Goal: Task Accomplishment & Management: Manage account settings

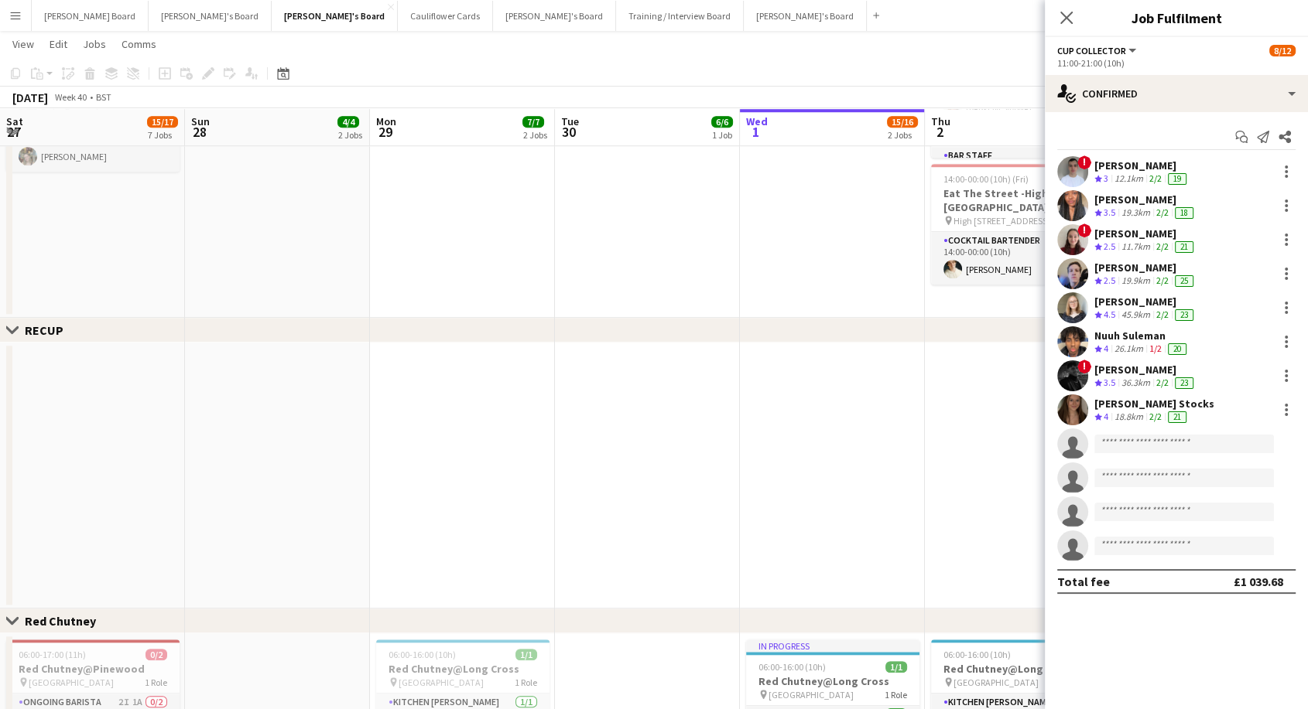
scroll to position [125, 0]
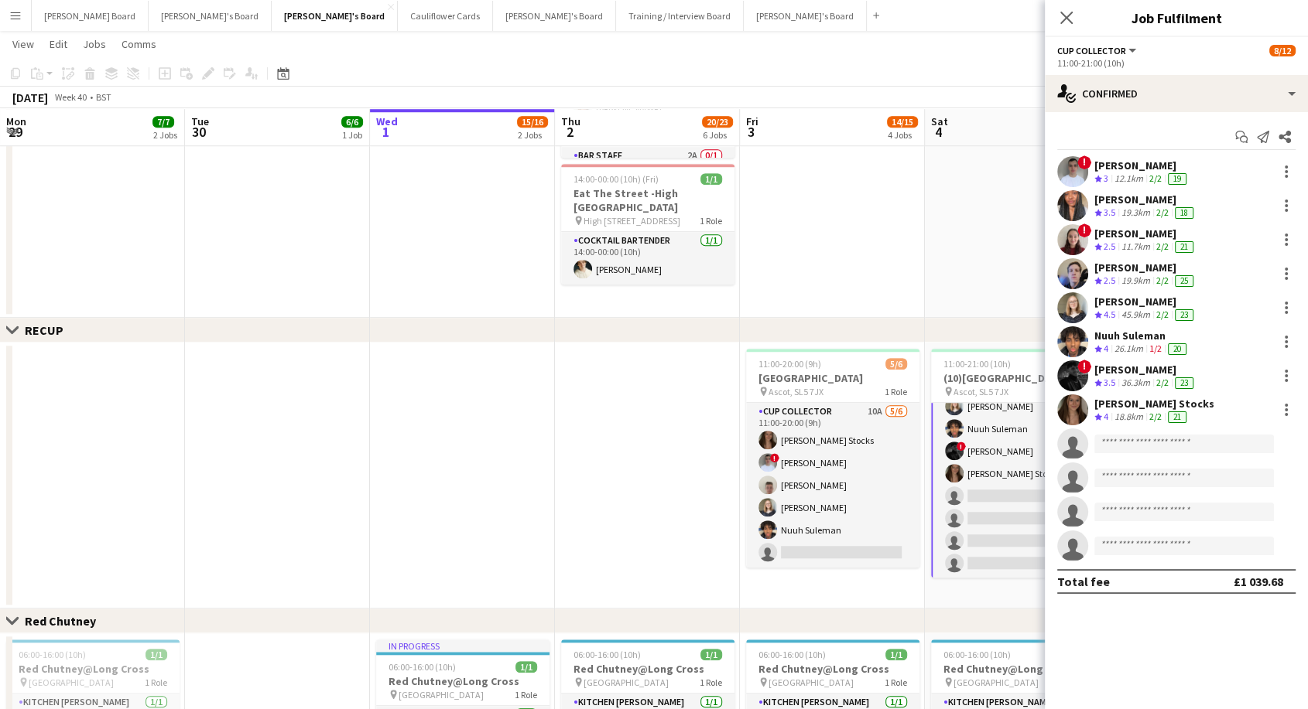
click at [17, 22] on button "Menu" at bounding box center [15, 15] width 31 height 31
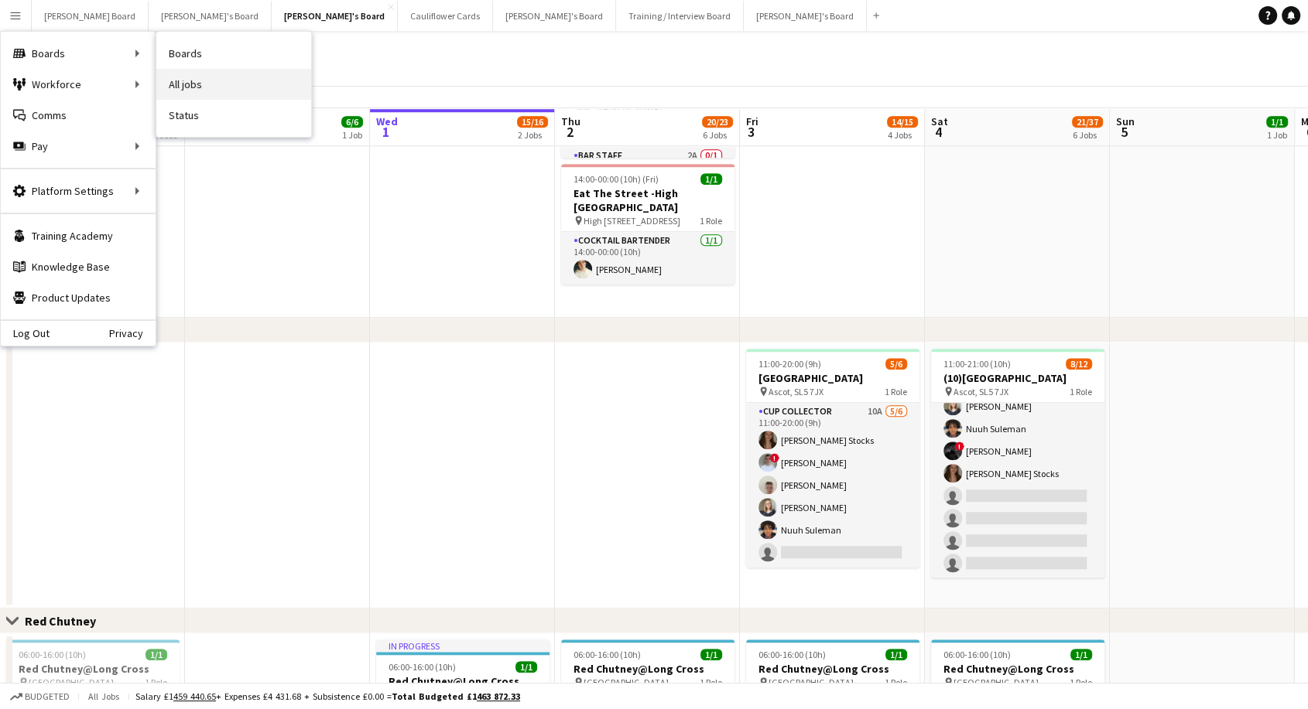
click at [210, 88] on link "All jobs" at bounding box center [233, 84] width 155 height 31
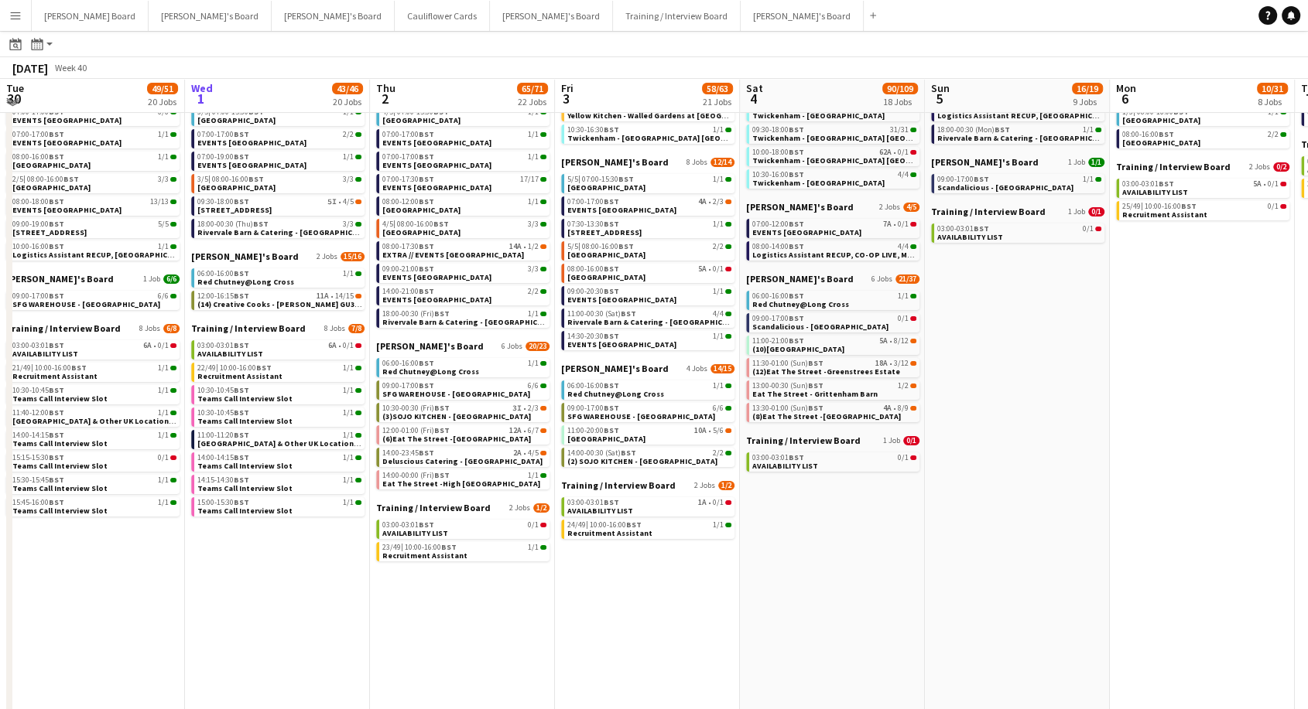
scroll to position [217, 0]
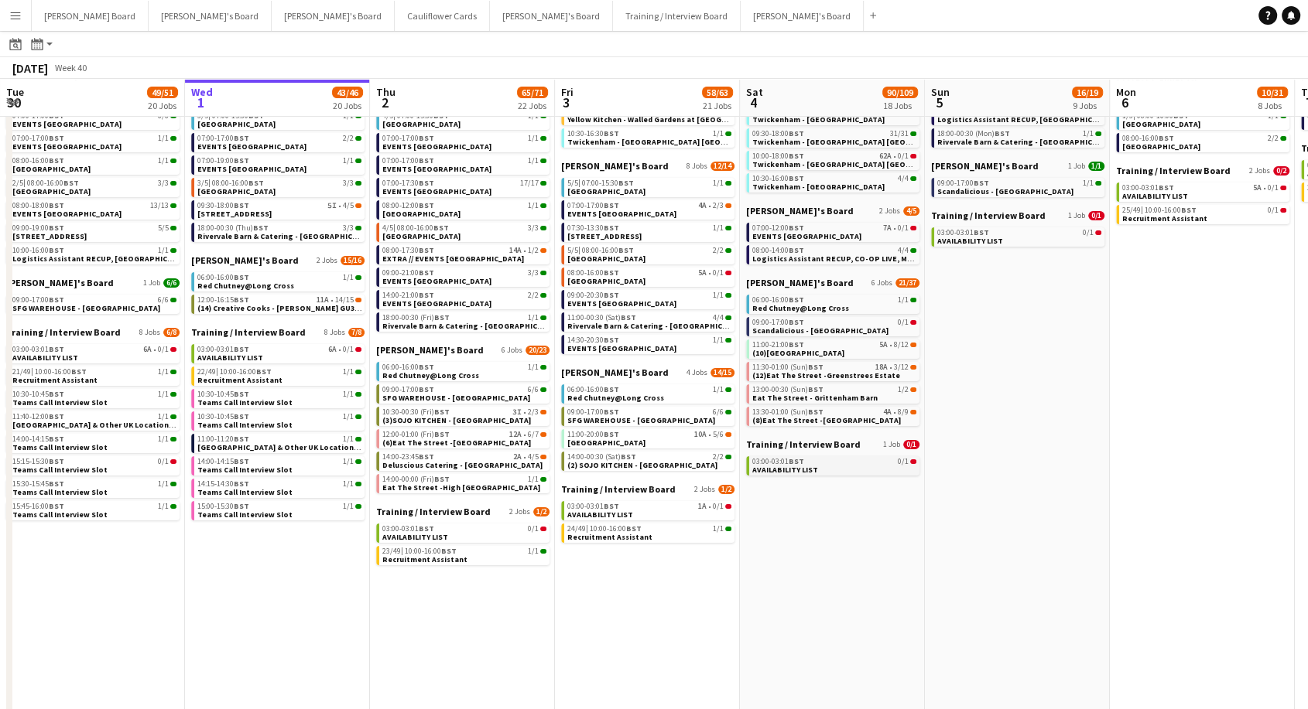
click at [785, 466] on span "AVAILABILITY LIST" at bounding box center [785, 470] width 66 height 10
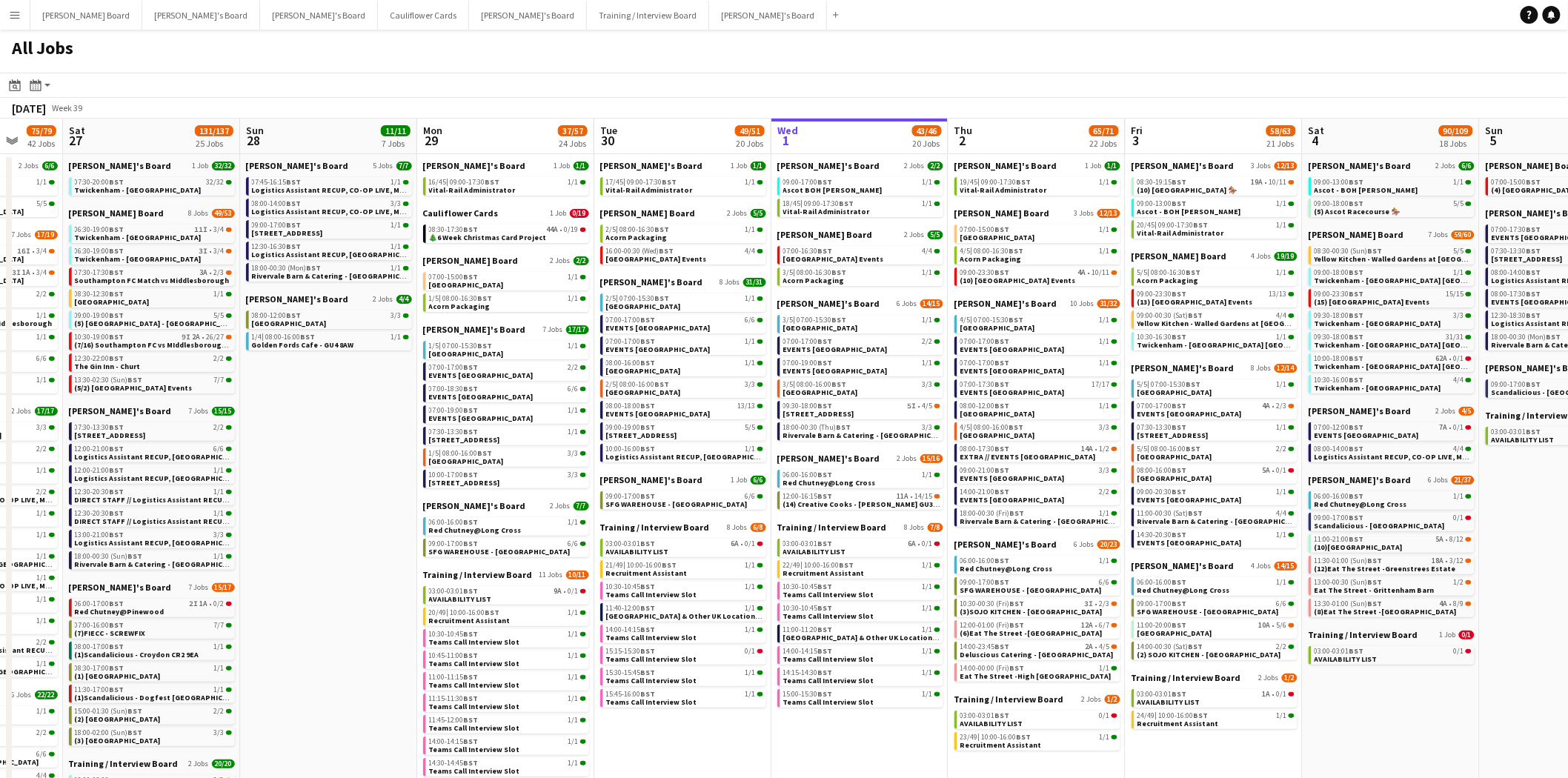
scroll to position [0, 417]
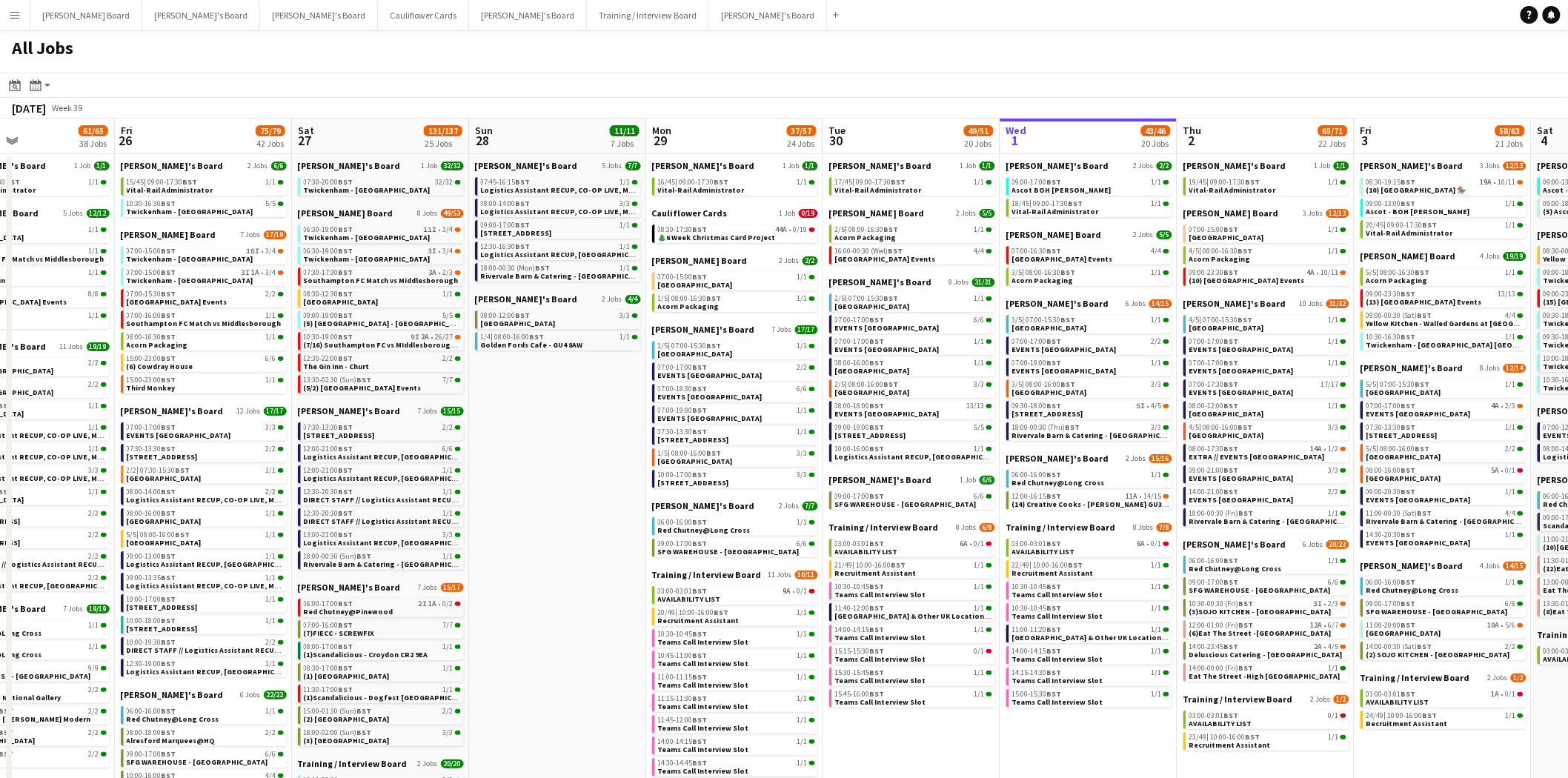
drag, startPoint x: 286, startPoint y: 749, endPoint x: 1109, endPoint y: 732, distance: 823.2
click at [1109, 679] on app-calendar-viewport "Tue 23 26/26 19 Jobs Wed 24 40/40 28 Jobs Thu 25 61/65 38 Jobs Fri 26 75/79 42 …" at bounding box center [784, 663] width 1568 height 1089
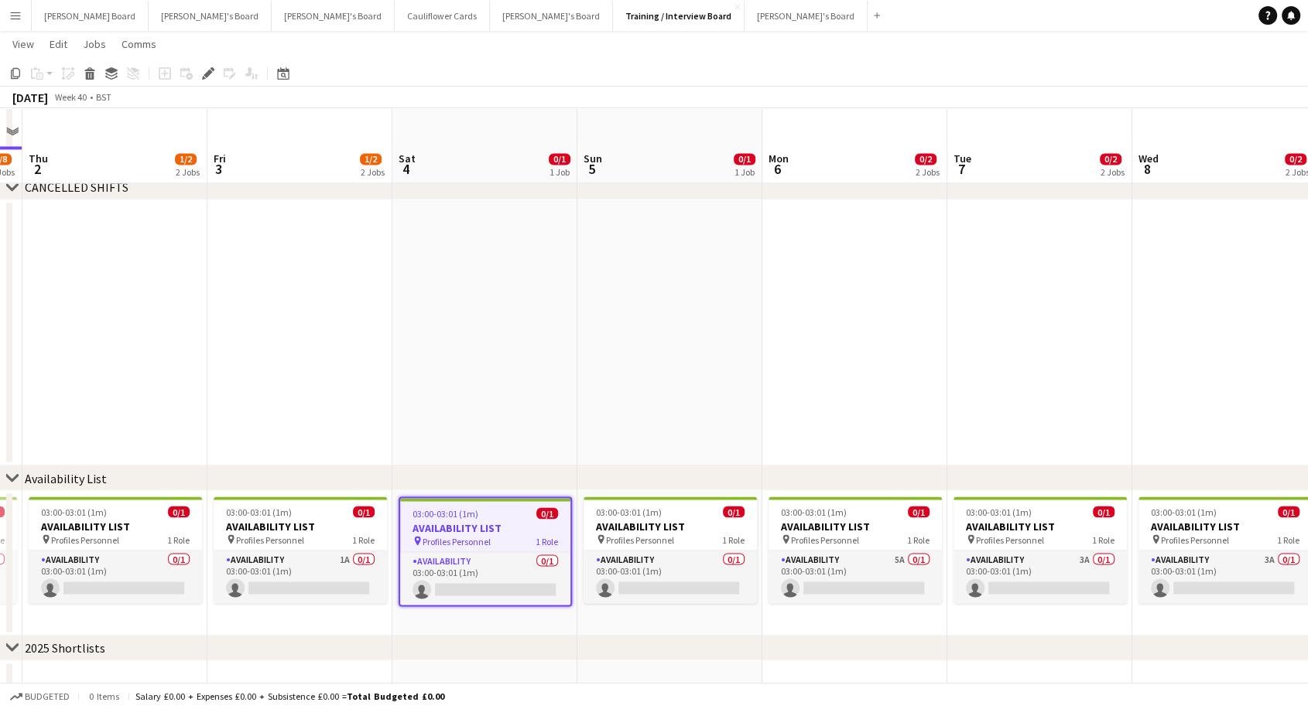
scroll to position [2722, 0]
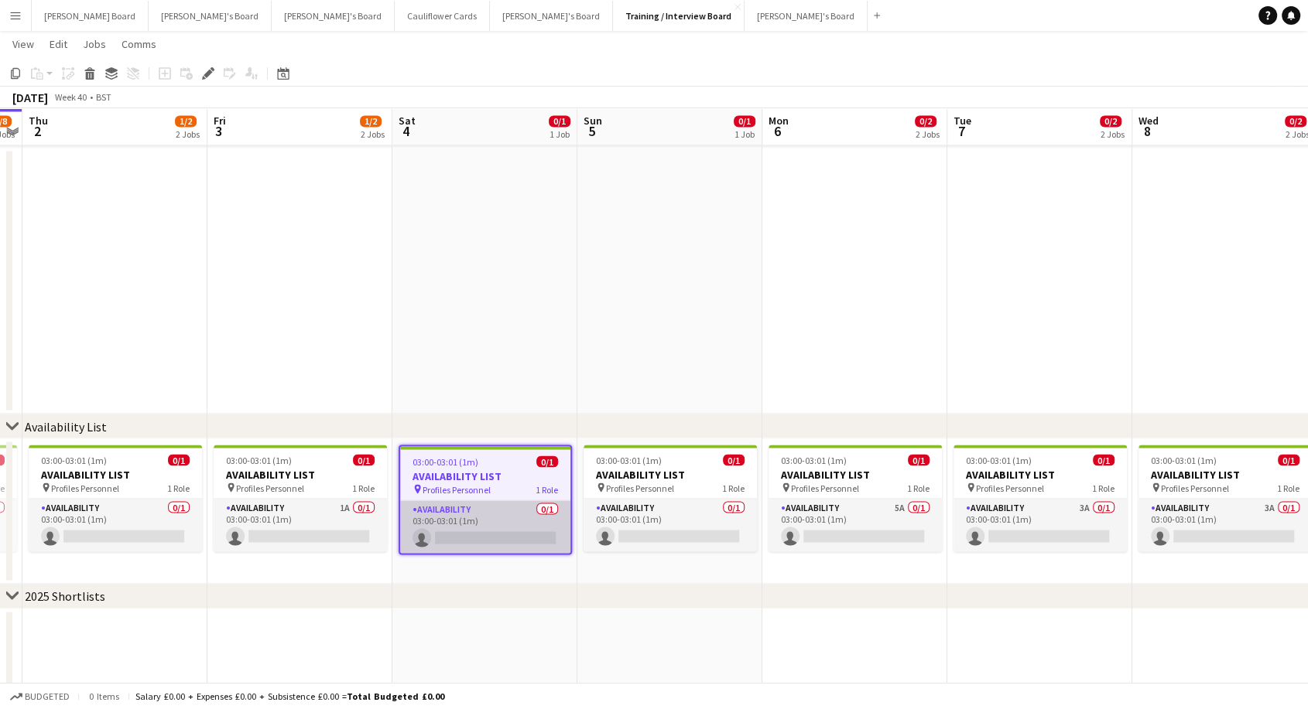
click at [452, 516] on app-card-role "Availability 0/1 03:00-03:01 (1m) single-neutral-actions" at bounding box center [485, 527] width 170 height 53
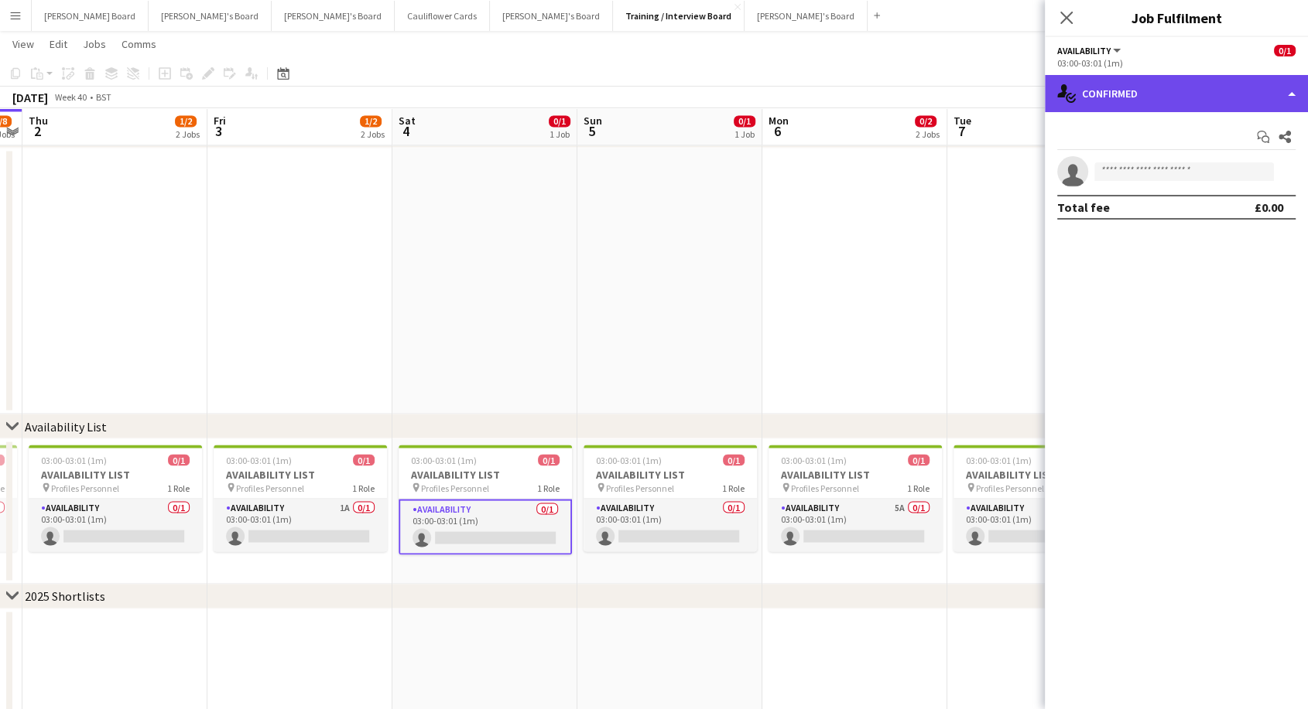
click at [1174, 91] on div "single-neutral-actions-check-2 Confirmed" at bounding box center [1176, 93] width 263 height 37
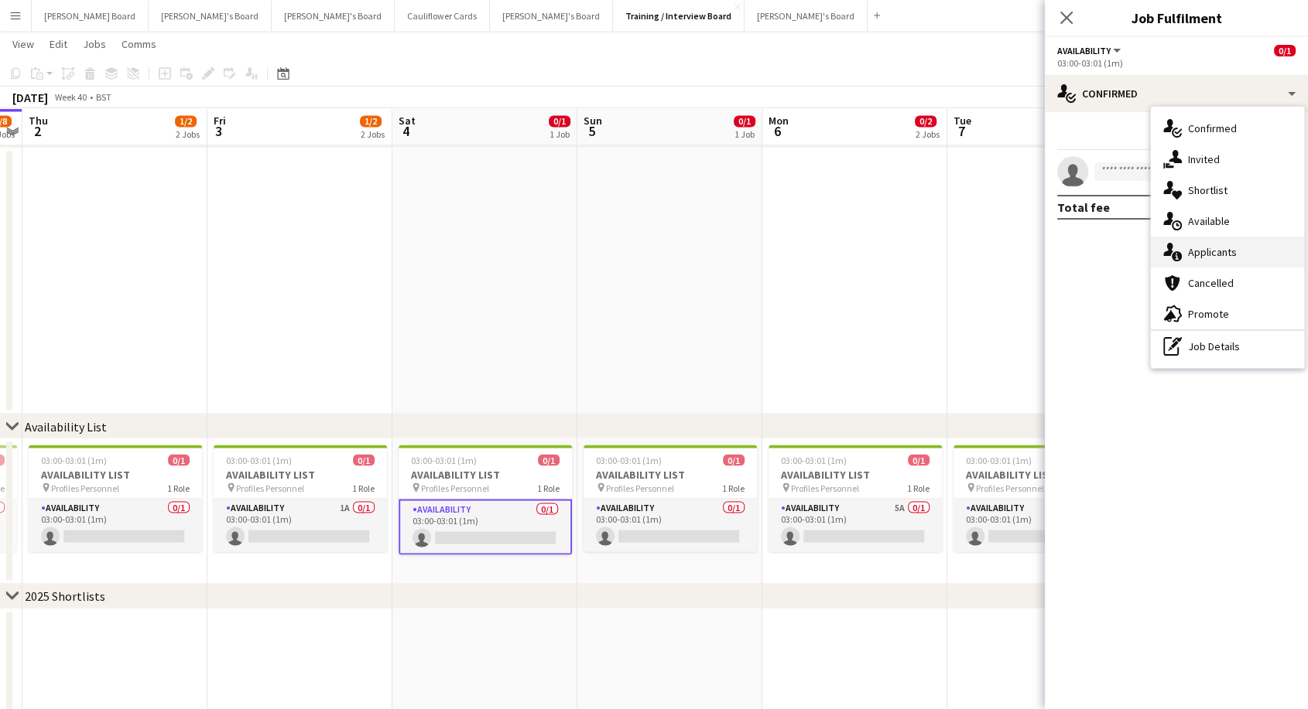
click at [1167, 255] on icon at bounding box center [1168, 249] width 10 height 13
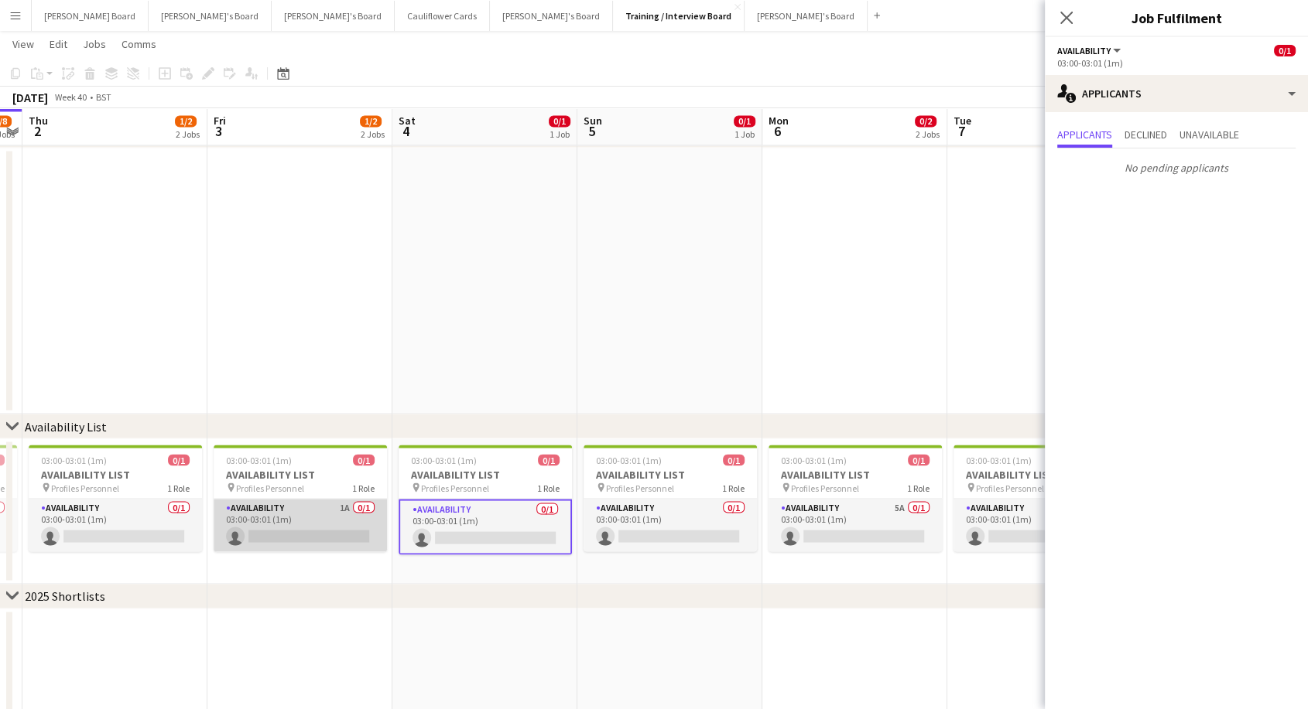
click at [291, 511] on app-card-role "Availability 1A 0/1 03:00-03:01 (1m) single-neutral-actions" at bounding box center [300, 525] width 173 height 53
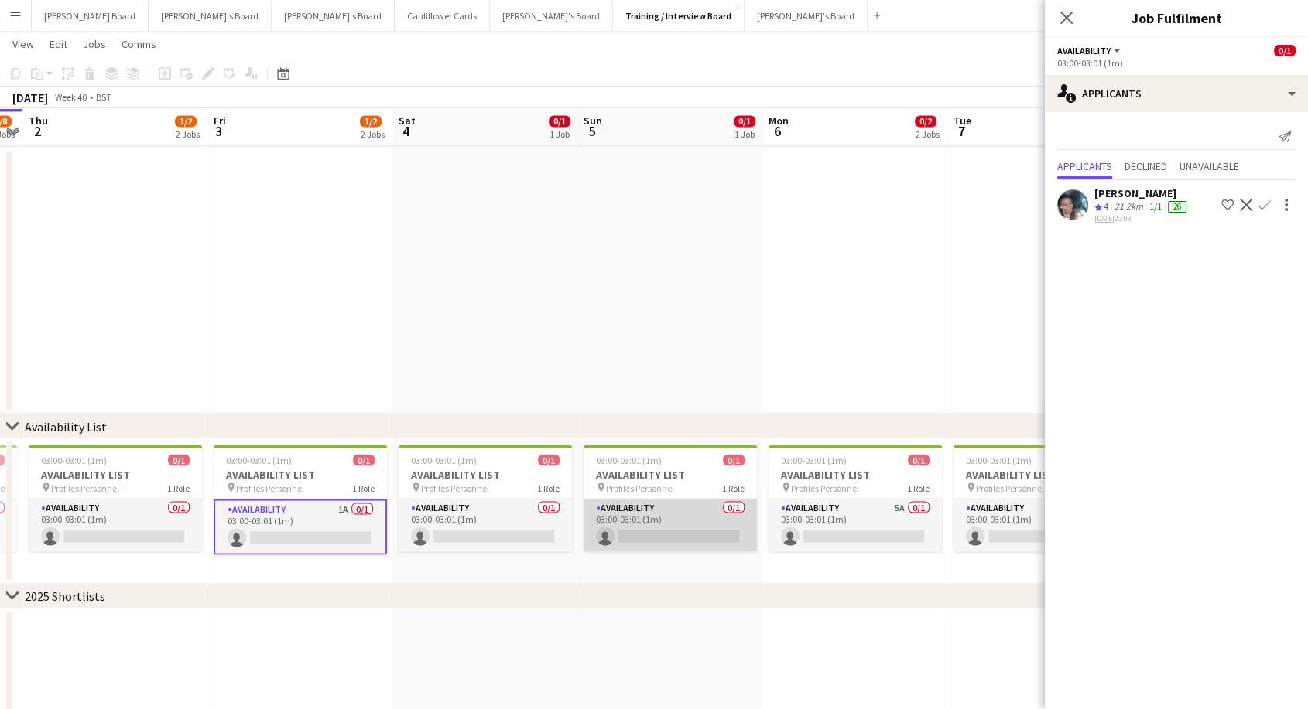
click at [673, 517] on app-card-role "Availability 0/1 03:00-03:01 (1m) single-neutral-actions" at bounding box center [669, 525] width 173 height 53
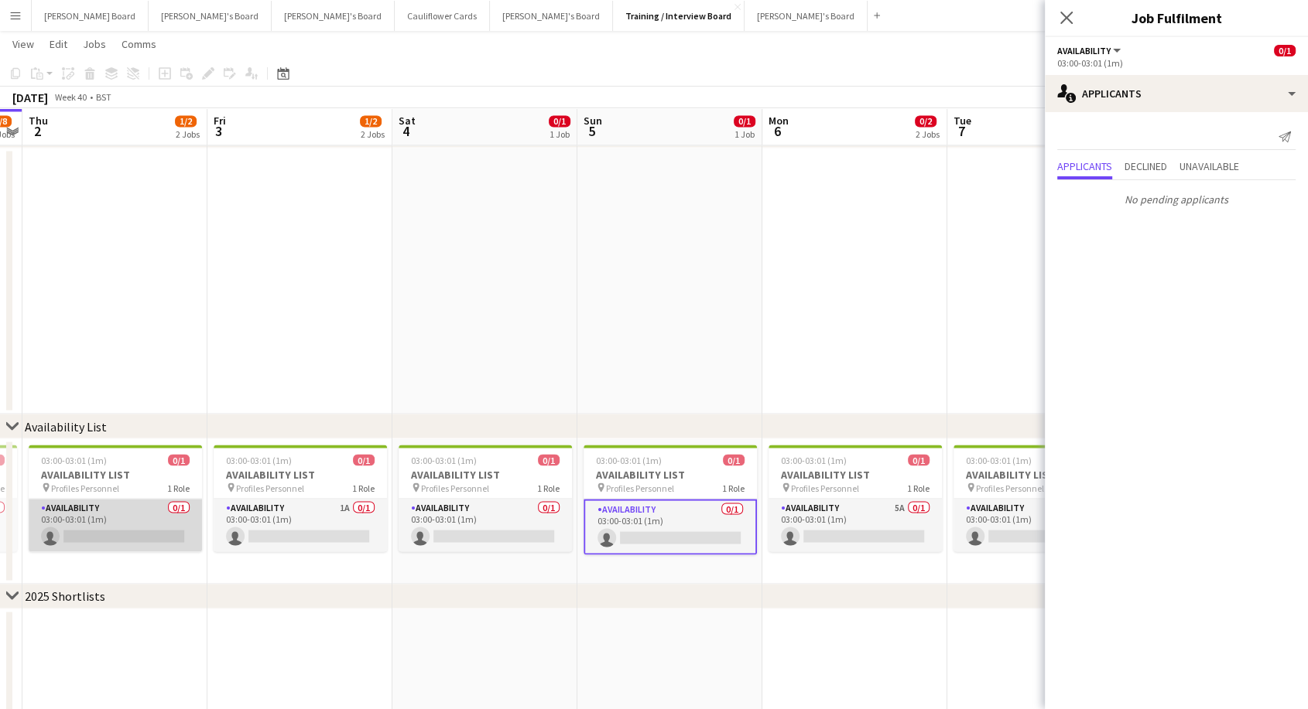
click at [142, 516] on app-card-role "Availability 0/1 03:00-03:01 (1m) single-neutral-actions" at bounding box center [115, 525] width 173 height 53
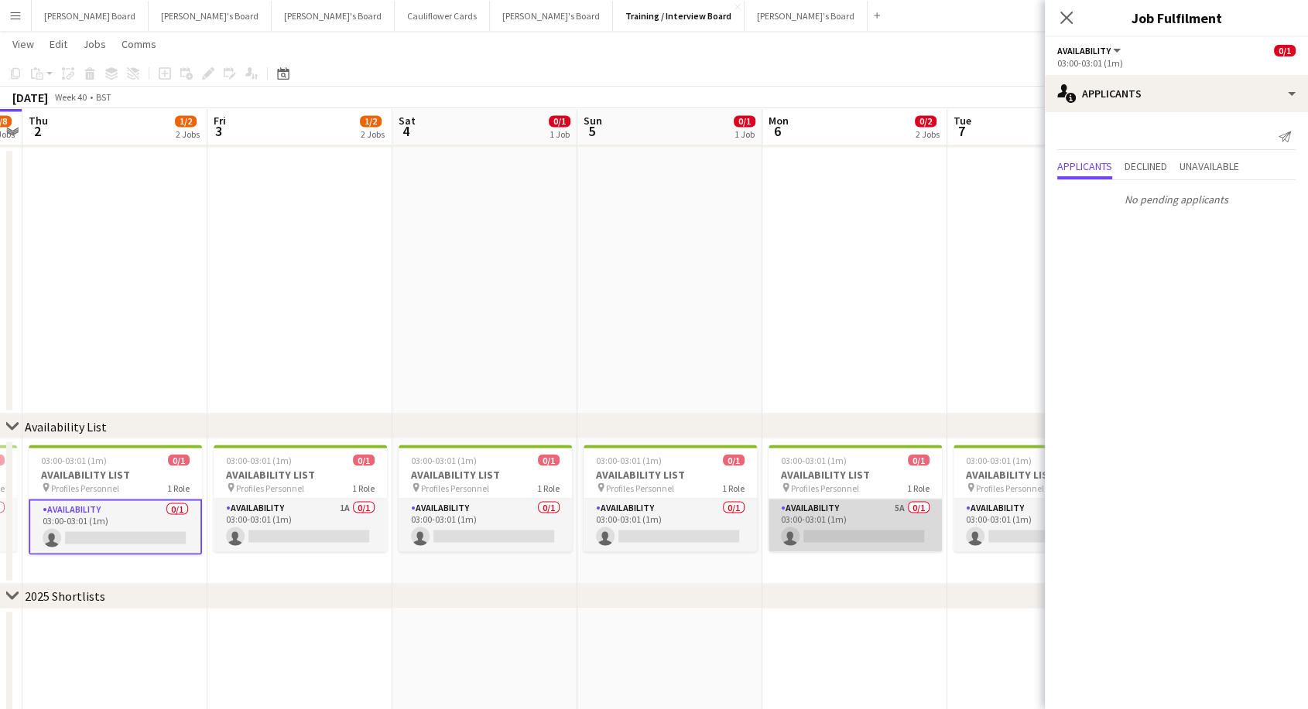
click at [842, 515] on app-card-role "Availability 5A 0/1 03:00-03:01 (1m) single-neutral-actions" at bounding box center [854, 525] width 173 height 53
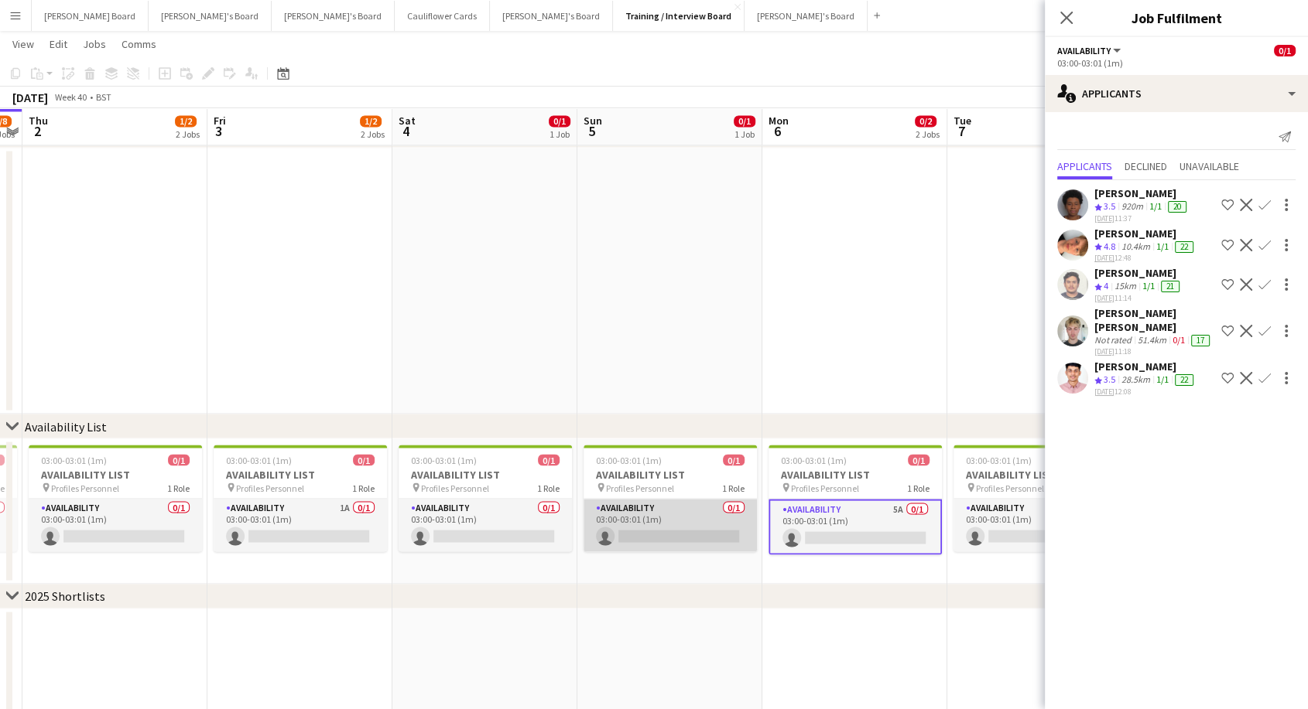
click at [651, 510] on app-card-role "Availability 0/1 03:00-03:01 (1m) single-neutral-actions" at bounding box center [669, 525] width 173 height 53
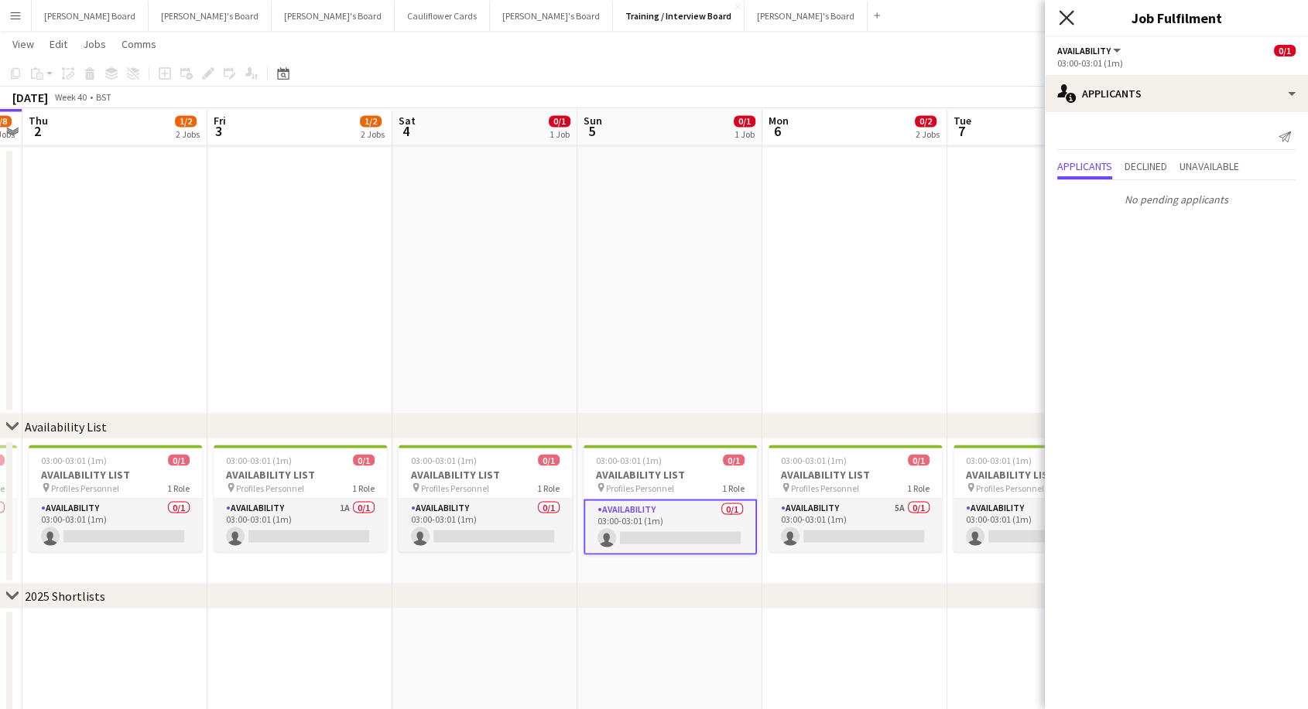
click at [1071, 17] on icon "Close pop-in" at bounding box center [1065, 17] width 15 height 15
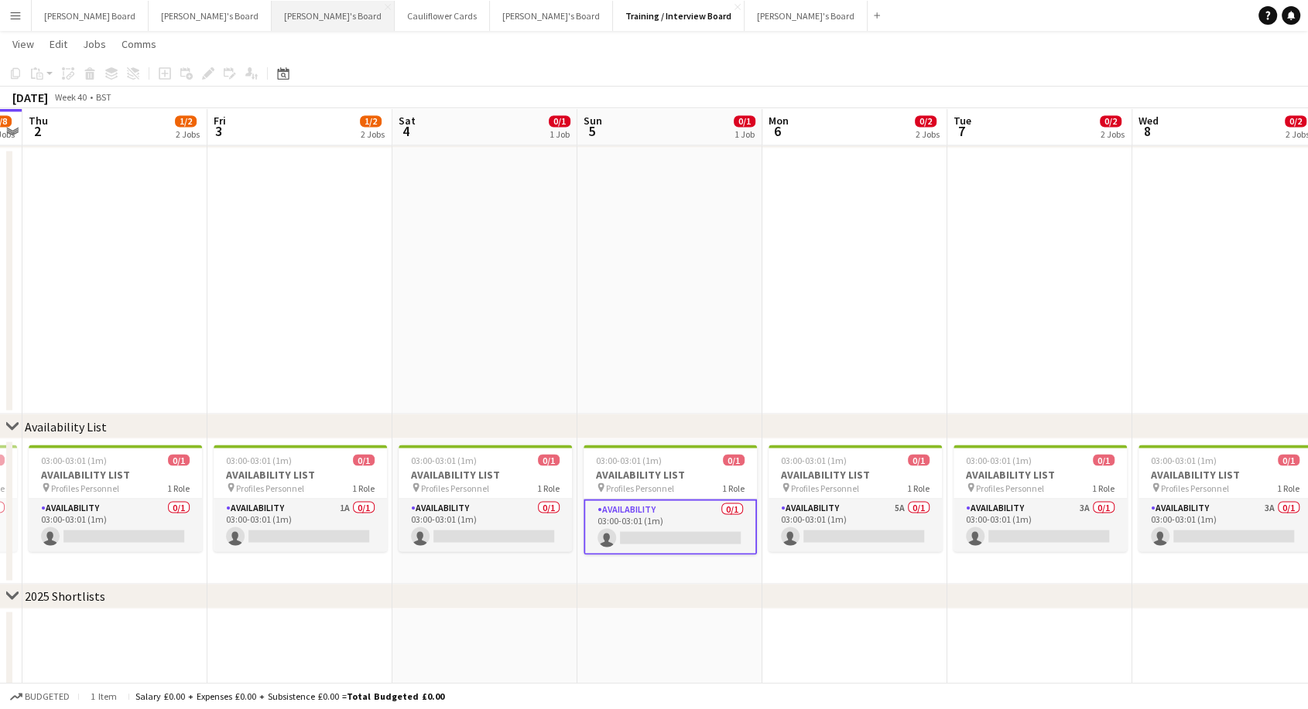
click at [272, 23] on button "Thomasina's Board Close" at bounding box center [333, 16] width 123 height 30
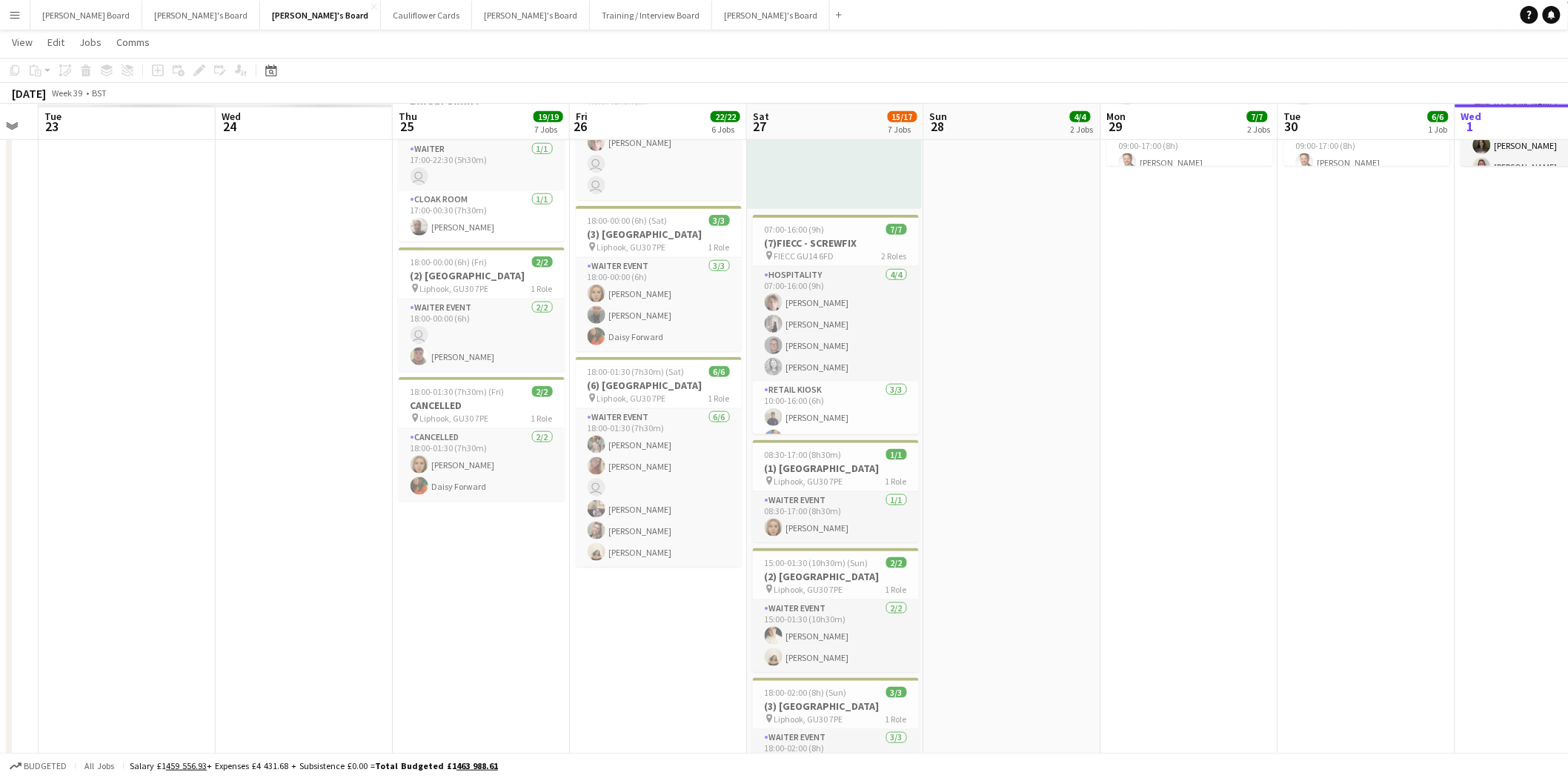
scroll to position [0, 504]
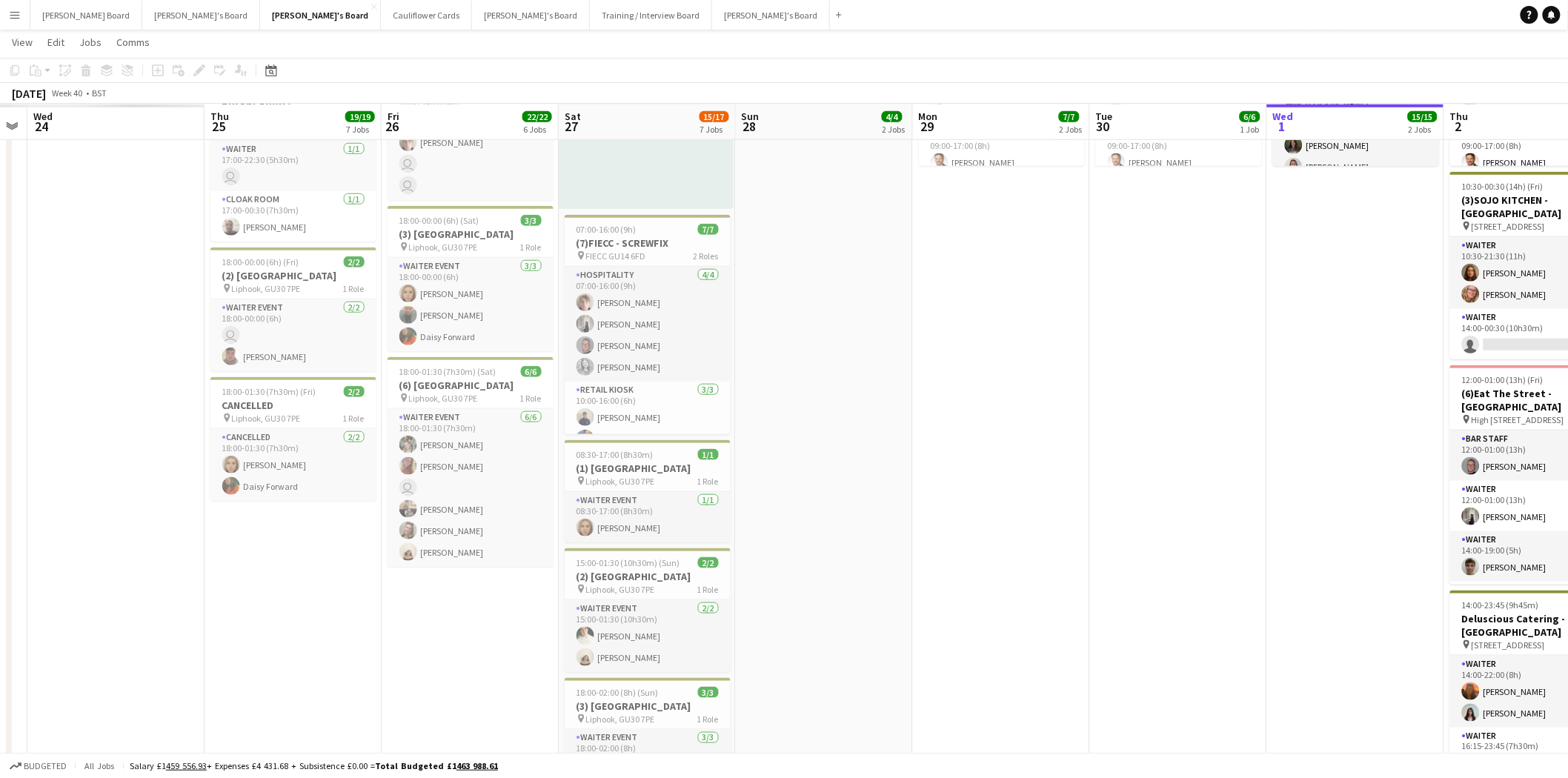
drag, startPoint x: 120, startPoint y: 371, endPoint x: 1580, endPoint y: 479, distance: 1464.0
click at [1264, 479] on html "Menu Boards Boards Boards All jobs Status Workforce Workforce My Workforce Recr…" at bounding box center [784, 570] width 1568 height 2128
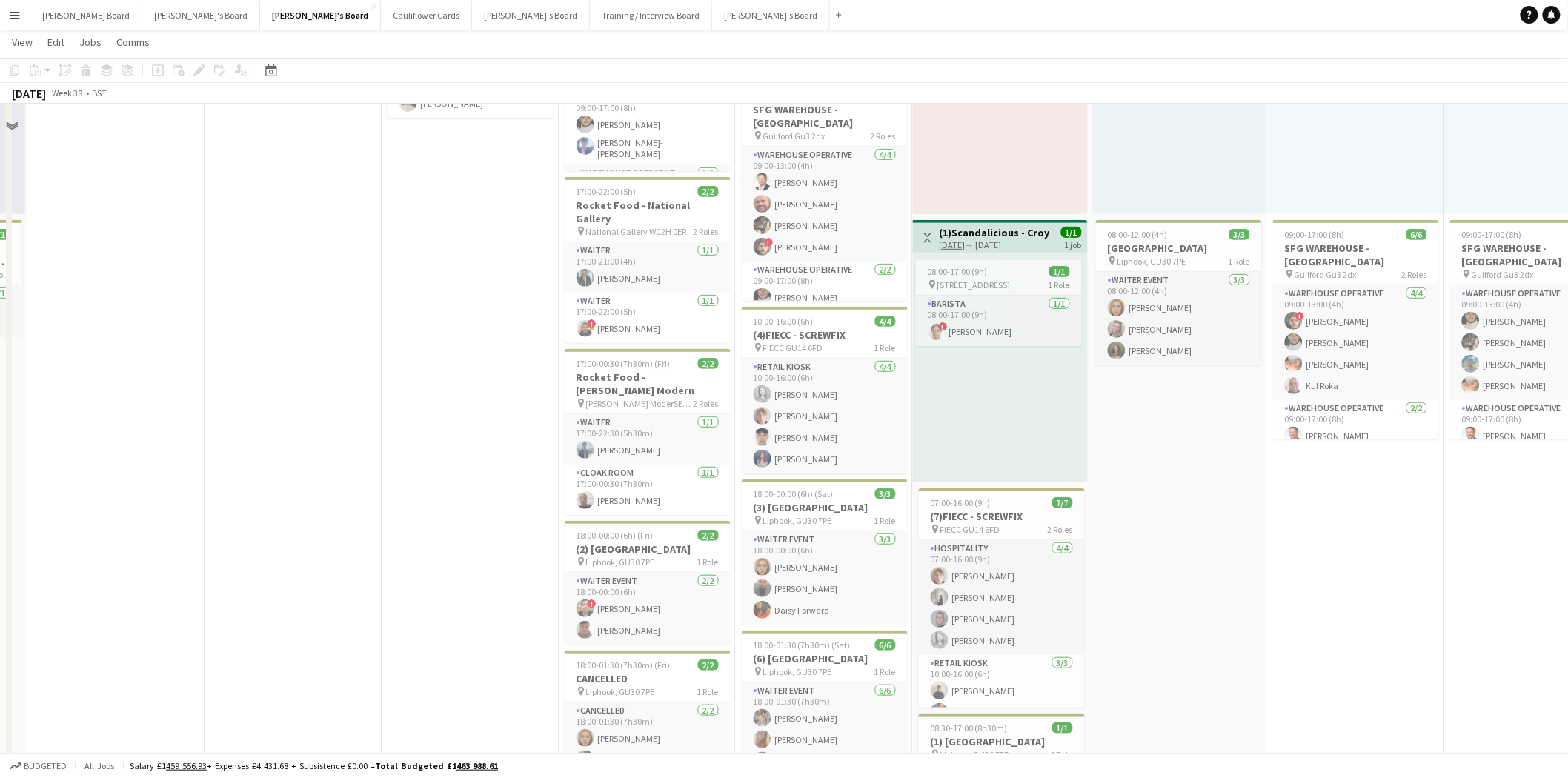
scroll to position [82, 0]
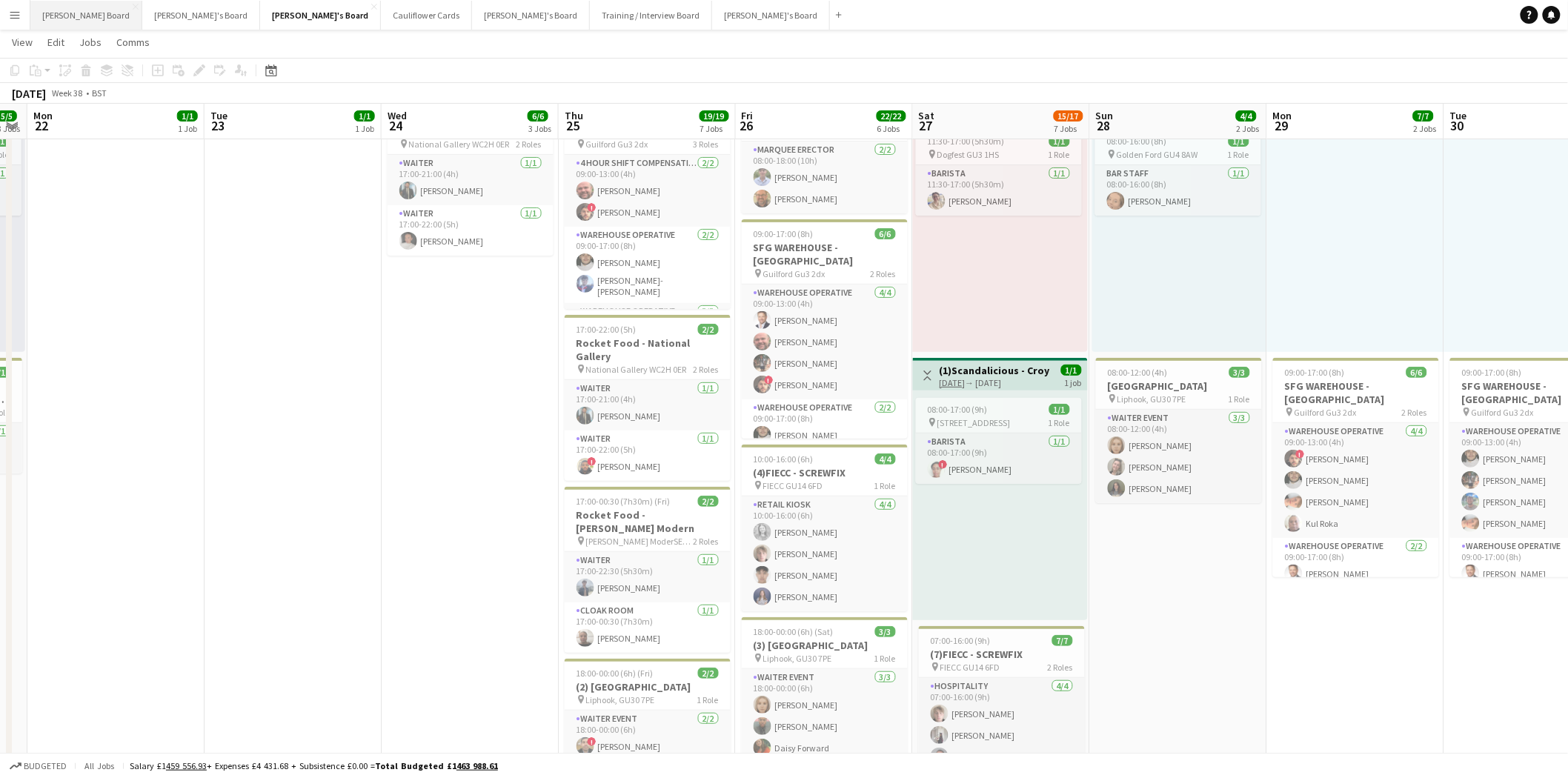
click at [56, 16] on button "Dean's Board Close" at bounding box center [86, 15] width 112 height 29
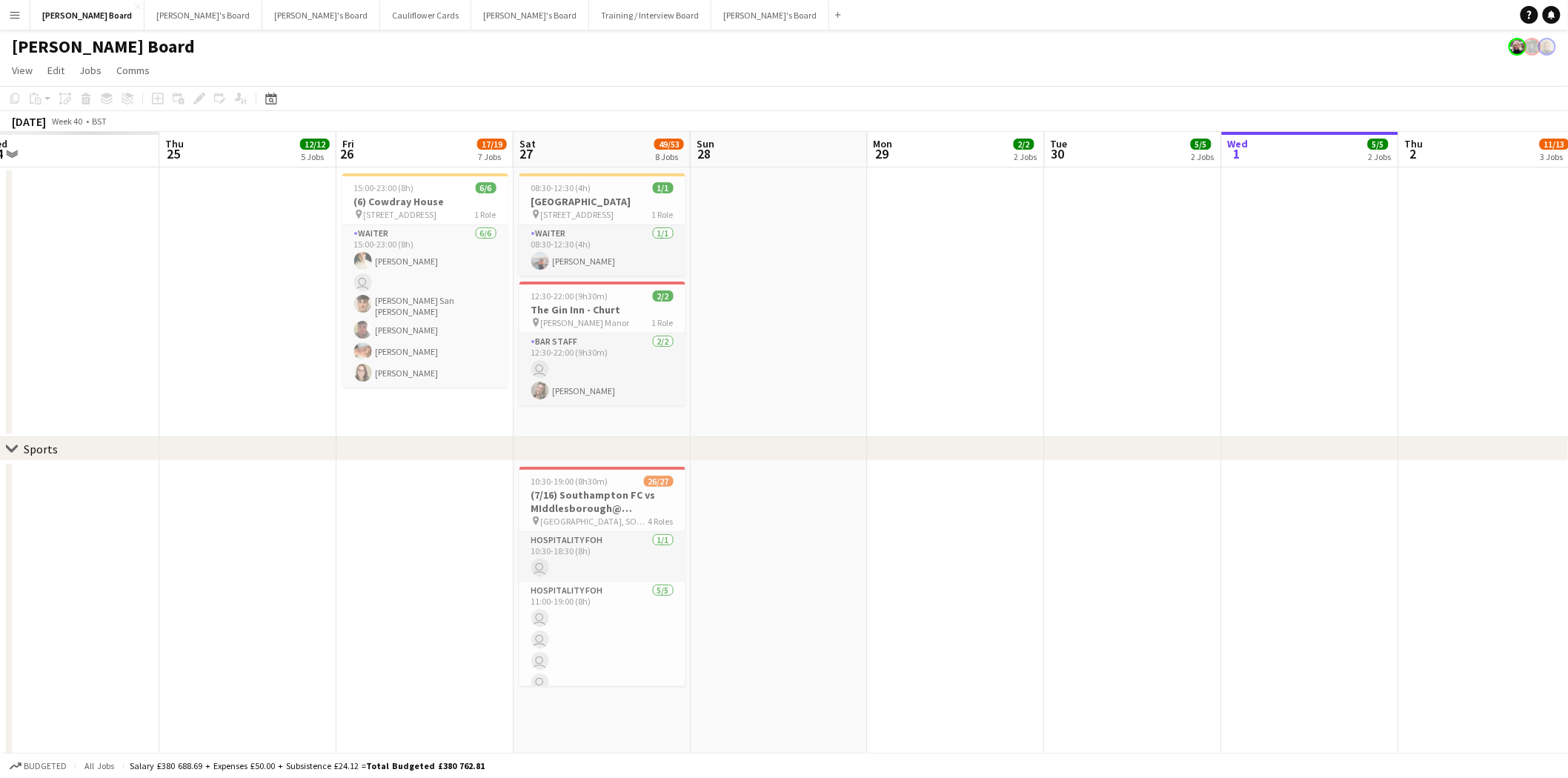
scroll to position [0, 339]
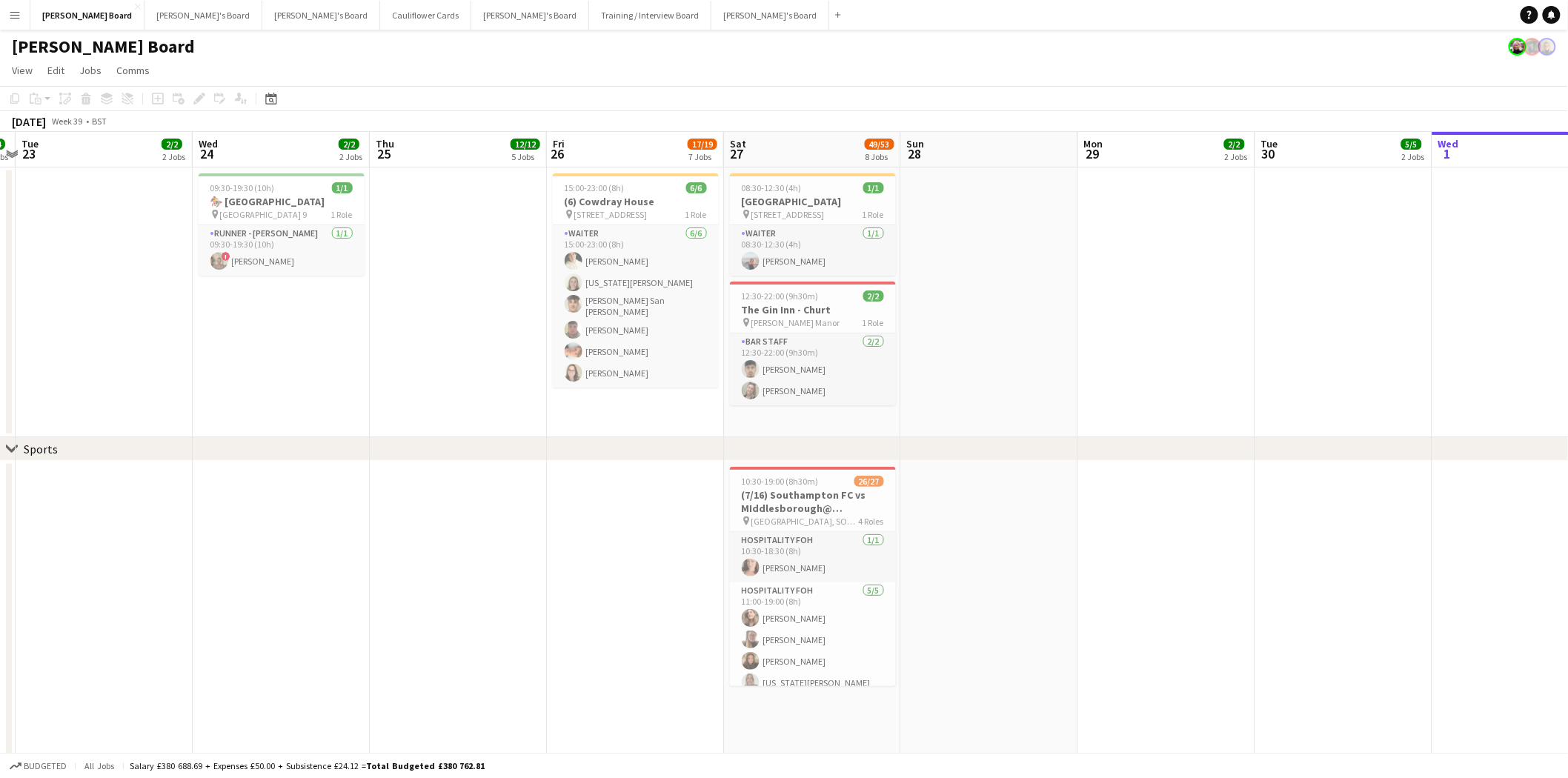
drag, startPoint x: 148, startPoint y: 353, endPoint x: 1403, endPoint y: 418, distance: 1256.7
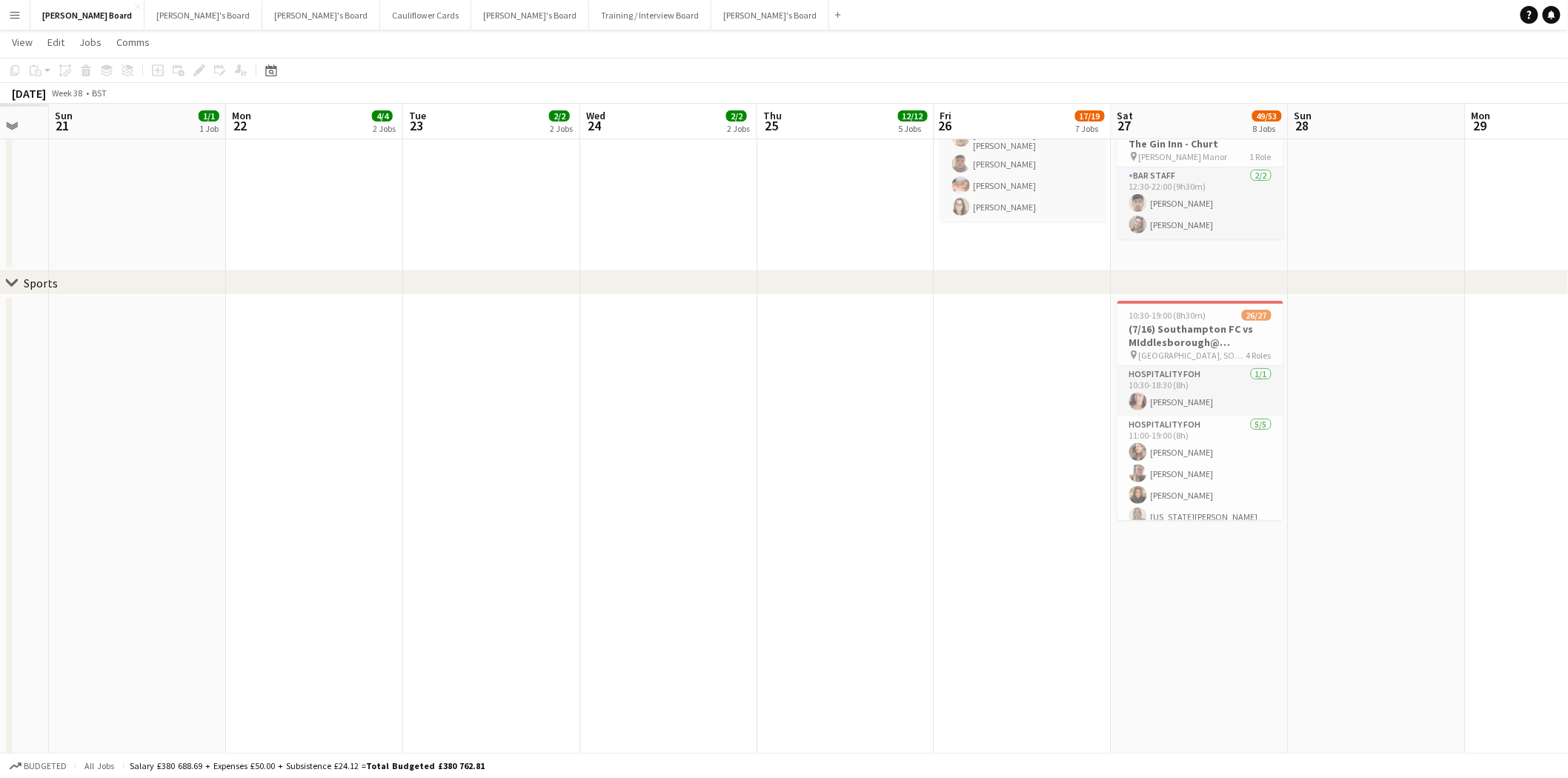
scroll to position [0, 408]
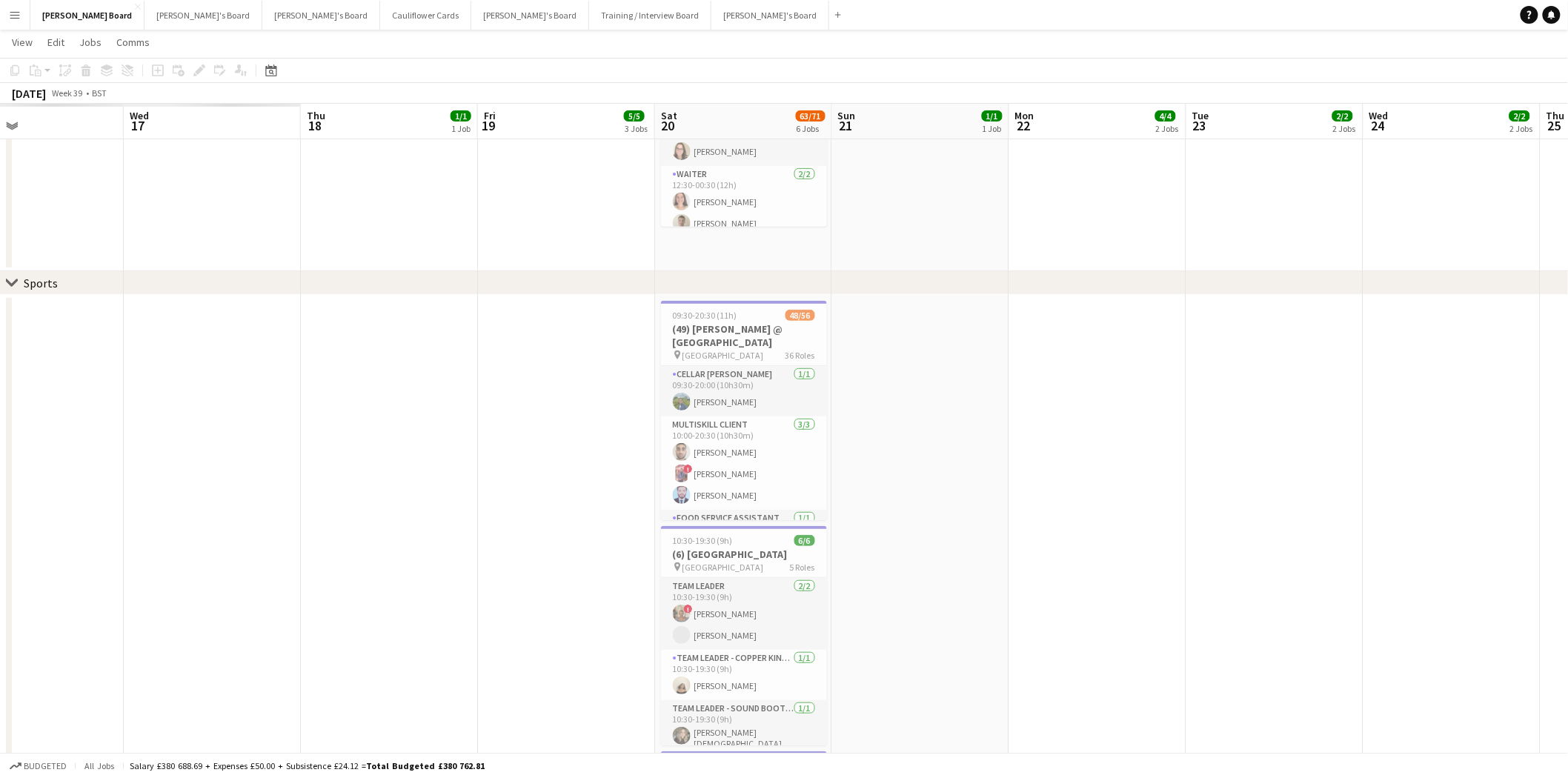
drag, startPoint x: 716, startPoint y: 400, endPoint x: 1580, endPoint y: 421, distance: 864.3
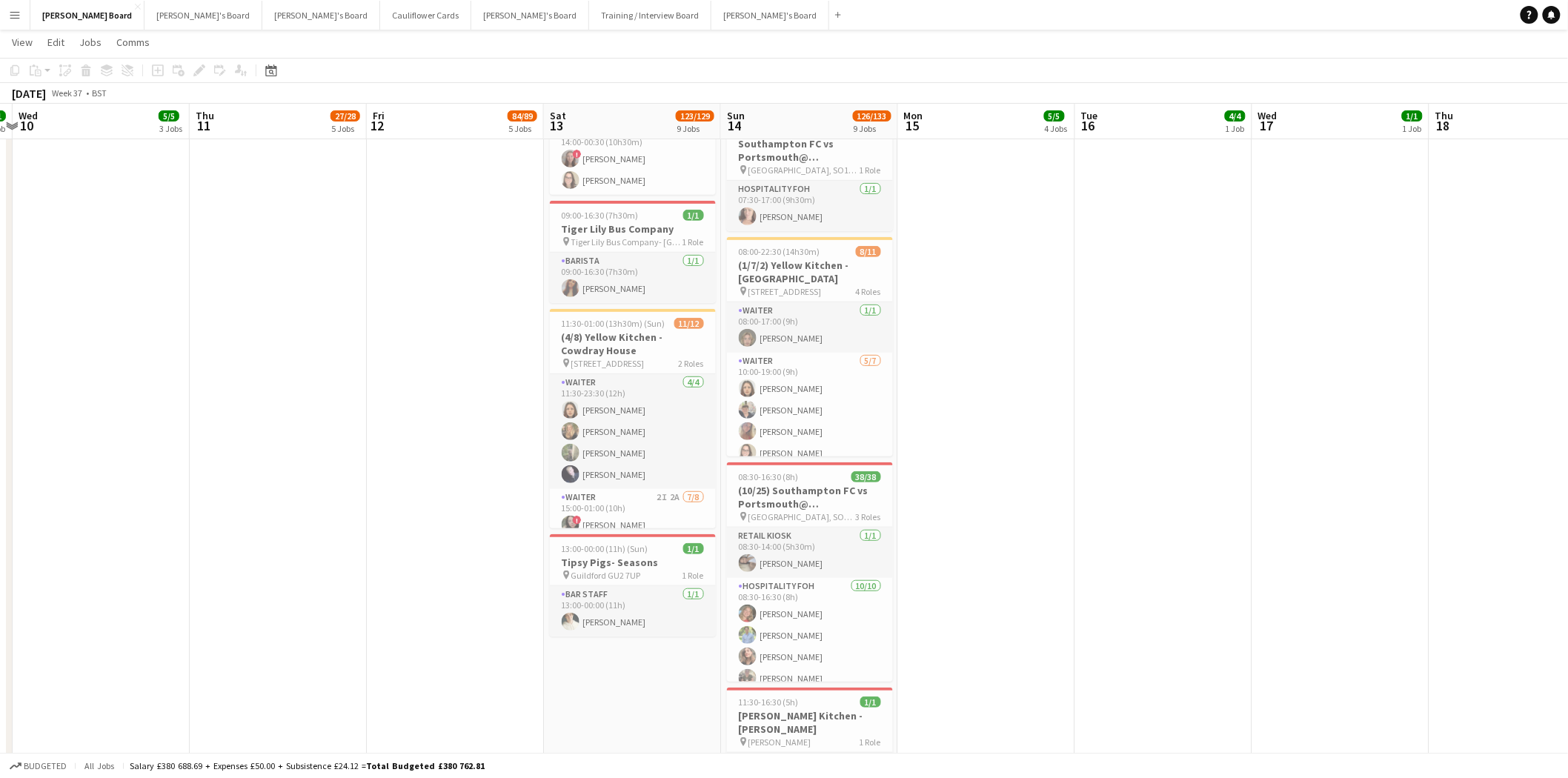
scroll to position [0, 323]
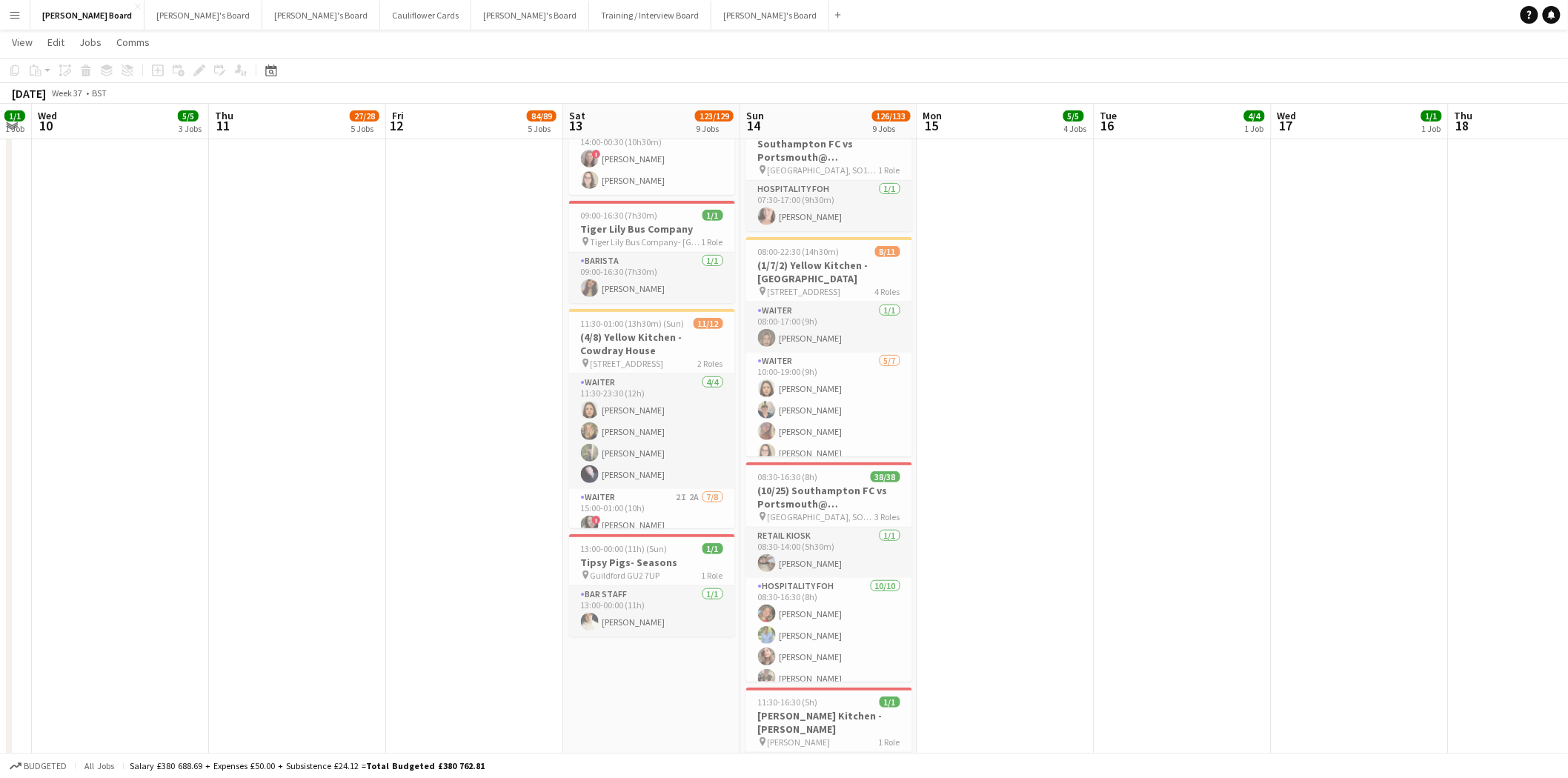
drag, startPoint x: 759, startPoint y: 391, endPoint x: 1430, endPoint y: 412, distance: 671.3
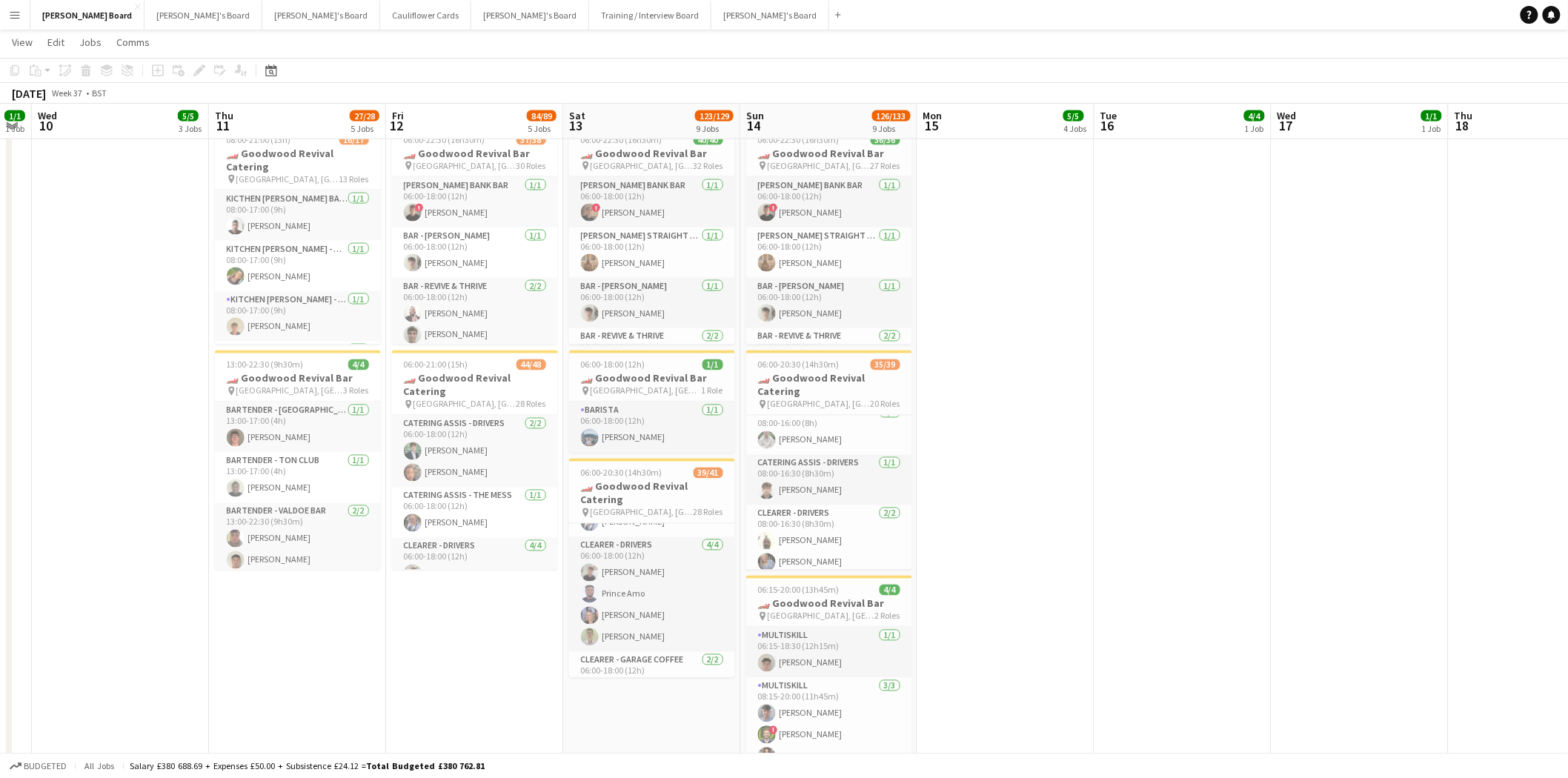
scroll to position [82, 0]
click at [655, 464] on app-job-card "06:00-20:30 (14h30m) 39/41 🏎️ Goodwood Revival Catering pin Goodwood Motor Circ…" at bounding box center [651, 568] width 166 height 219
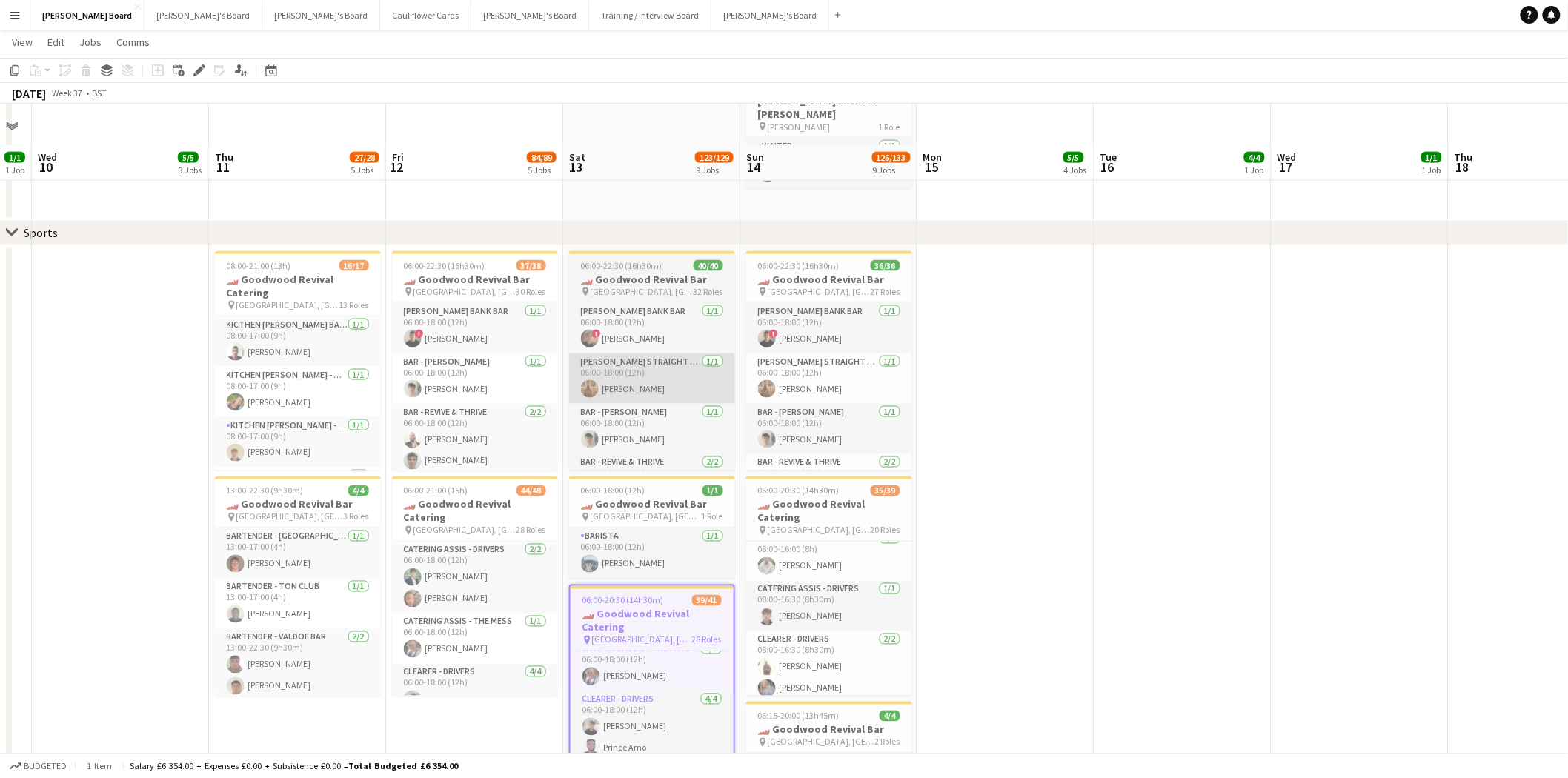
scroll to position [742, 0]
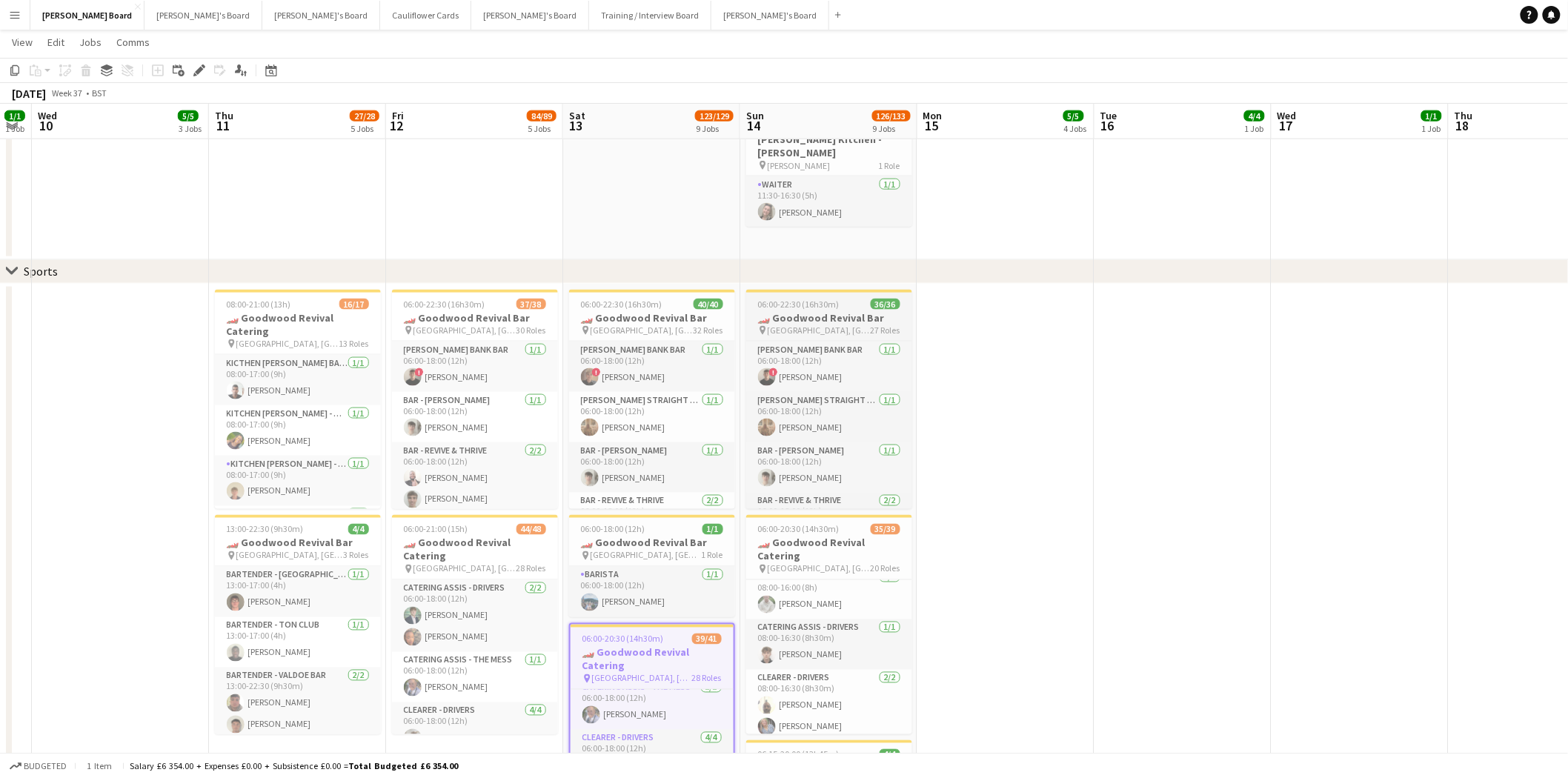
click at [830, 307] on span "06:00-22:30 (16h30m)" at bounding box center [799, 305] width 81 height 11
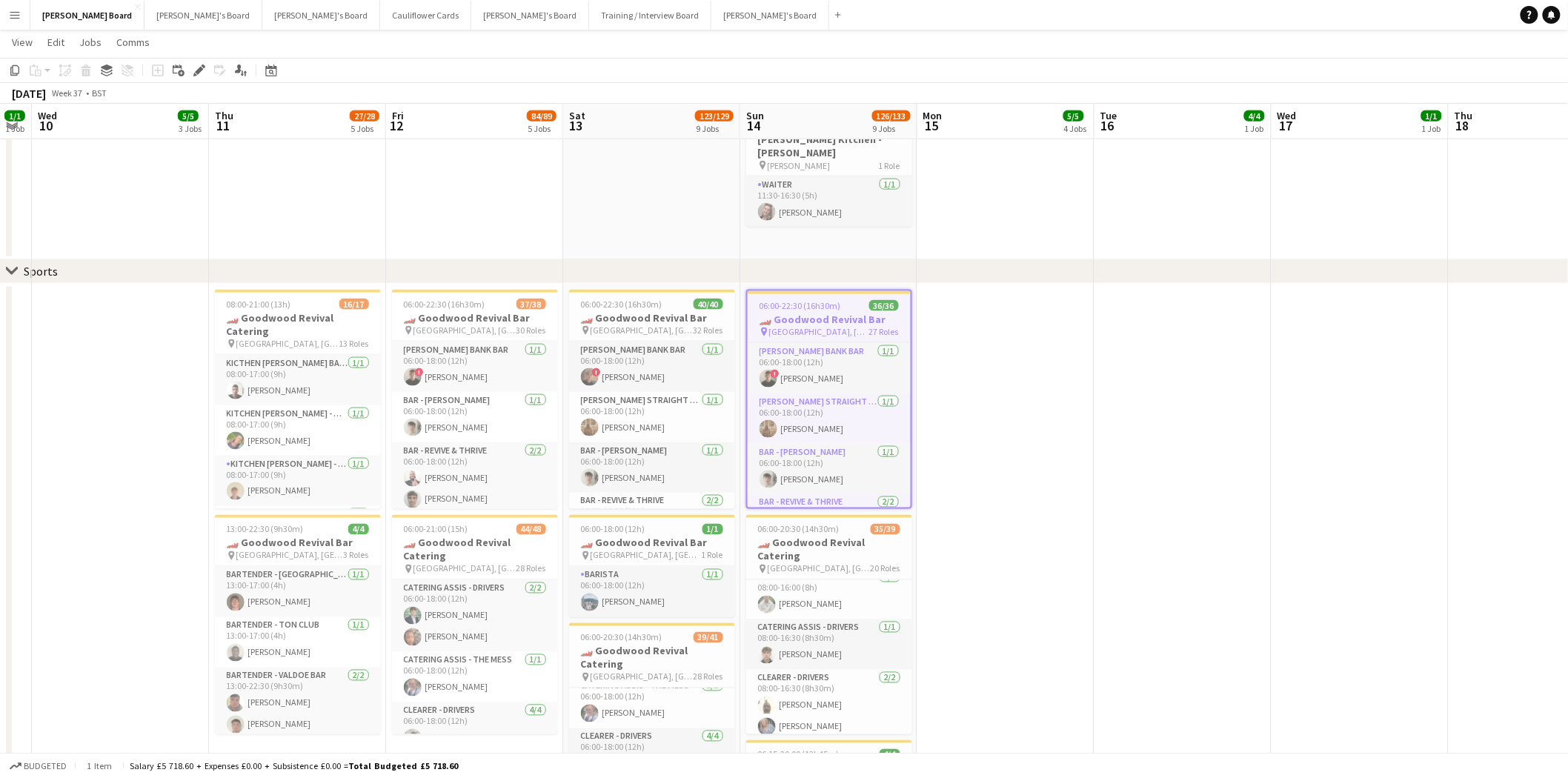
drag, startPoint x: 203, startPoint y: 71, endPoint x: 319, endPoint y: 68, distance: 116.0
click at [204, 70] on div "Edit" at bounding box center [199, 70] width 18 height 18
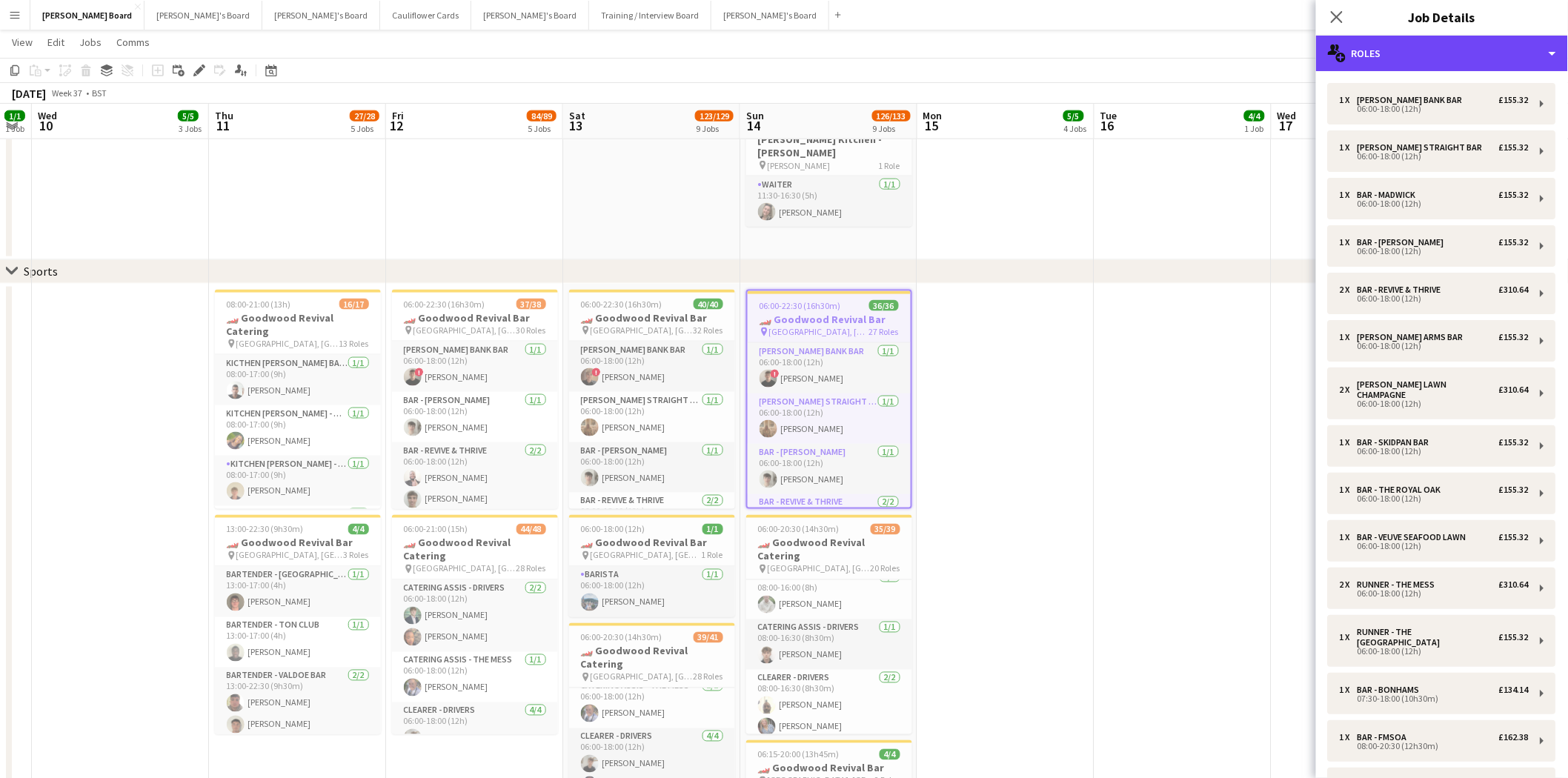
drag, startPoint x: 1429, startPoint y: 53, endPoint x: 1528, endPoint y: 195, distance: 173.1
click at [1264, 54] on div "multiple-users-add Roles" at bounding box center [1442, 53] width 252 height 35
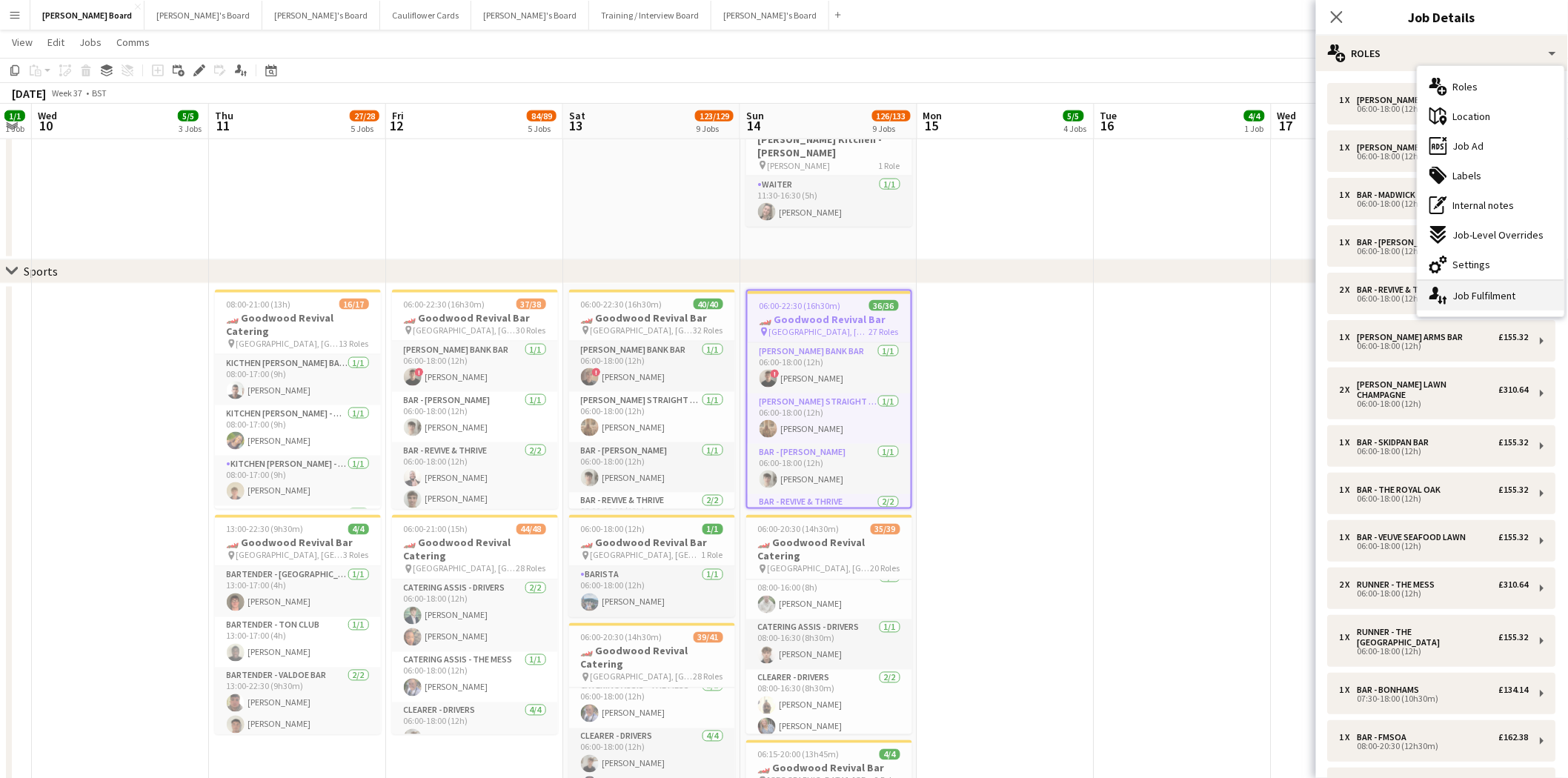
click at [1264, 293] on div "single-neutral-actions-up-down Job Fulfilment" at bounding box center [1490, 295] width 147 height 30
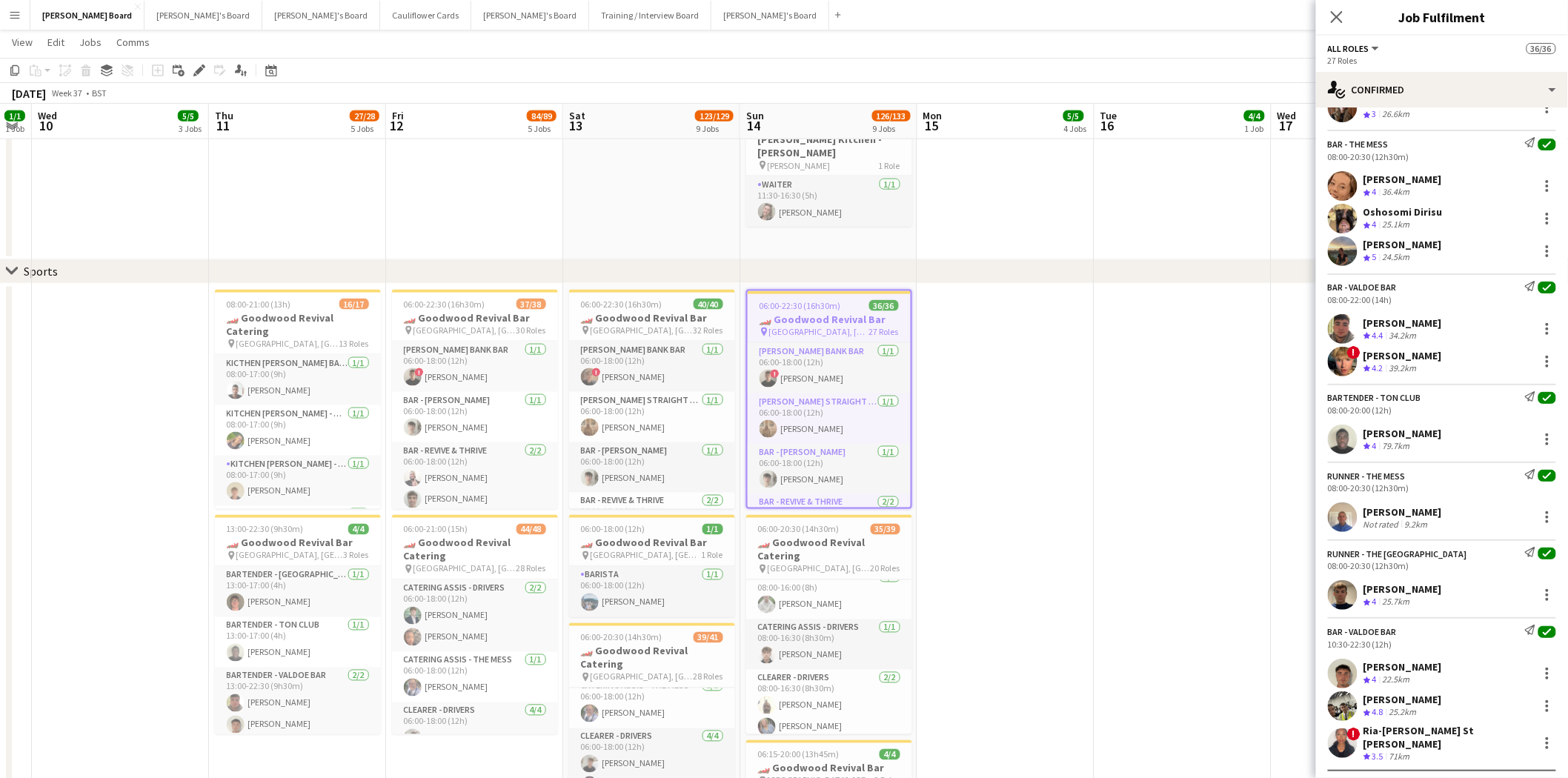
scroll to position [1817, 0]
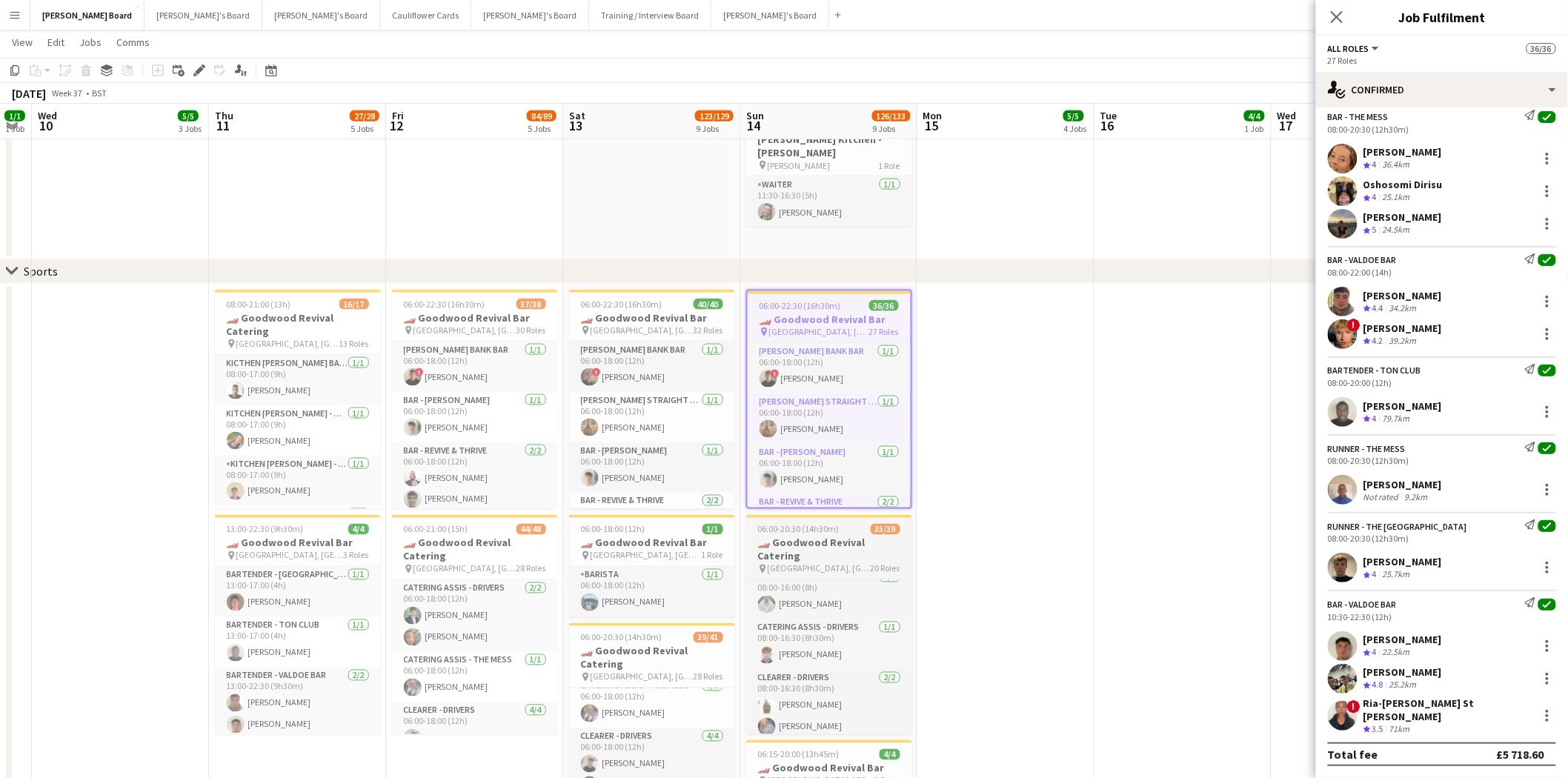
click at [840, 544] on h3 "🏎️ Goodwood Revival Catering" at bounding box center [829, 550] width 166 height 27
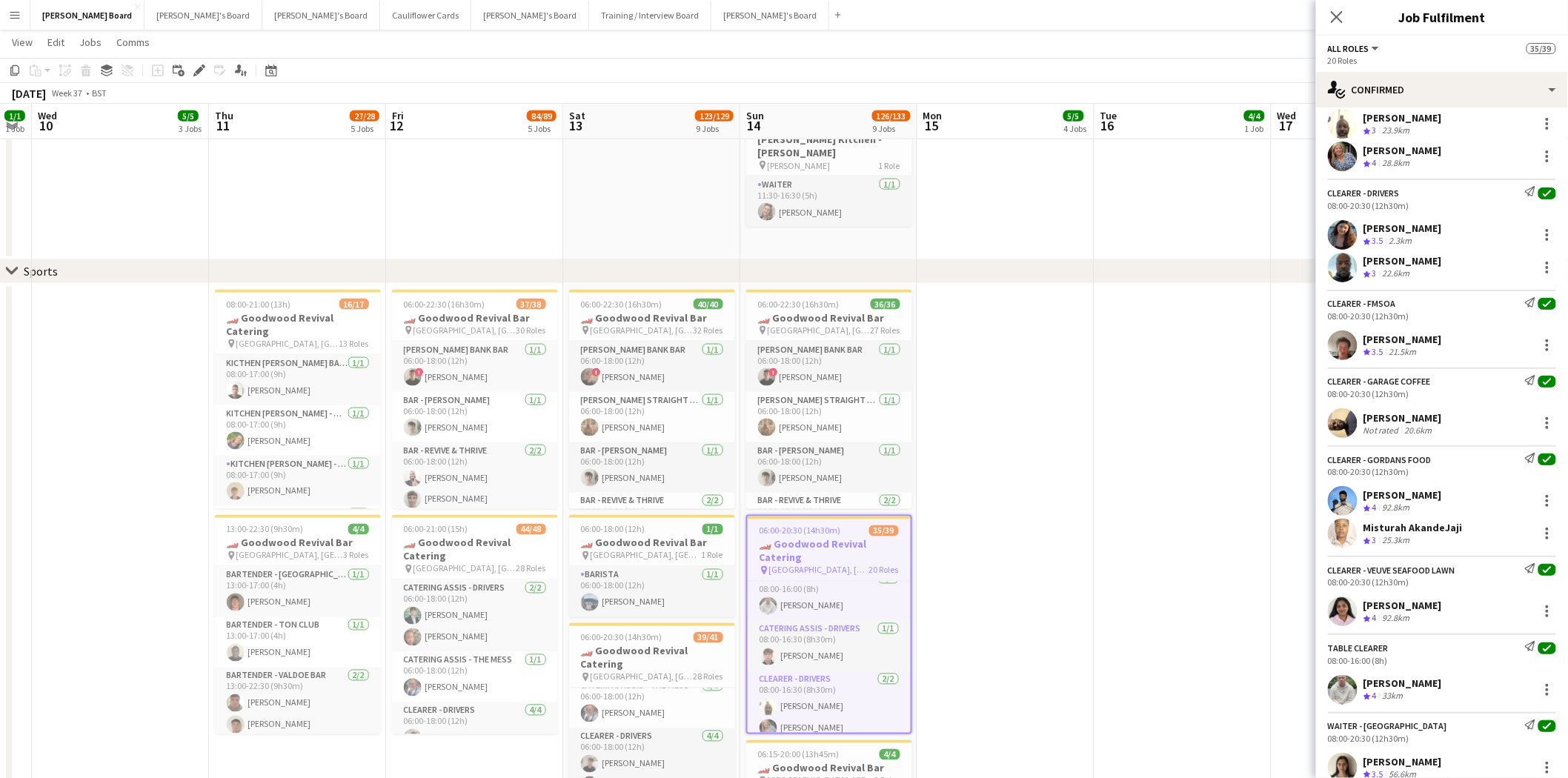
scroll to position [1106, 0]
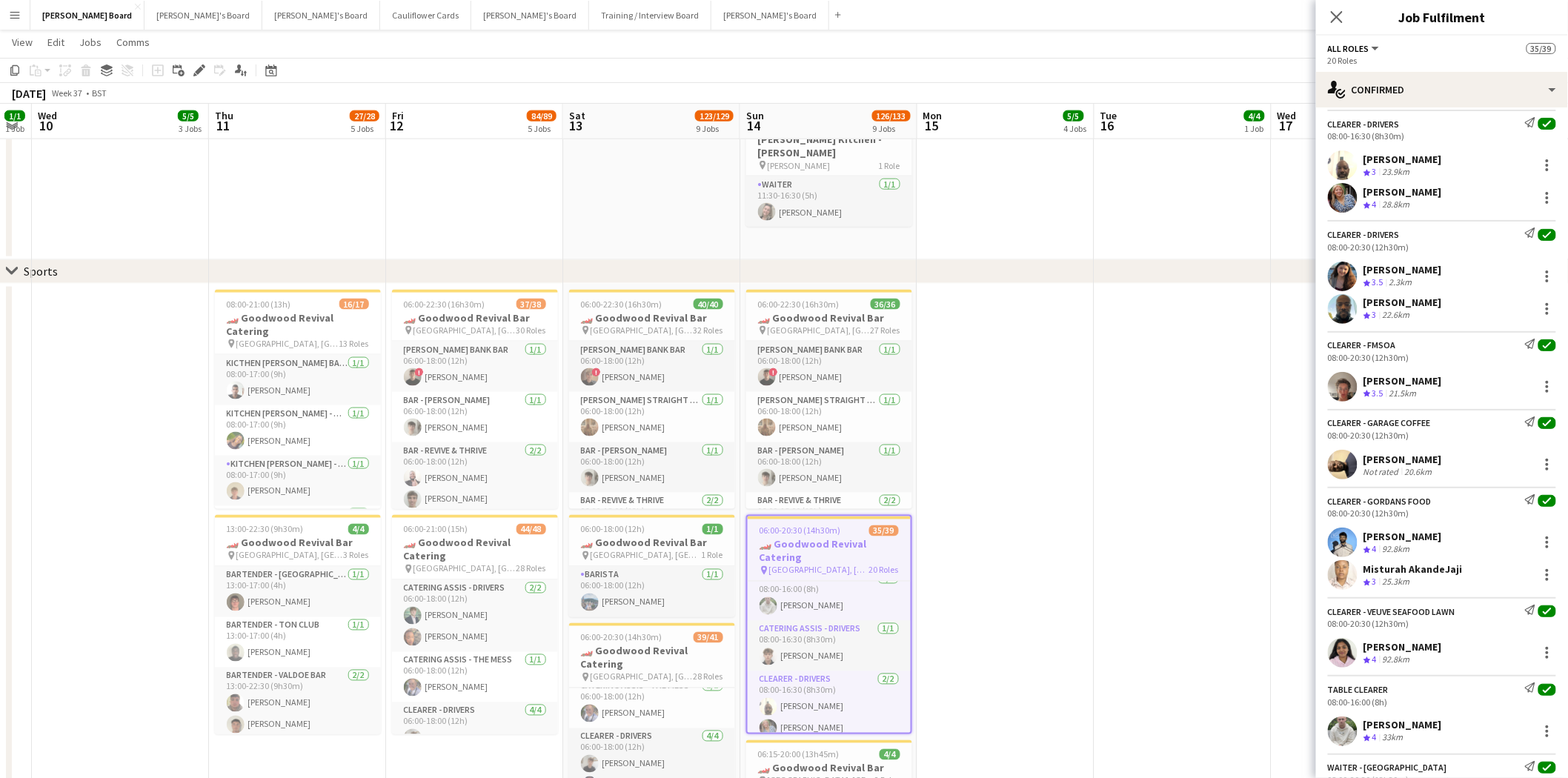
drag, startPoint x: 1406, startPoint y: 468, endPoint x: 1262, endPoint y: 477, distance: 144.3
click at [1264, 467] on div "Abiola Kamoru" at bounding box center [1403, 460] width 79 height 13
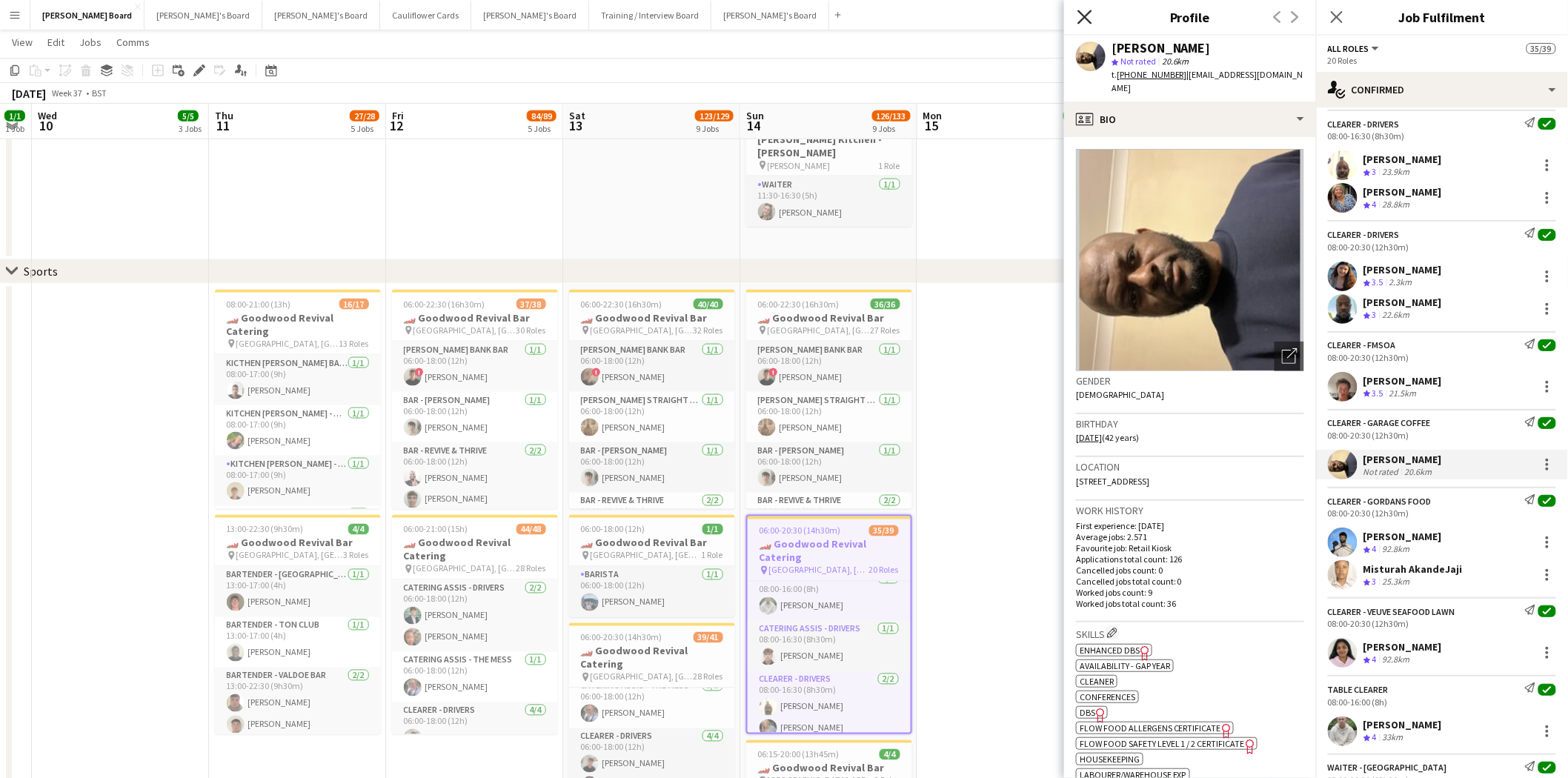
click at [1079, 14] on icon "Close pop-in" at bounding box center [1084, 16] width 14 height 14
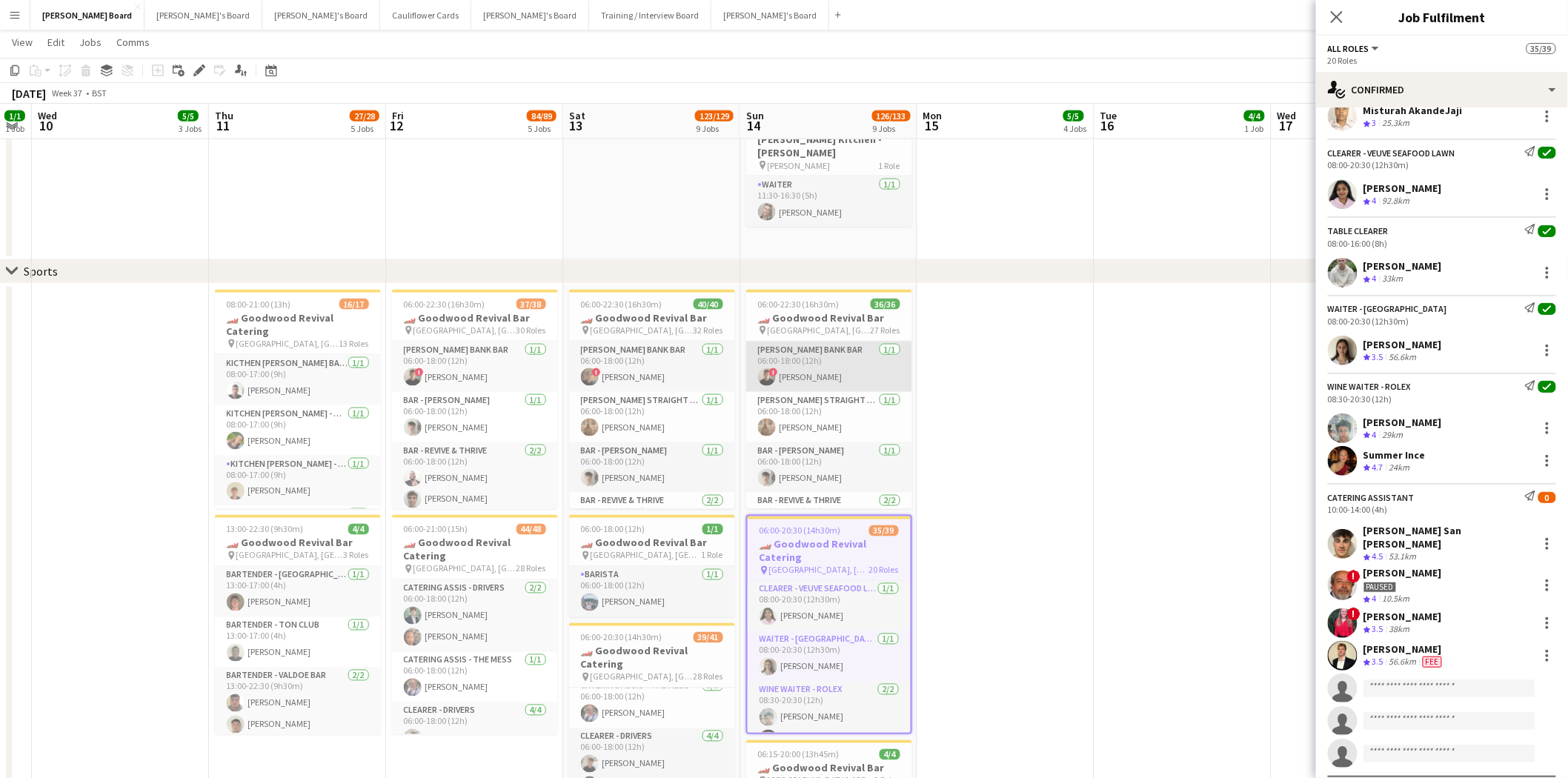
scroll to position [1070, 0]
click at [830, 307] on span "06:00-22:30 (16h30m)" at bounding box center [799, 305] width 81 height 11
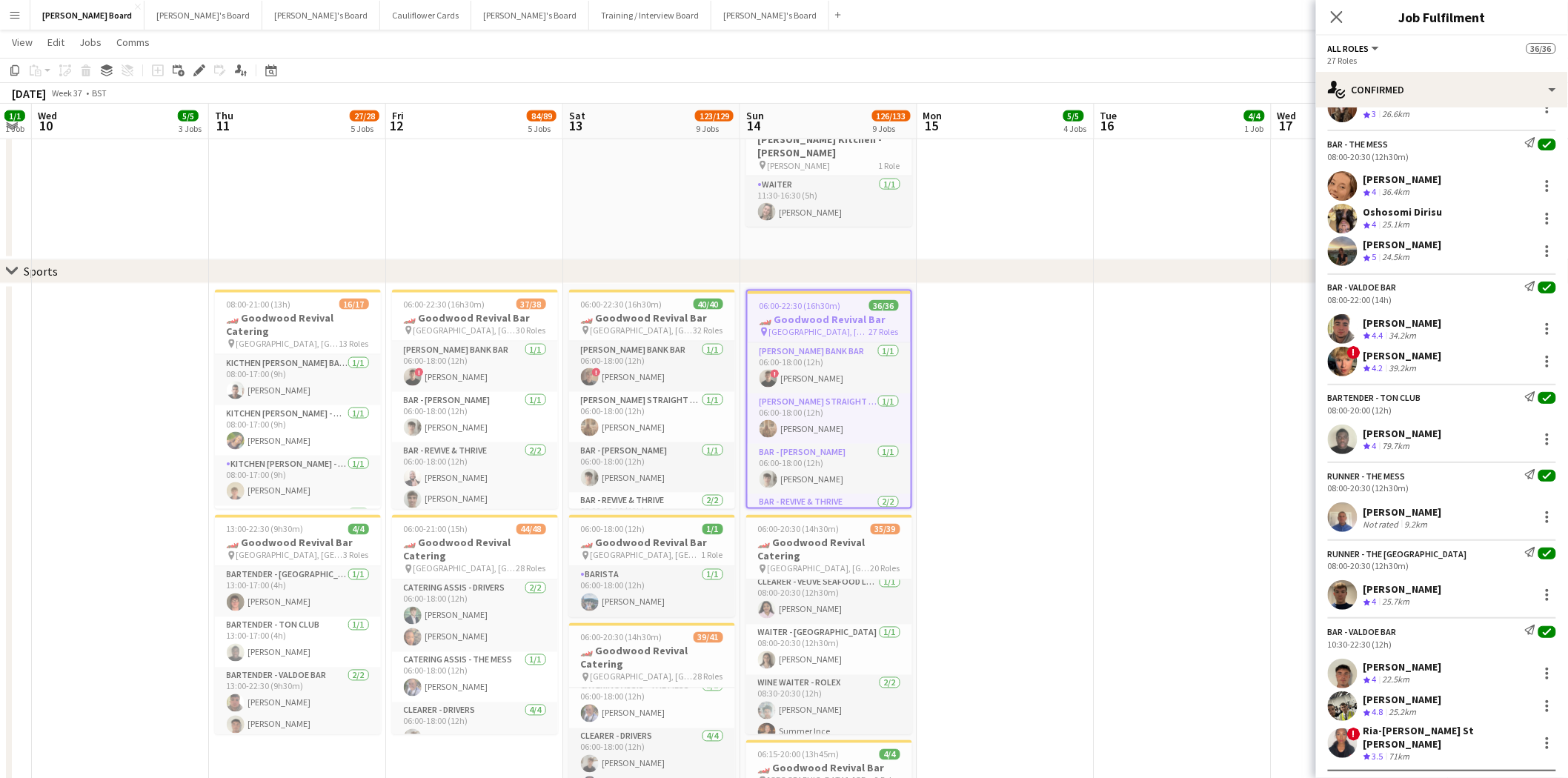
scroll to position [1817, 0]
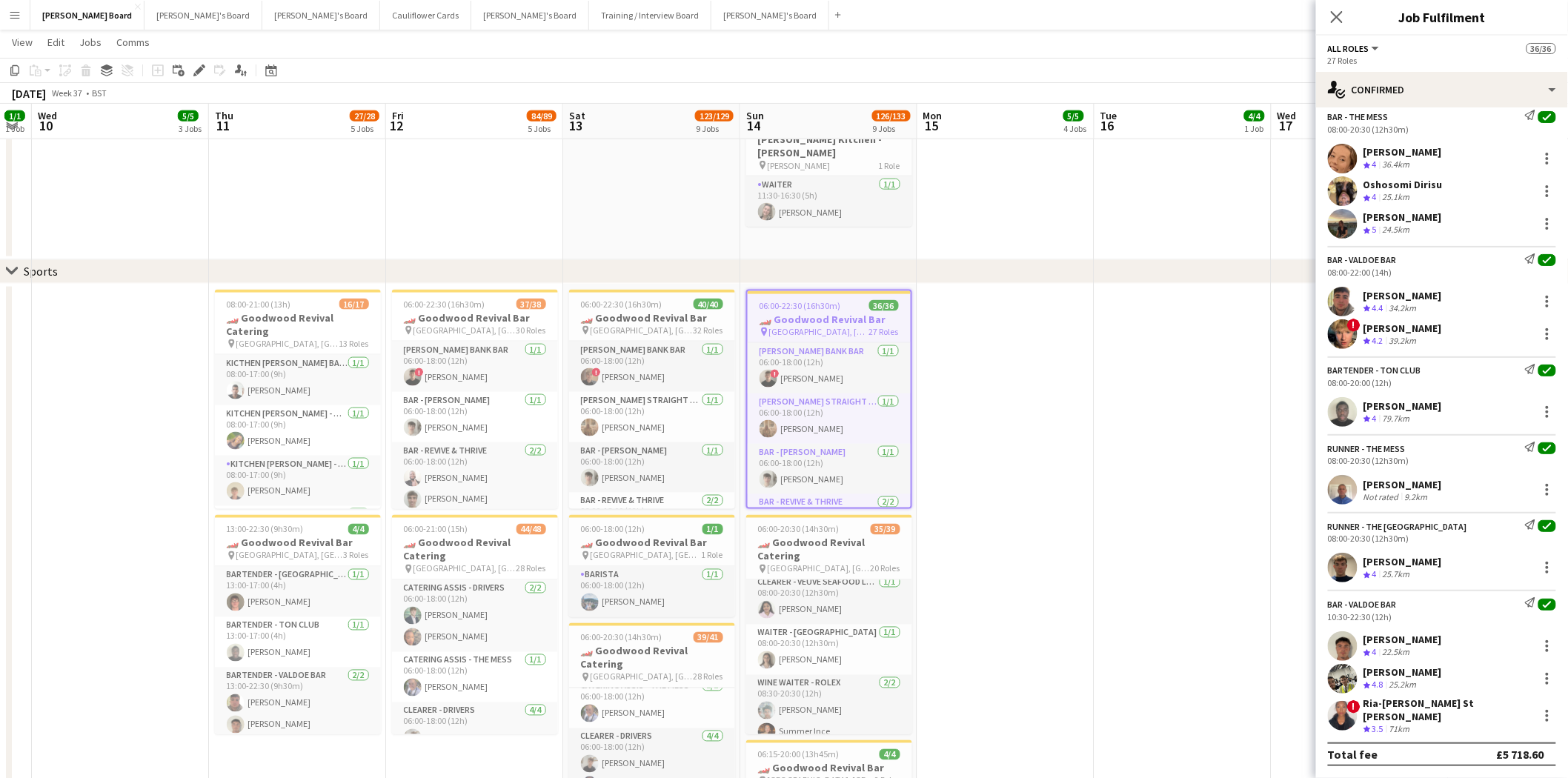
click at [1264, 492] on div "Mark Gregorian" at bounding box center [1403, 485] width 79 height 13
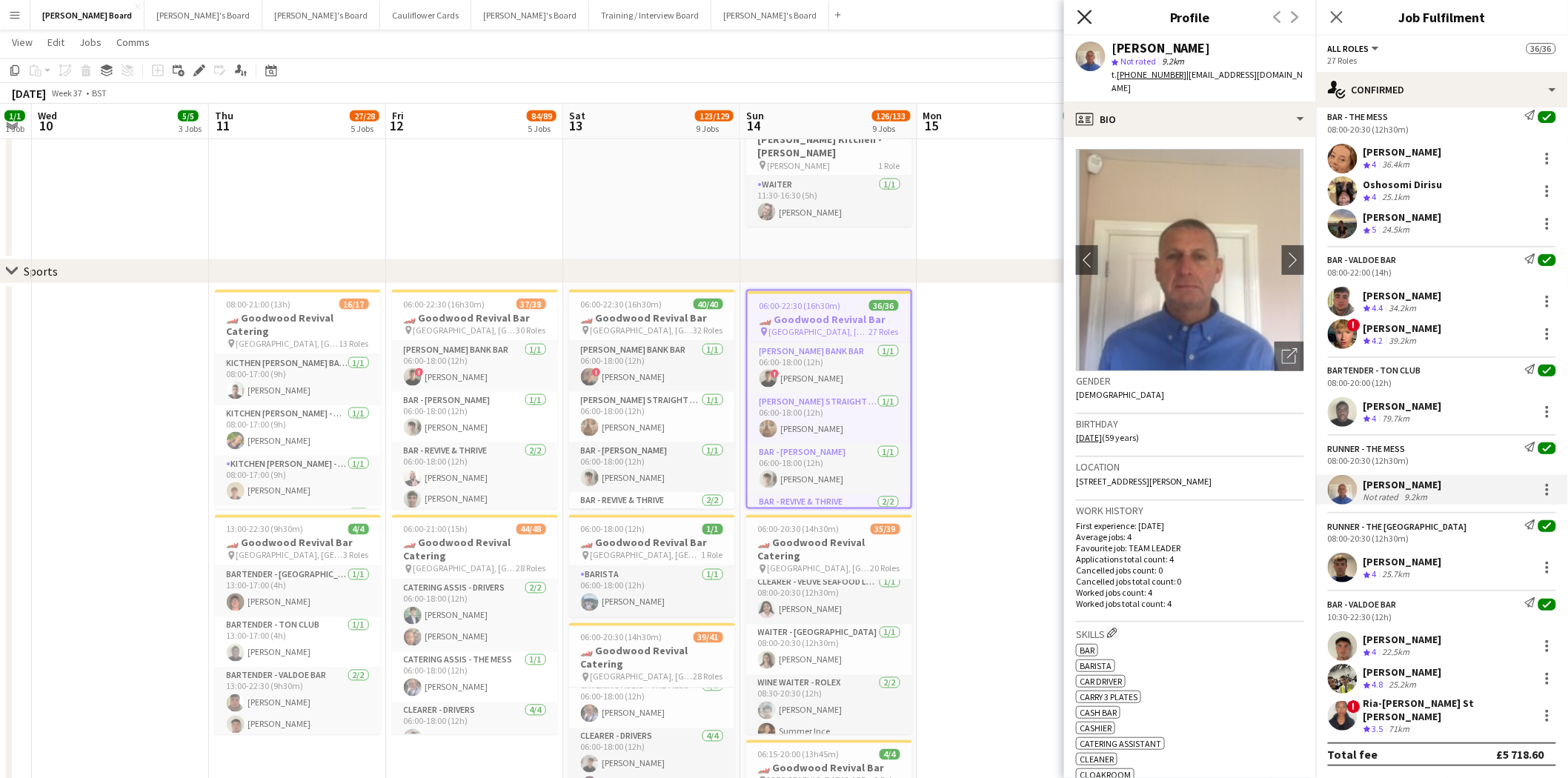
click at [1088, 12] on icon at bounding box center [1084, 16] width 14 height 14
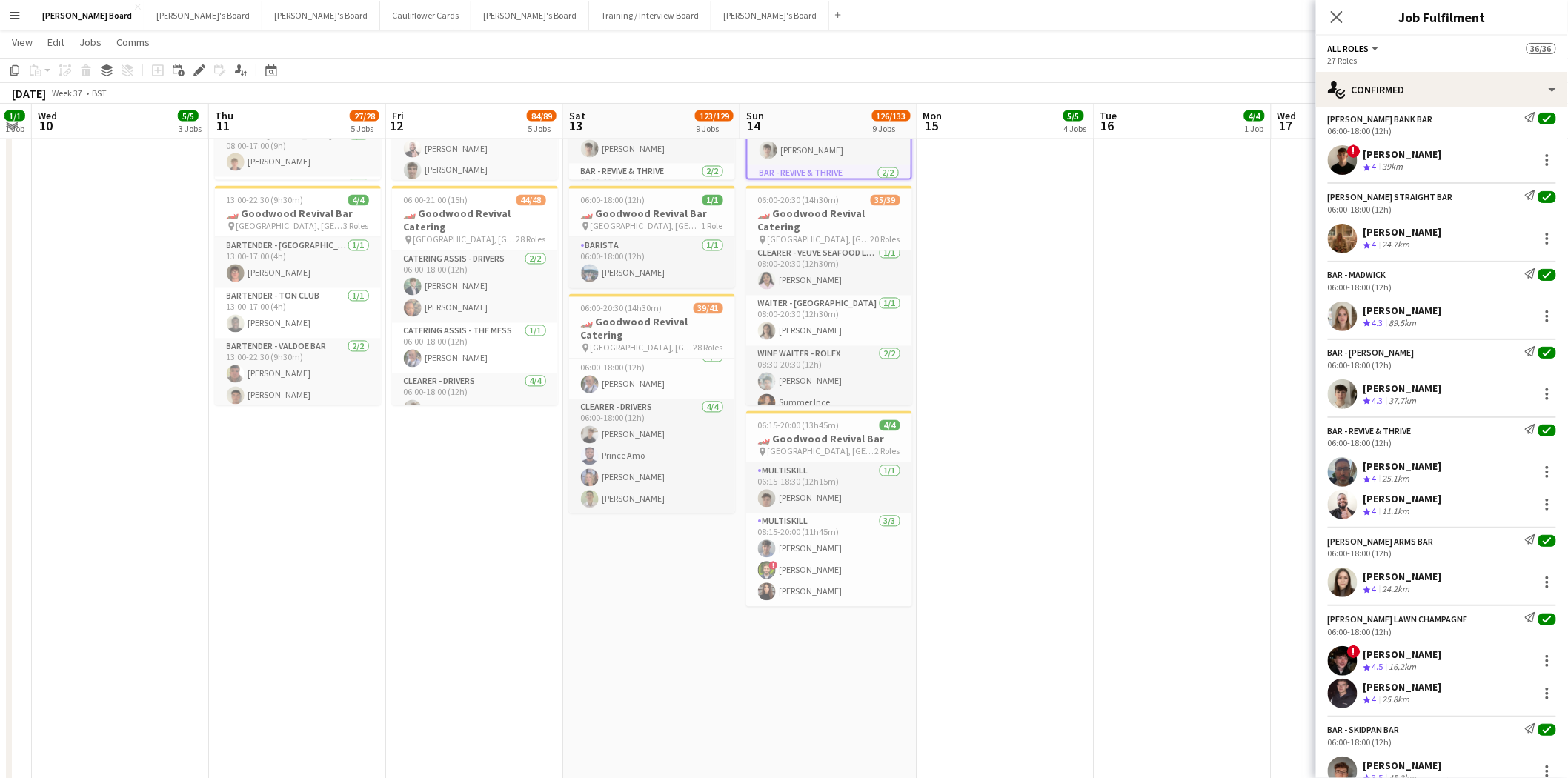
scroll to position [0, 0]
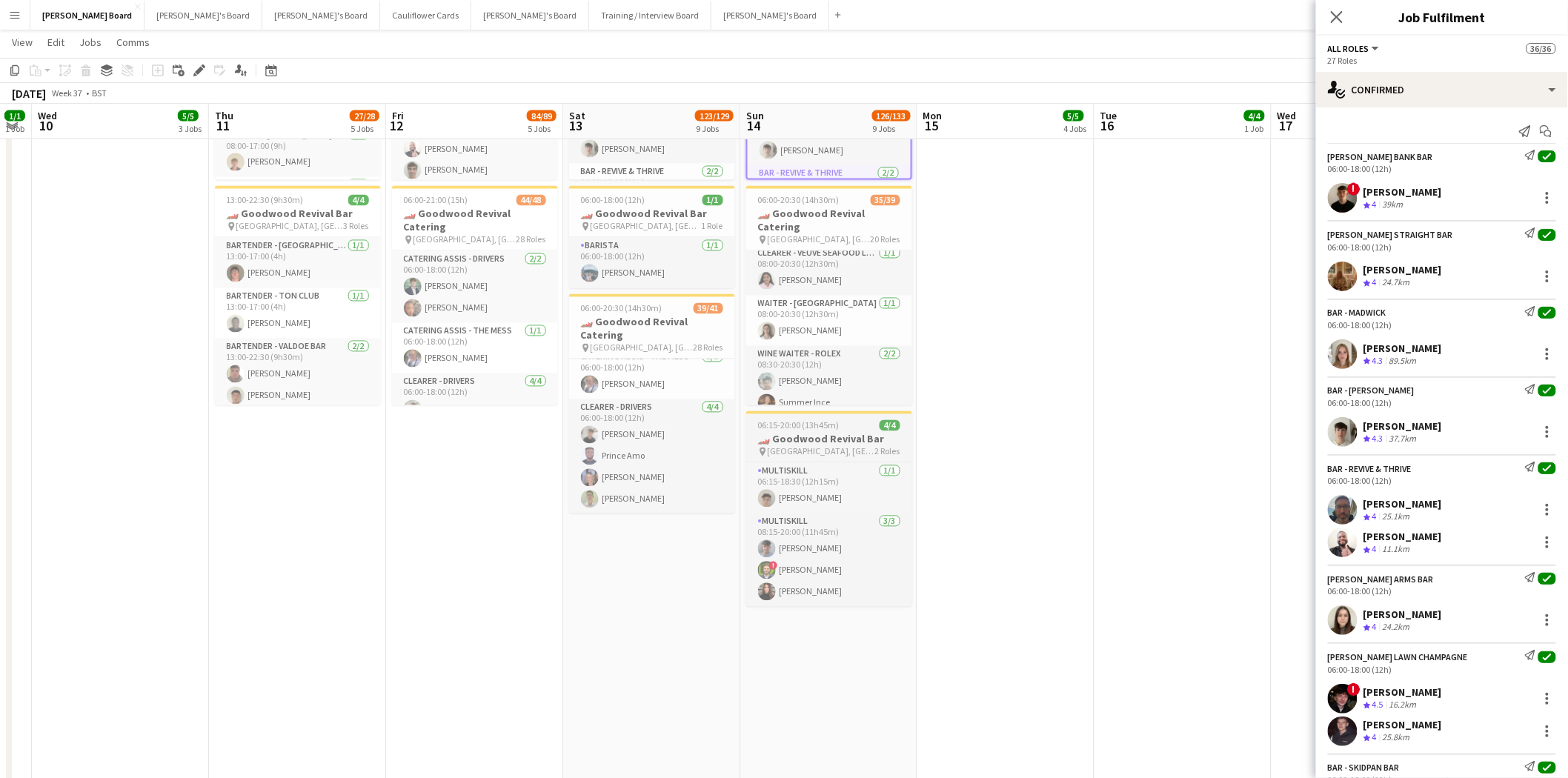
click at [811, 433] on h3 "🏎️ Goodwood Revival Bar" at bounding box center [829, 440] width 166 height 13
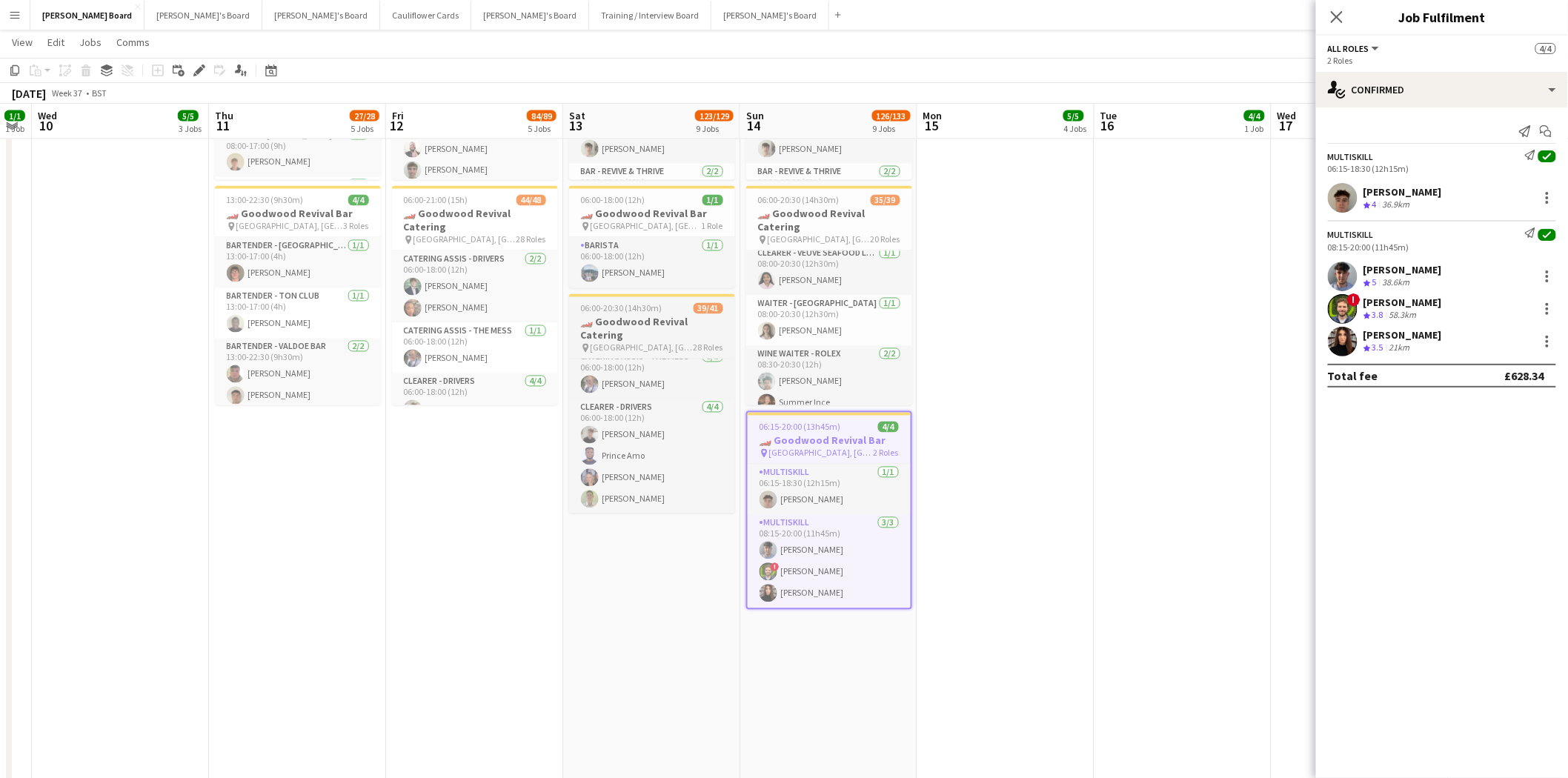
click at [644, 323] on h3 "🏎️ Goodwood Revival Catering" at bounding box center [651, 330] width 166 height 27
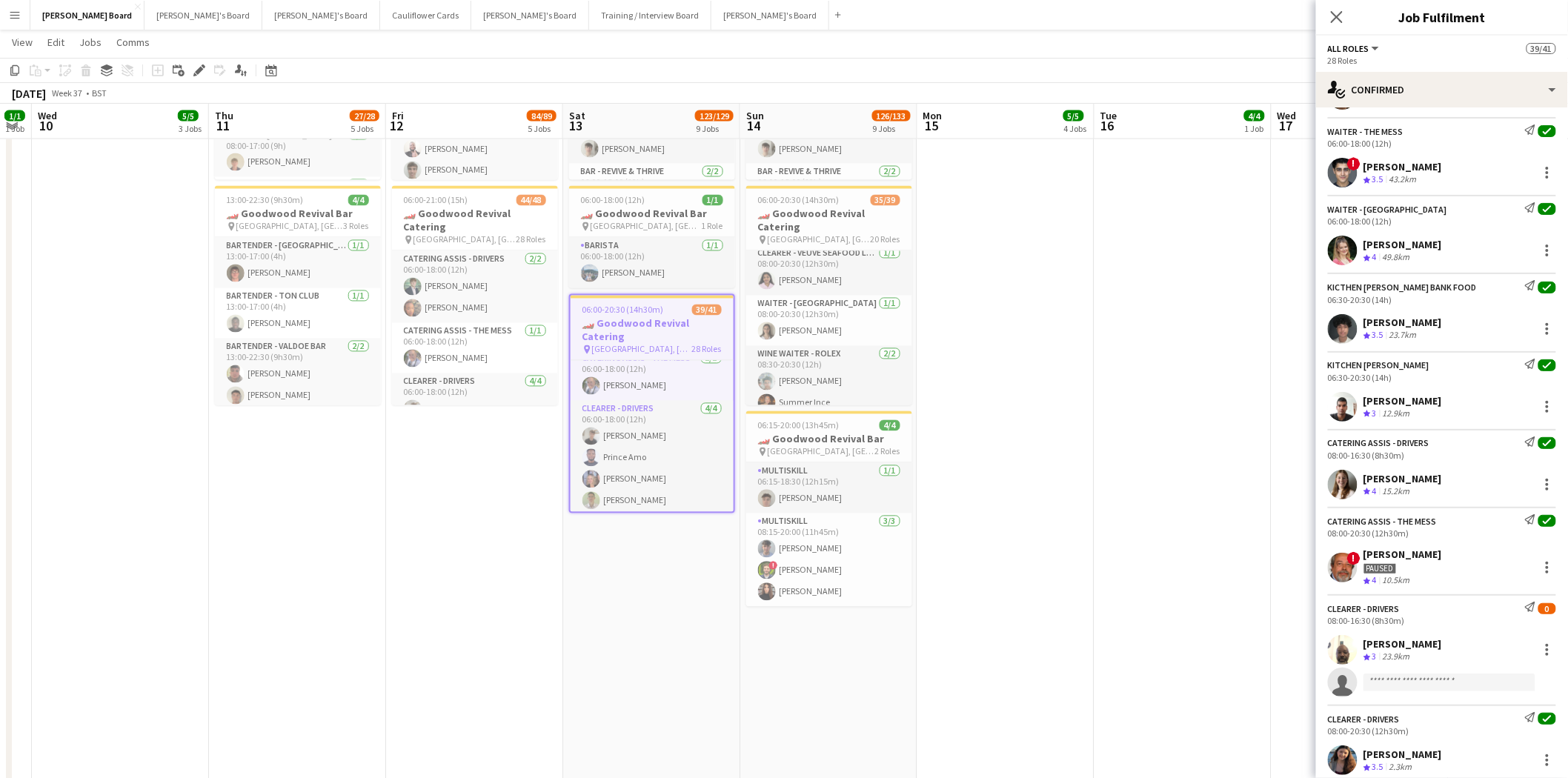
scroll to position [1070, 0]
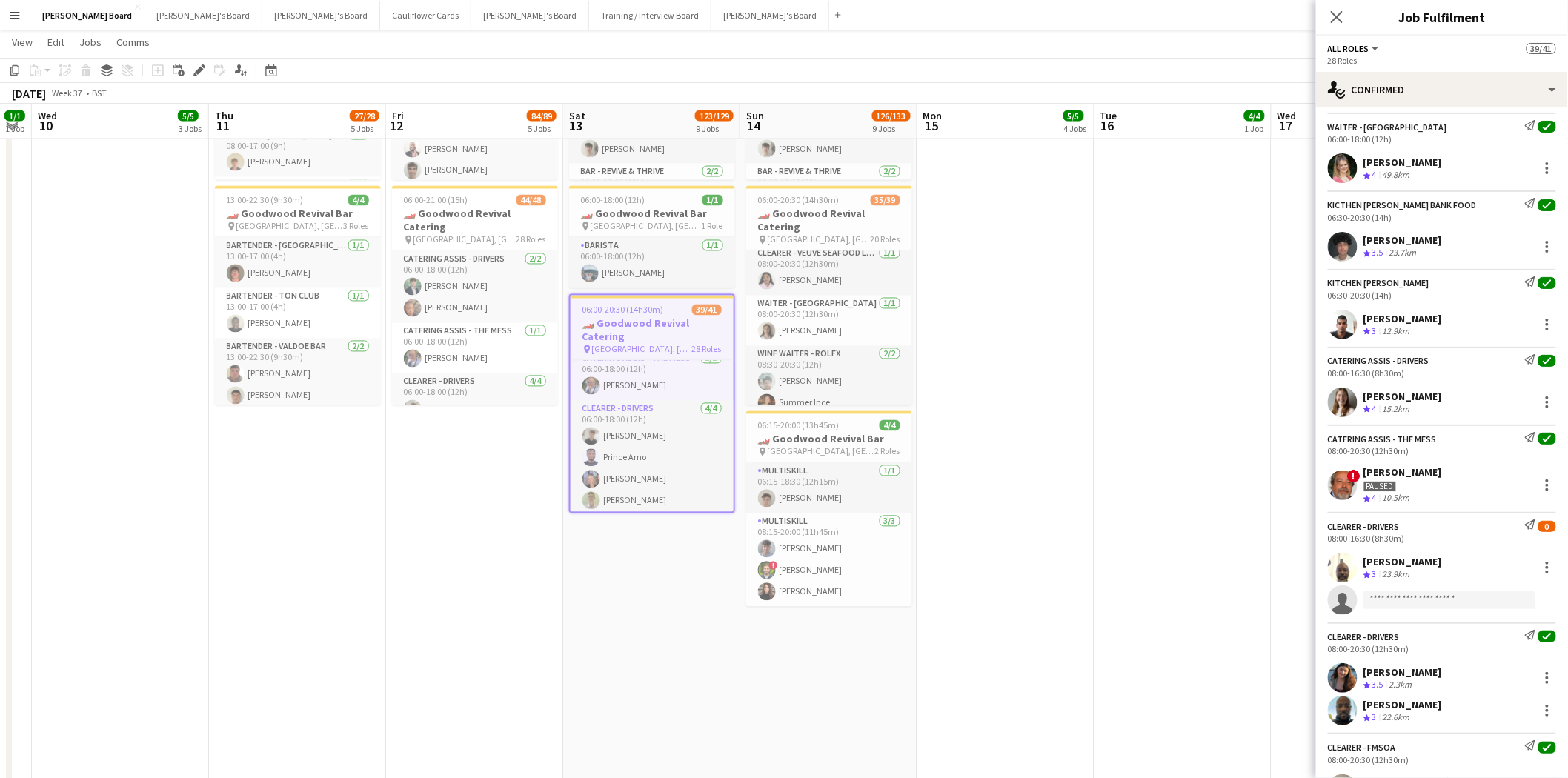
click at [1264, 479] on div "JORGE DE SILVA" at bounding box center [1403, 472] width 79 height 13
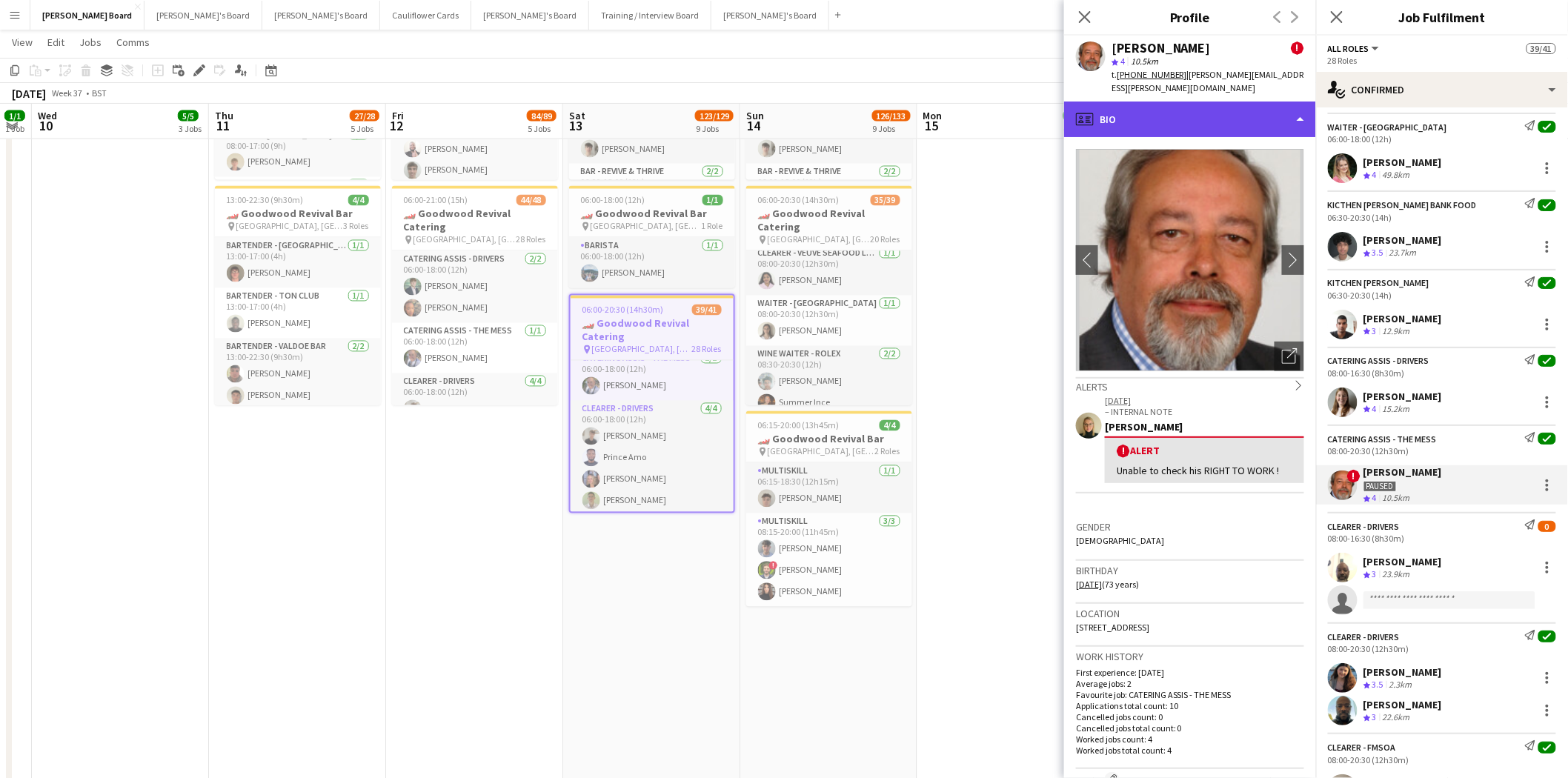
click at [1161, 102] on div "profile Bio" at bounding box center [1190, 119] width 252 height 35
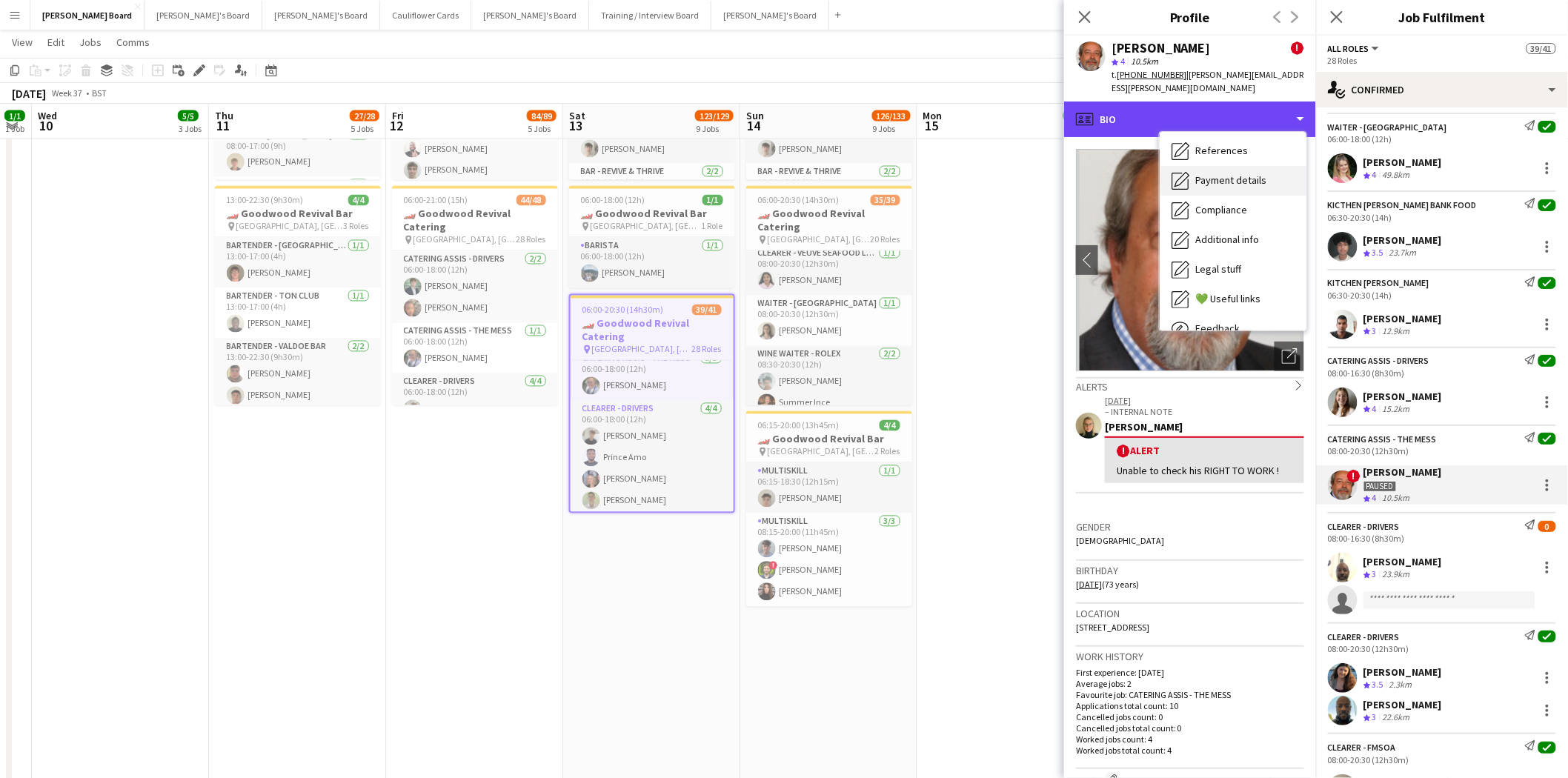
scroll to position [165, 0]
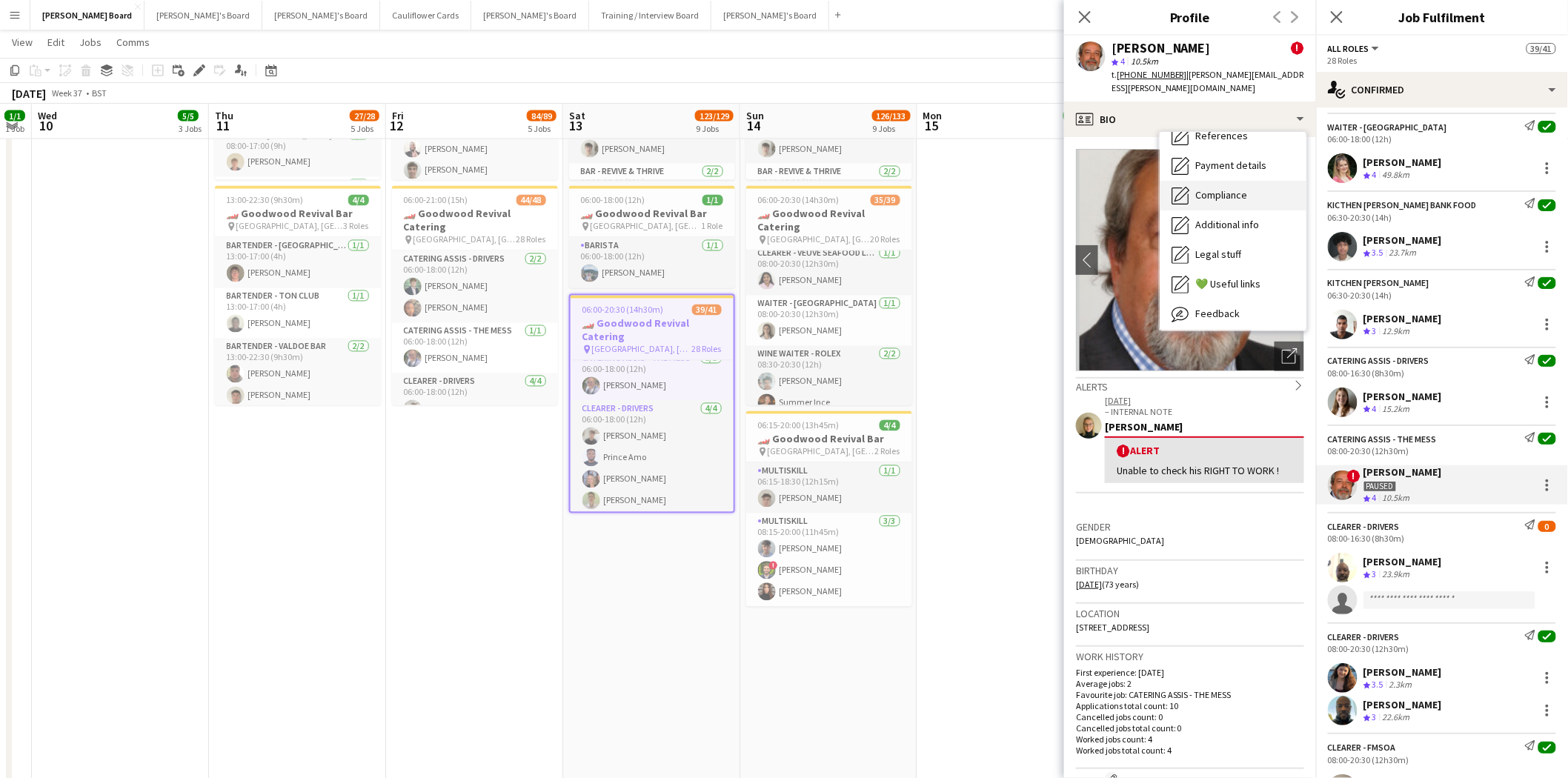
click at [1220, 189] on span "Compliance" at bounding box center [1221, 195] width 52 height 13
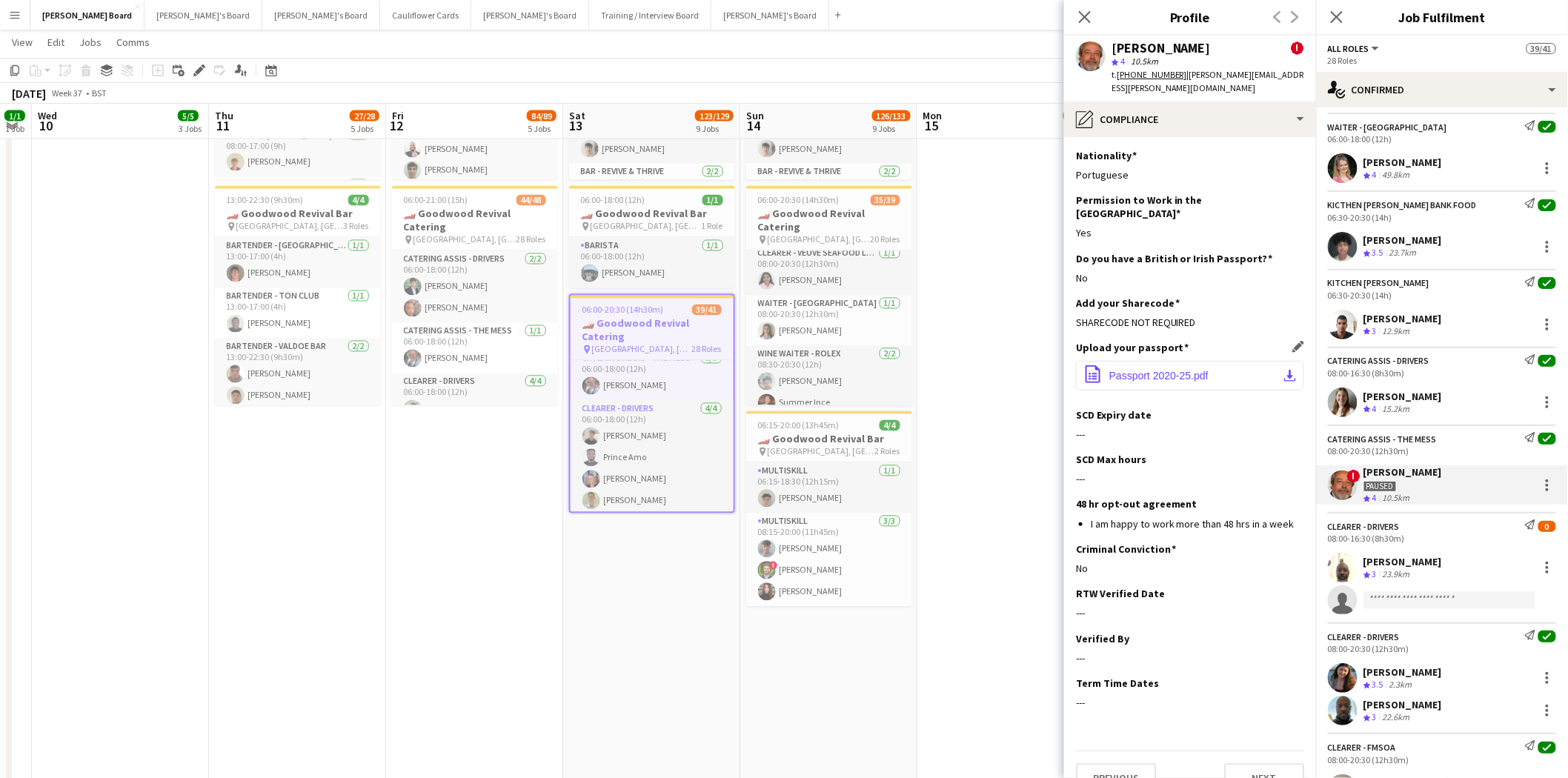
click at [1135, 370] on span "Passport 2020-25.pdf" at bounding box center [1159, 376] width 100 height 11
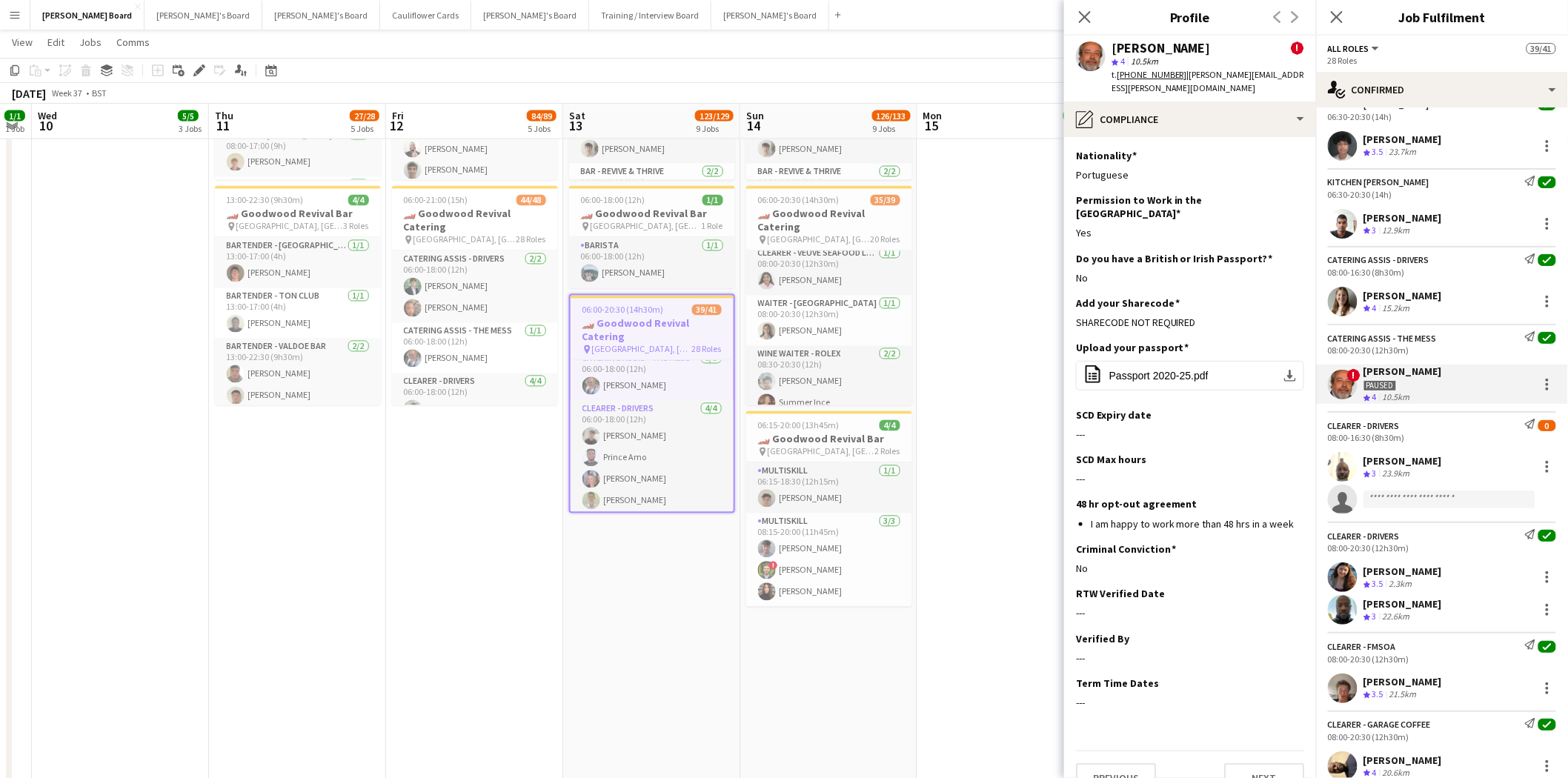
scroll to position [1153, 0]
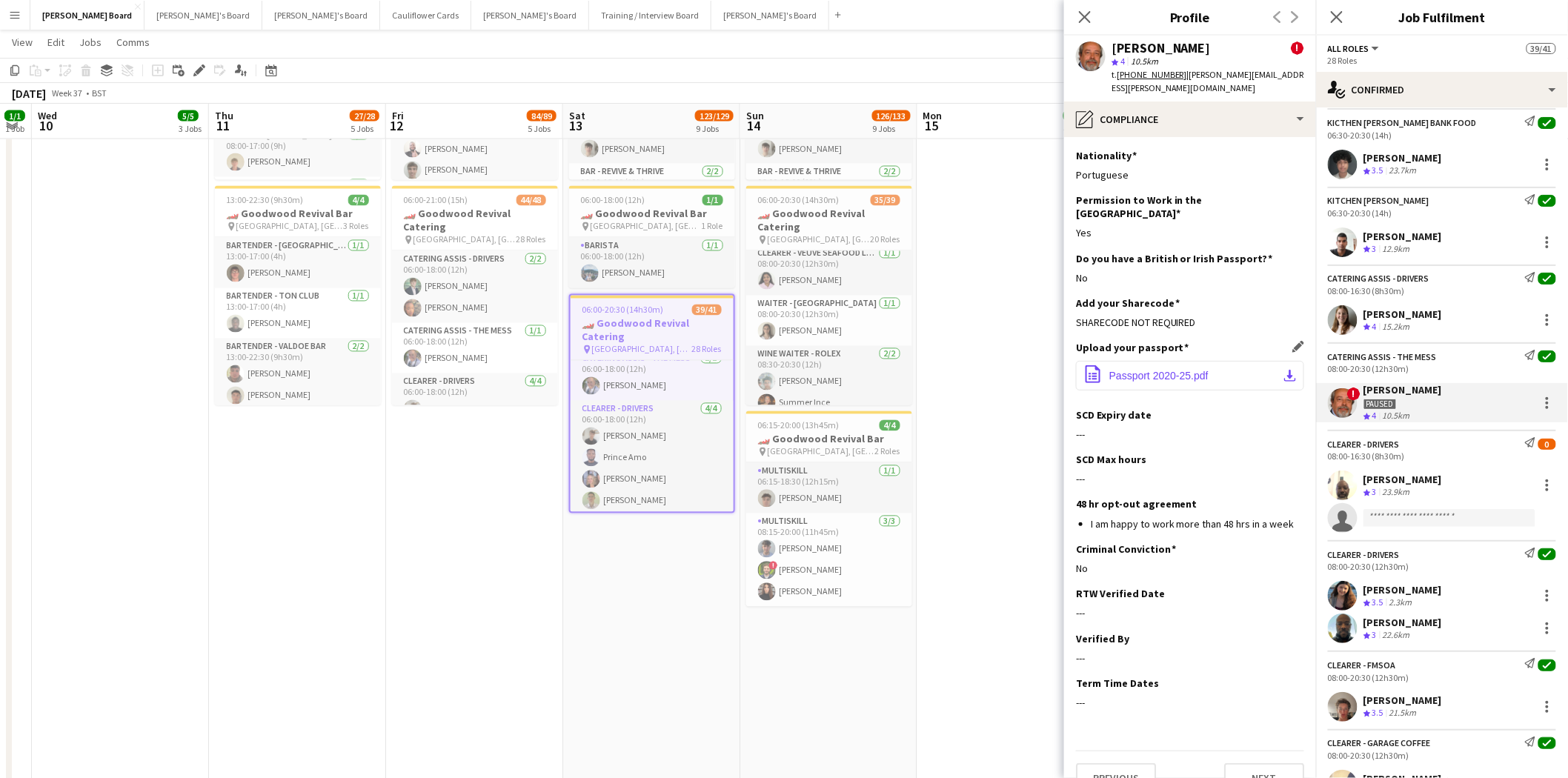
click at [1182, 370] on span "Passport 2020-25.pdf" at bounding box center [1159, 376] width 100 height 11
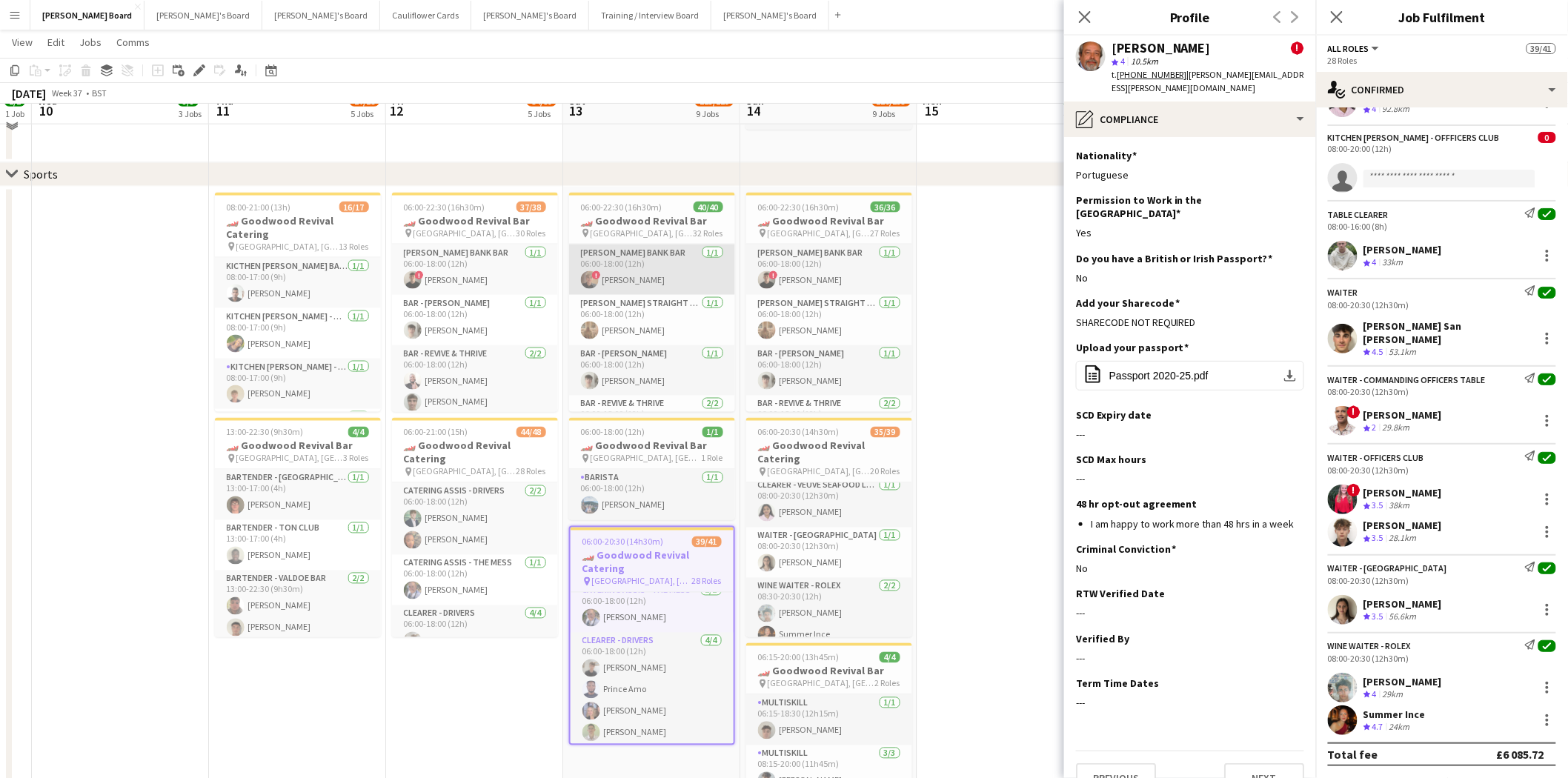
scroll to position [824, 0]
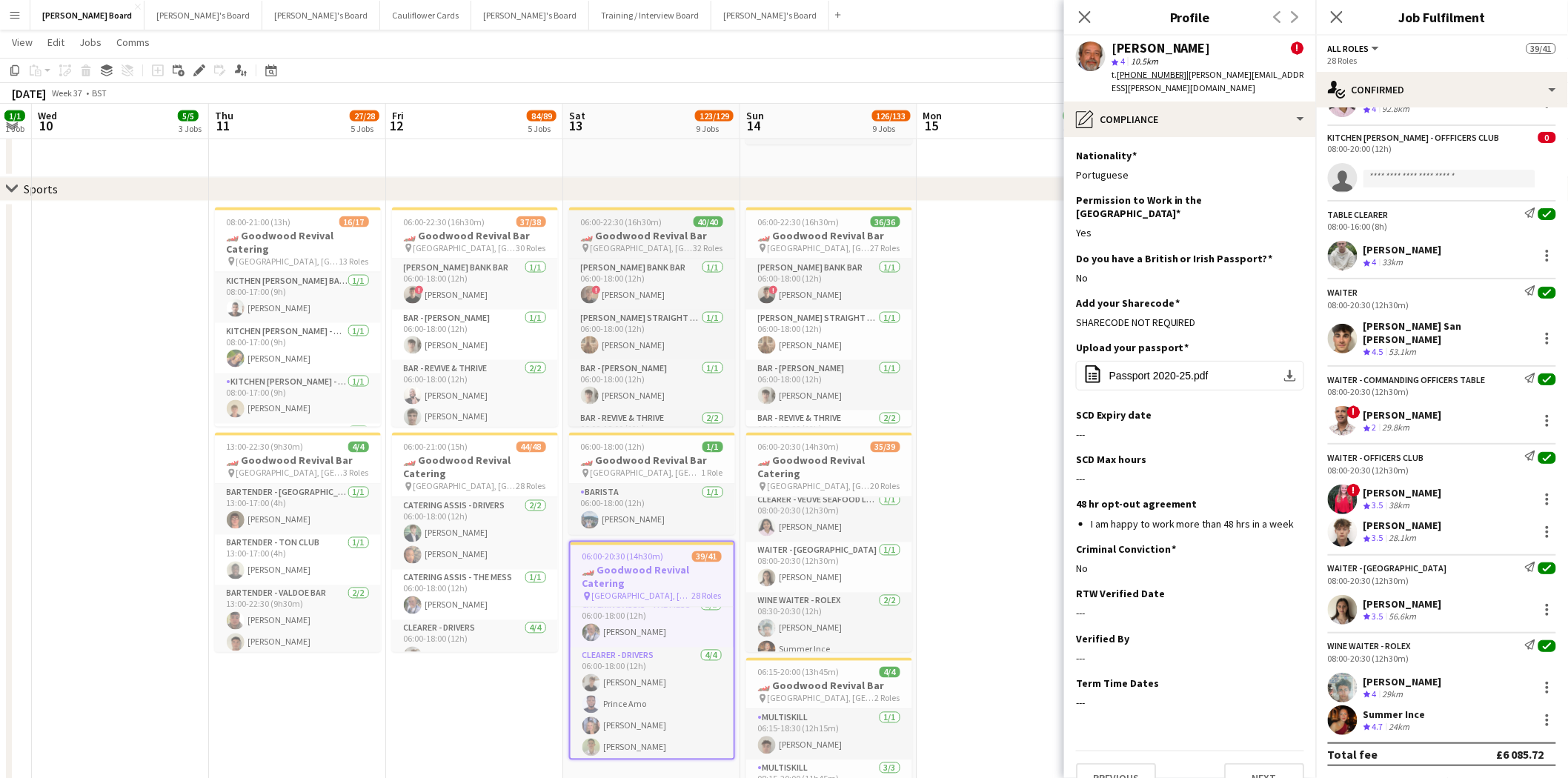
click at [676, 232] on h3 "🏎️ Goodwood Revival Bar" at bounding box center [651, 236] width 166 height 13
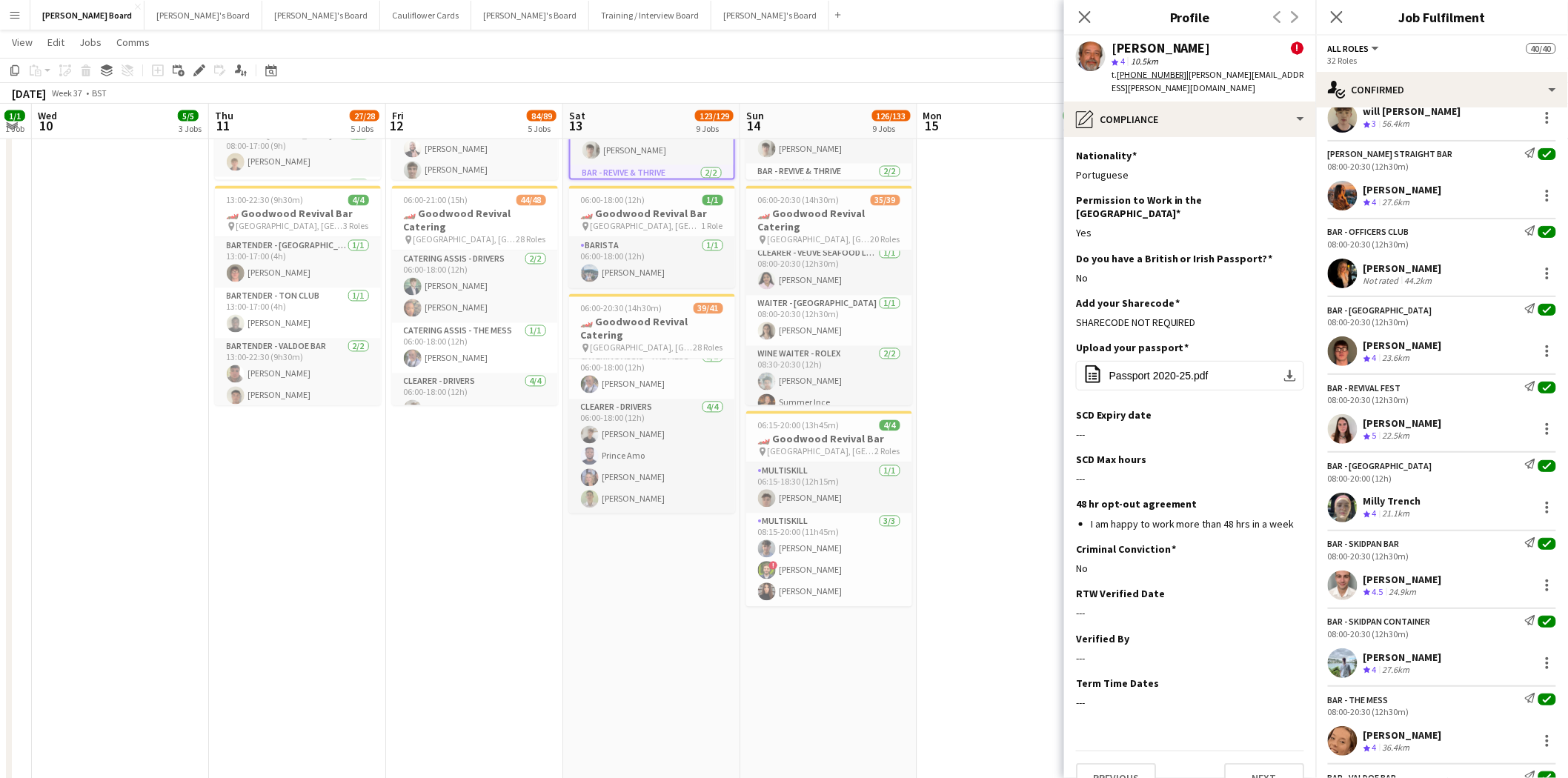
scroll to position [1434, 0]
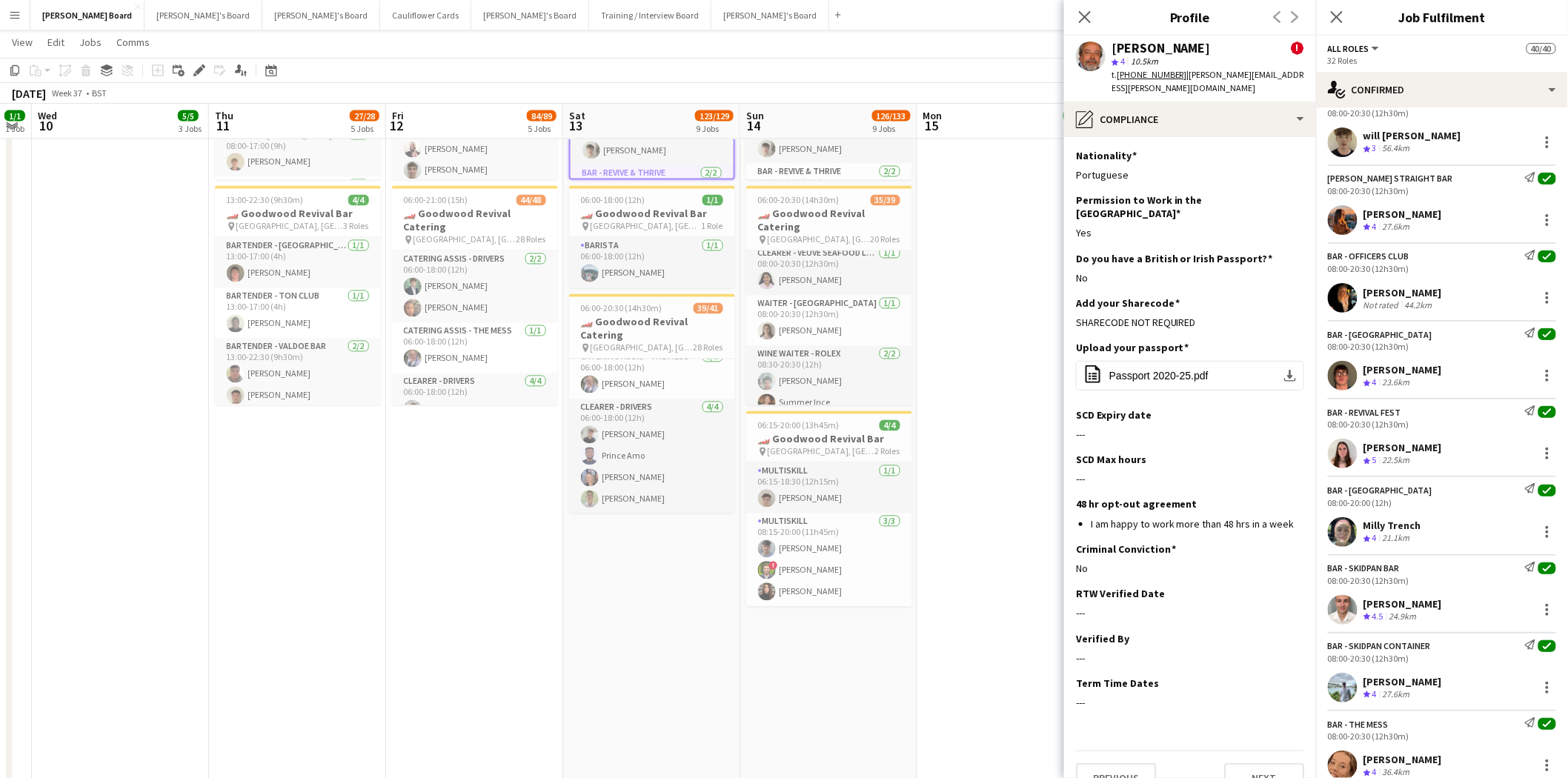
click at [1264, 300] on div "Tabby Barlow" at bounding box center [1403, 293] width 79 height 13
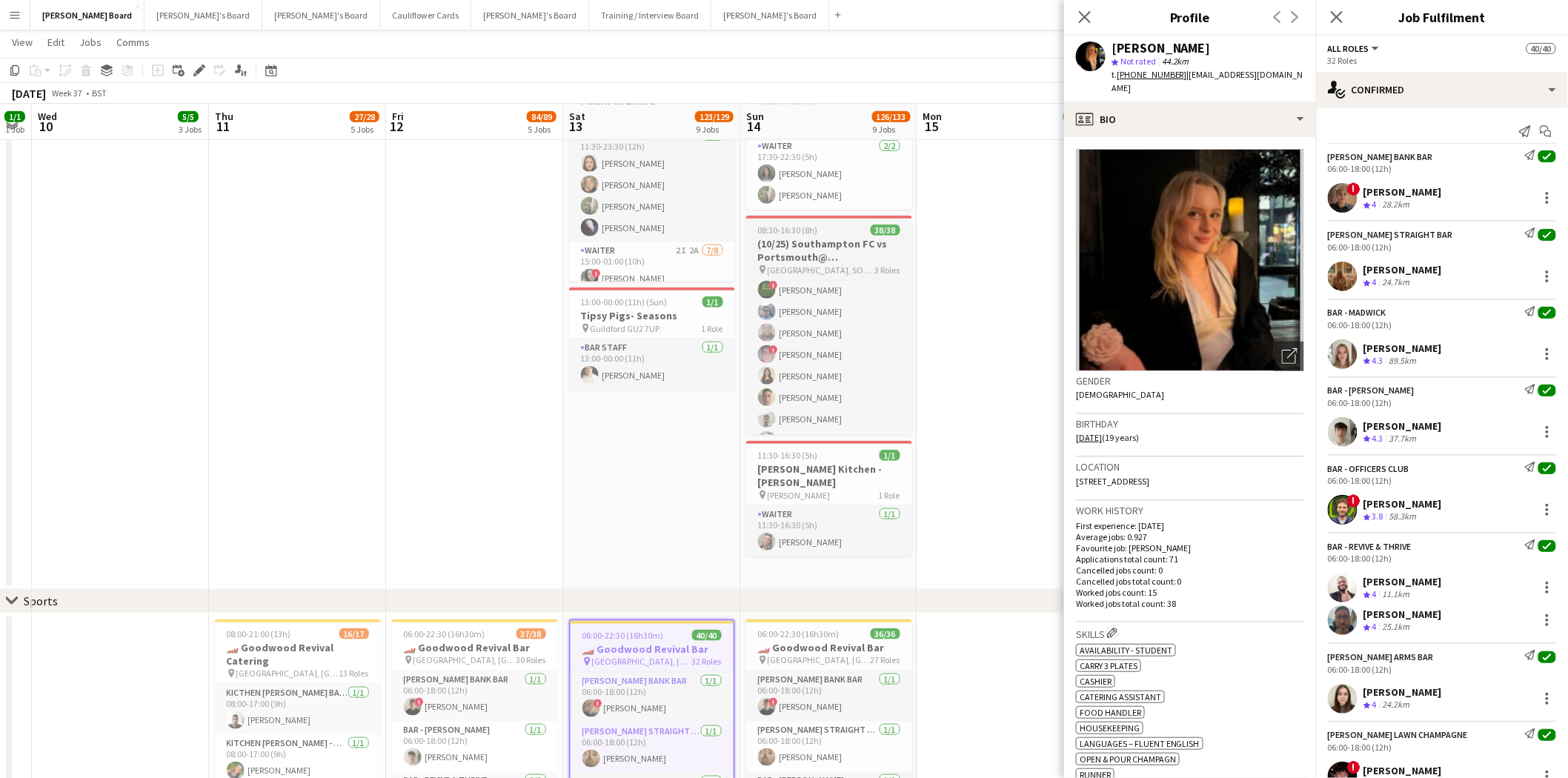
scroll to position [0, 322]
drag, startPoint x: 786, startPoint y: 243, endPoint x: 873, endPoint y: 263, distance: 89.3
click at [787, 243] on h3 "(10/25) Southampton FC vs Portsmouth@ St Mary's Stadium, SO14 5FP" at bounding box center [829, 251] width 166 height 27
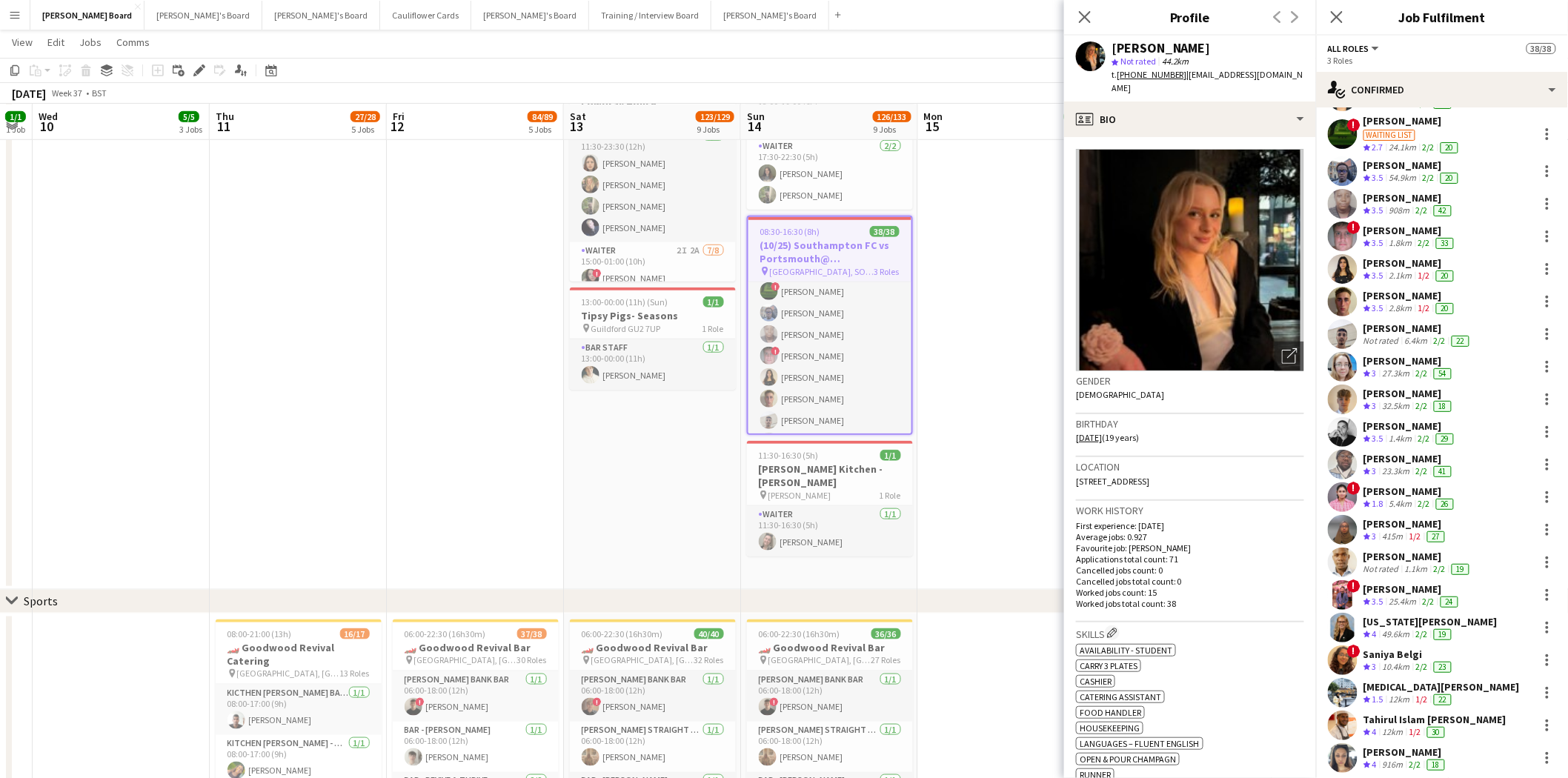
scroll to position [803, 0]
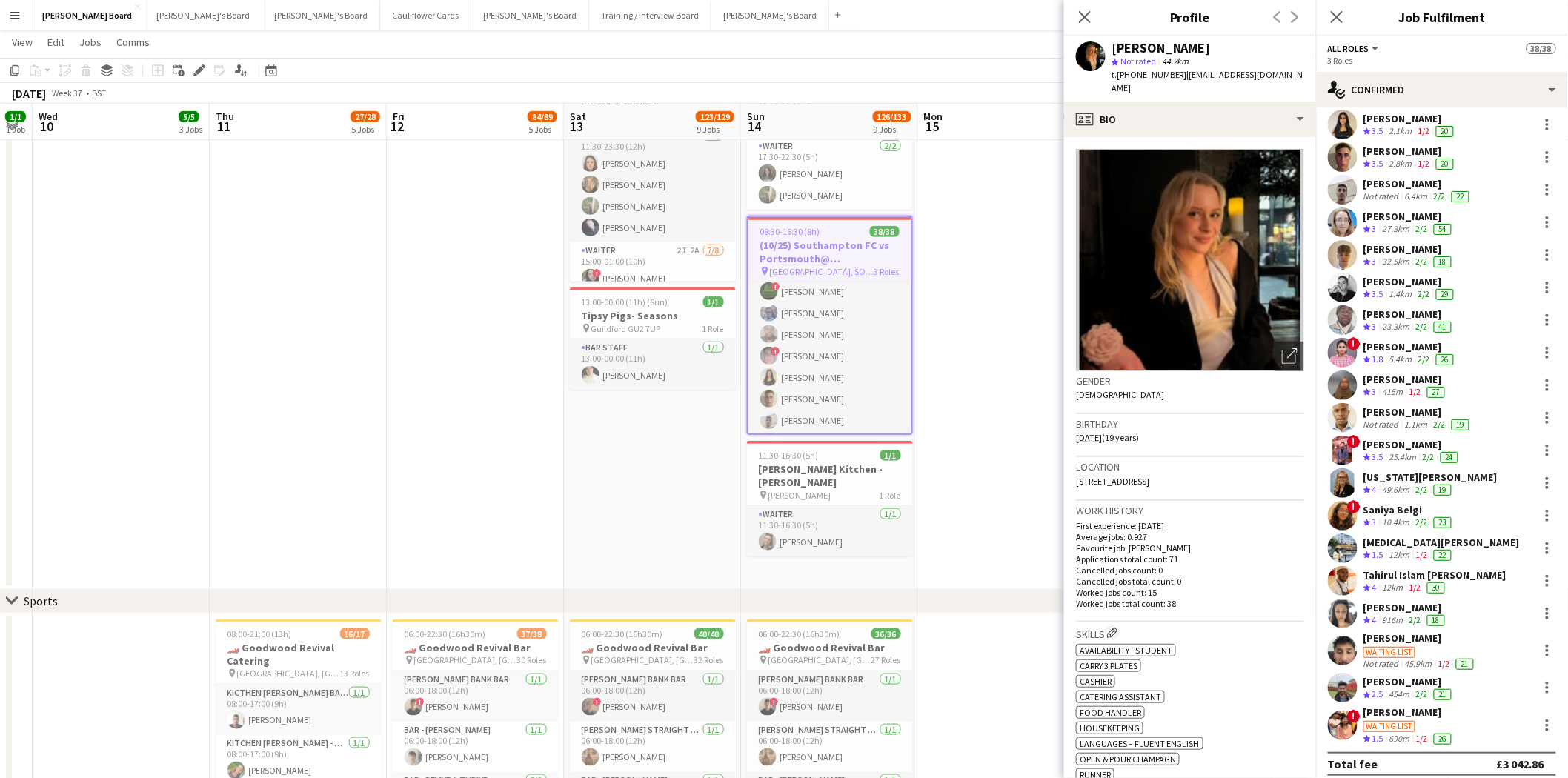
click at [1264, 679] on div "Waiting list" at bounding box center [1390, 727] width 52 height 11
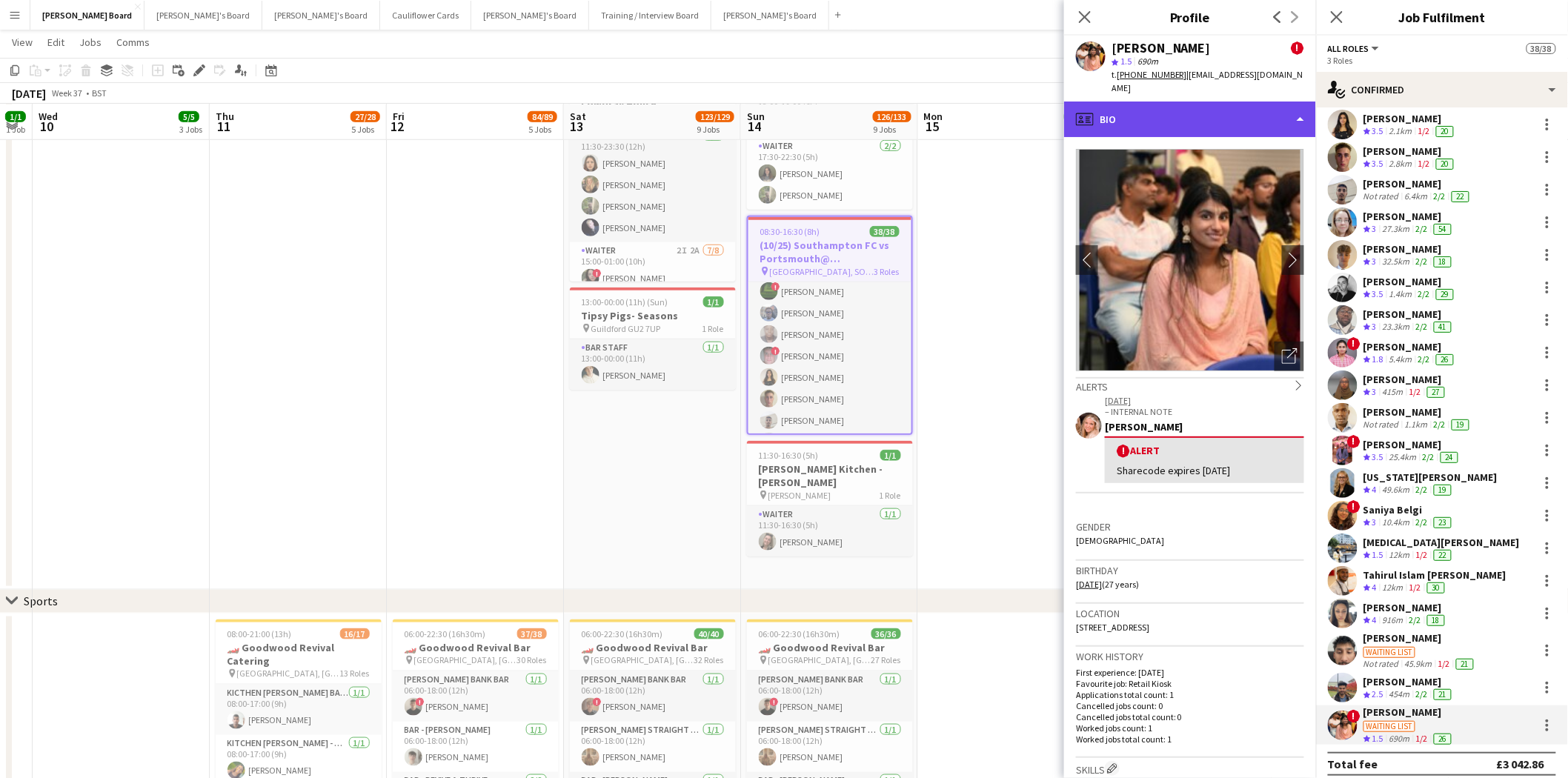
click at [1135, 102] on div "profile Bio" at bounding box center [1190, 119] width 252 height 35
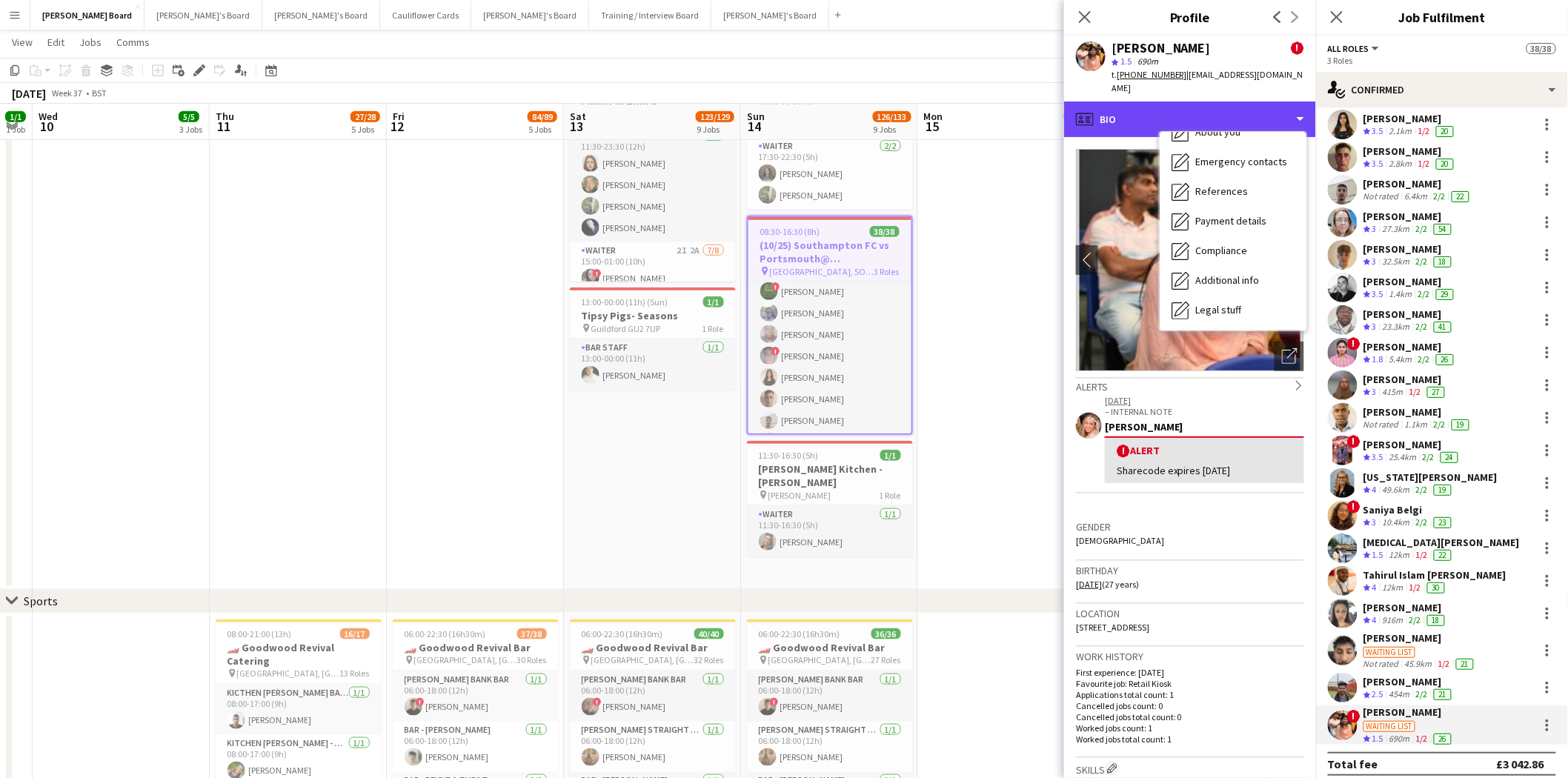
scroll to position [197, 0]
click at [1234, 278] on div "Feedback Feedback" at bounding box center [1233, 282] width 147 height 30
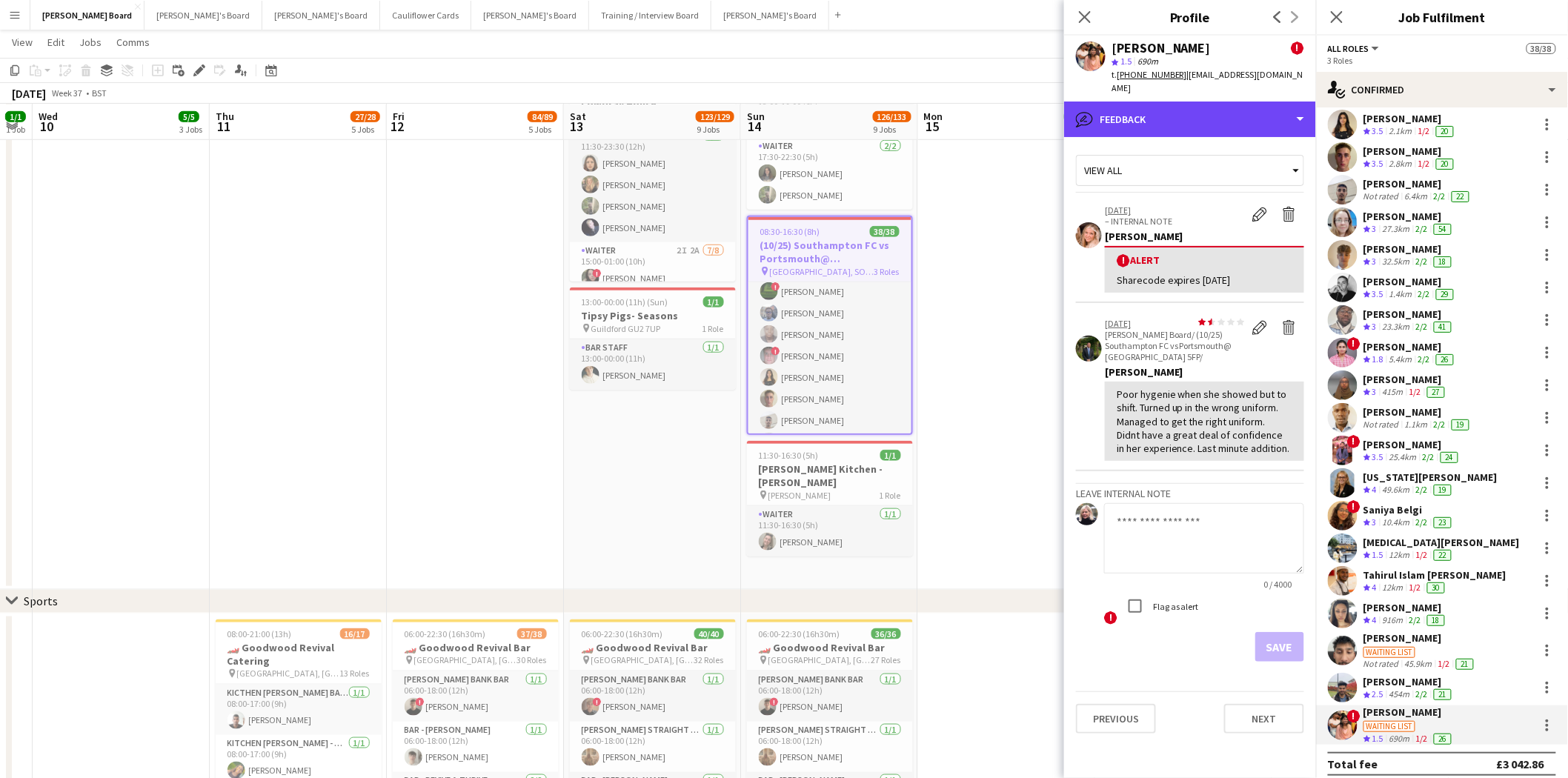
drag, startPoint x: 1160, startPoint y: 123, endPoint x: 1167, endPoint y: 142, distance: 20.2
click at [1160, 123] on div "bubble-pencil Feedback Bio Bio Company application Company application Employme…" at bounding box center [1190, 440] width 252 height 676
click at [1129, 109] on div "bubble-pencil Feedback" at bounding box center [1190, 119] width 252 height 35
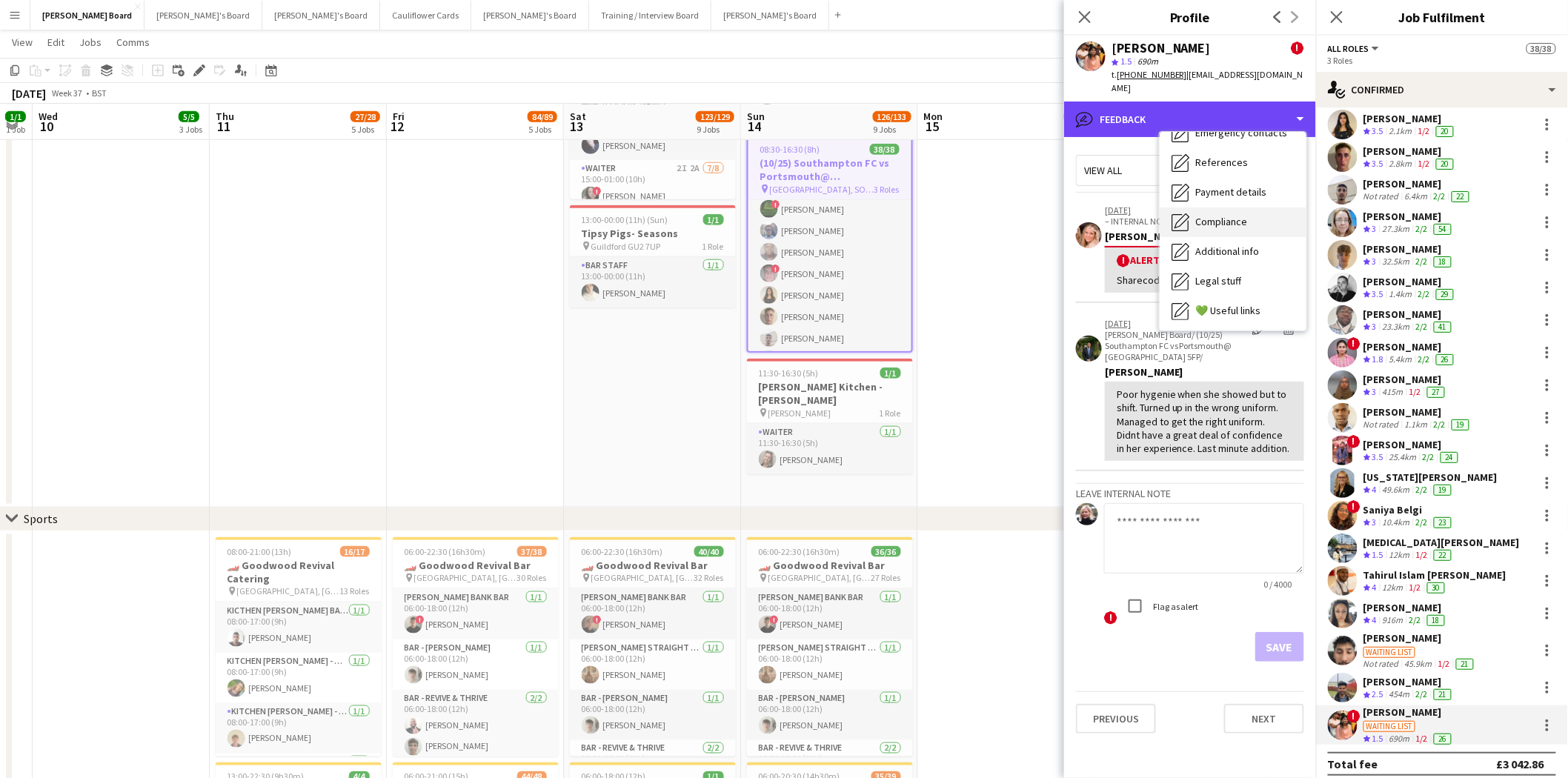
scroll to position [115, 0]
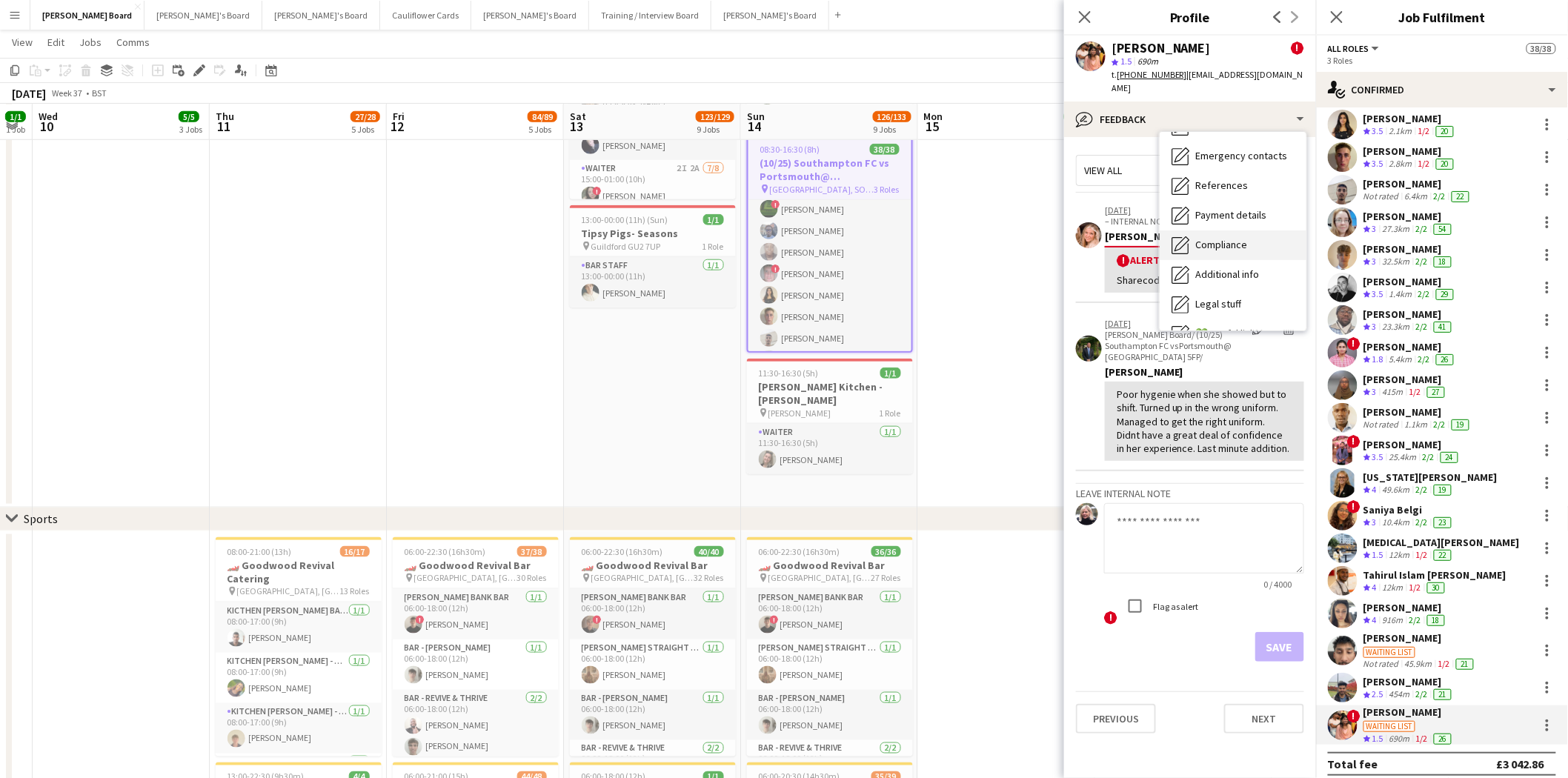
click at [1230, 238] on span "Compliance" at bounding box center [1221, 244] width 52 height 13
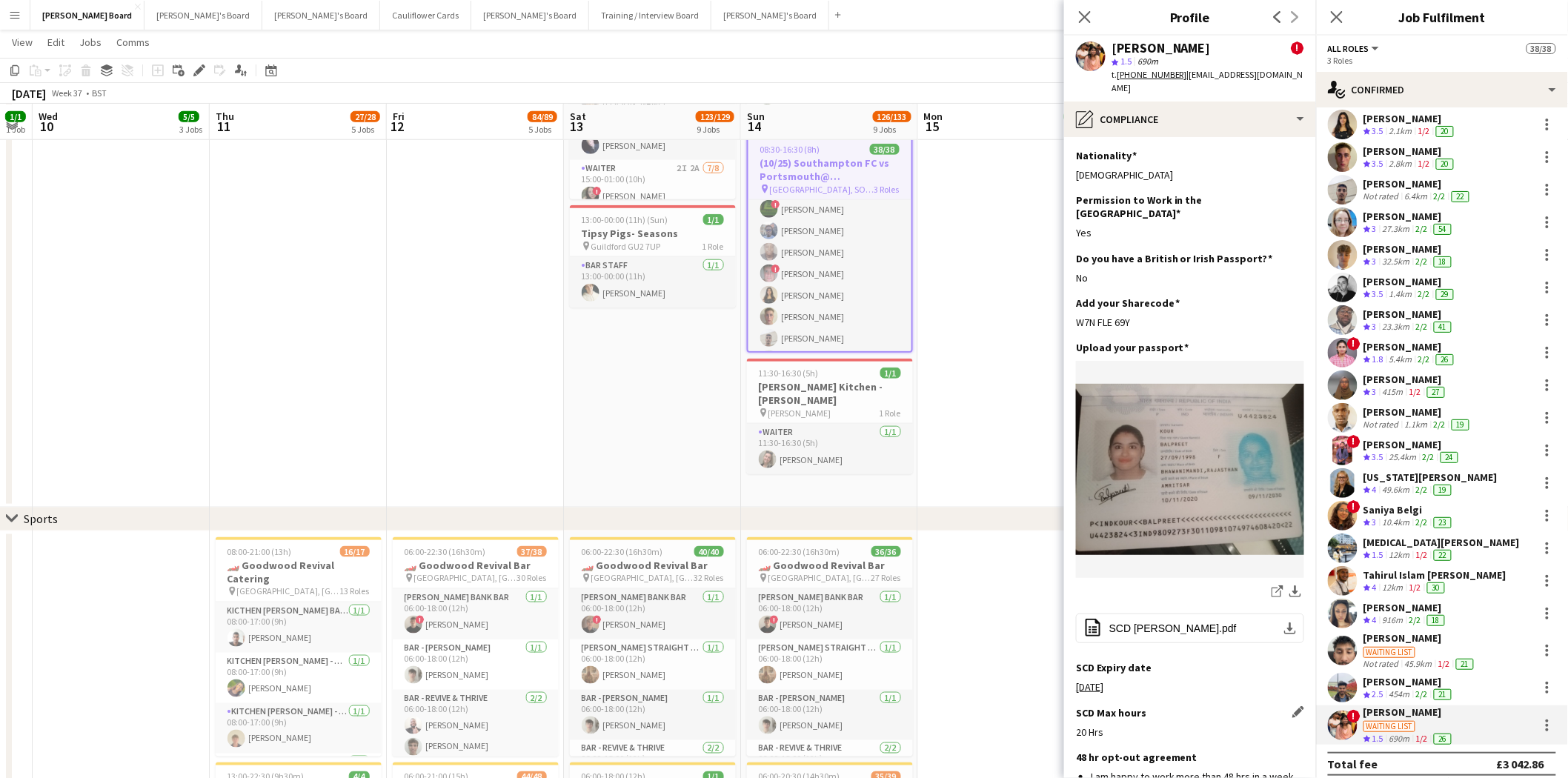
scroll to position [165, 0]
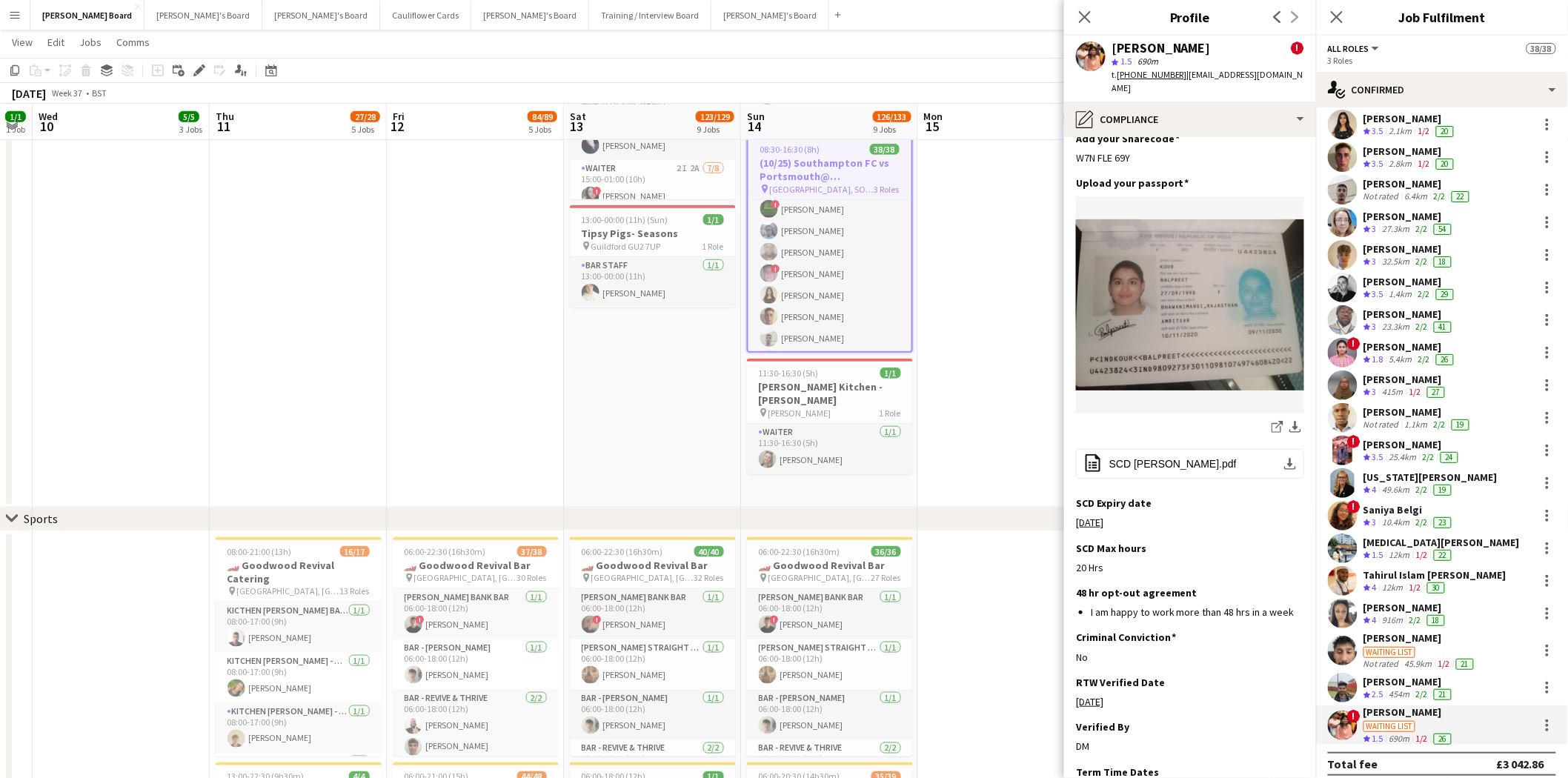
click at [1264, 631] on div "Mahir Foysal" at bounding box center [1420, 638] width 113 height 13
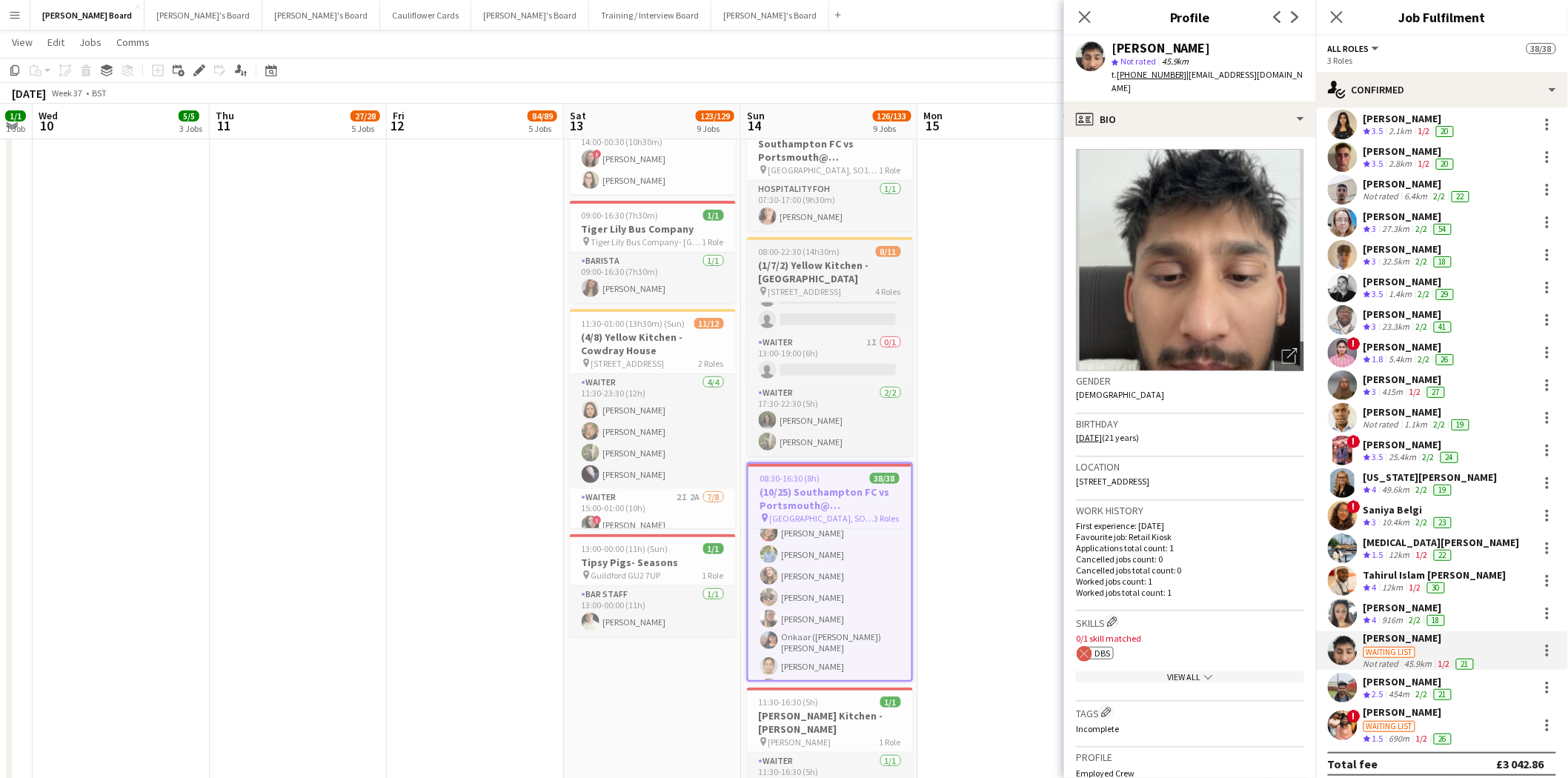
click at [827, 261] on h3 "(1/7/2) Yellow Kitchen - Cowdray House" at bounding box center [829, 272] width 166 height 27
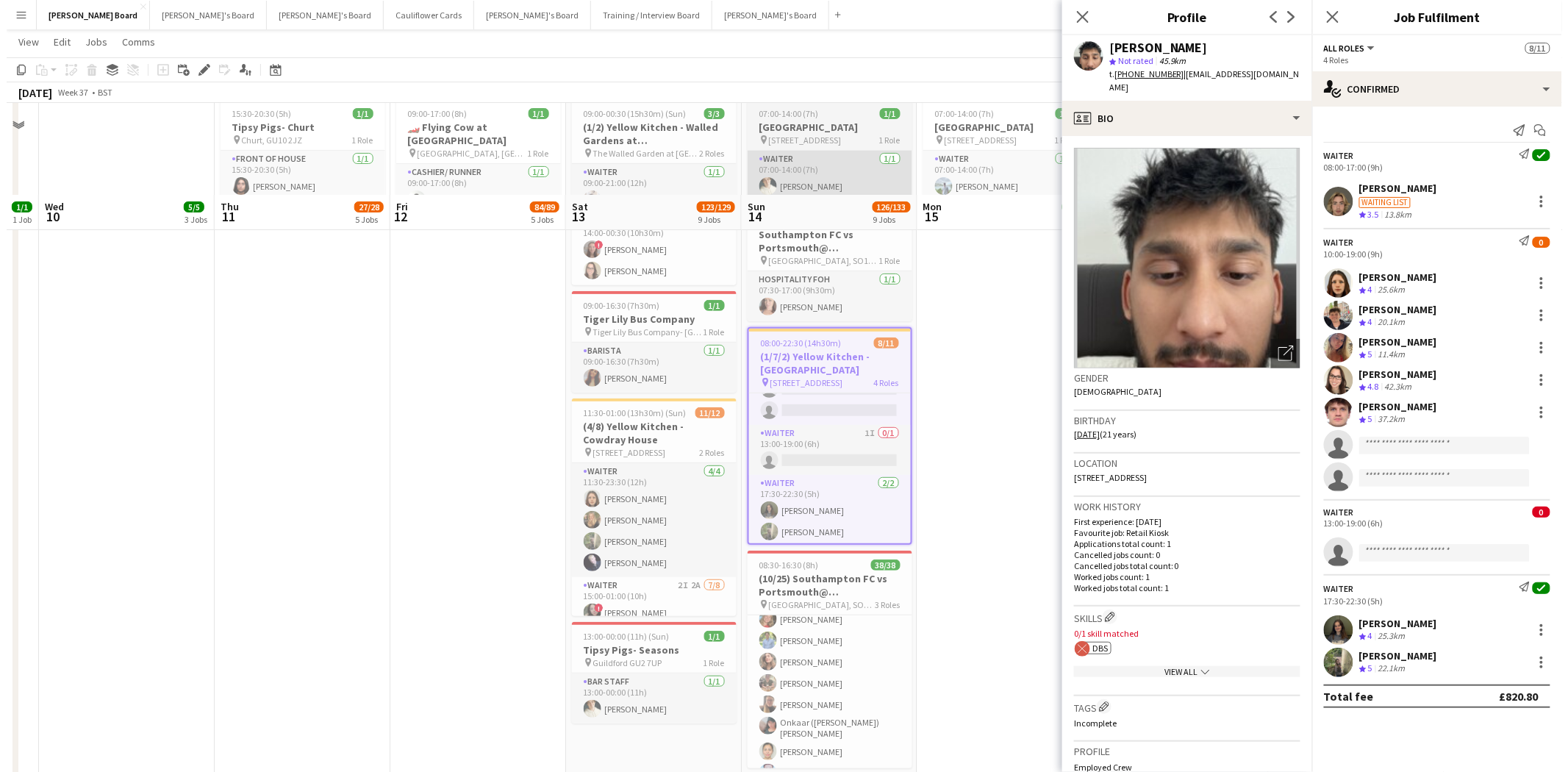
scroll to position [0, 0]
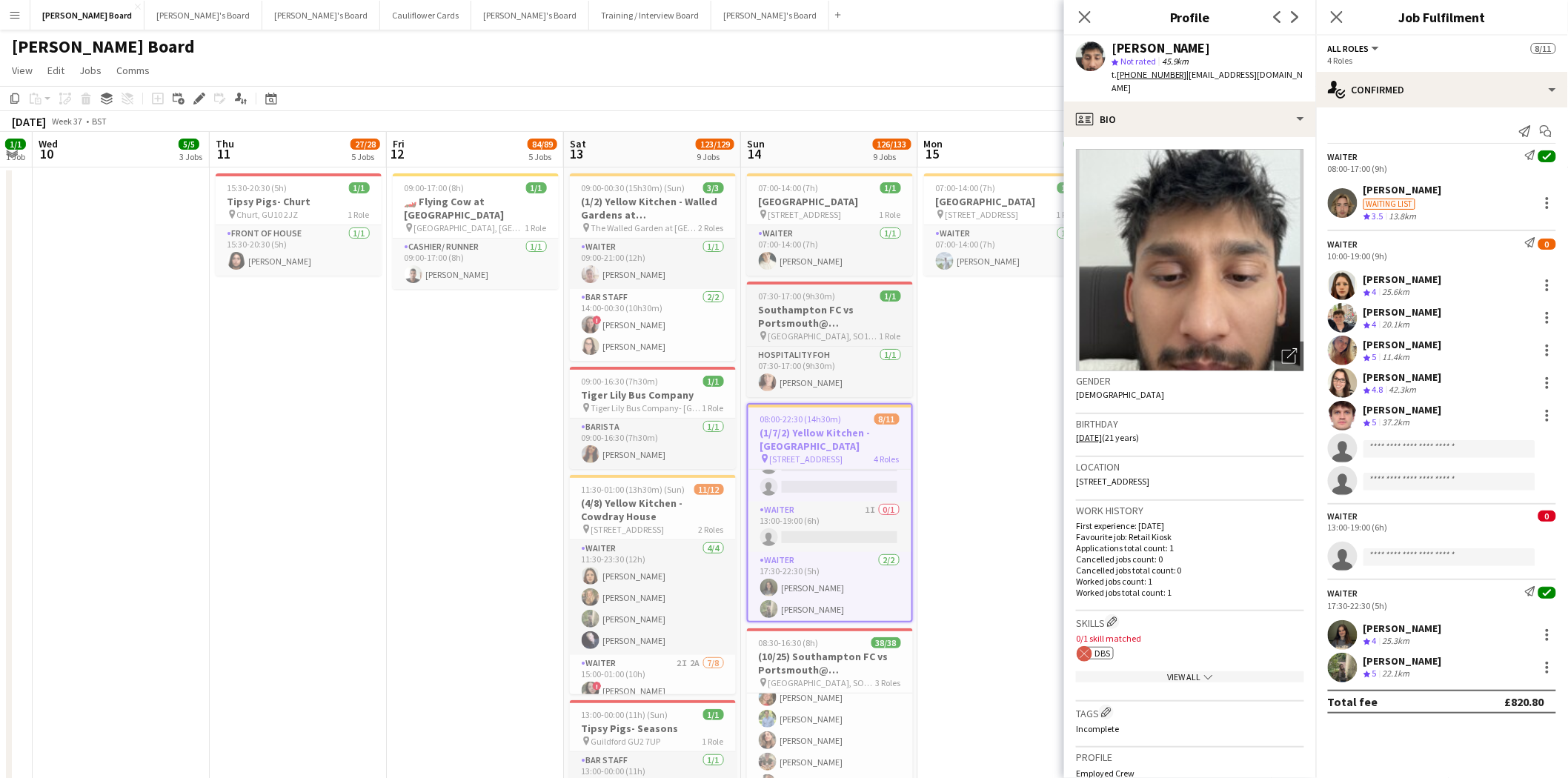
click at [840, 332] on span "St Mary's Stadium, SO14 5FP" at bounding box center [824, 336] width 111 height 11
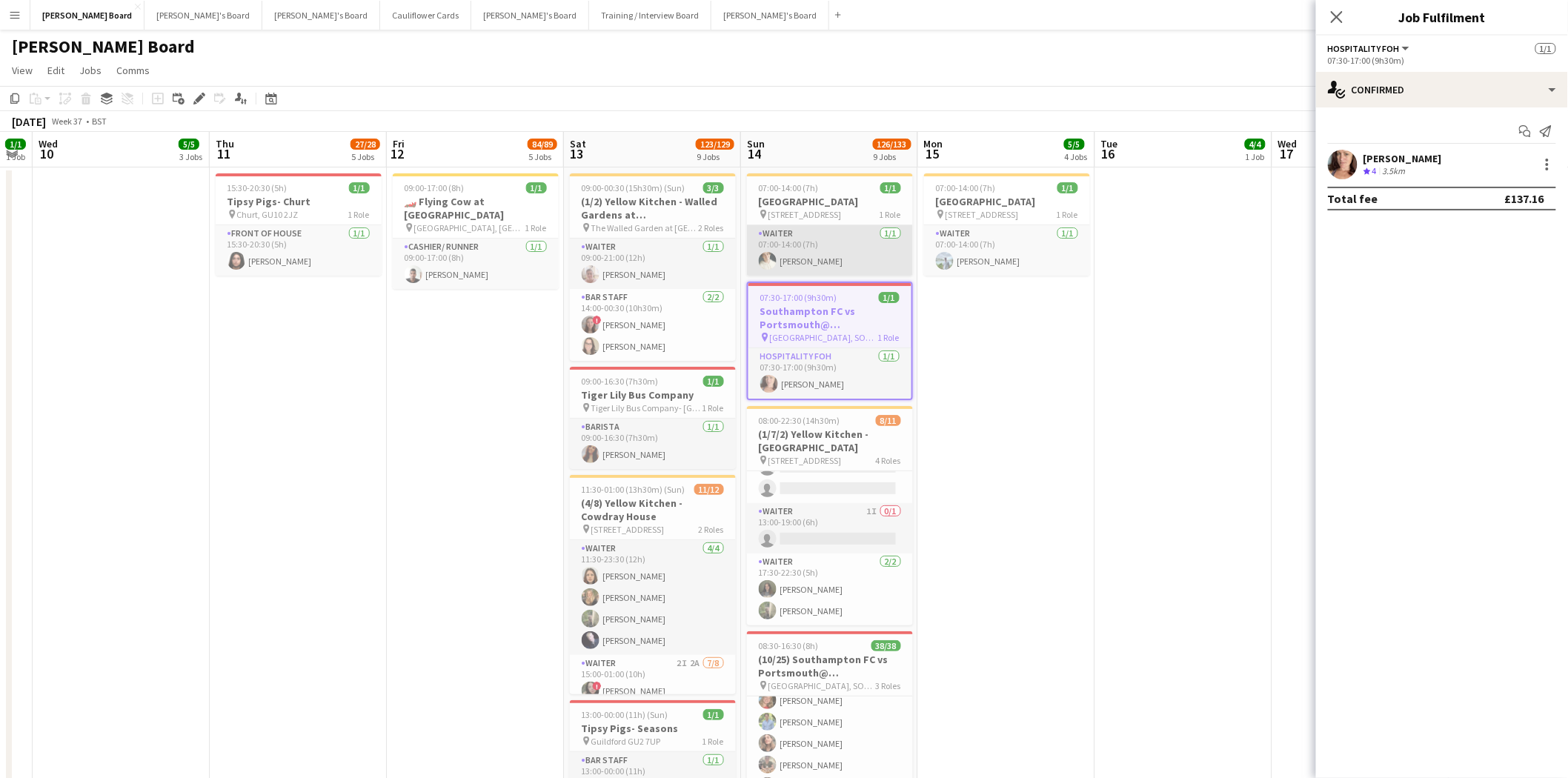
click at [810, 235] on app-card-role "Waiter 1/1 07:00-14:00 (7h) Sam Hammond" at bounding box center [829, 250] width 166 height 51
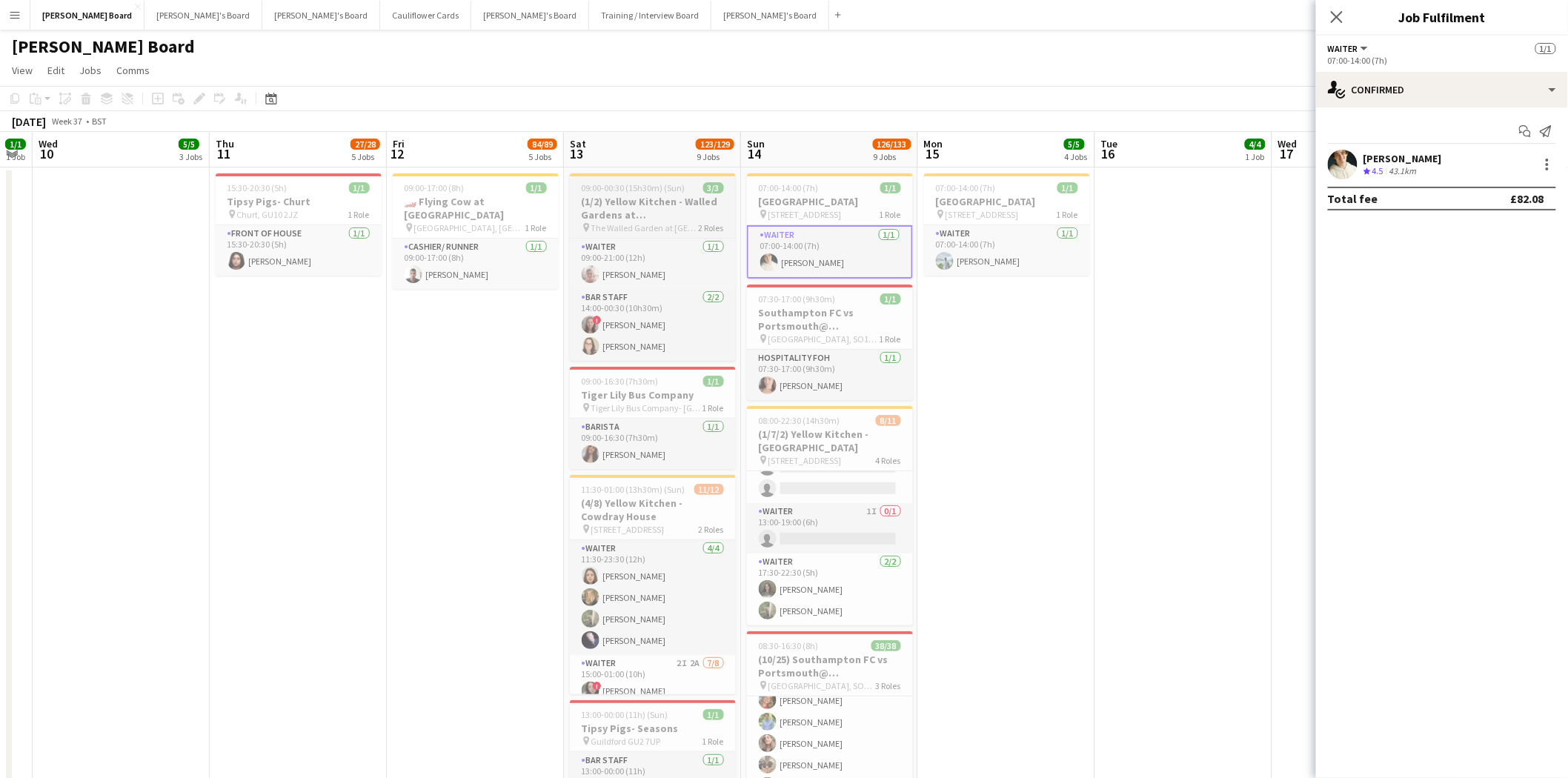
click at [624, 195] on h3 "(1/2) Yellow Kitchen - Walled Gardens at Cowdray" at bounding box center [652, 208] width 166 height 27
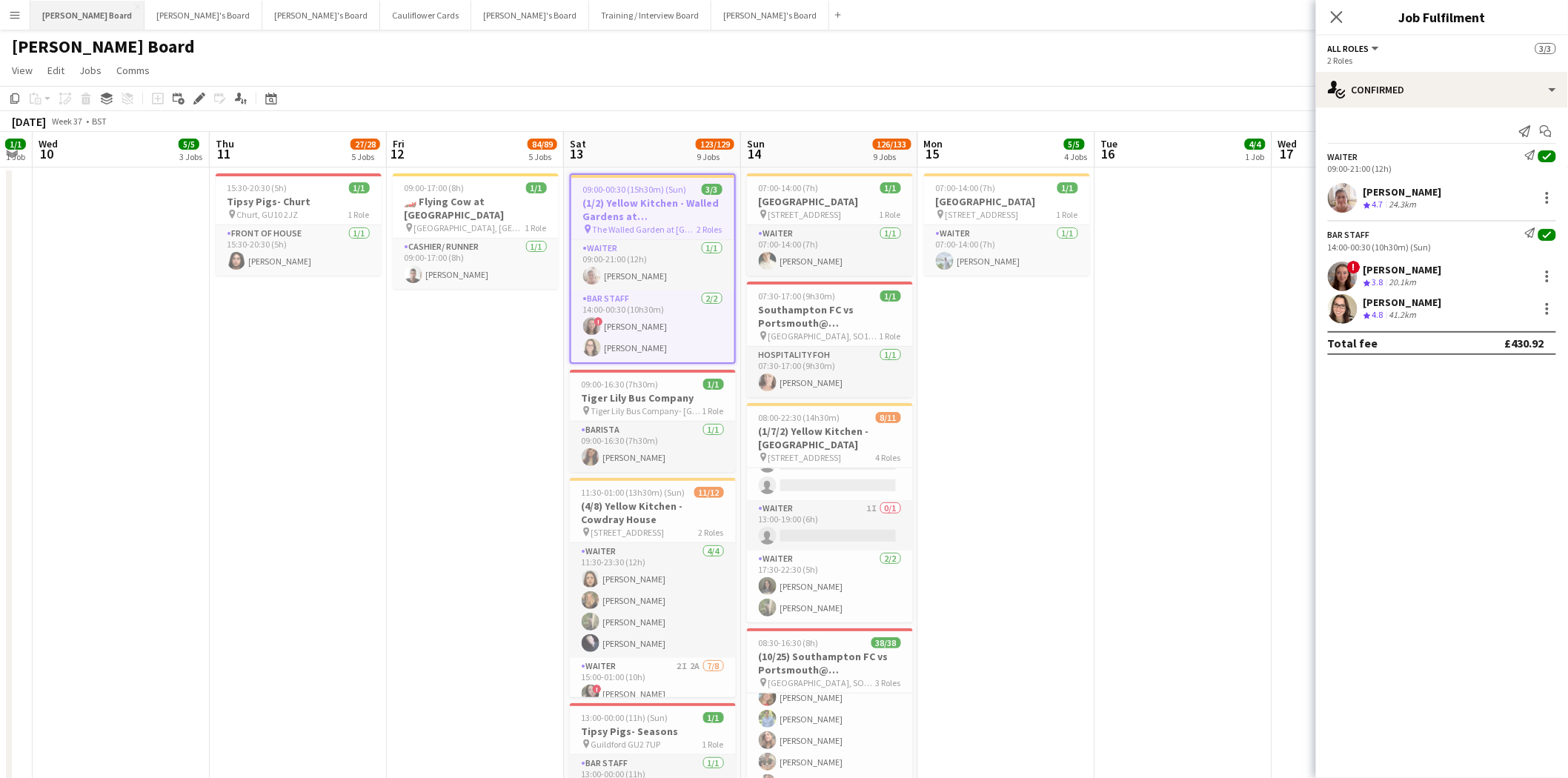
click at [78, 18] on button "Dean's Board Close" at bounding box center [87, 15] width 114 height 29
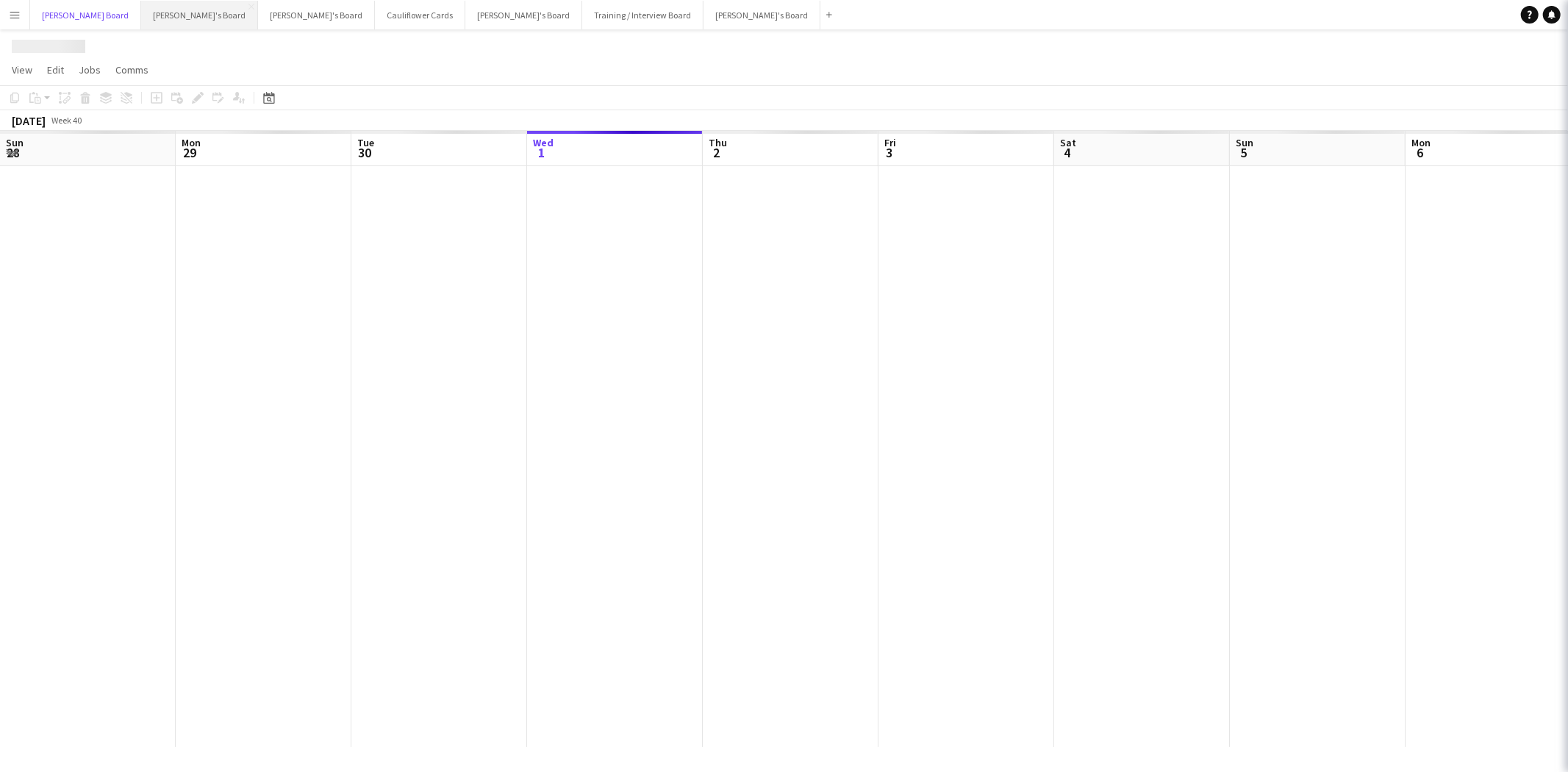
scroll to position [0, 351]
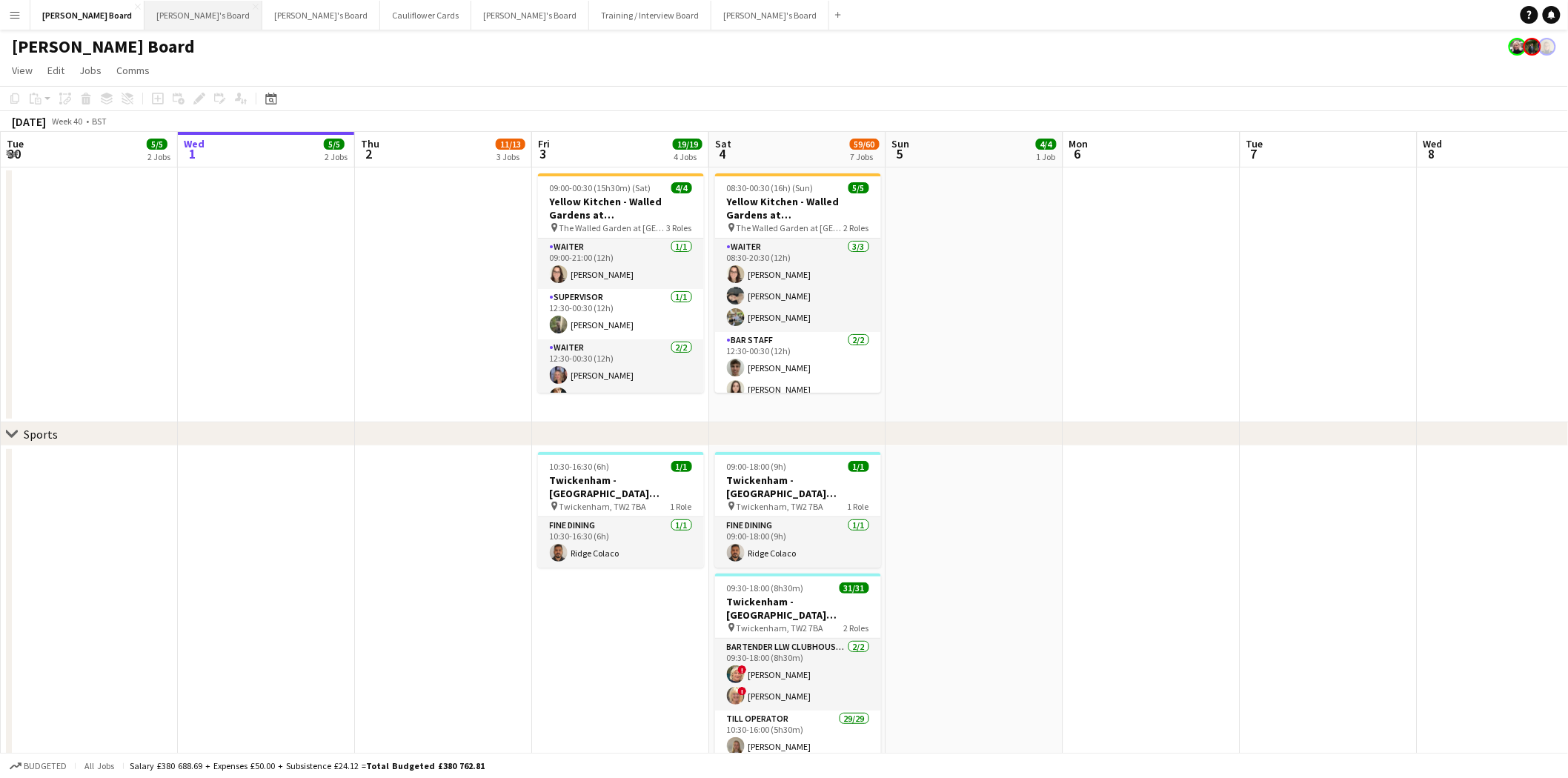
click at [145, 18] on button "Jakub's Board Close" at bounding box center [203, 15] width 118 height 29
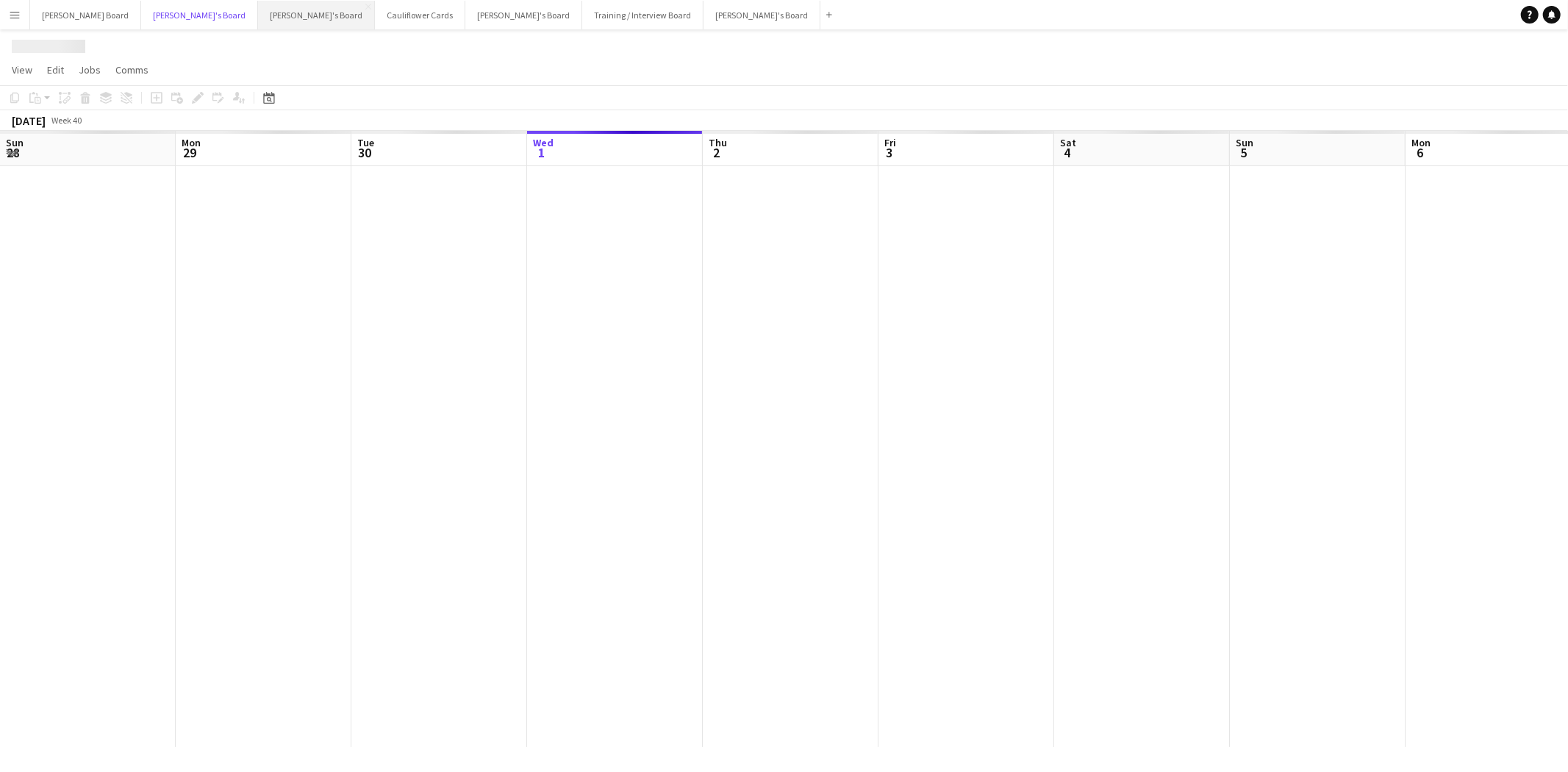
scroll to position [0, 351]
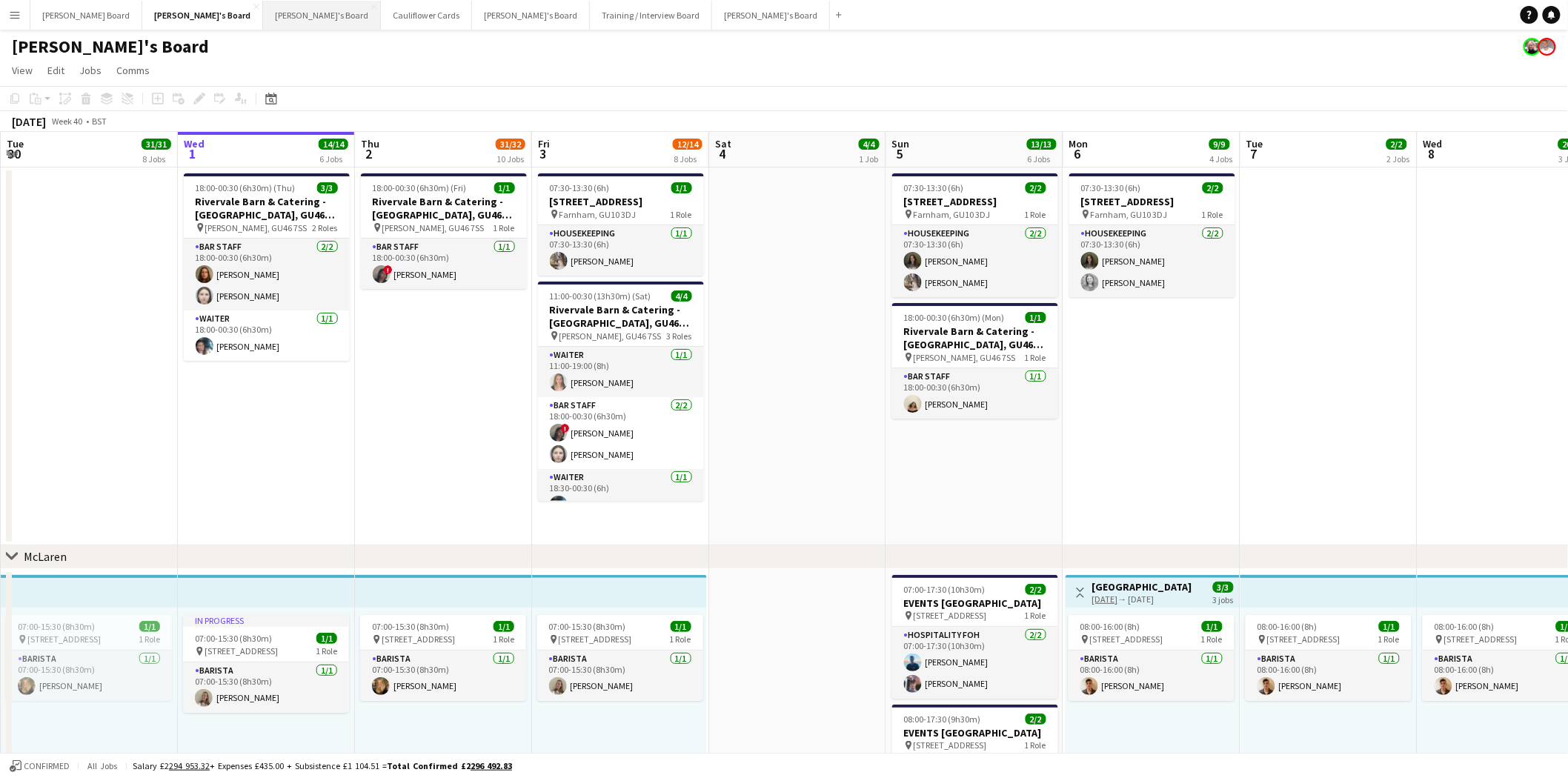
click at [263, 28] on button "Thomasina's Board Close" at bounding box center [322, 15] width 118 height 29
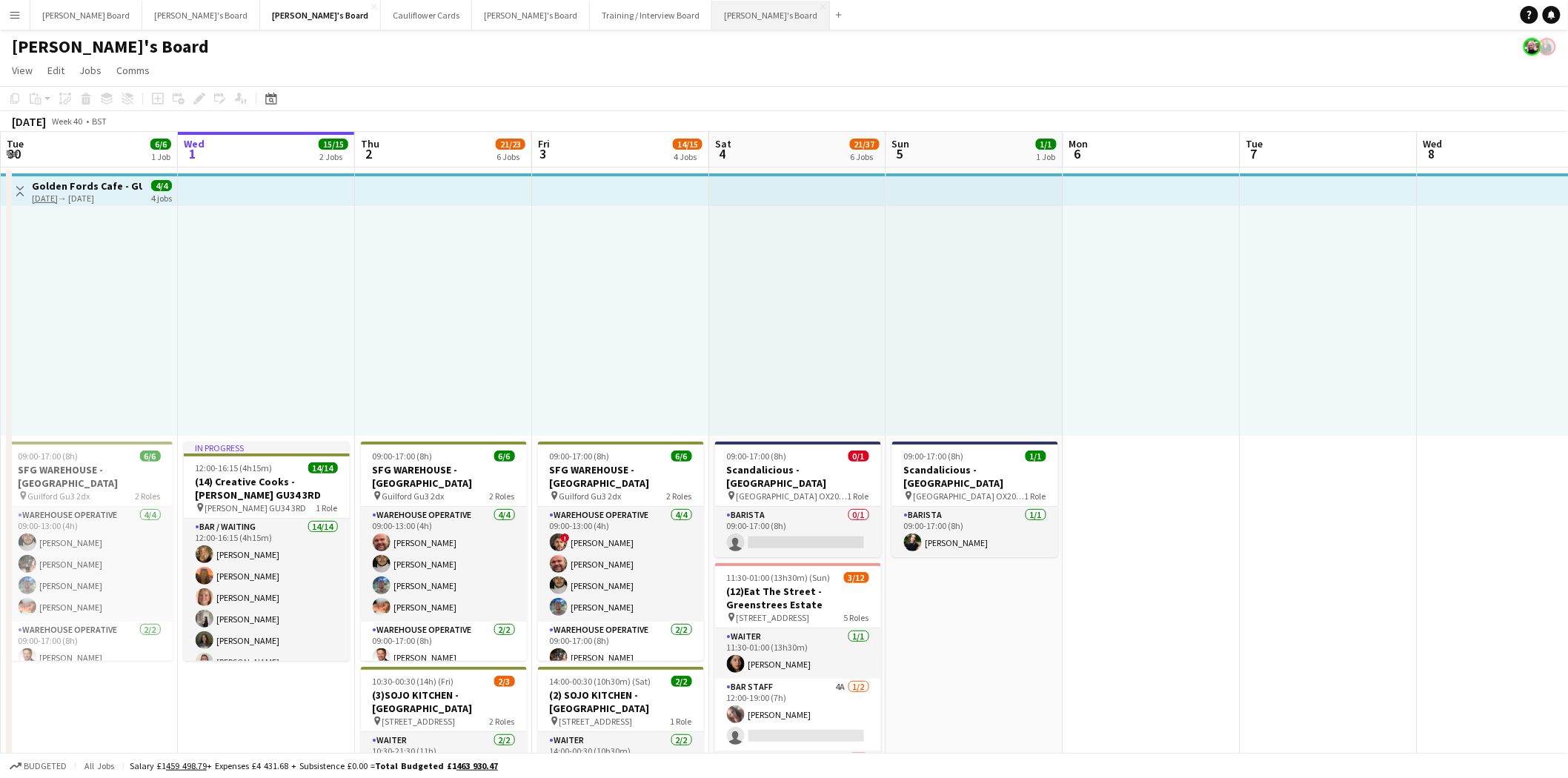
click at [713, 16] on button "Caitlin's Board Close" at bounding box center [771, 15] width 118 height 29
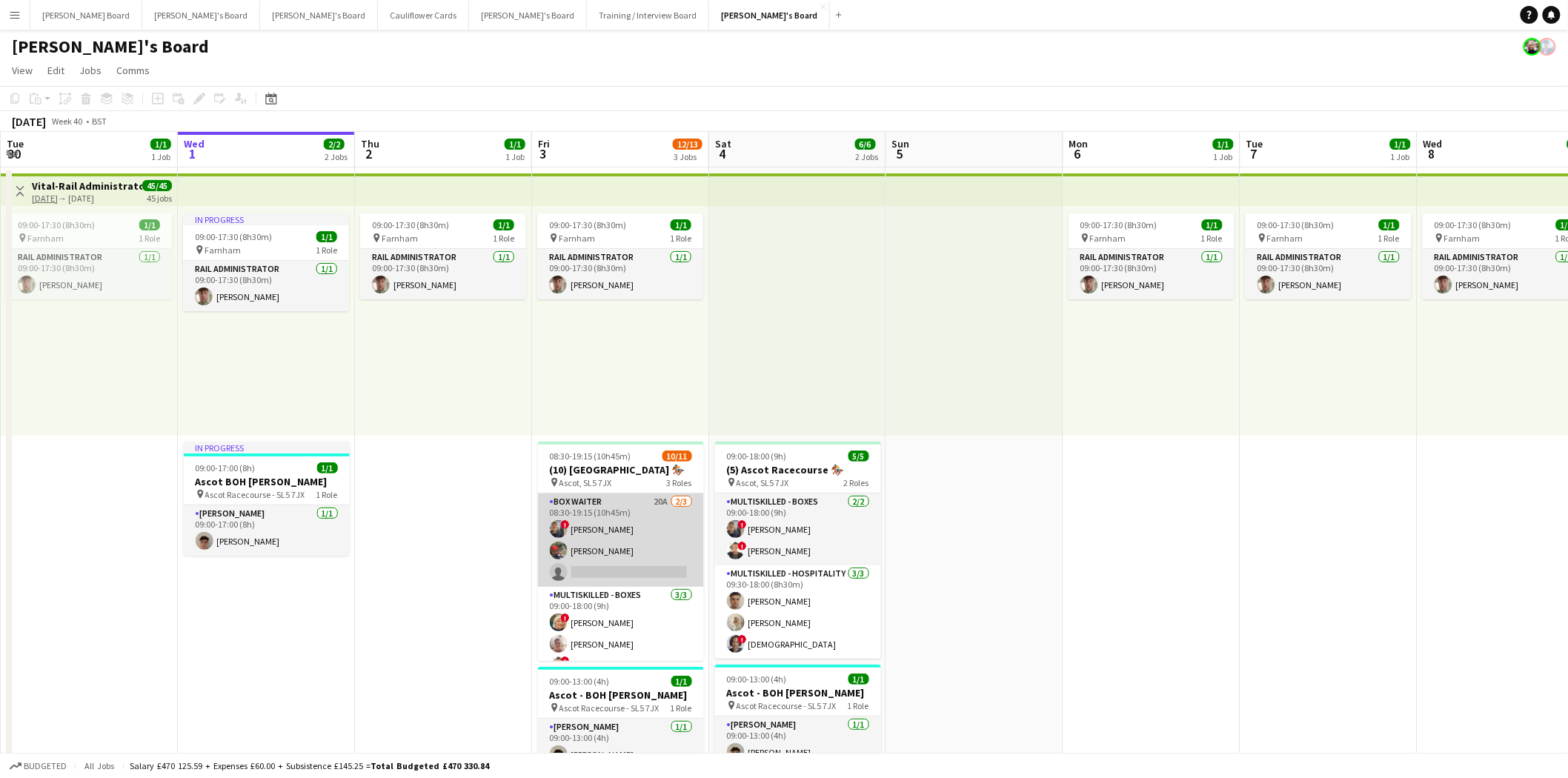
click at [648, 552] on app-card-role "BOX Waiter 20A 2/3 08:30-19:15 (10h45m) ! Alex Buchholdt Kelvin Baffour single-…" at bounding box center [621, 539] width 166 height 93
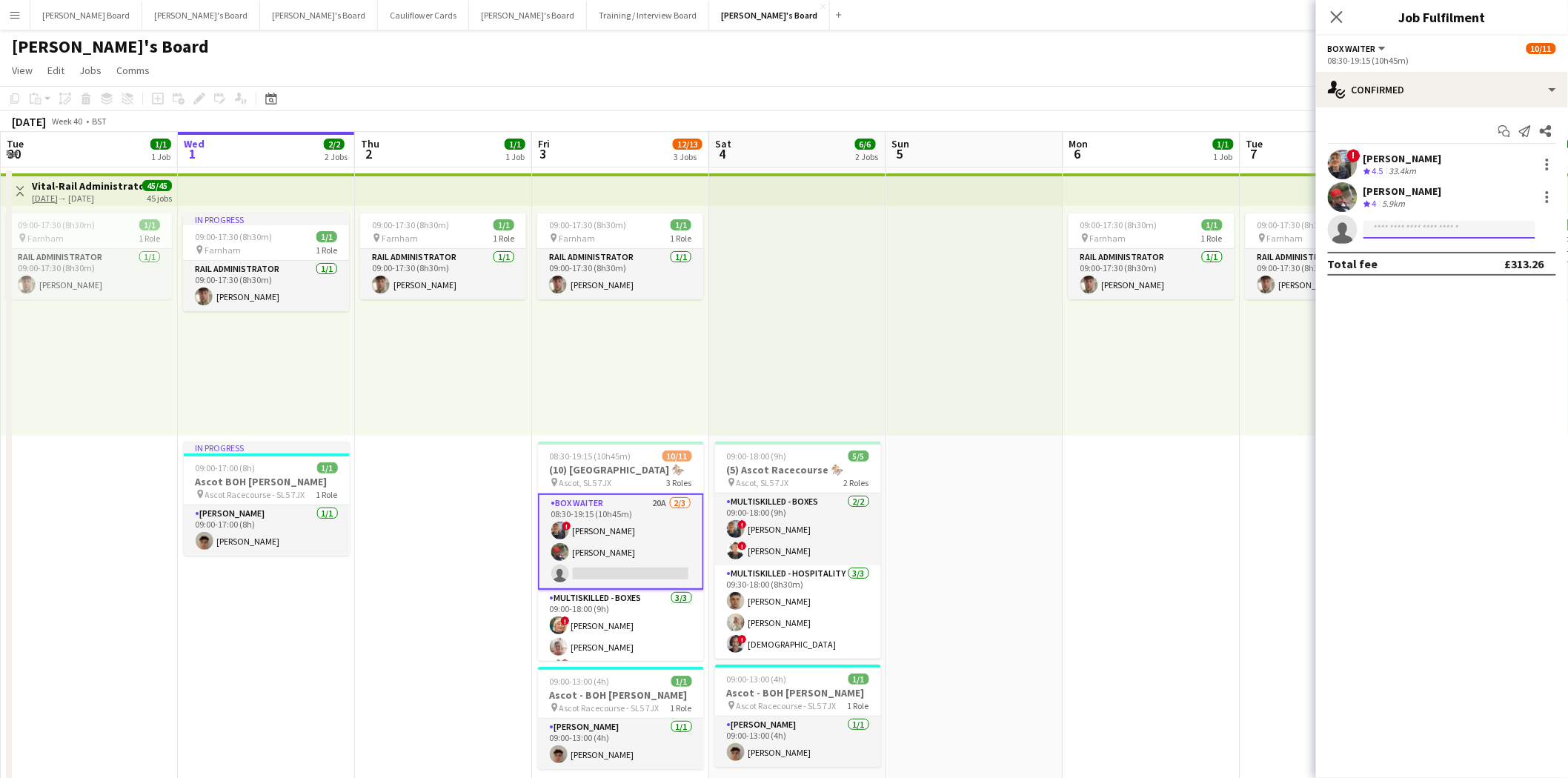
click at [1264, 231] on input at bounding box center [1450, 230] width 172 height 18
type input "********"
click at [1264, 254] on span "James Dale" at bounding box center [1419, 250] width 85 height 12
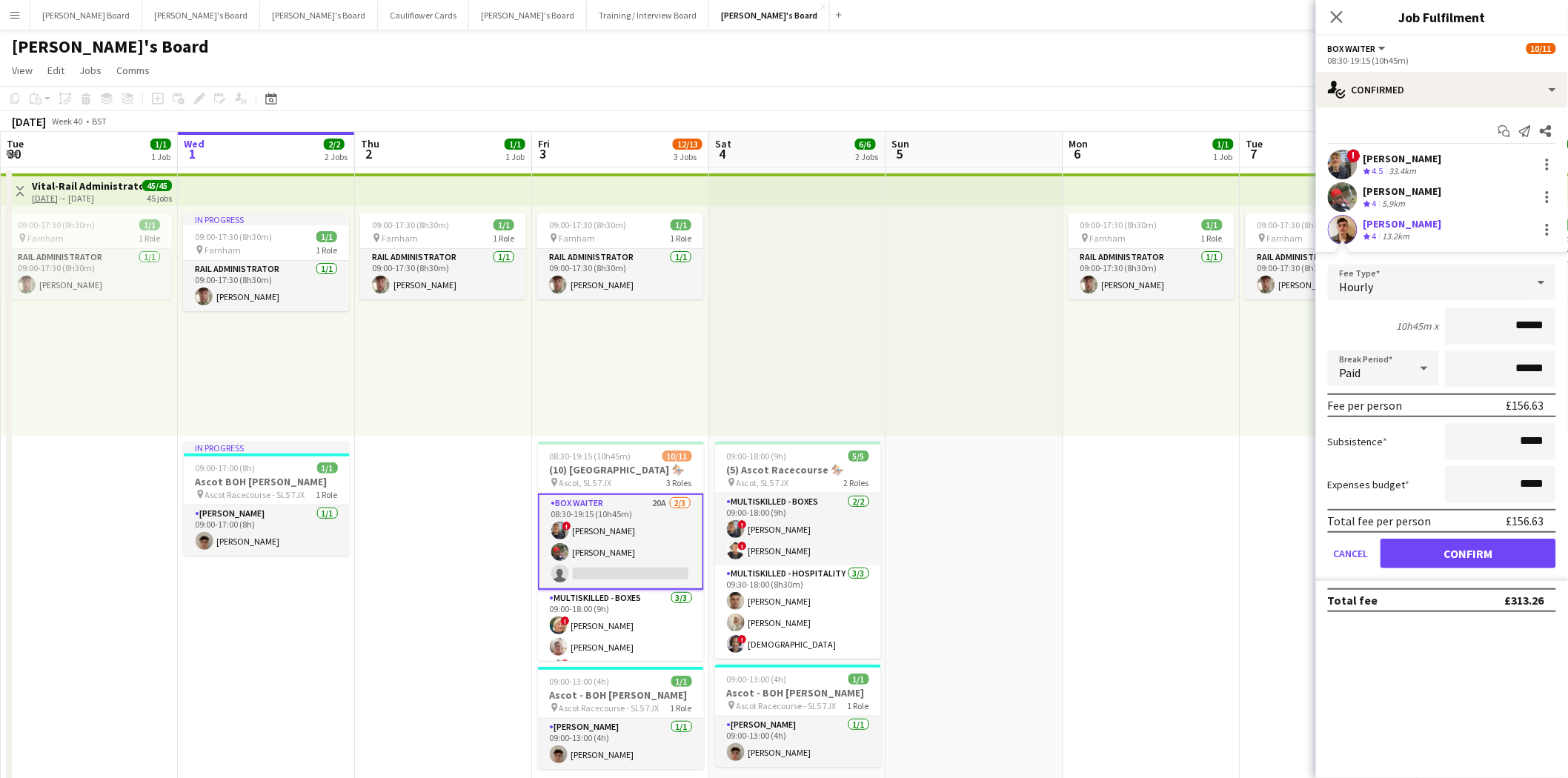
click at [1264, 226] on div "James Dale" at bounding box center [1403, 224] width 79 height 13
click at [1264, 547] on button "Confirm" at bounding box center [1467, 553] width 175 height 30
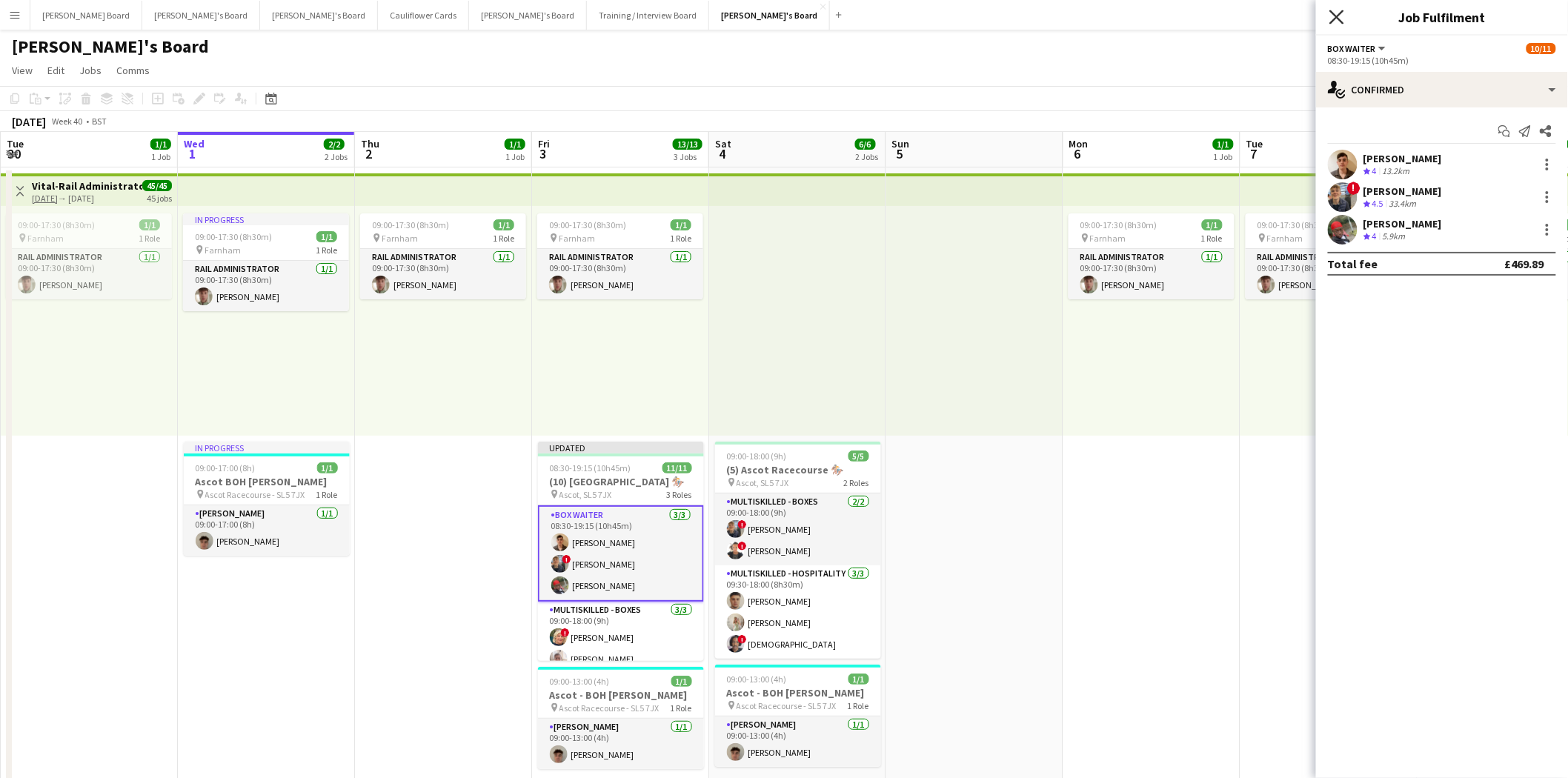
click at [1264, 15] on icon "Close pop-in" at bounding box center [1336, 16] width 14 height 14
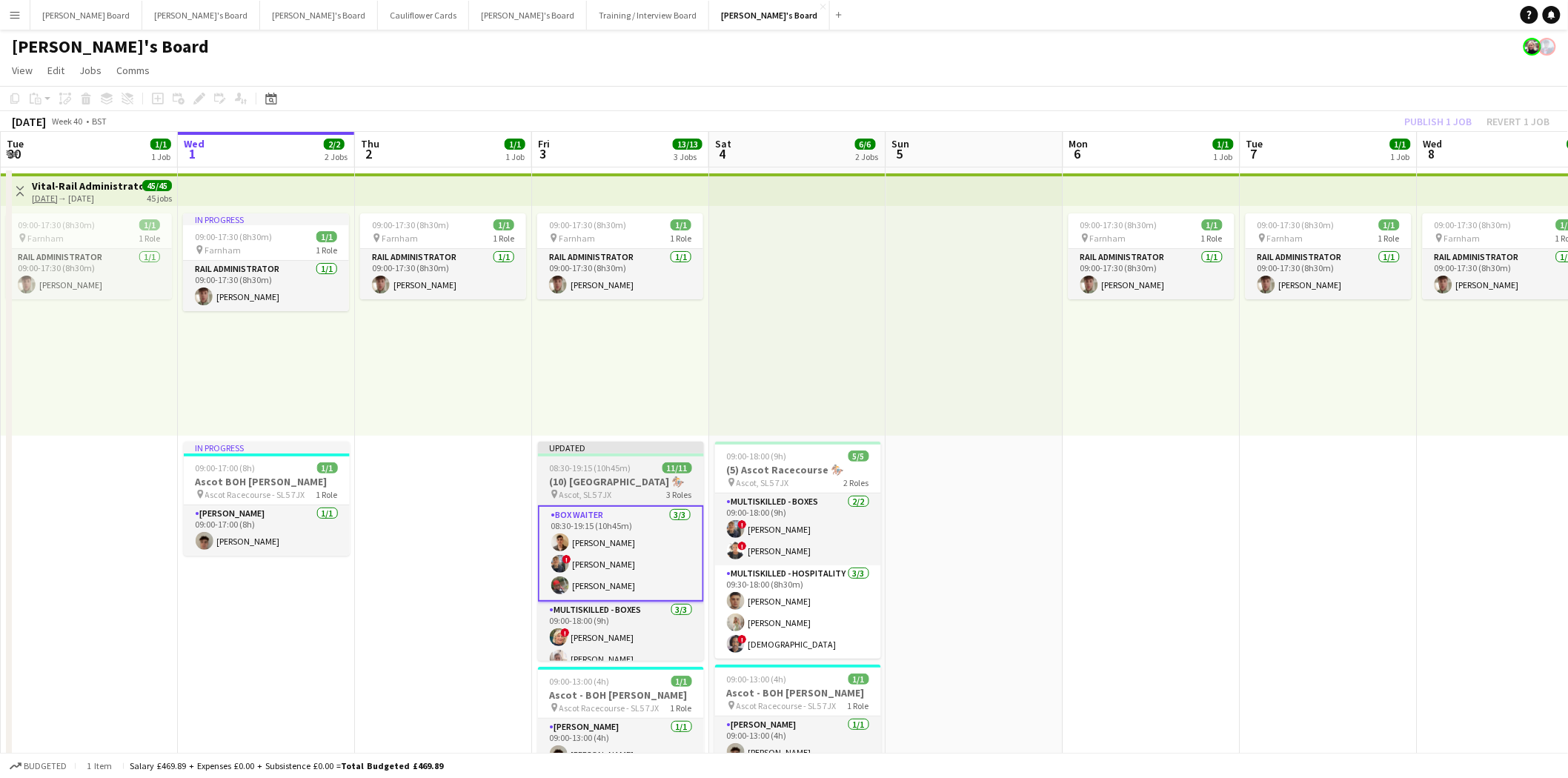
drag, startPoint x: 614, startPoint y: 476, endPoint x: 620, endPoint y: 483, distance: 9.2
click at [615, 478] on h3 "(10) Ascot Racecourse 🏇🏼" at bounding box center [621, 482] width 166 height 13
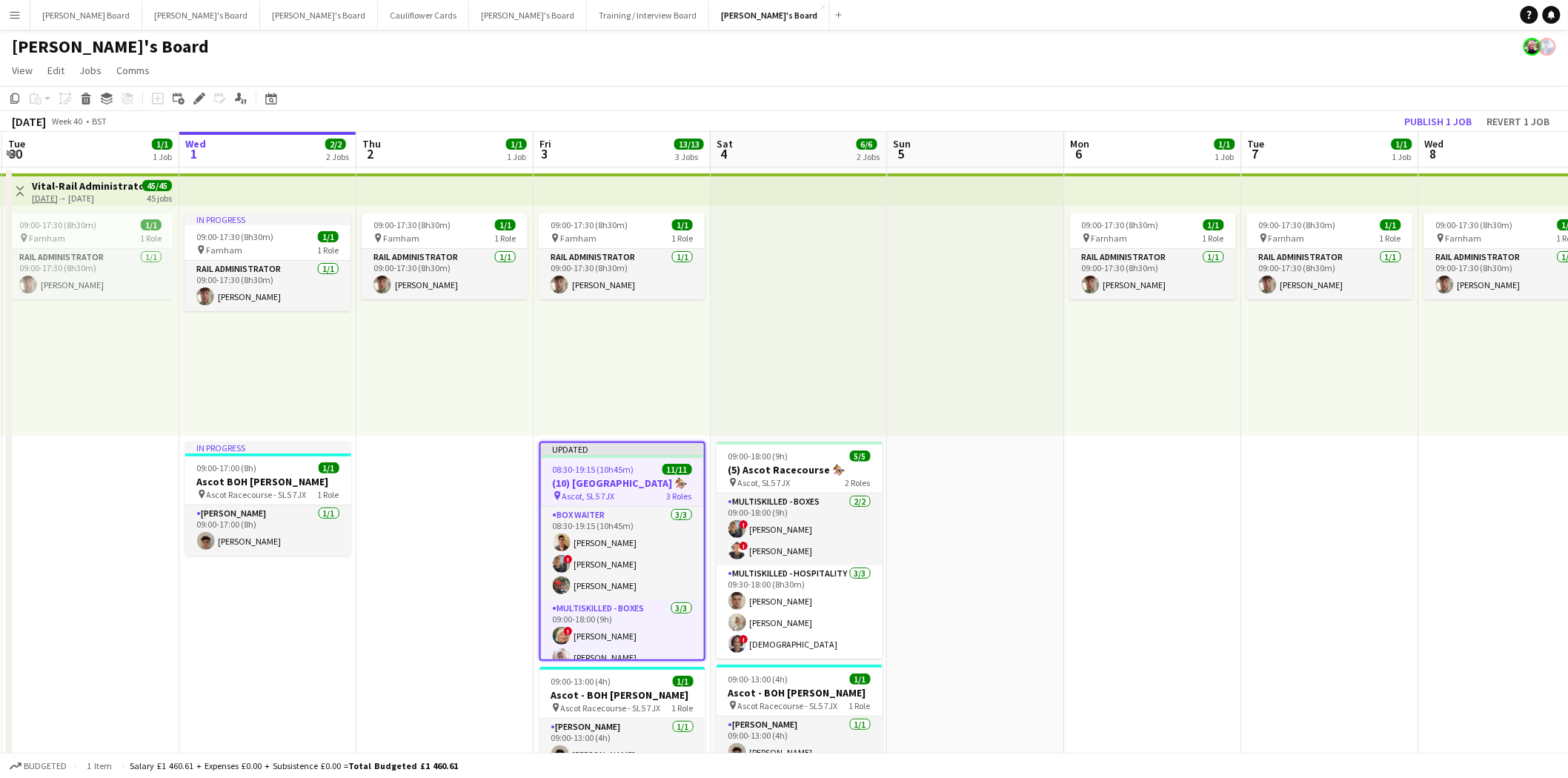
click at [630, 450] on div "Updated" at bounding box center [623, 449] width 163 height 11
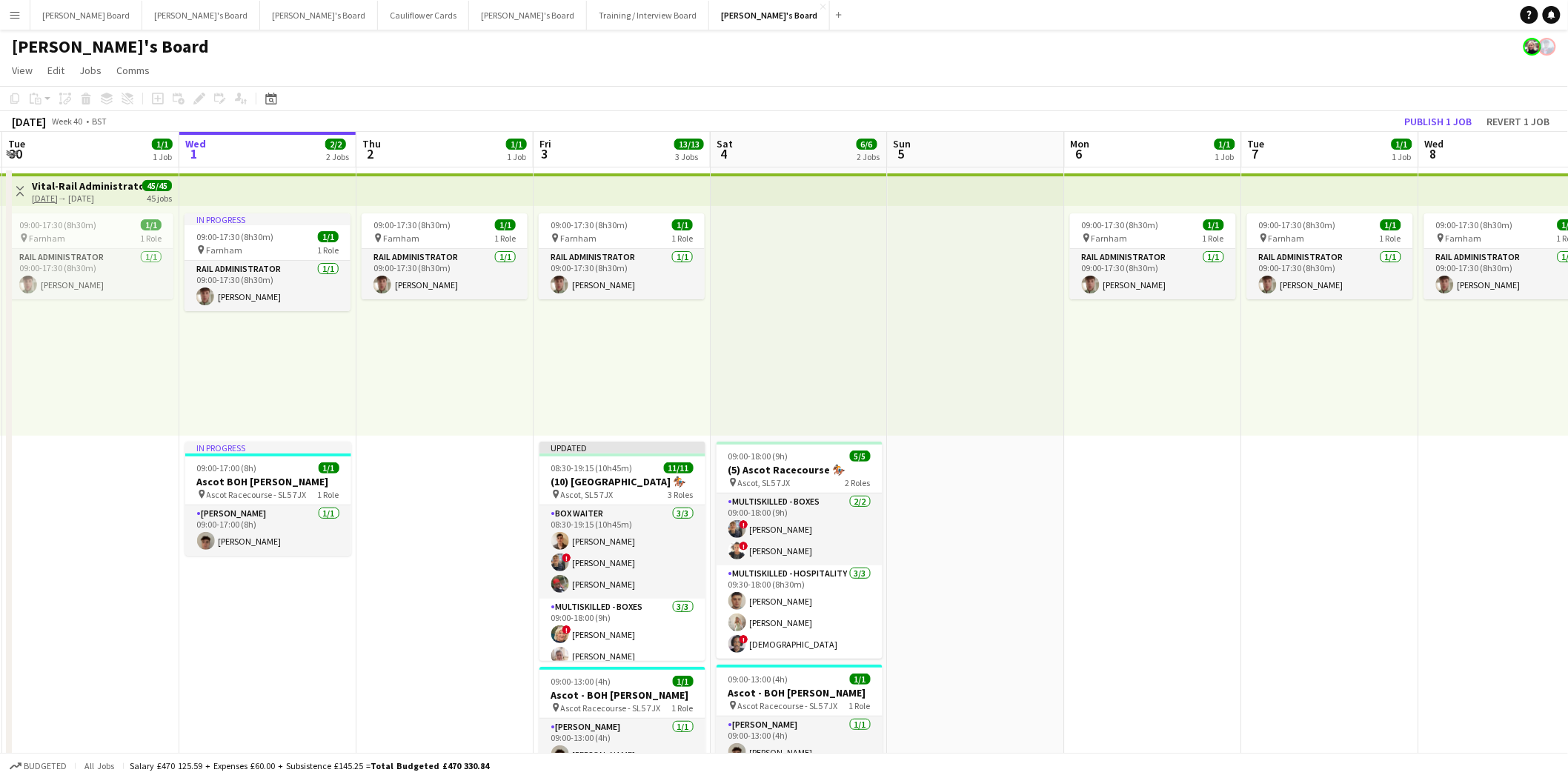
drag, startPoint x: 610, startPoint y: 473, endPoint x: 713, endPoint y: 480, distance: 103.2
click at [611, 474] on app-job-card "Updated 08:30-19:15 (10h45m) 11/11 (10) Ascot Racecourse 🏇🏼 pin Ascot, SL5 7JX …" at bounding box center [622, 551] width 166 height 219
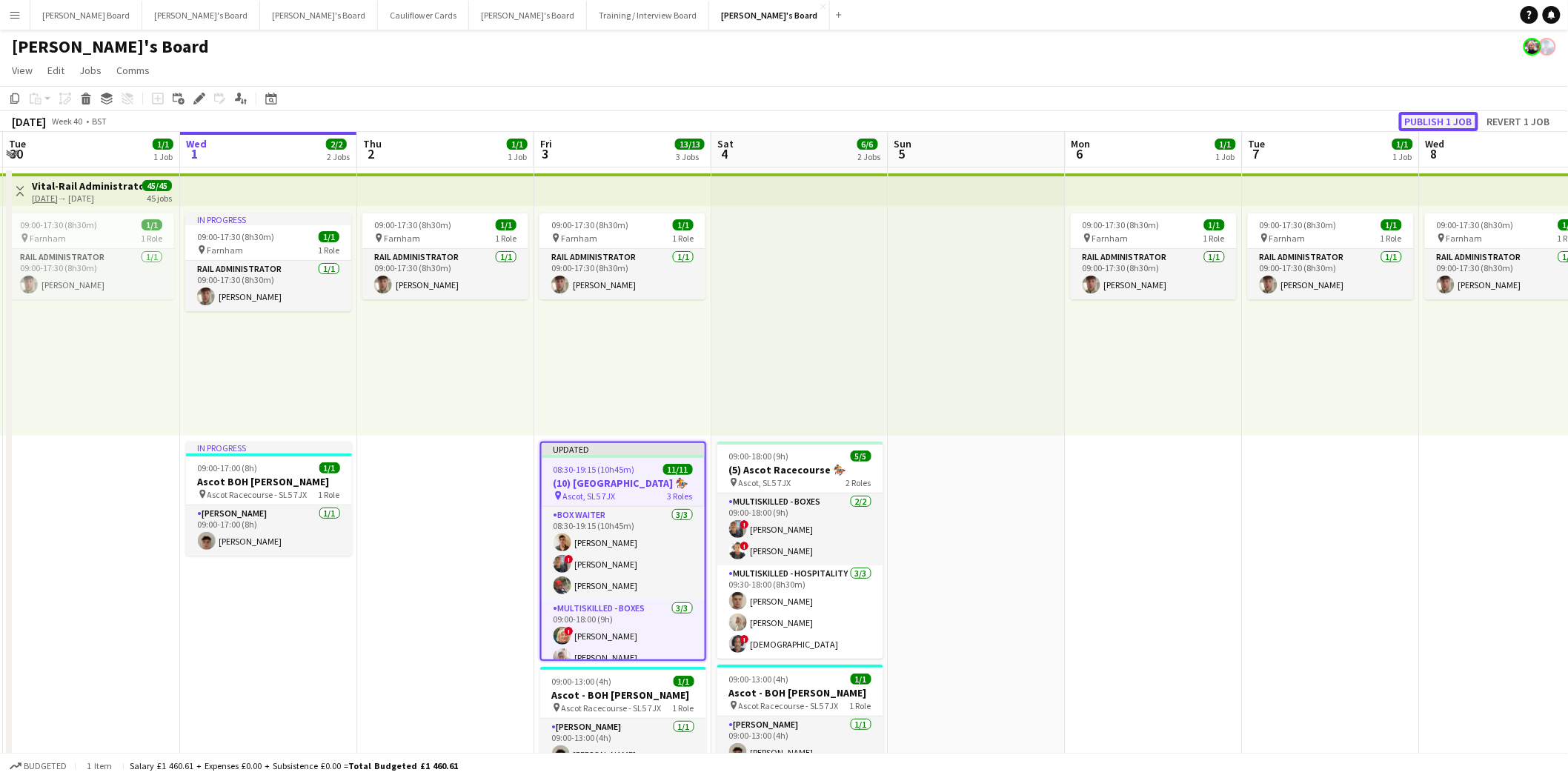
click at [1264, 114] on button "Publish 1 job" at bounding box center [1439, 122] width 80 height 19
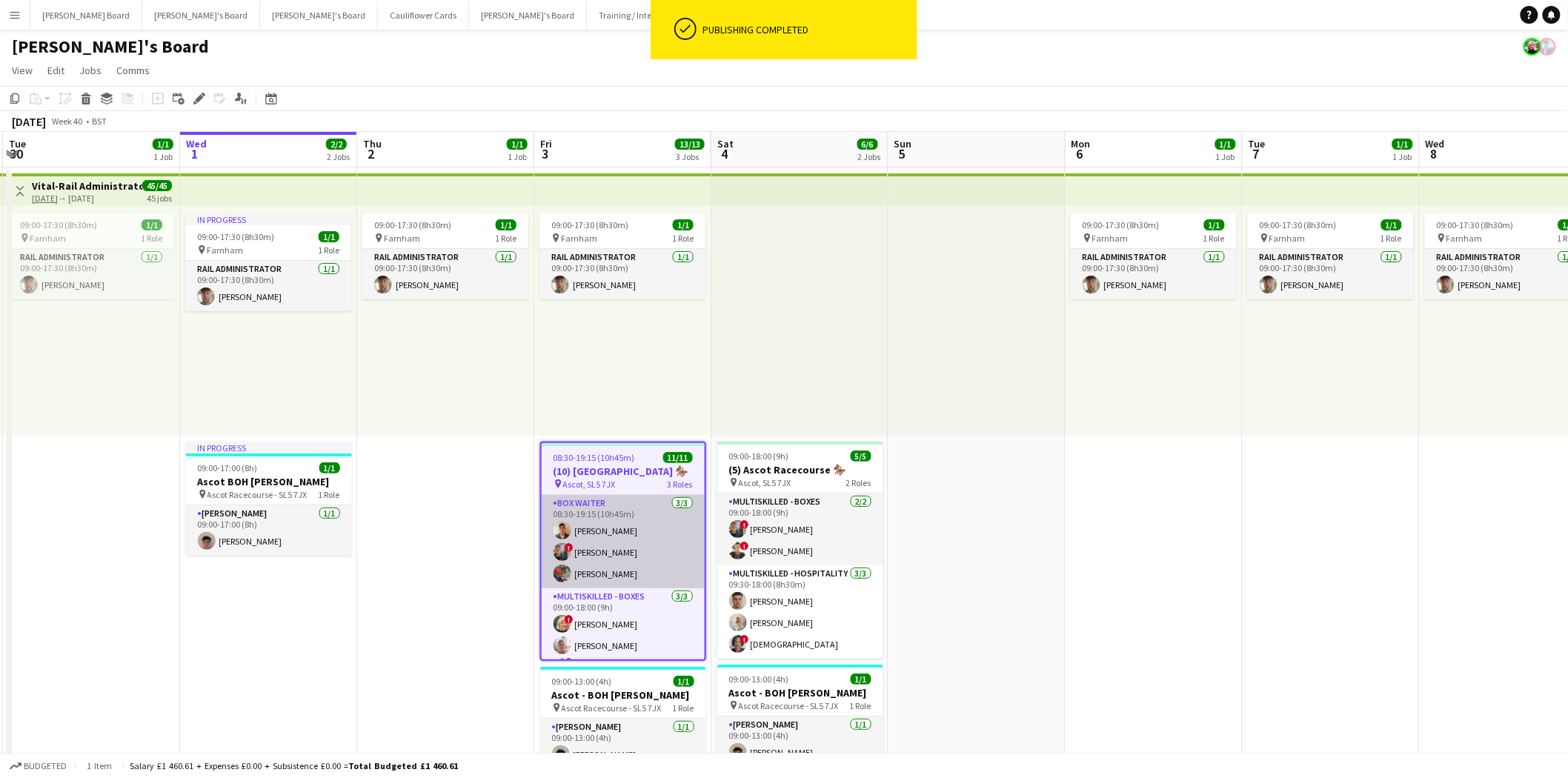
click at [602, 559] on app-card-role "BOX Waiter 3/3 08:30-19:15 (10h45m) James Dale ! Alex Buchholdt Kelvin Baffour" at bounding box center [624, 541] width 163 height 93
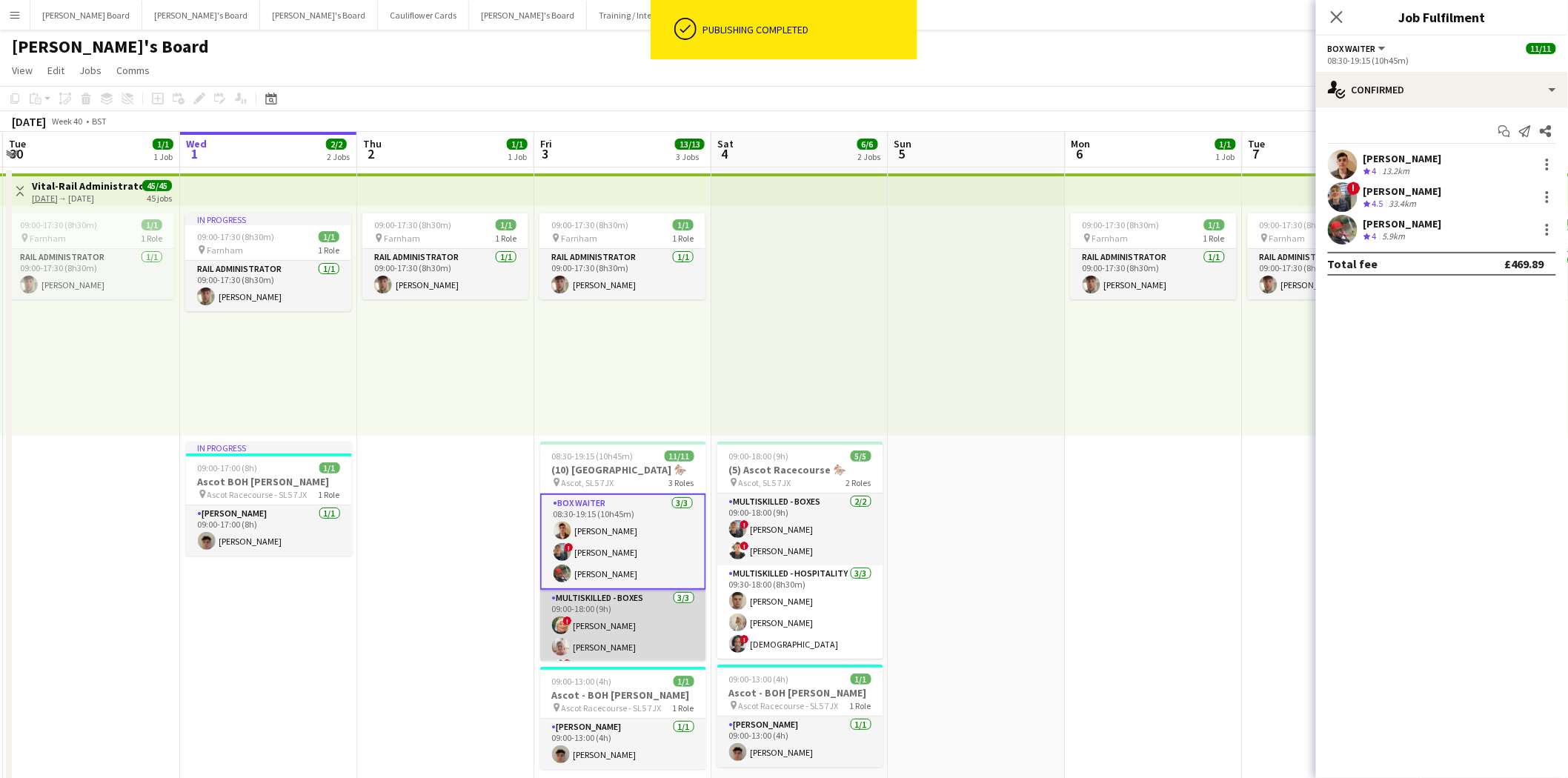
click at [603, 601] on app-card-role "Multiskilled - Boxes 3/3 09:00-18:00 (9h) ! Mairead Sullivan Jan Sage ! Sula Br…" at bounding box center [623, 636] width 166 height 93
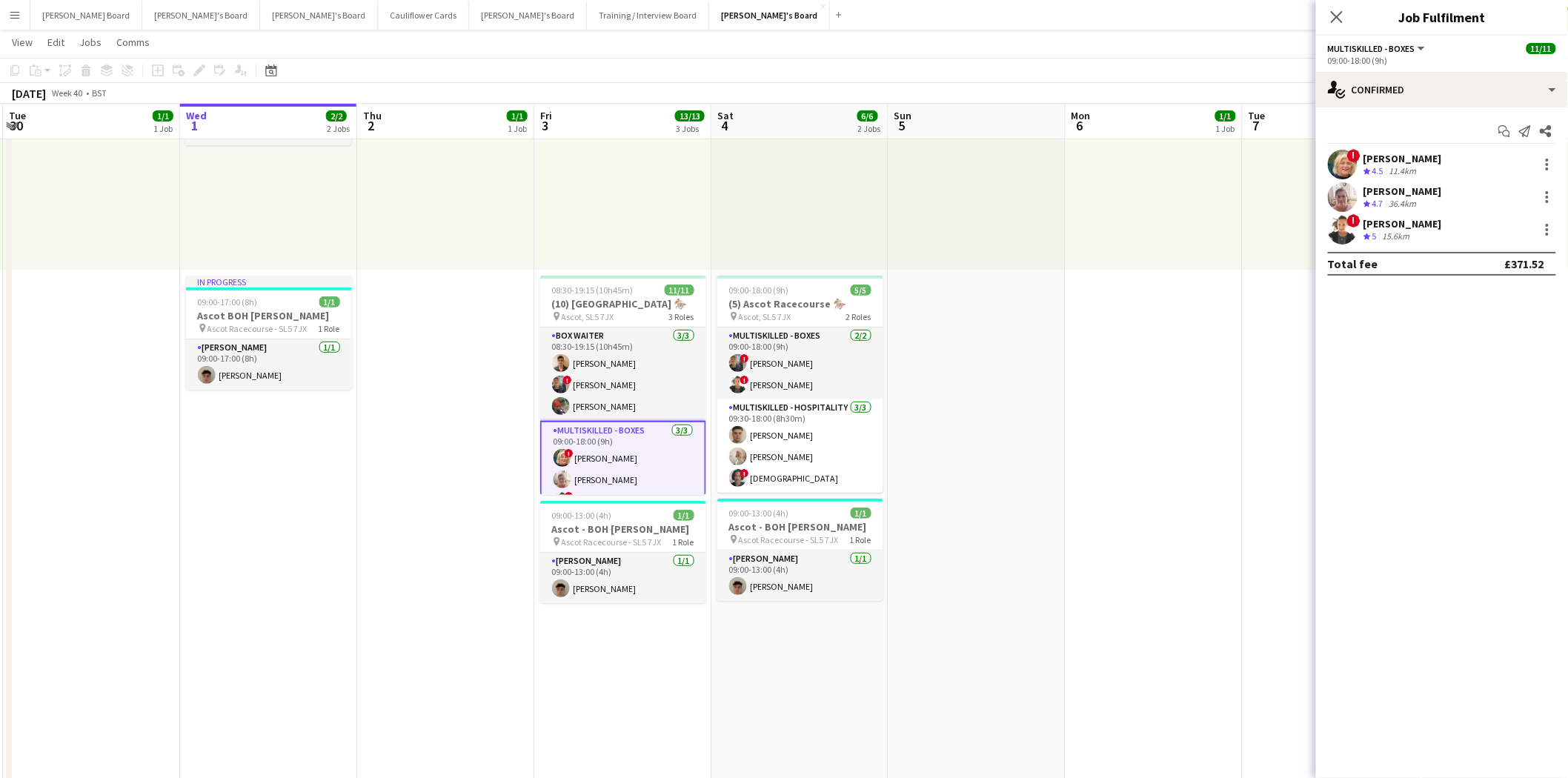
scroll to position [0, 350]
click at [607, 461] on app-card-role "Multiskilled - Boxes 3/3 09:00-18:00 (9h) ! Mairead Sullivan Jan Sage ! Sula Br…" at bounding box center [625, 469] width 166 height 97
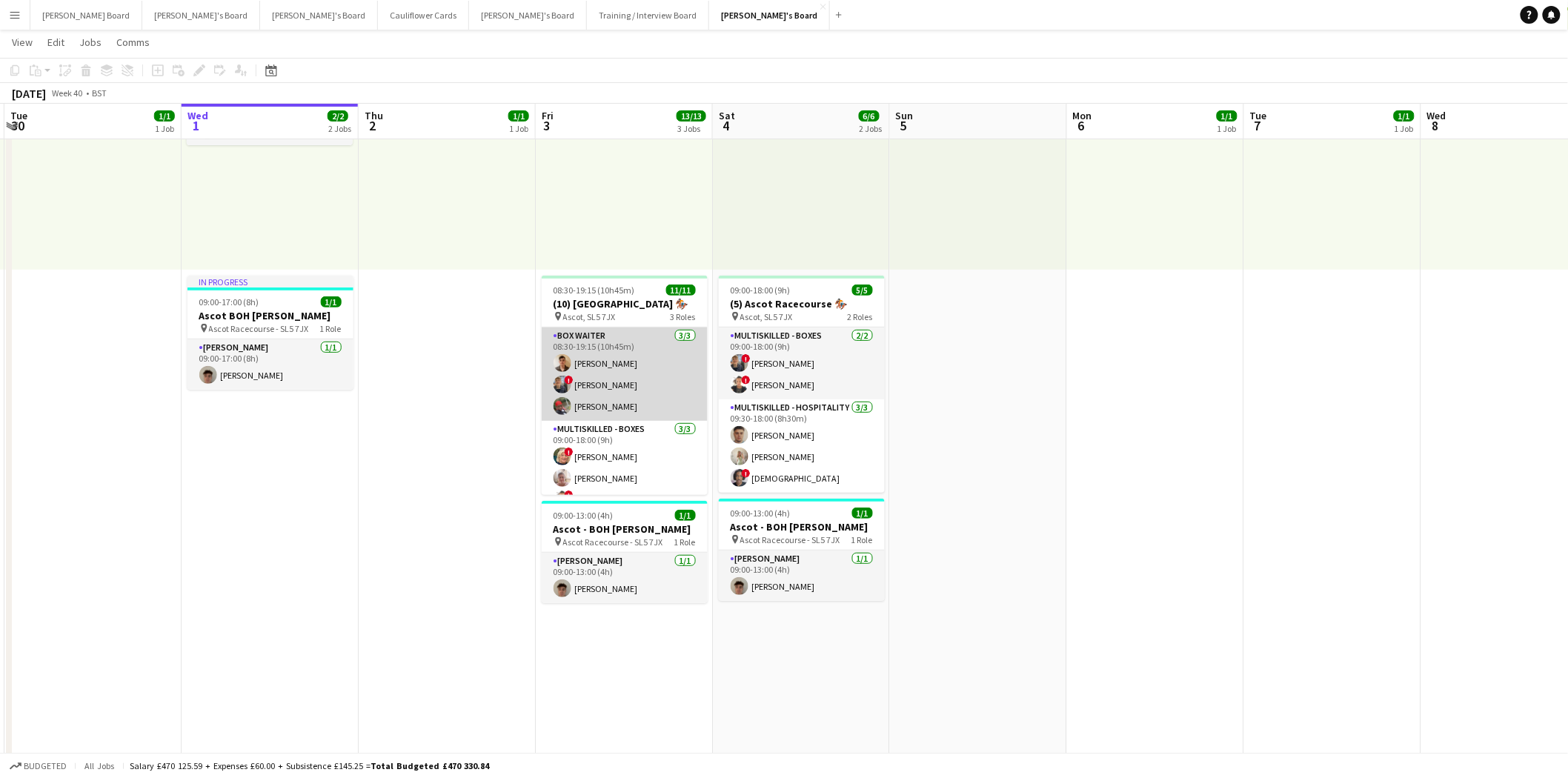
scroll to position [155, 0]
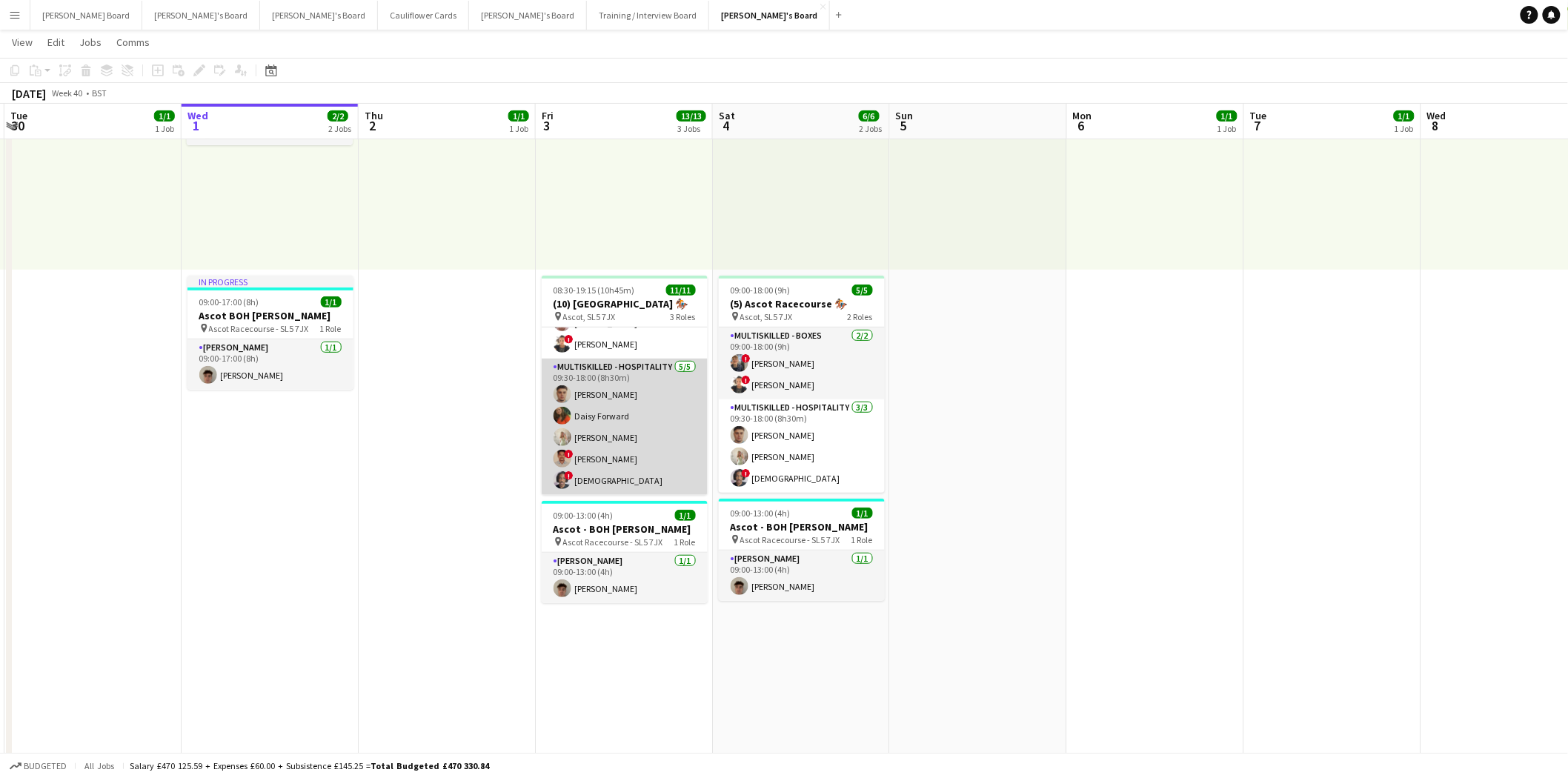
drag, startPoint x: 627, startPoint y: 442, endPoint x: 640, endPoint y: 439, distance: 13.3
click at [628, 442] on app-card-role "Multiskilled - Hospitality 5/5 09:30-18:00 (8h30m) Thomas Morris Daisy Forward …" at bounding box center [625, 426] width 166 height 136
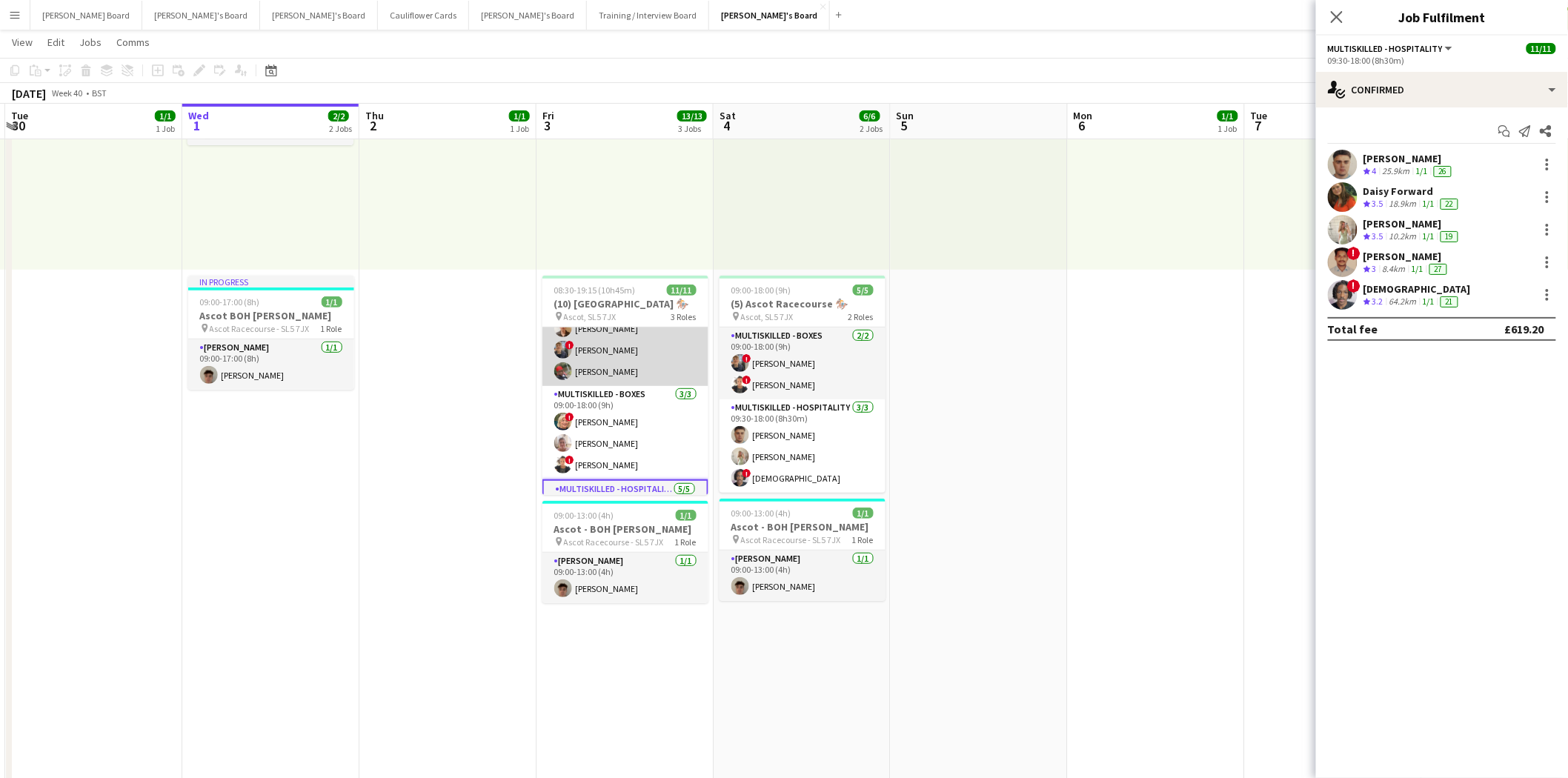
scroll to position [0, 0]
click at [634, 372] on app-card-role "BOX Waiter 3/3 08:30-19:15 (10h45m) James Dale ! Alex Buchholdt Kelvin Baffour" at bounding box center [625, 374] width 166 height 93
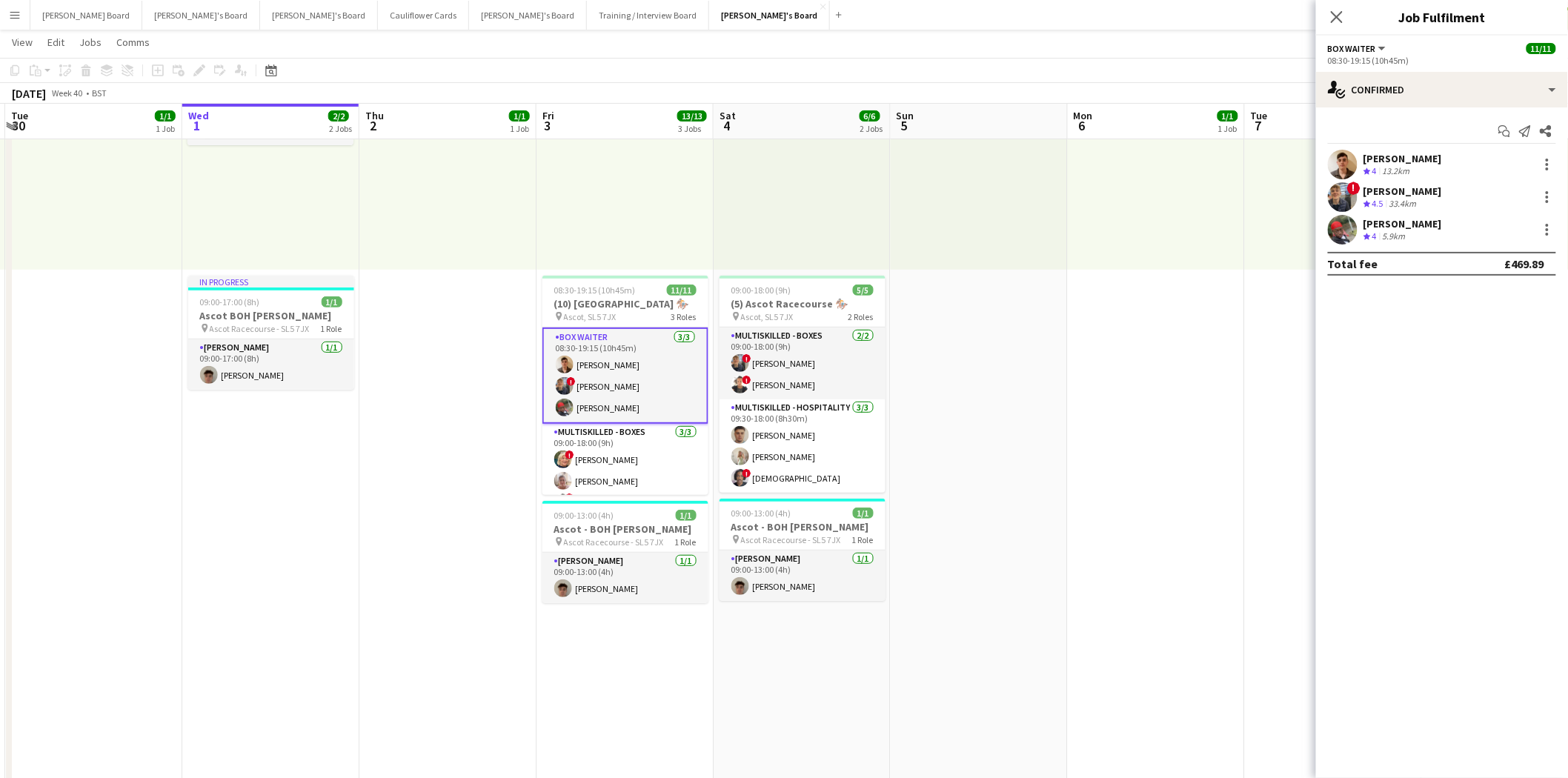
click at [1264, 160] on div "James Dale" at bounding box center [1403, 159] width 79 height 13
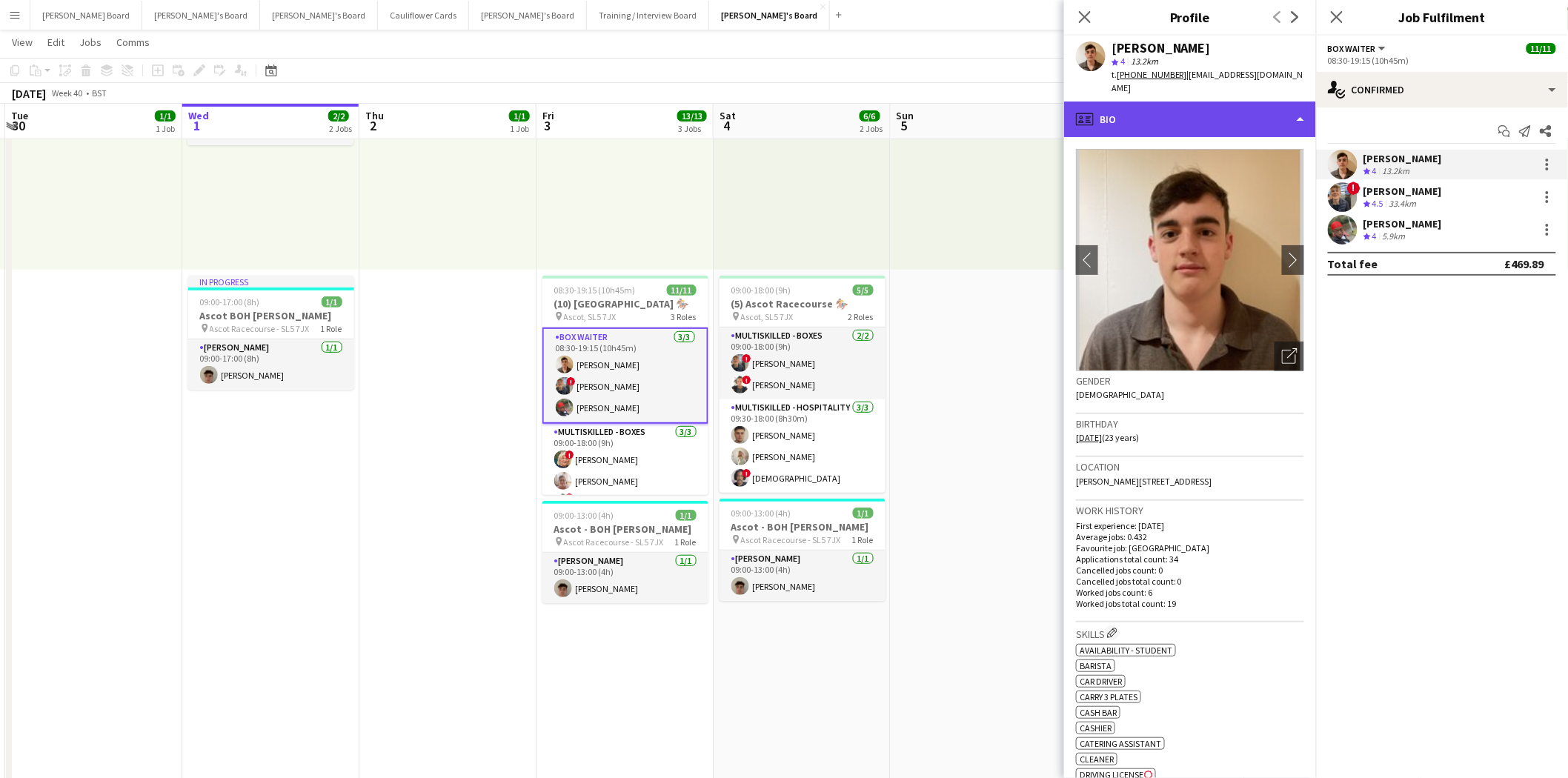
click at [1165, 103] on div "profile Bio" at bounding box center [1190, 119] width 252 height 35
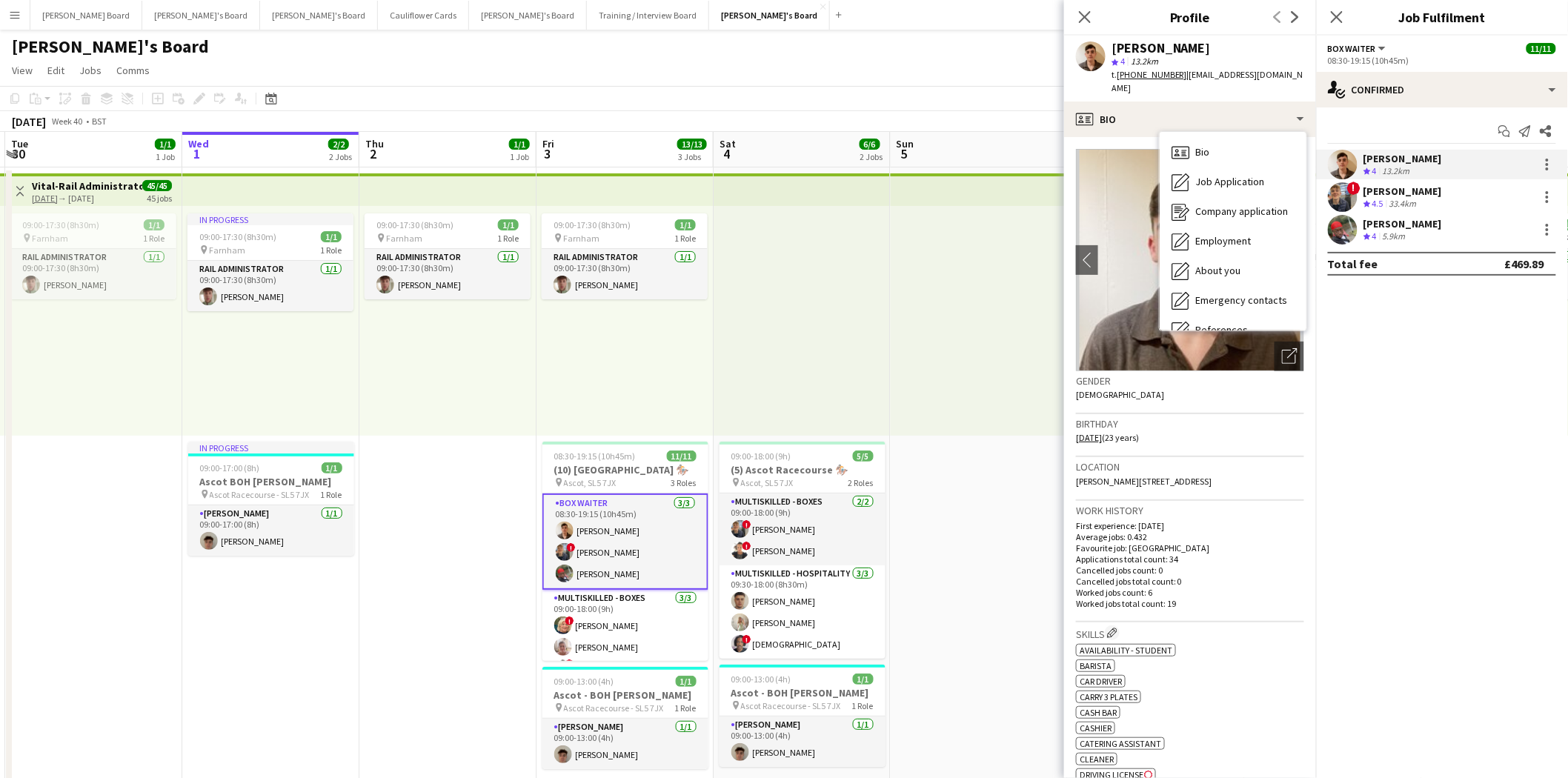
click at [1264, 161] on div "James Dale" at bounding box center [1403, 159] width 79 height 13
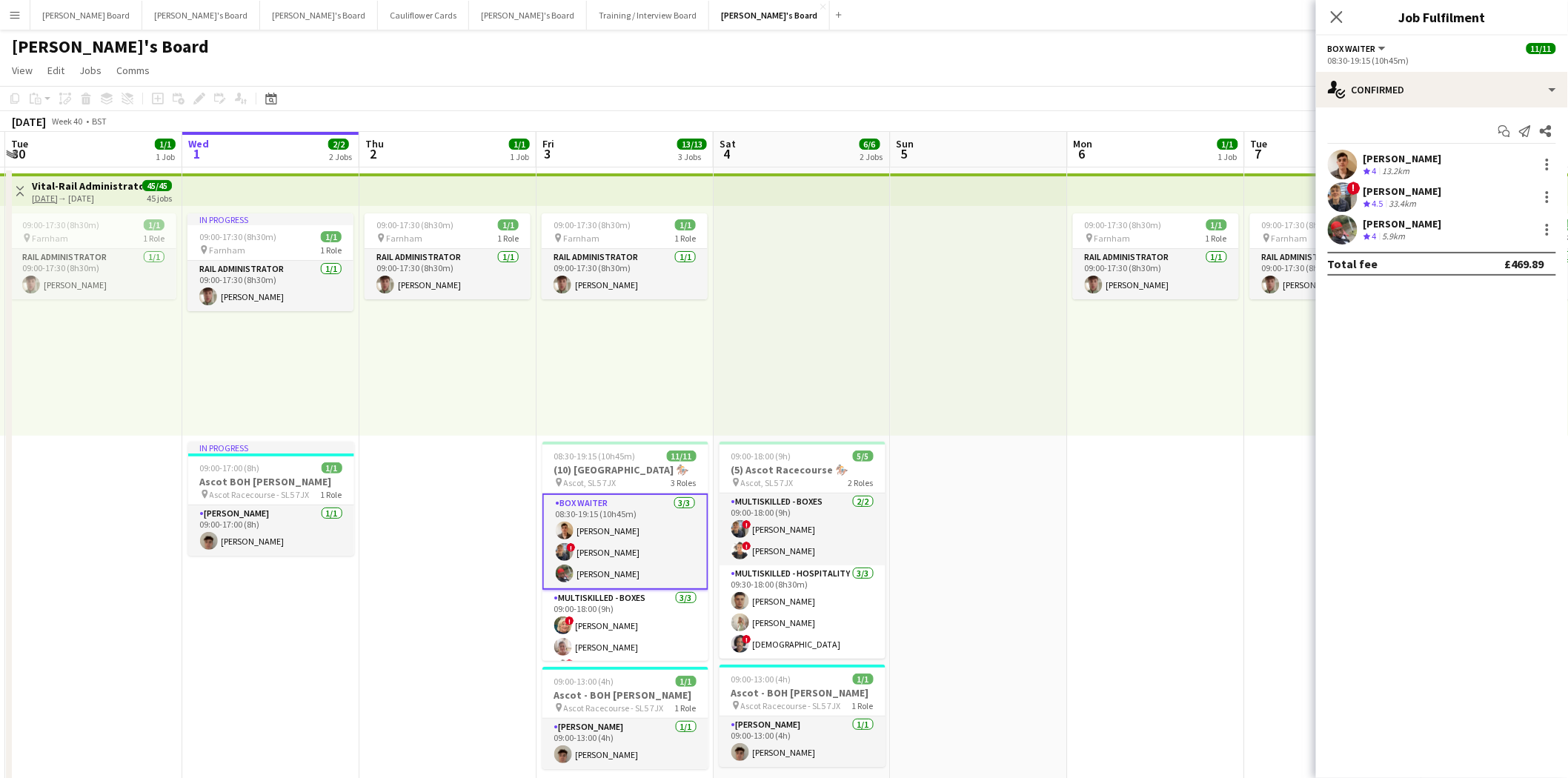
click at [1264, 166] on div "Crew rating 4" at bounding box center [1372, 172] width 16 height 12
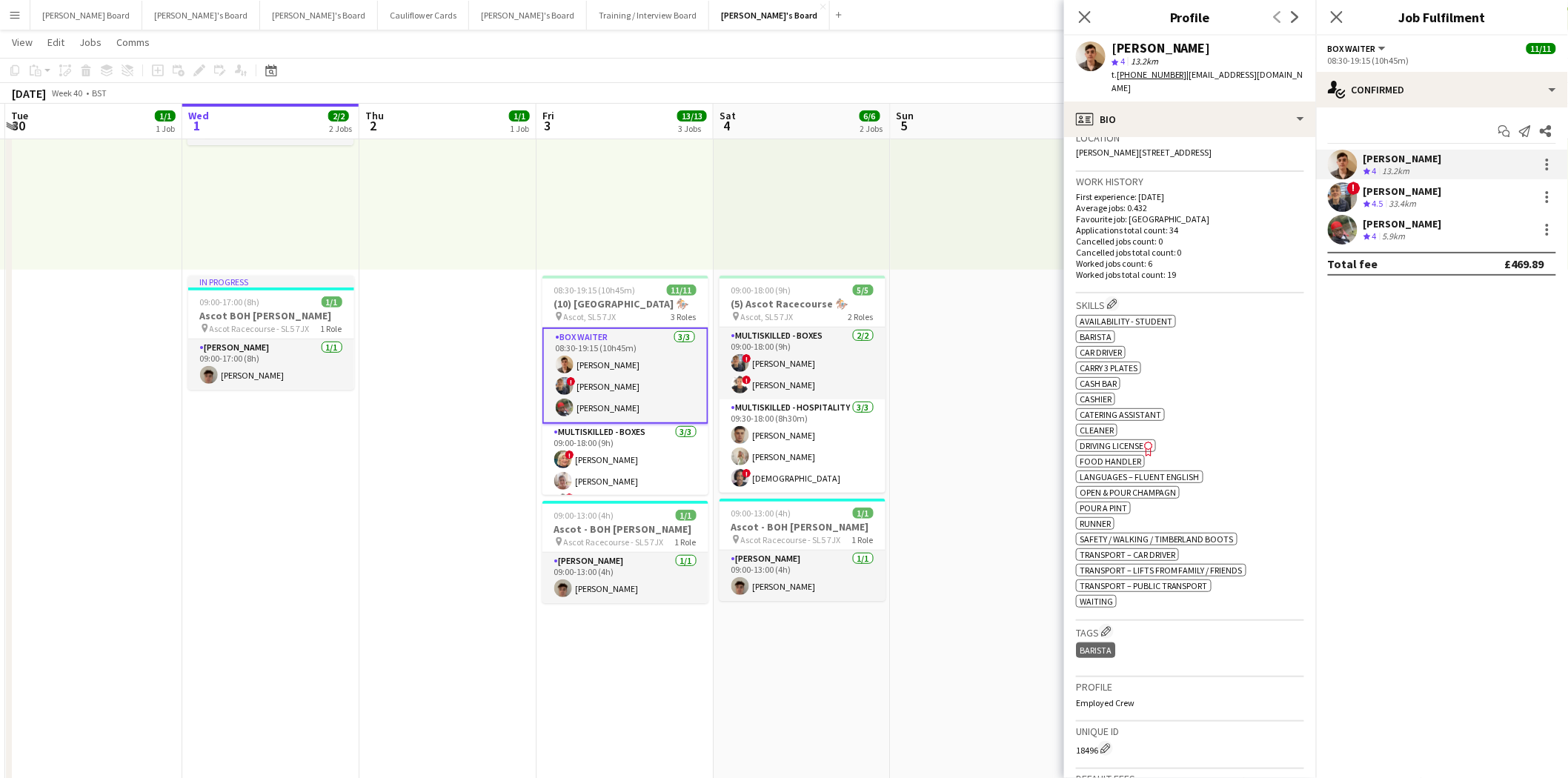
scroll to position [247, 0]
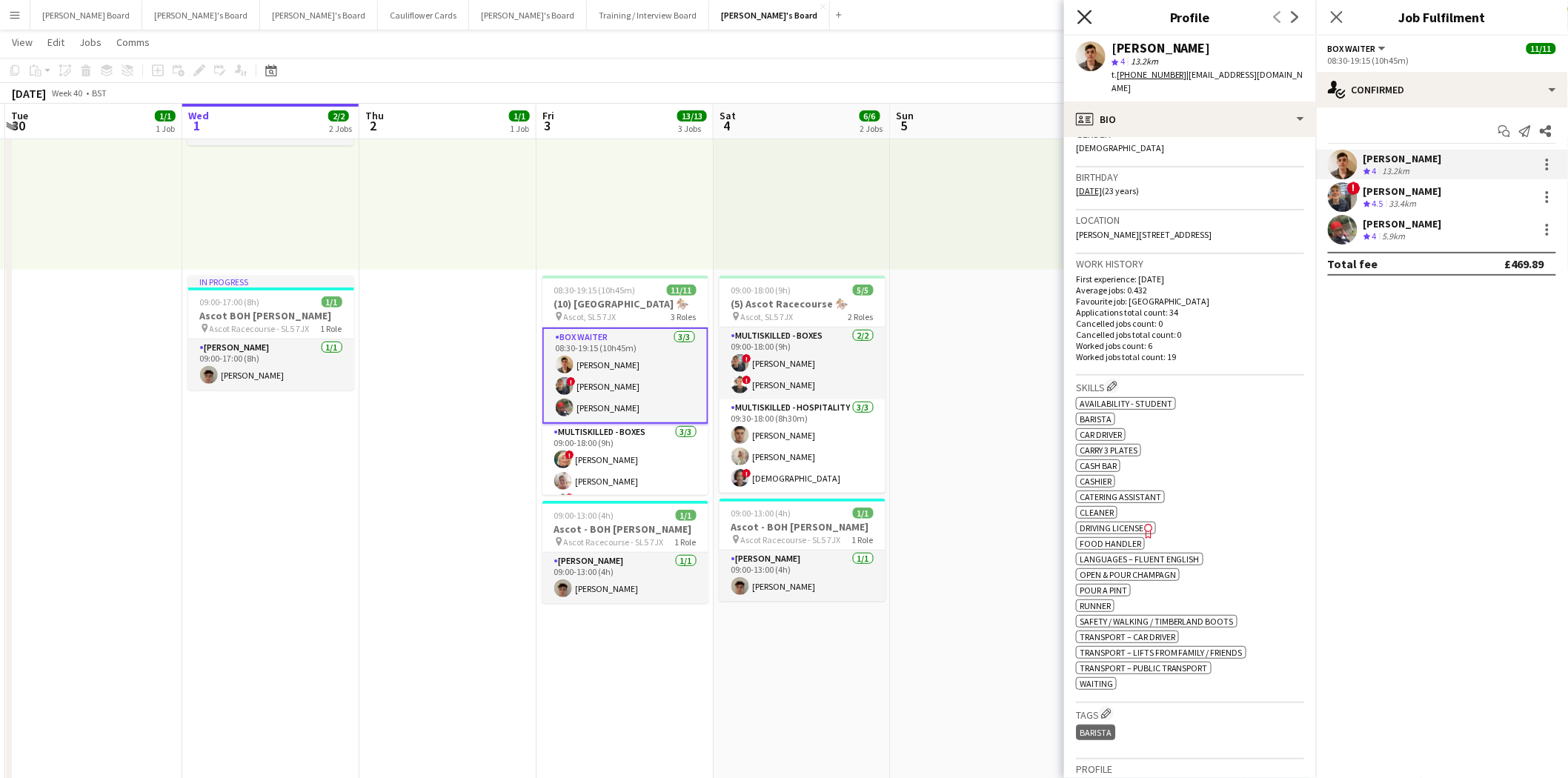
click at [1089, 17] on icon "Close pop-in" at bounding box center [1084, 16] width 14 height 14
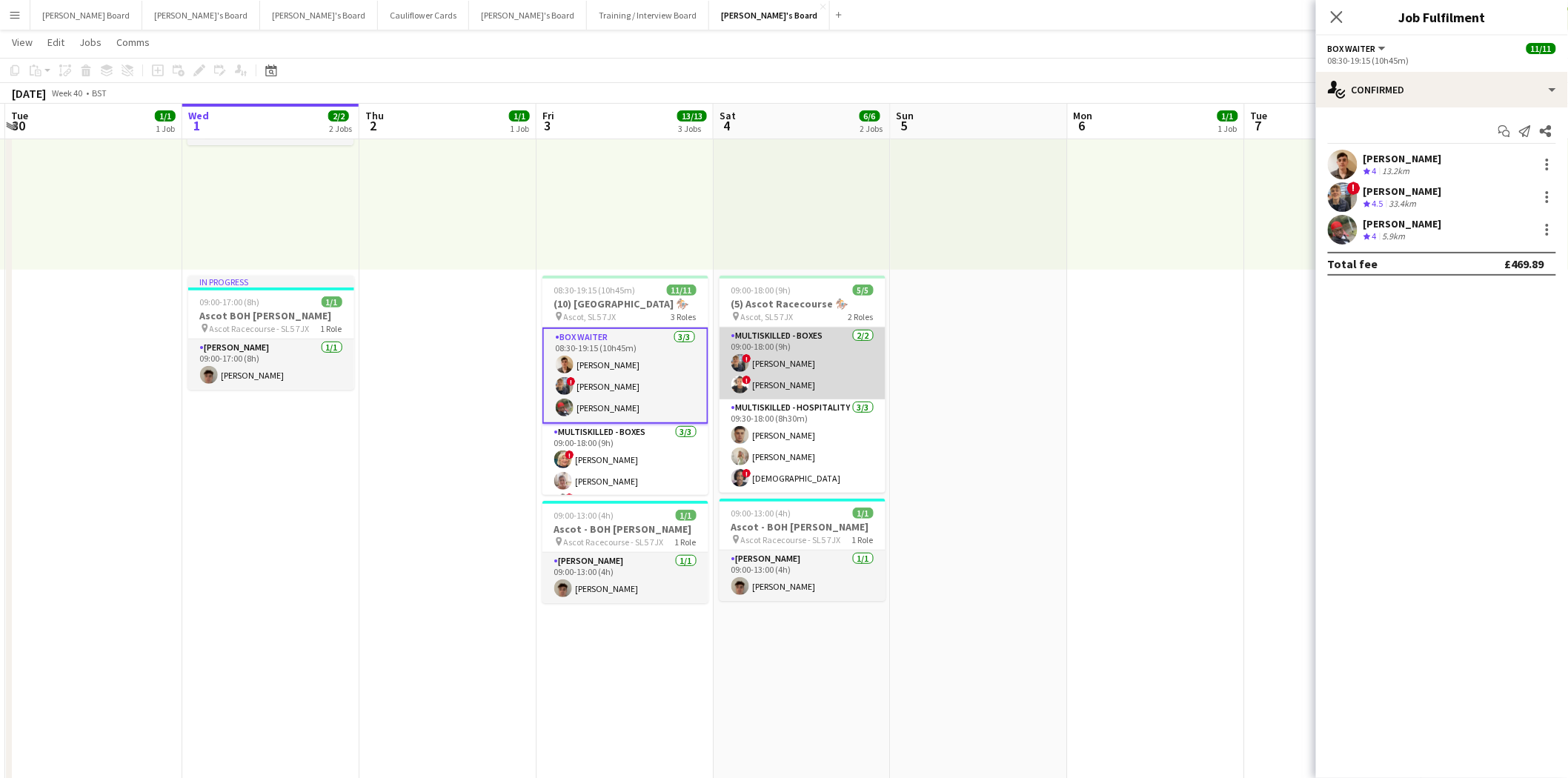
click at [783, 366] on app-card-role "Multiskilled - Boxes 2/2 09:00-18:00 (9h) ! Alex Buchholdt ! Sula Bransden" at bounding box center [802, 363] width 166 height 72
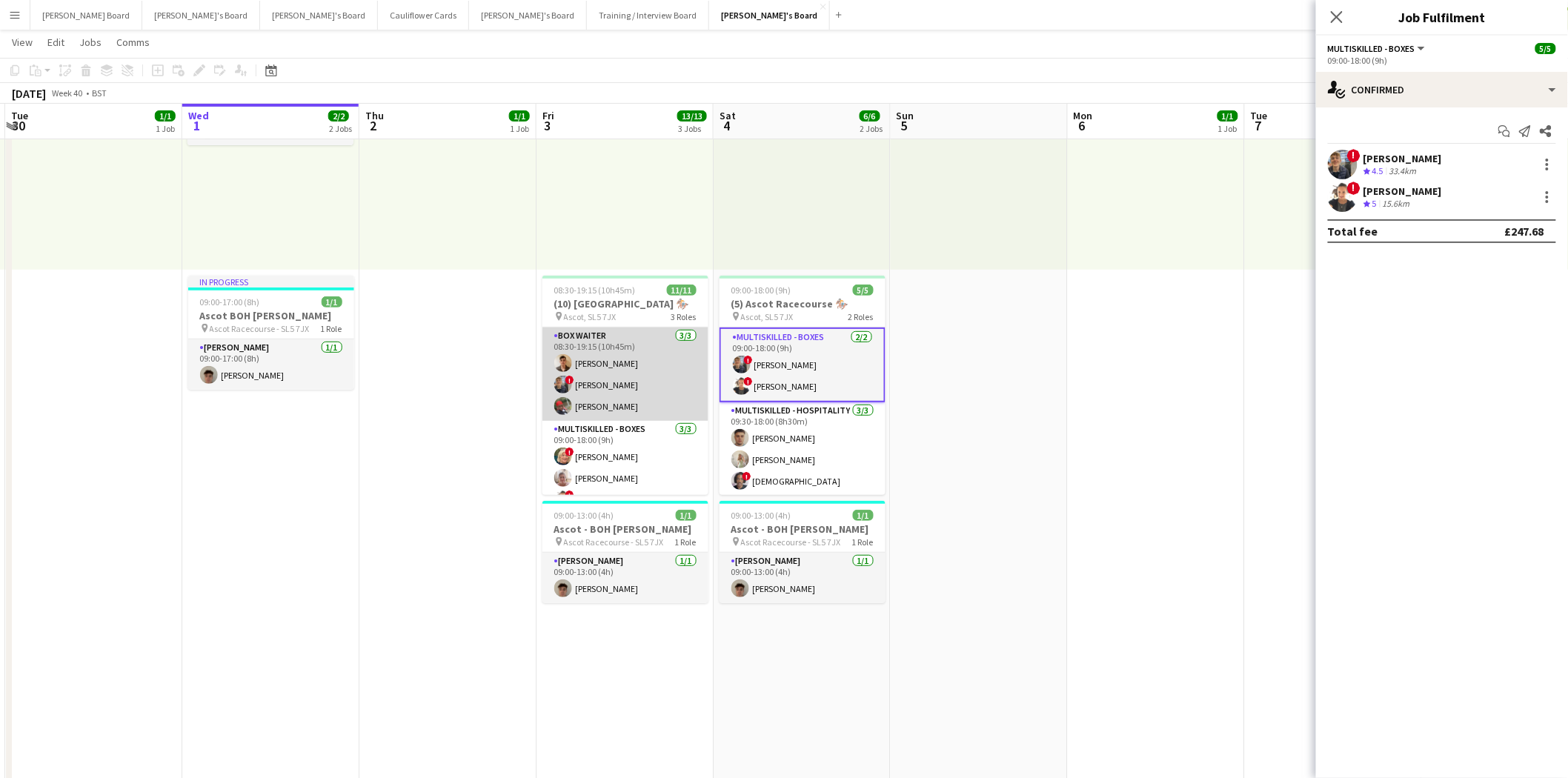
click at [615, 364] on app-card-role "BOX Waiter 3/3 08:30-19:15 (10h45m) James Dale ! Alex Buchholdt Kelvin Baffour" at bounding box center [625, 374] width 166 height 93
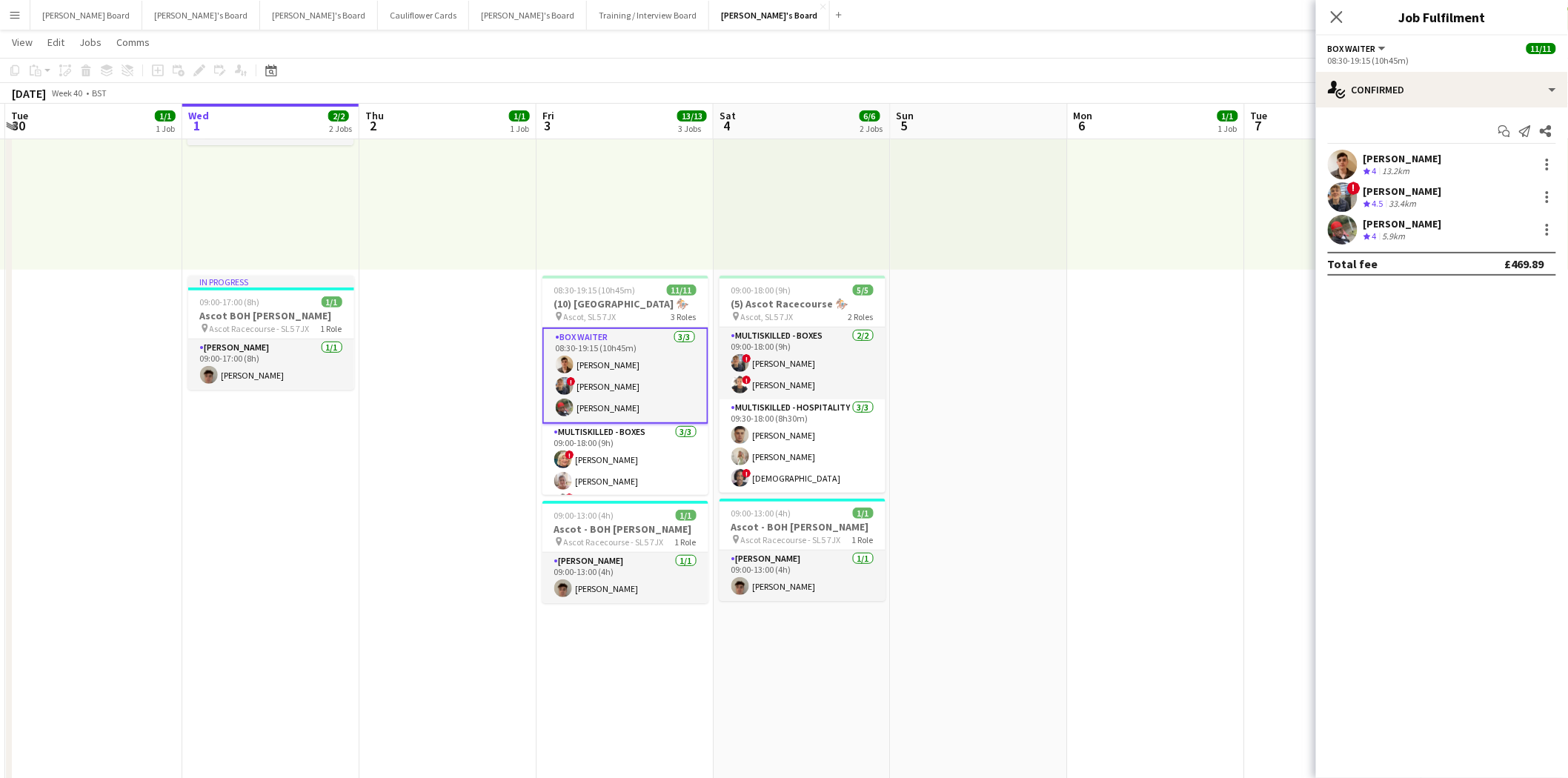
drag, startPoint x: 1336, startPoint y: 15, endPoint x: 1311, endPoint y: 35, distance: 32.0
click at [1264, 17] on icon at bounding box center [1337, 17] width 11 height 11
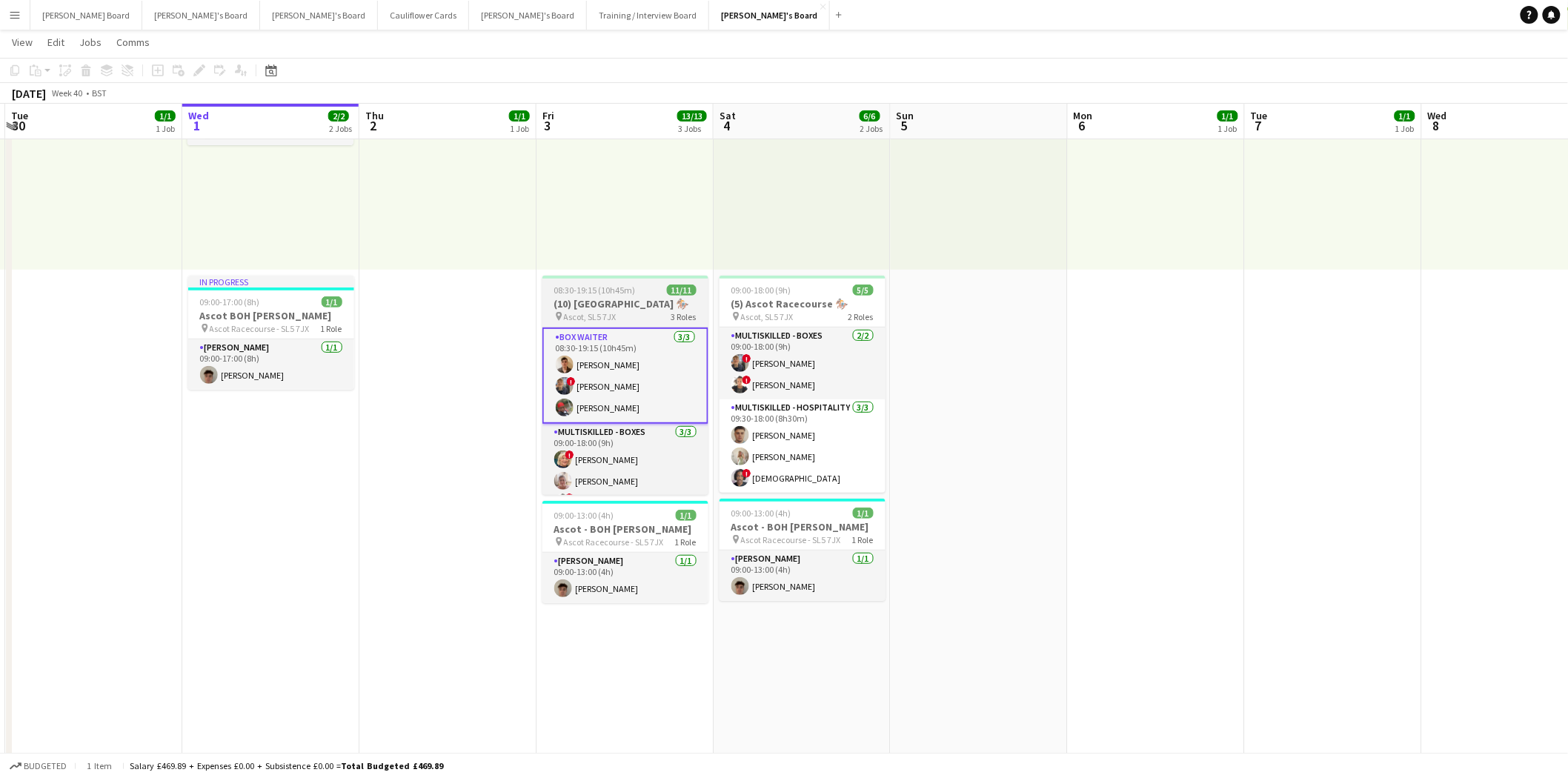
click at [647, 292] on div "08:30-19:15 (10h45m) 11/11" at bounding box center [625, 290] width 166 height 11
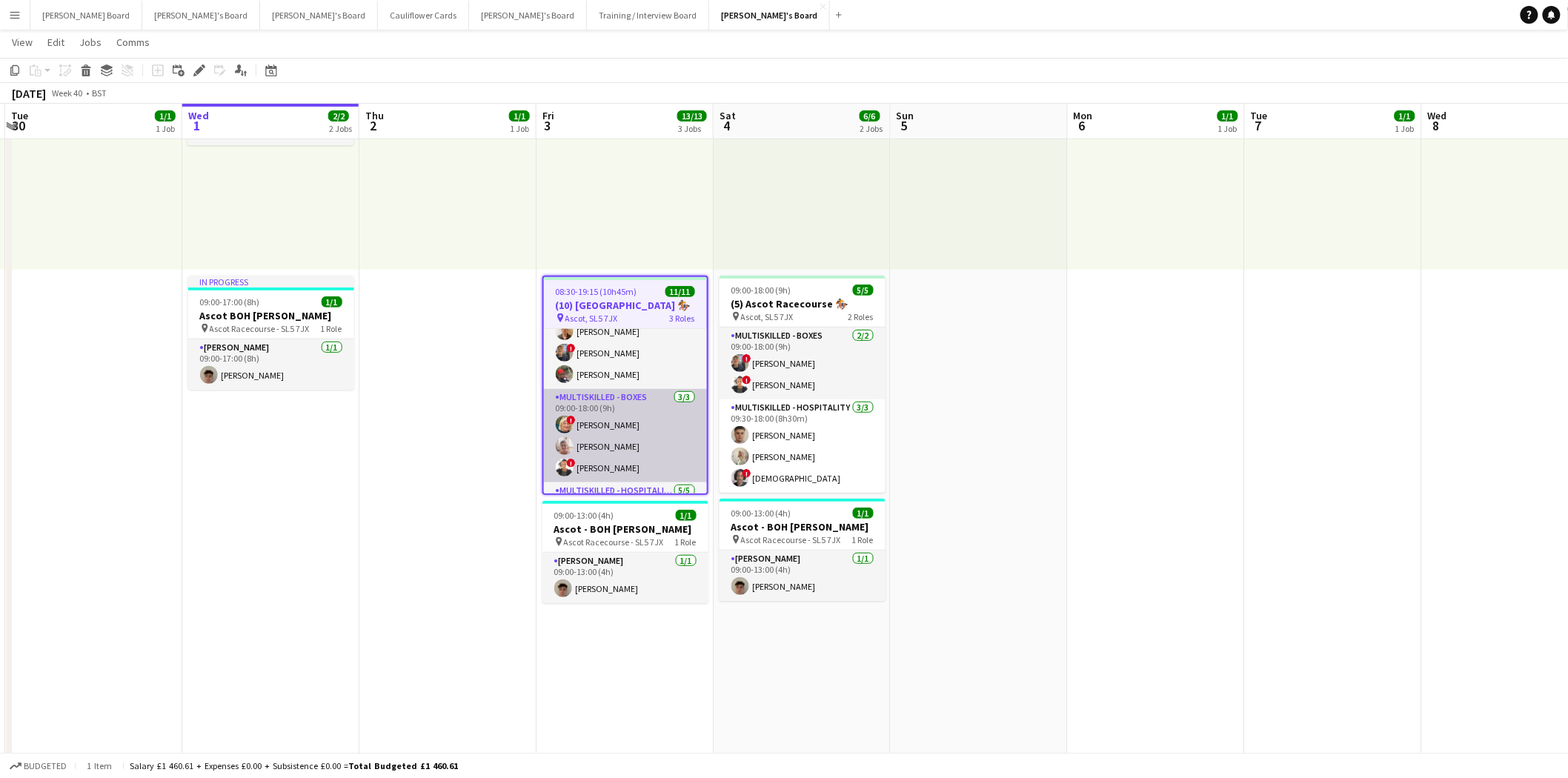
scroll to position [0, 0]
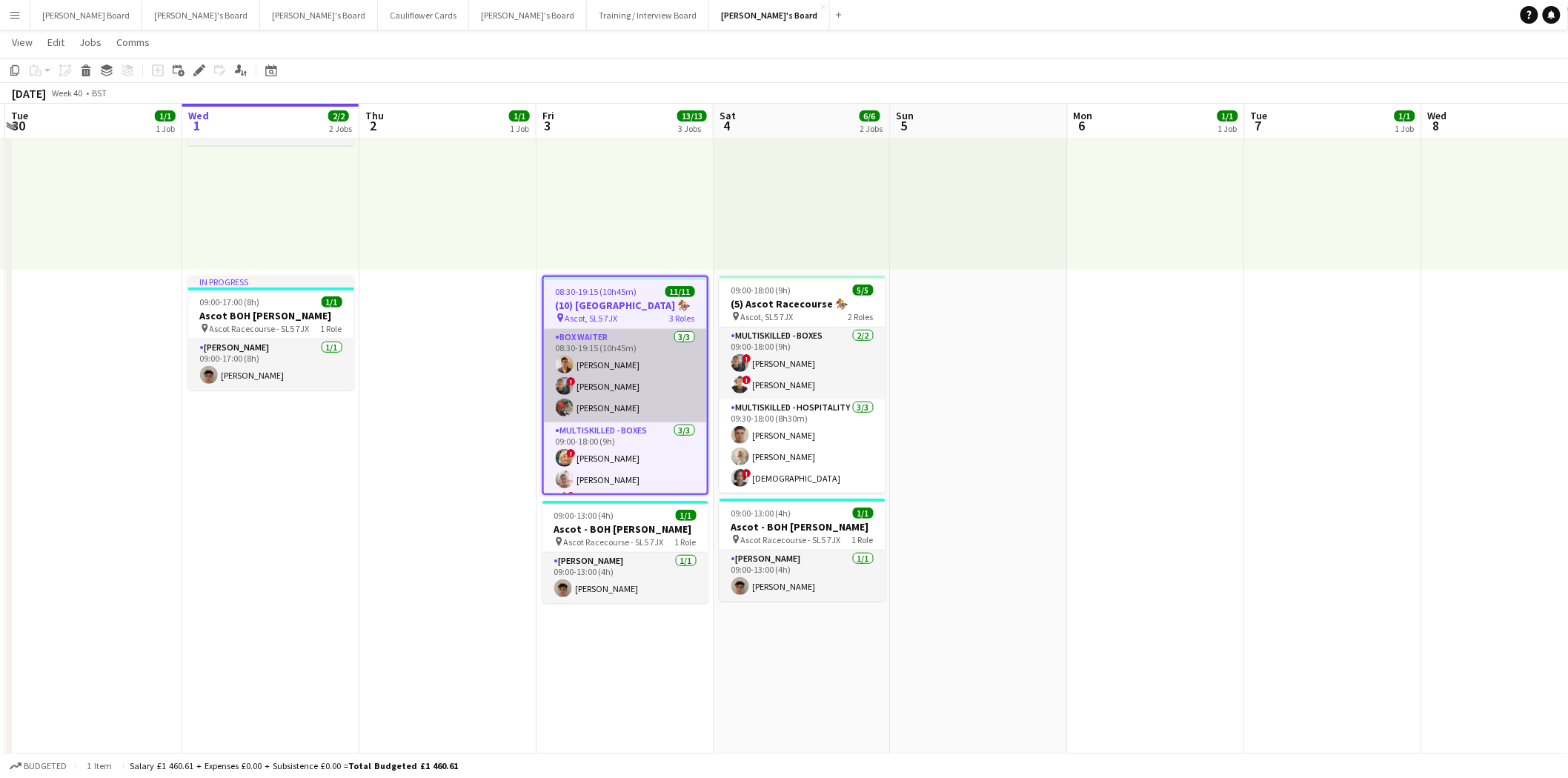
click at [673, 359] on app-card-role "BOX Waiter 3/3 08:30-19:15 (10h45m) James Dale ! Alex Buchholdt Kelvin Baffour" at bounding box center [625, 376] width 163 height 93
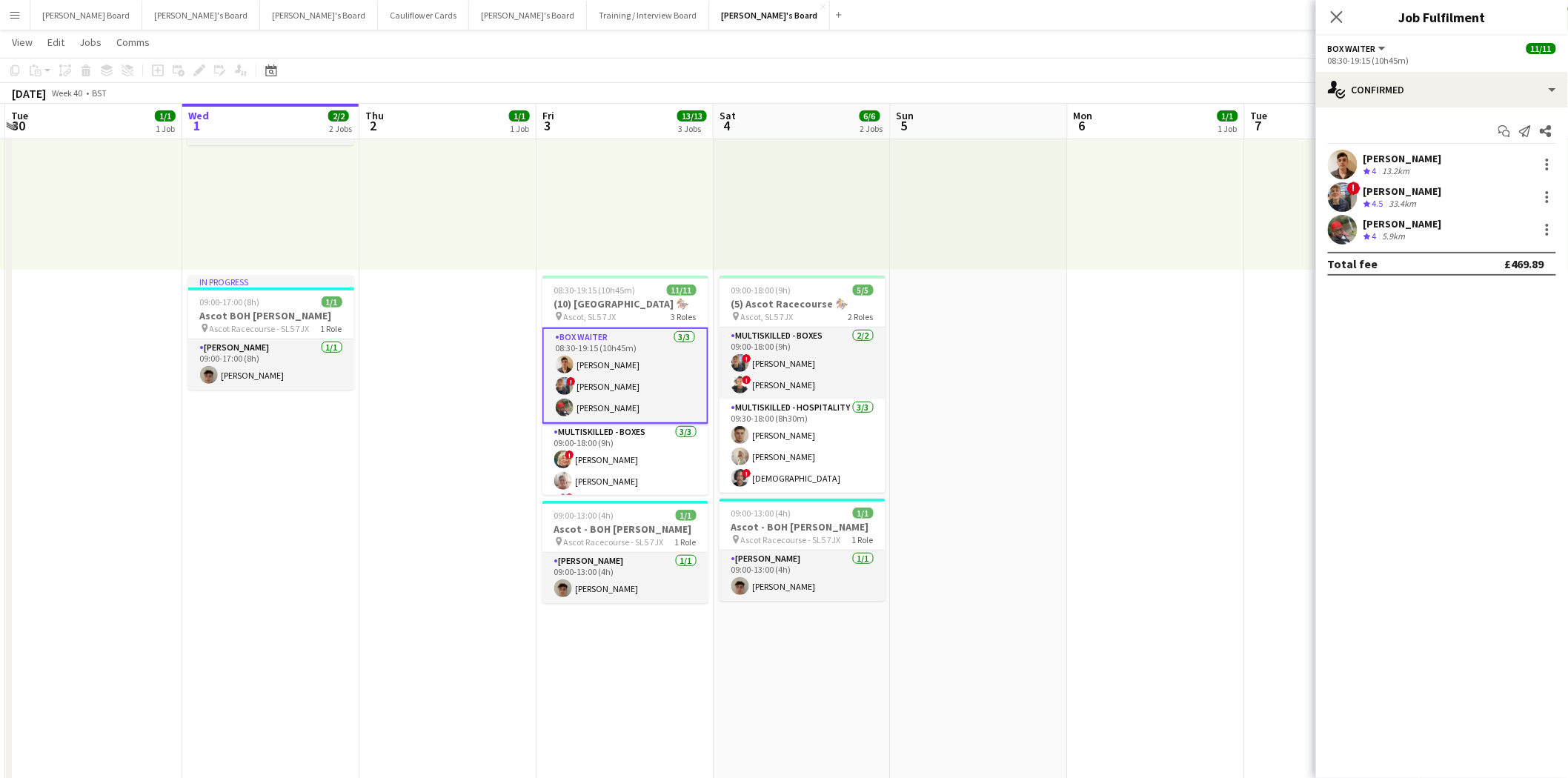
click at [1264, 156] on div "James Dale" at bounding box center [1403, 159] width 79 height 13
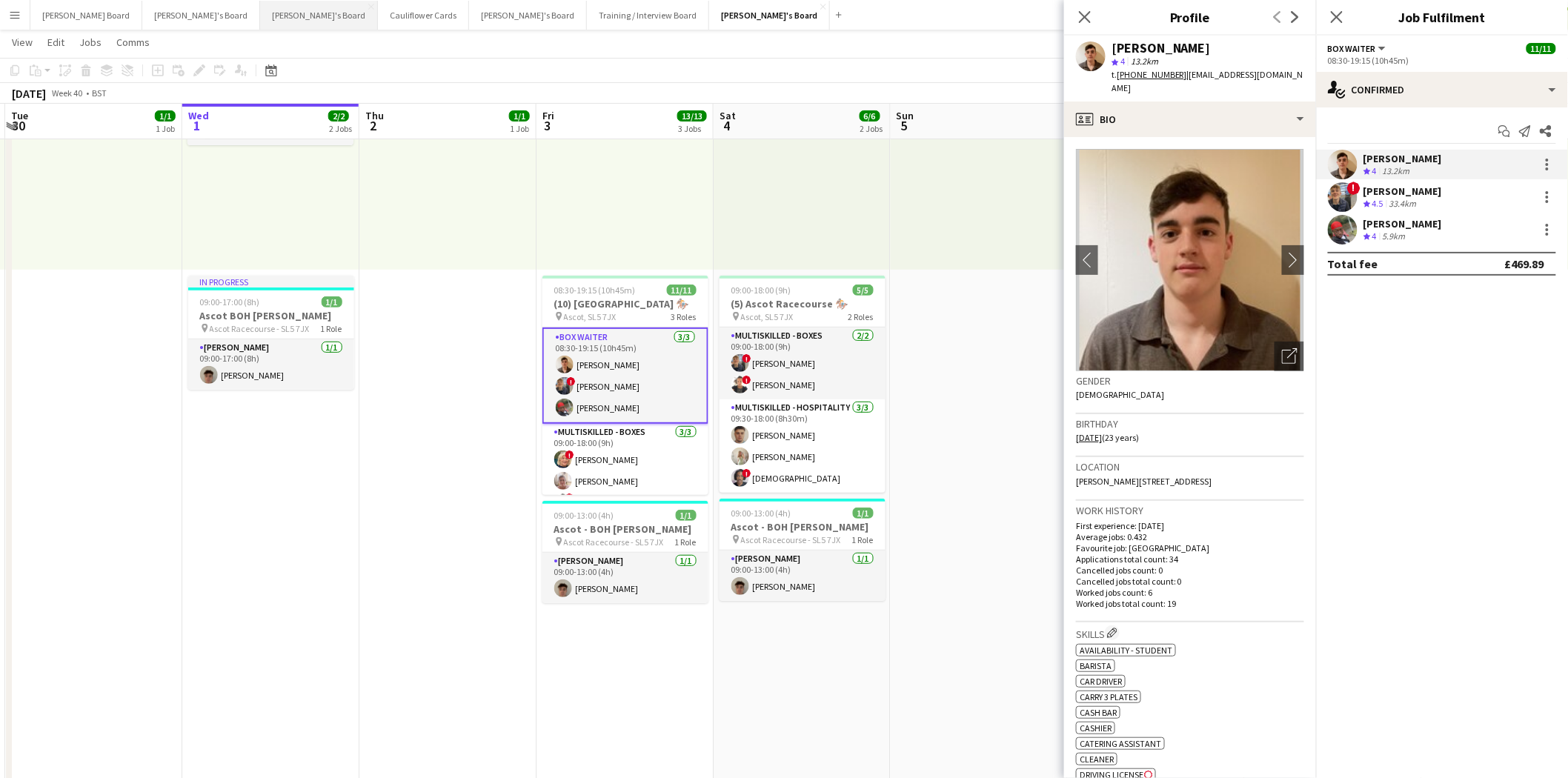
click at [261, 16] on button "Thomasina's Board Close" at bounding box center [319, 15] width 118 height 29
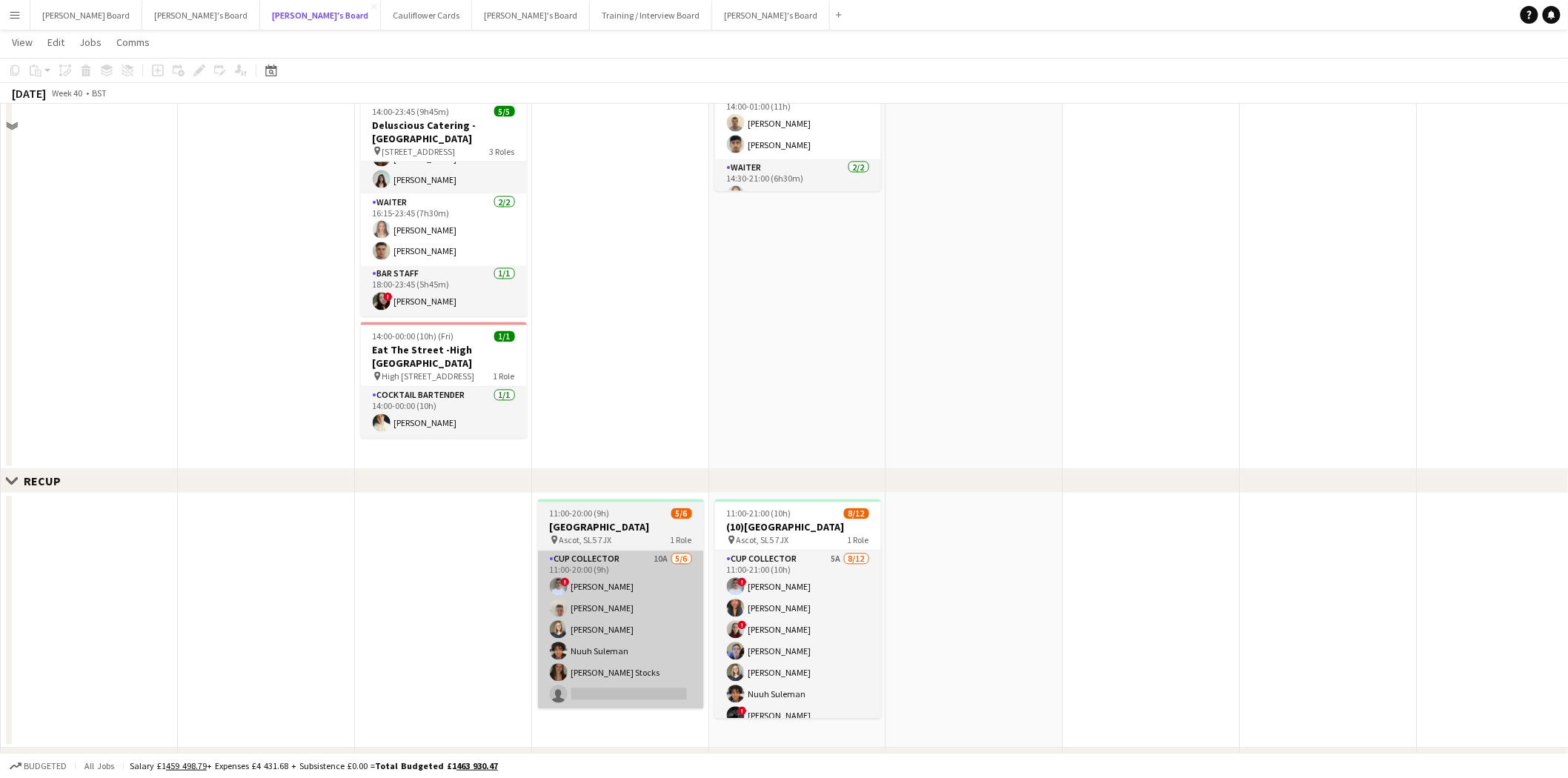
scroll to position [1235, 0]
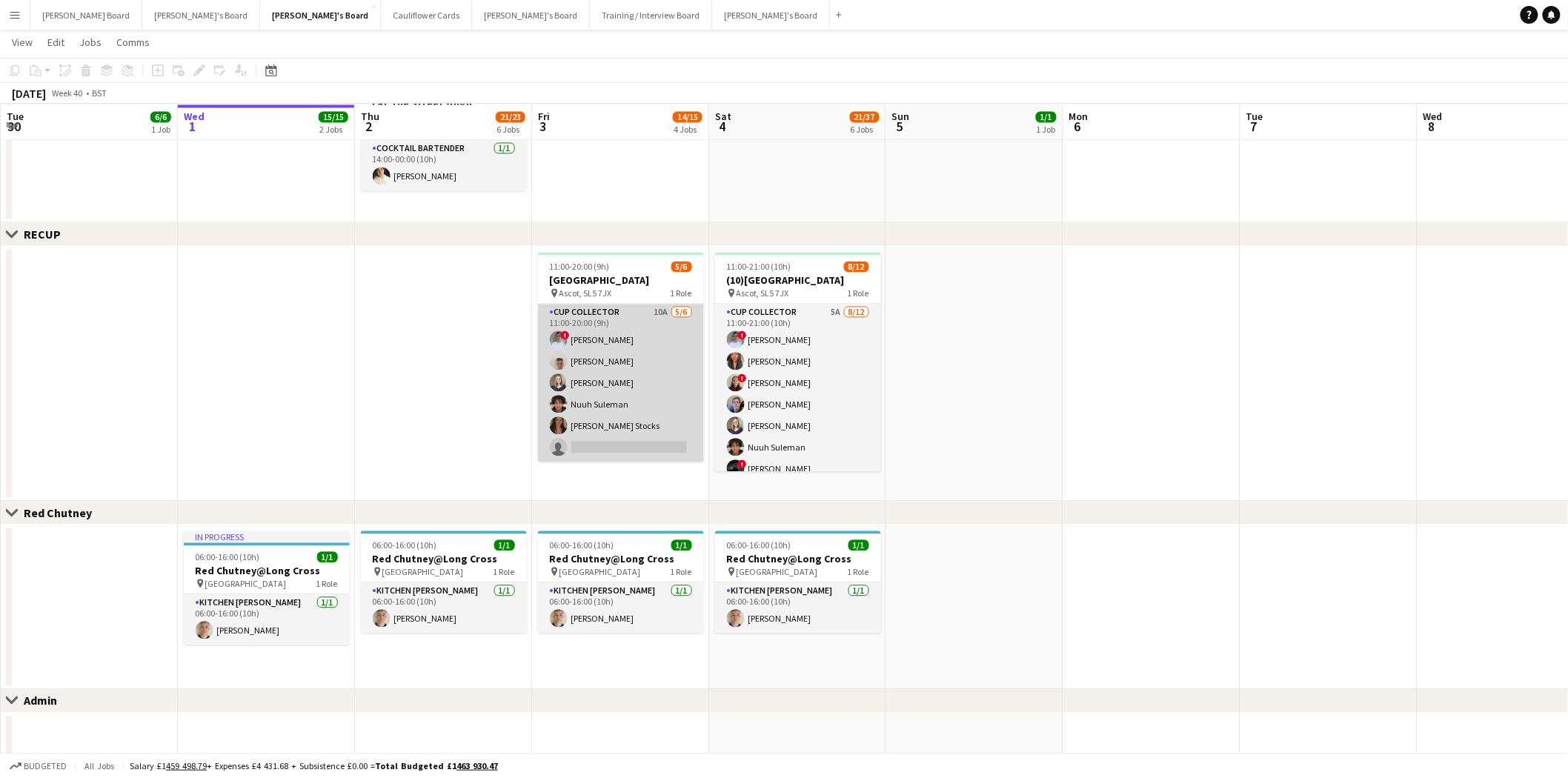
click at [626, 425] on app-card-role "CUP COLLECTOR 10A 5/6 11:00-20:00 (9h) ! Connor Upton Jem McAllister Sarah Rich…" at bounding box center [621, 382] width 166 height 158
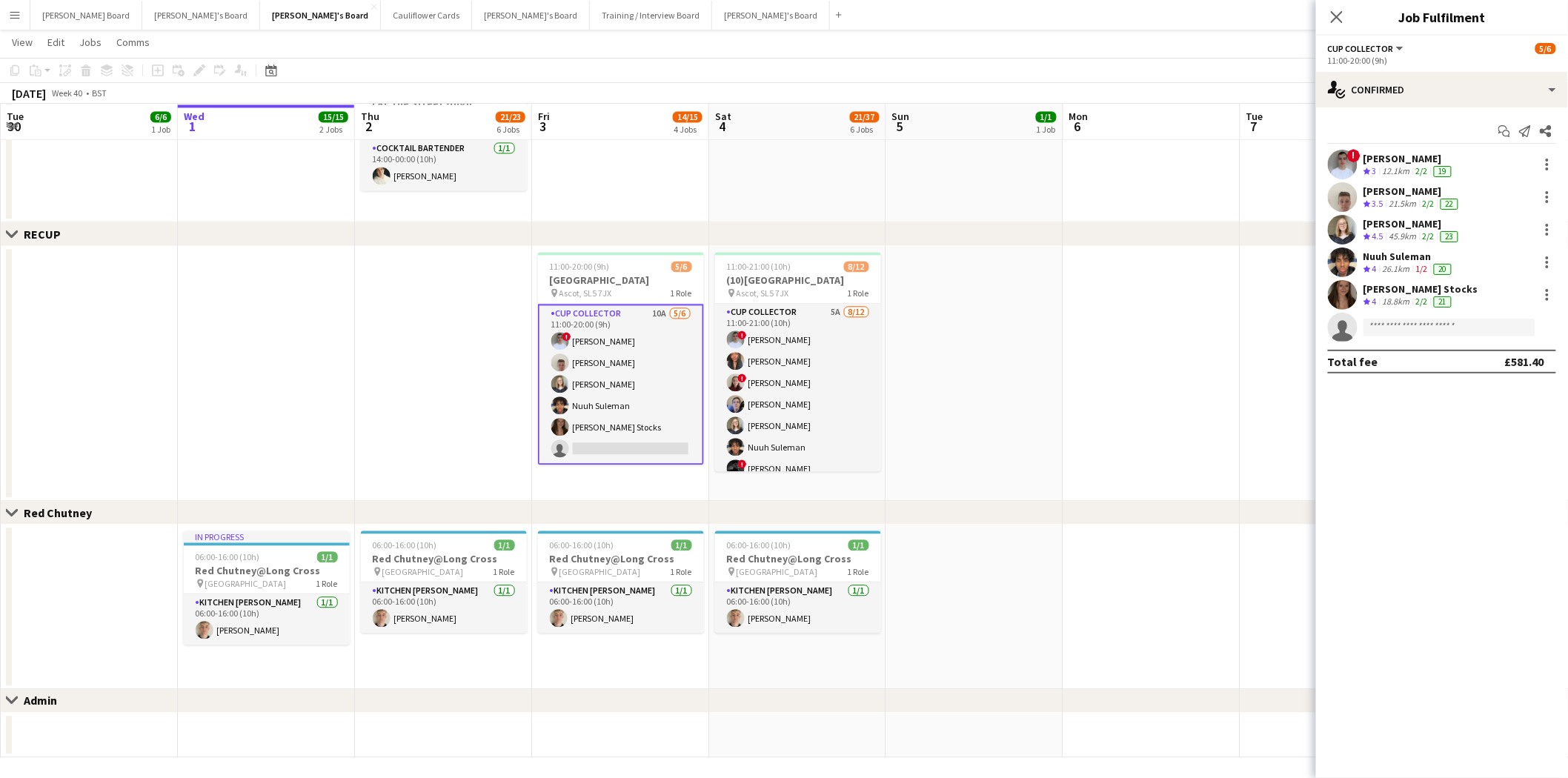
click at [1264, 278] on div "! Connor Upton Crew rating 3 12.1km 2/2 19 Jem McAllister Crew rating 3.5 21.5k…" at bounding box center [1442, 245] width 252 height 193
click at [1264, 286] on div "Libby Stocks" at bounding box center [1421, 289] width 115 height 13
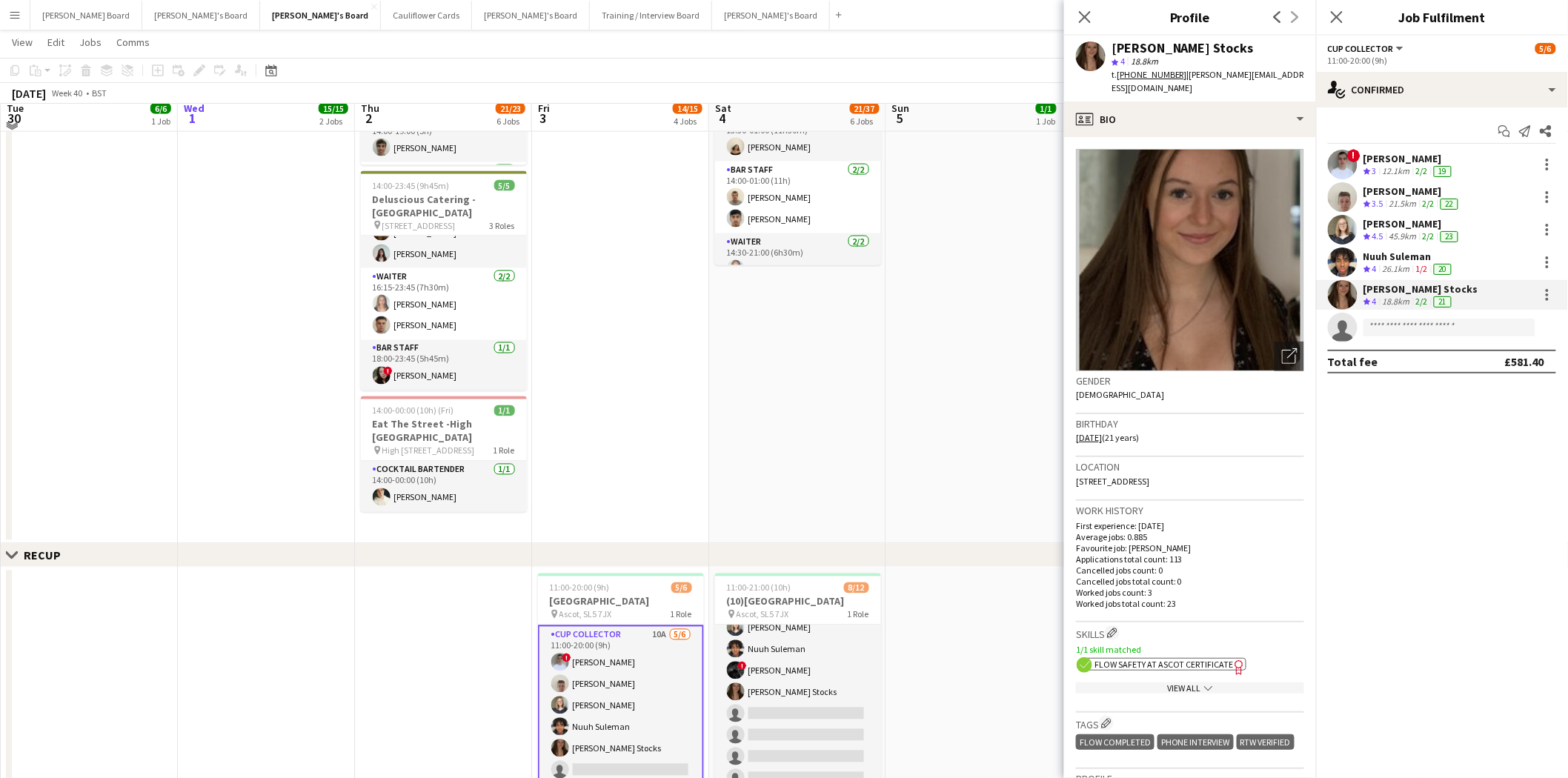
scroll to position [905, 0]
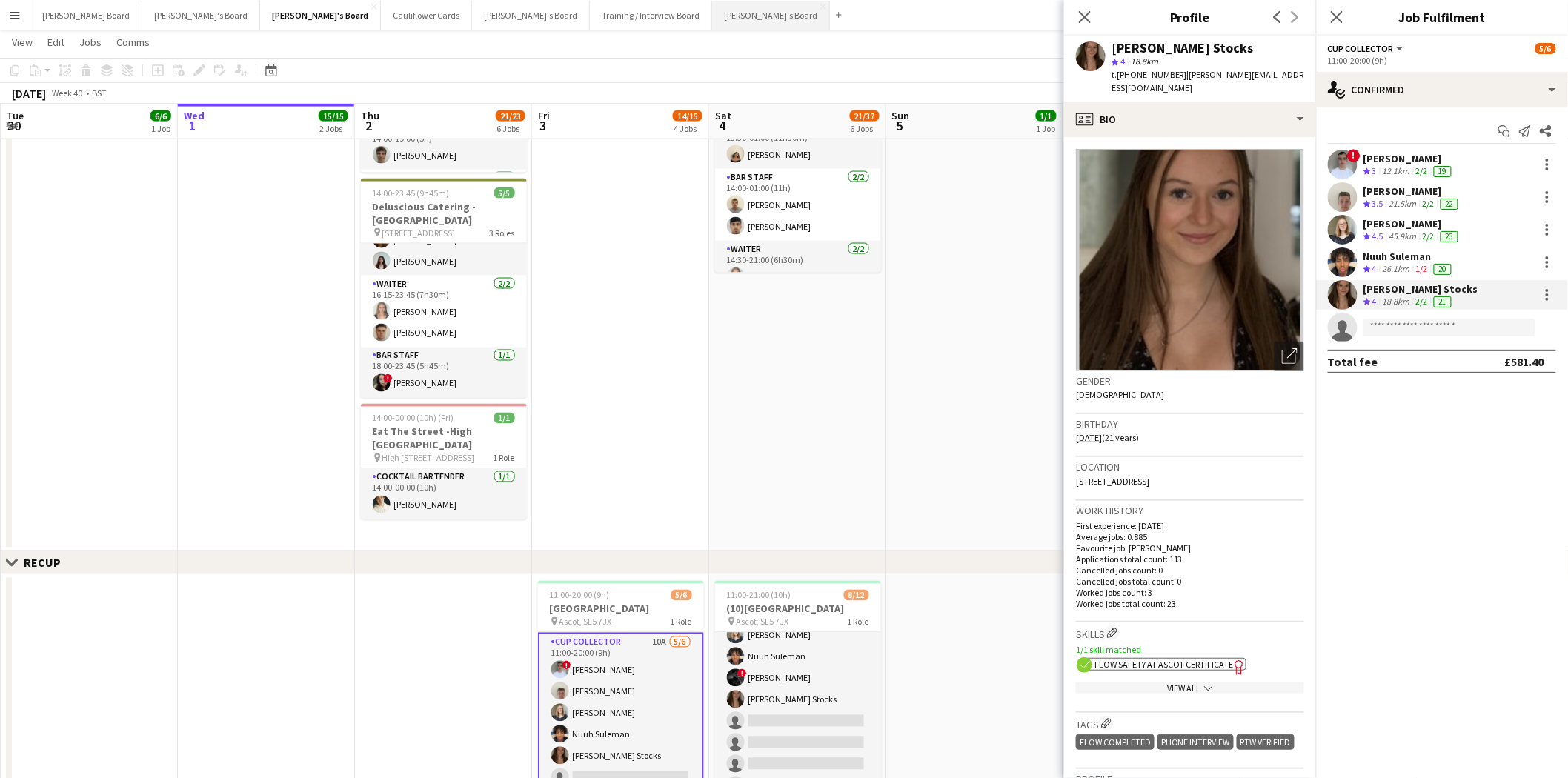
click at [713, 10] on button "Caitlin's Board Close" at bounding box center [771, 15] width 118 height 29
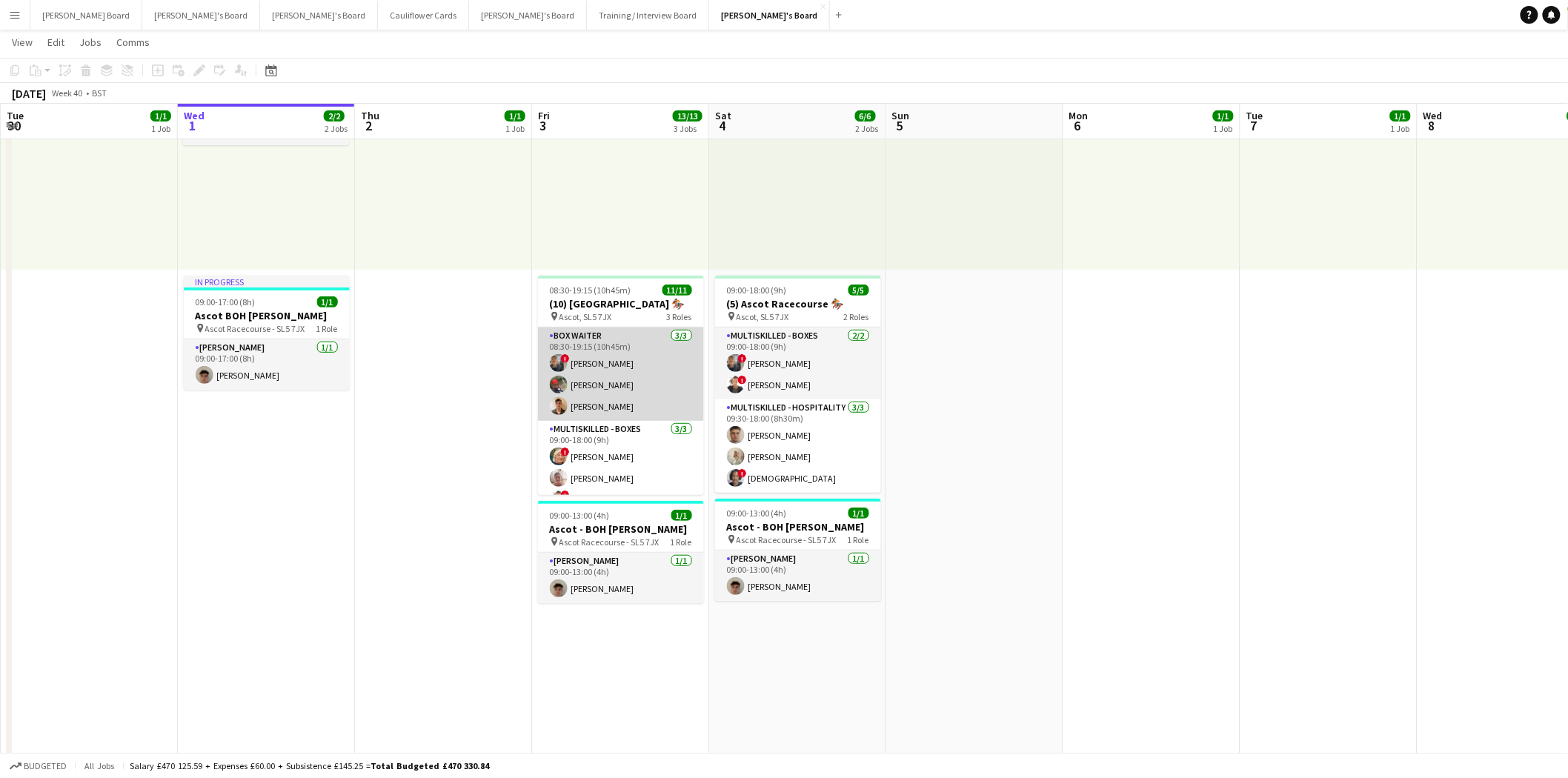
click at [617, 394] on app-card-role "BOX Waiter 3/3 08:30-19:15 (10h45m) ! Alex Buchholdt Kelvin Baffour James Dale" at bounding box center [621, 374] width 166 height 93
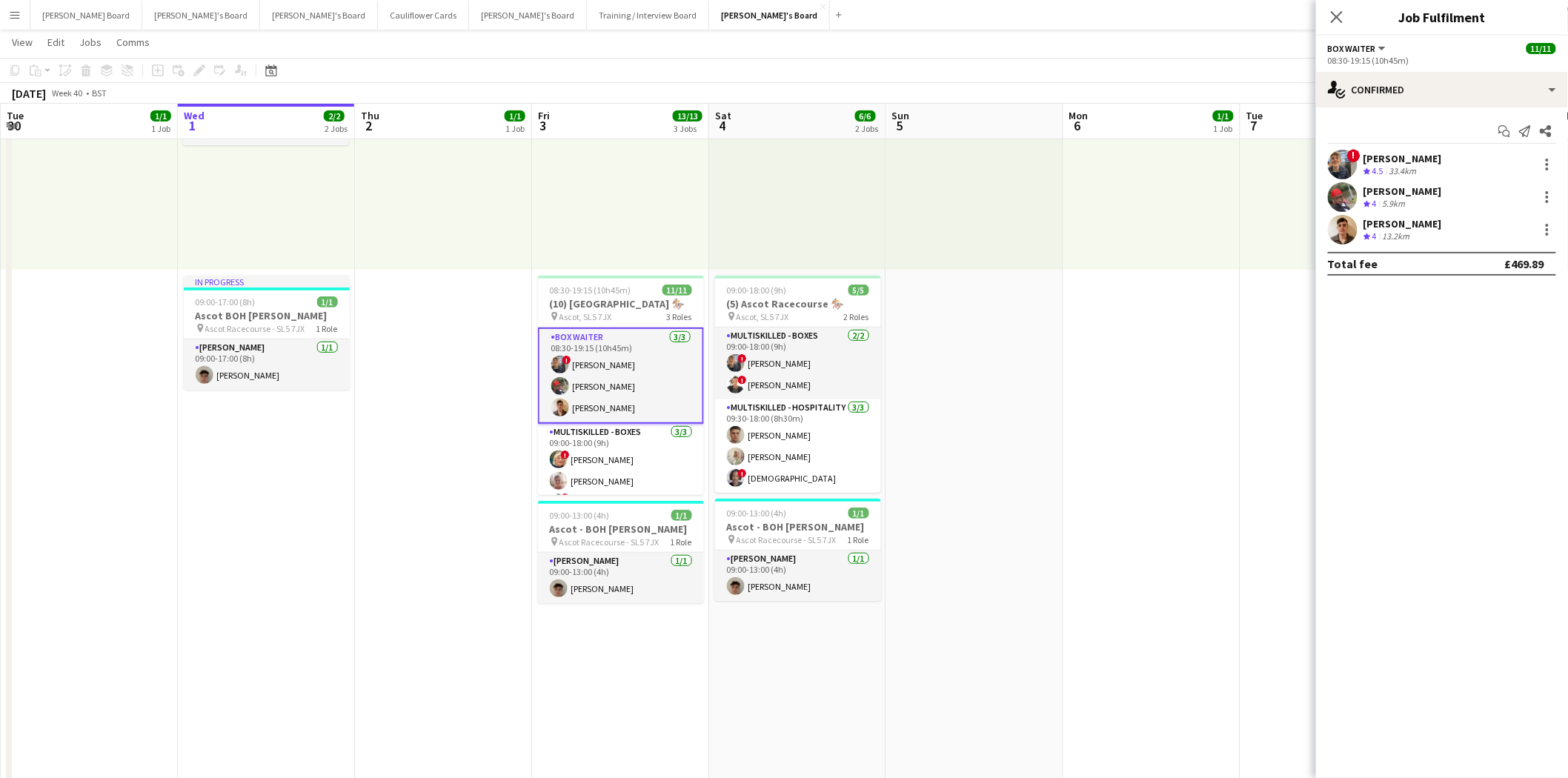
drag, startPoint x: 1410, startPoint y: 222, endPoint x: 1084, endPoint y: 226, distance: 326.0
click at [1264, 222] on div "James Dale" at bounding box center [1403, 224] width 79 height 13
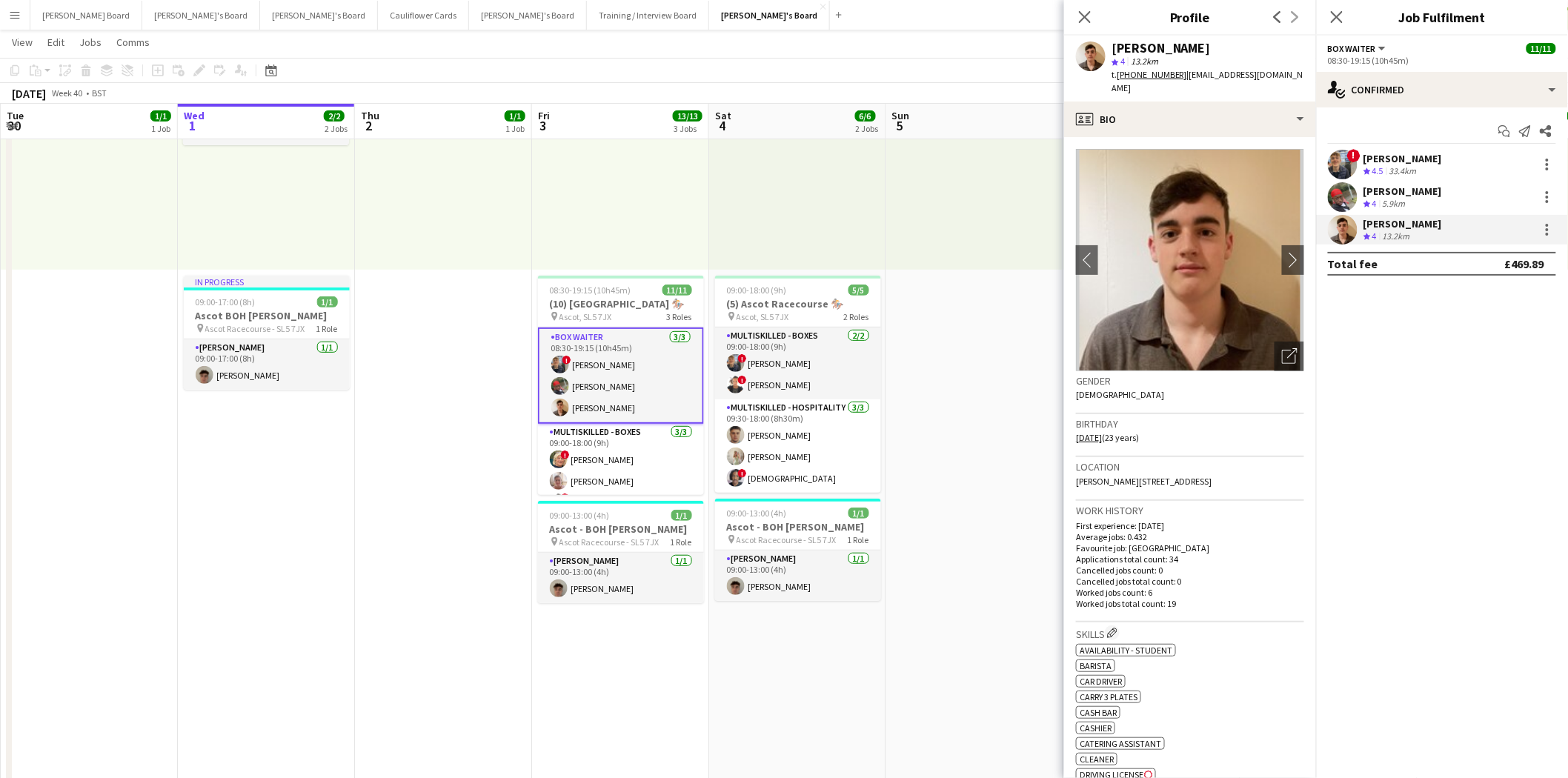
drag, startPoint x: 1187, startPoint y: 74, endPoint x: 1279, endPoint y: 74, distance: 92.0
click at [1264, 74] on span "| jamesdale228@gmail.com" at bounding box center [1208, 81] width 192 height 25
copy span "jamesdale228@gmail.com"
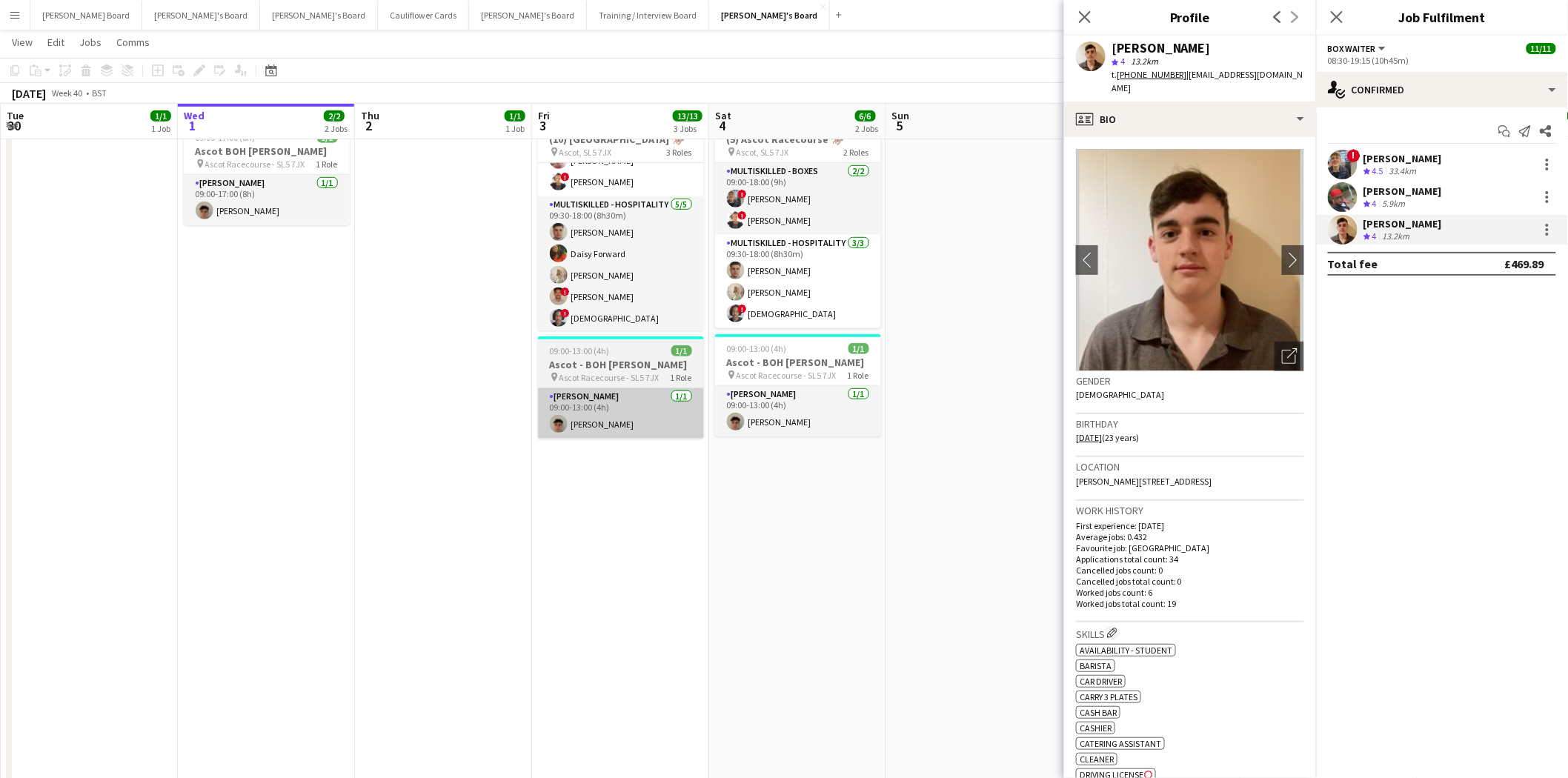
scroll to position [157, 0]
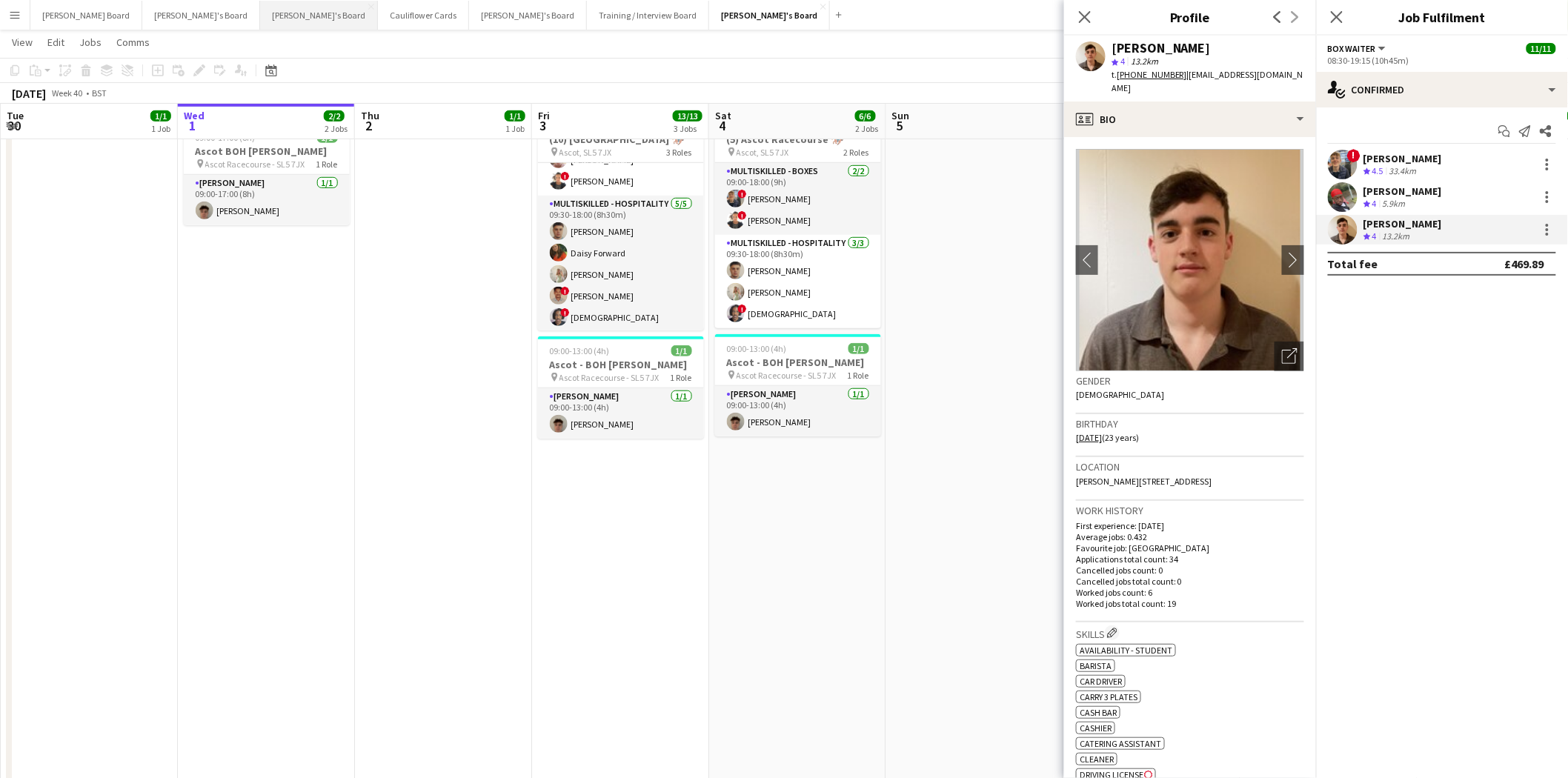
click at [261, 17] on button "Thomasina's Board Close" at bounding box center [319, 15] width 118 height 29
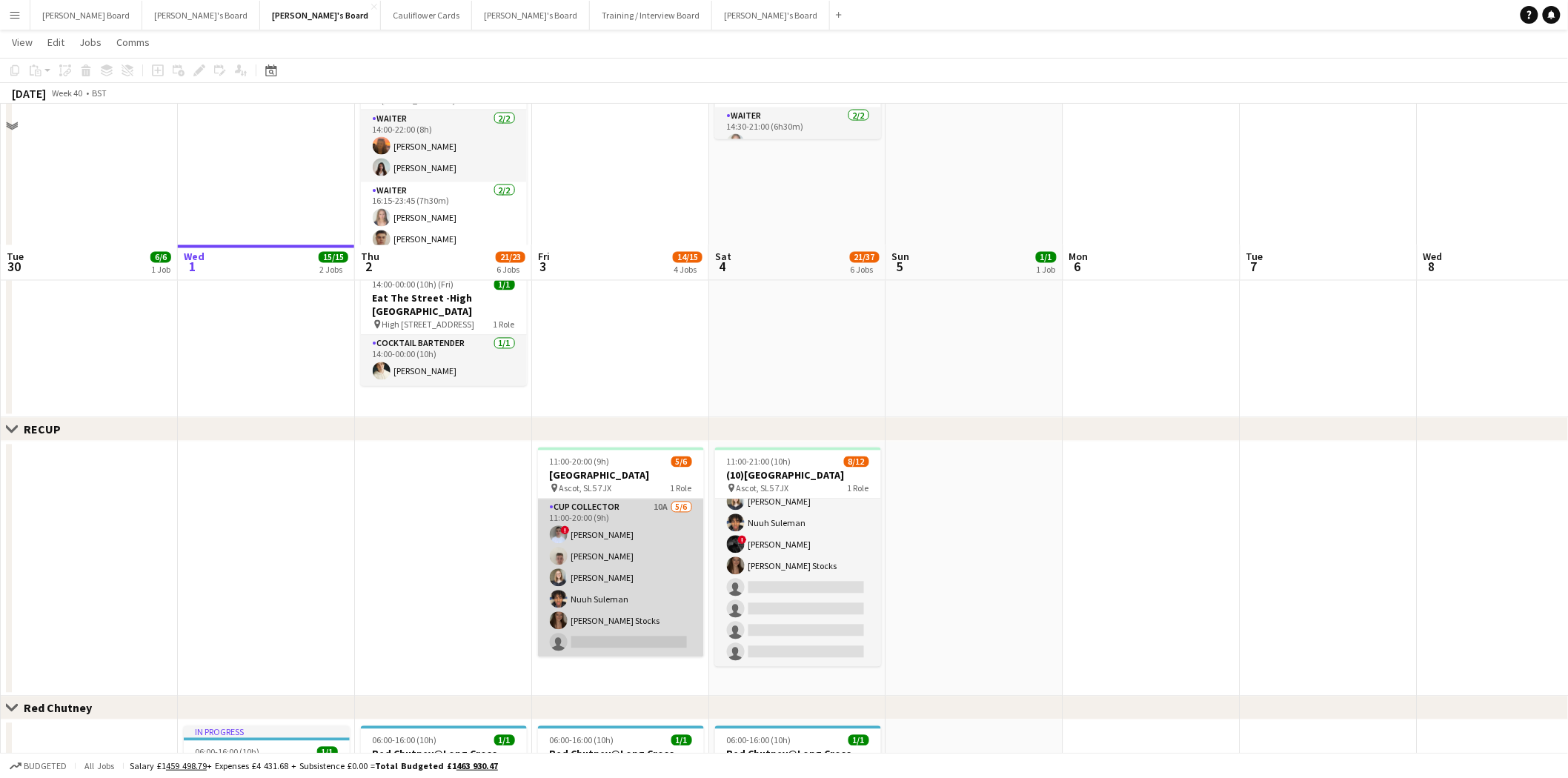
scroll to position [1239, 0]
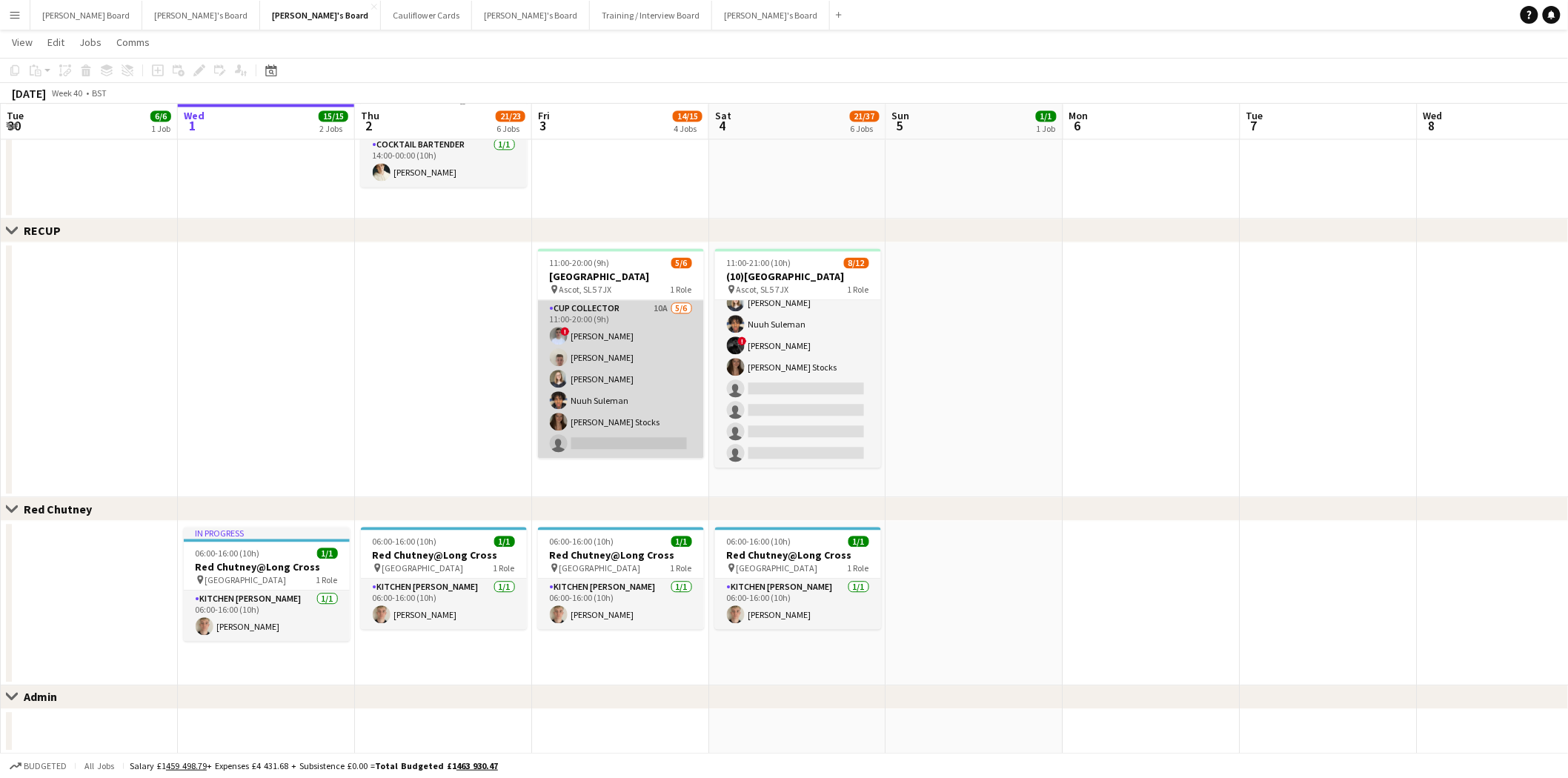
drag, startPoint x: 630, startPoint y: 362, endPoint x: 634, endPoint y: 372, distance: 10.8
click at [630, 362] on app-card-role "CUP COLLECTOR 10A 5/6 11:00-20:00 (9h) ! Connor Upton Jem McAllister Sarah Rich…" at bounding box center [621, 378] width 166 height 158
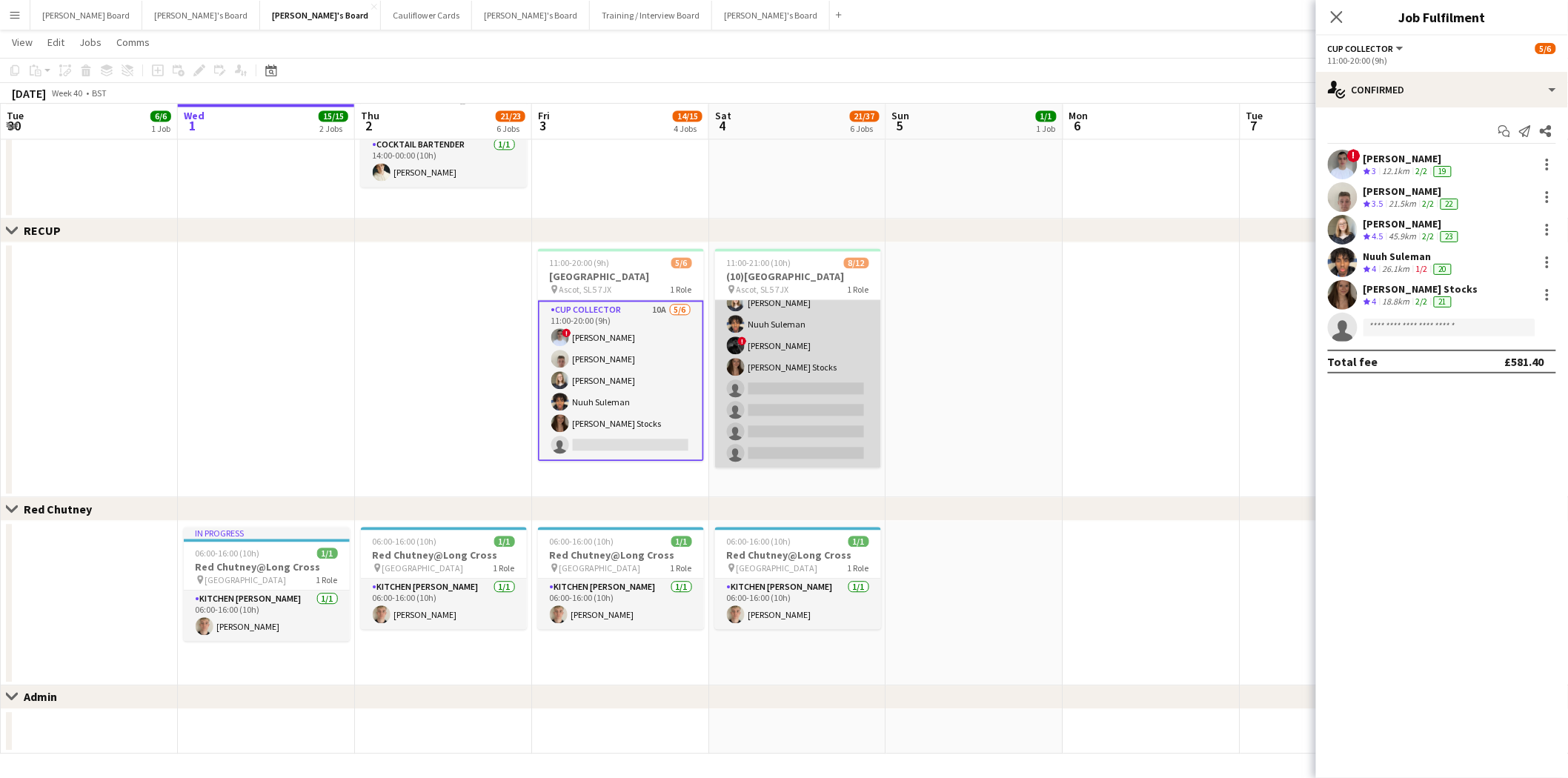
click at [820, 326] on app-card-role "CUP COLLECTOR 5A 8/12 11:00-21:00 (10h) ! Connor Upton Shane Serika ! Teodora N…" at bounding box center [798, 324] width 166 height 286
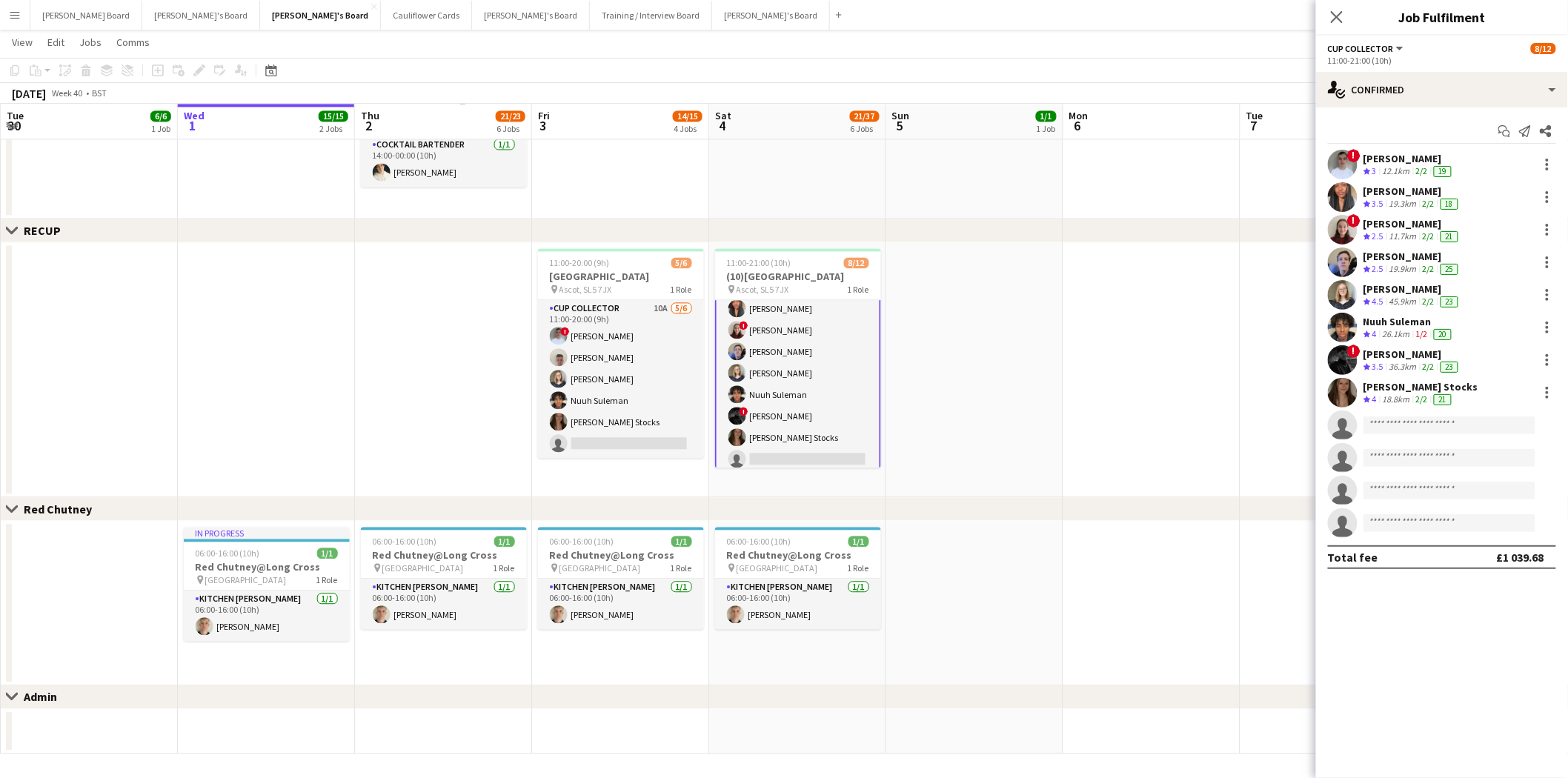
scroll to position [0, 0]
click at [1264, 353] on div "Sam Ubhayakar" at bounding box center [1413, 355] width 98 height 13
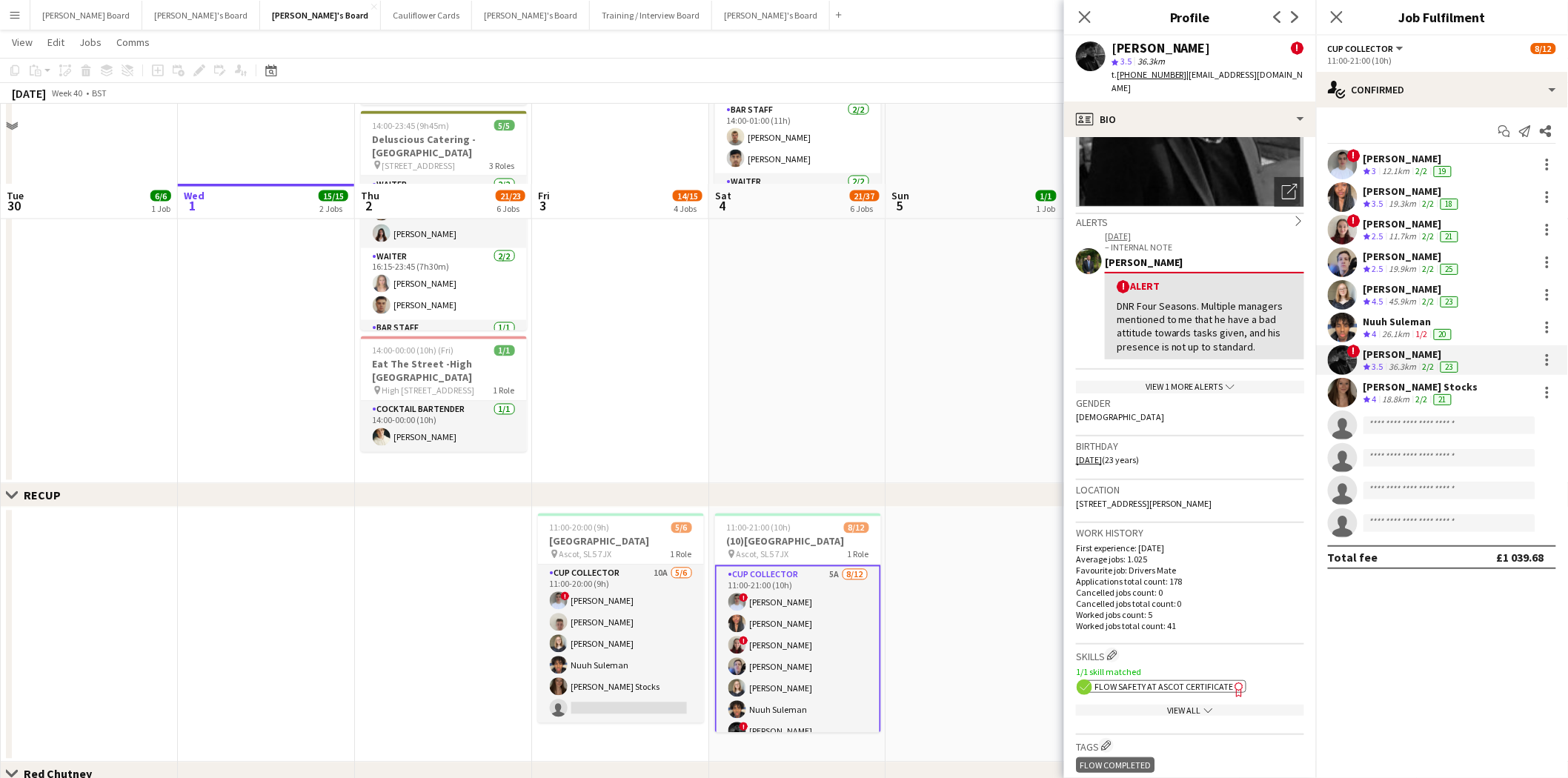
scroll to position [827, 0]
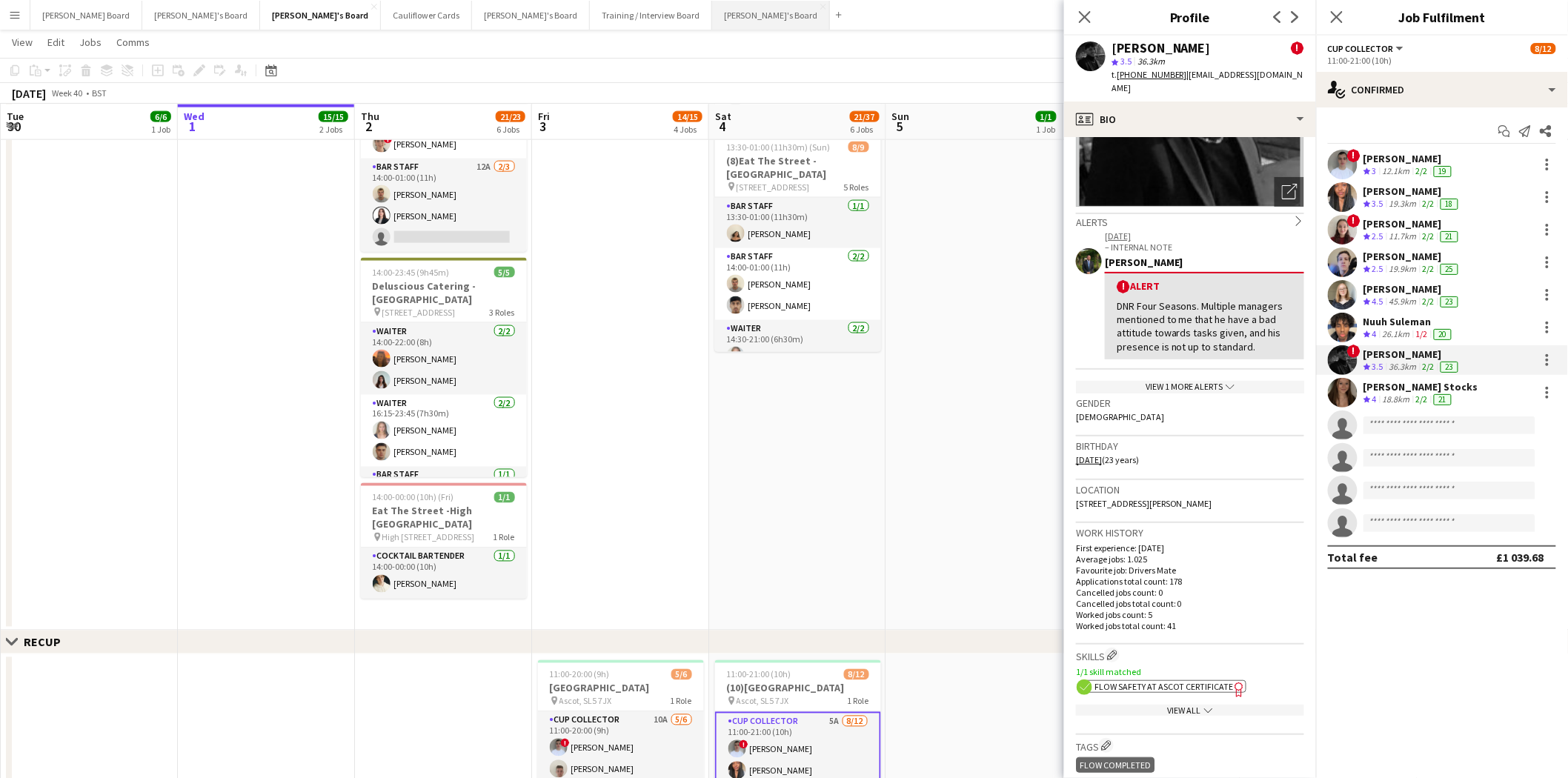
click at [713, 19] on button "Caitlin's Board Close" at bounding box center [771, 15] width 118 height 29
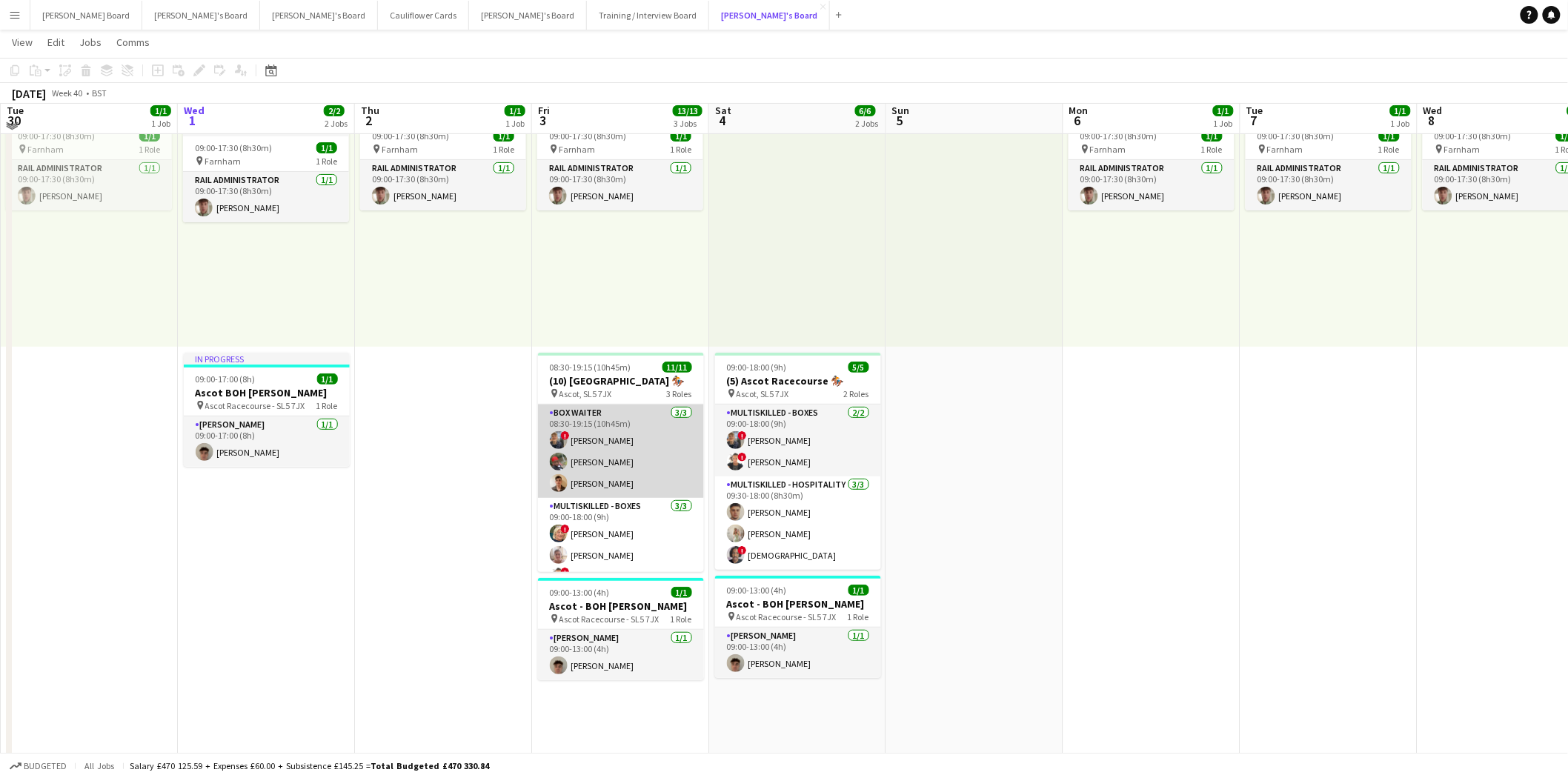
scroll to position [82, 0]
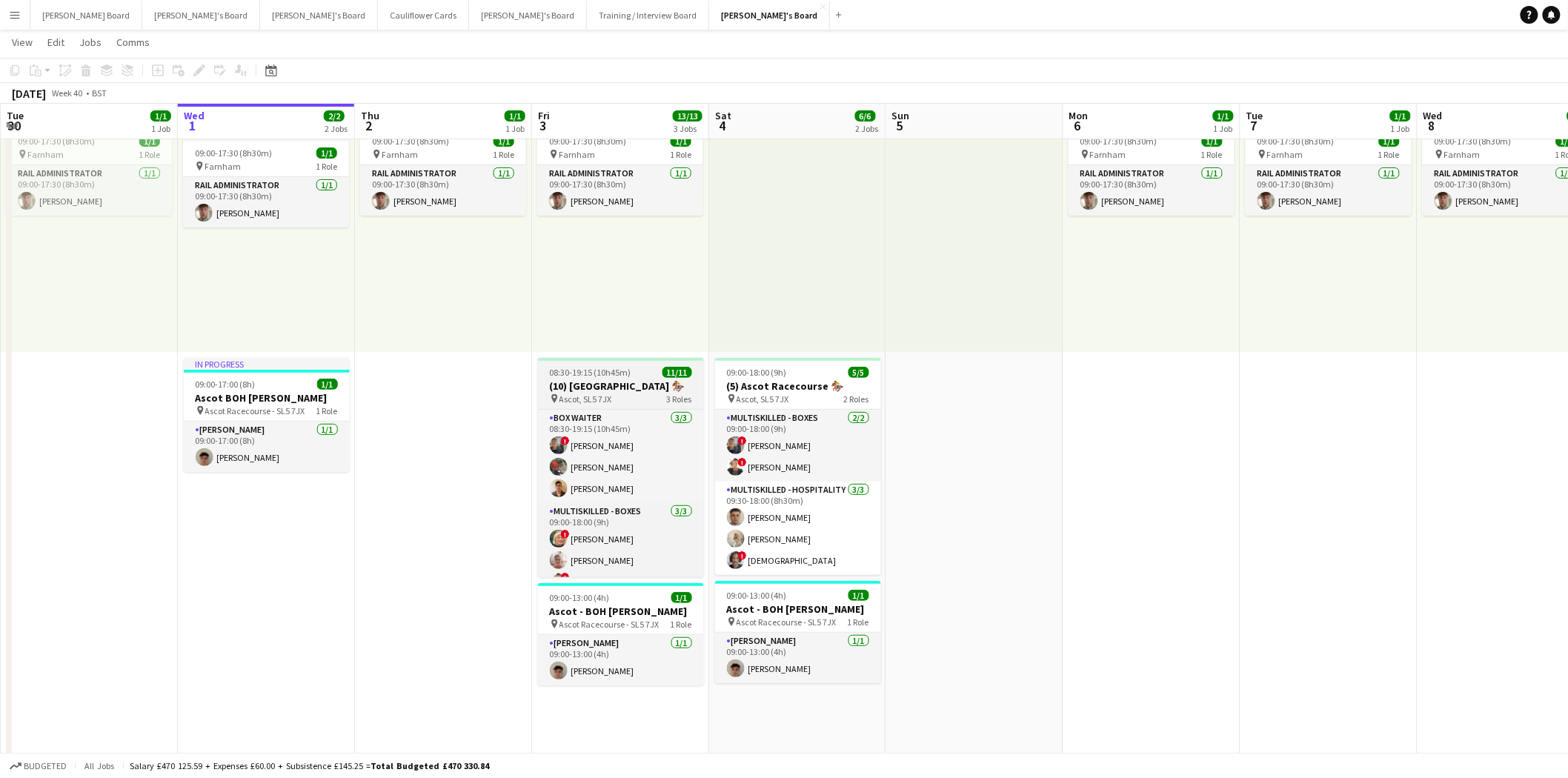
click at [588, 388] on h3 "(10) Ascot Racecourse 🏇🏼" at bounding box center [621, 386] width 166 height 13
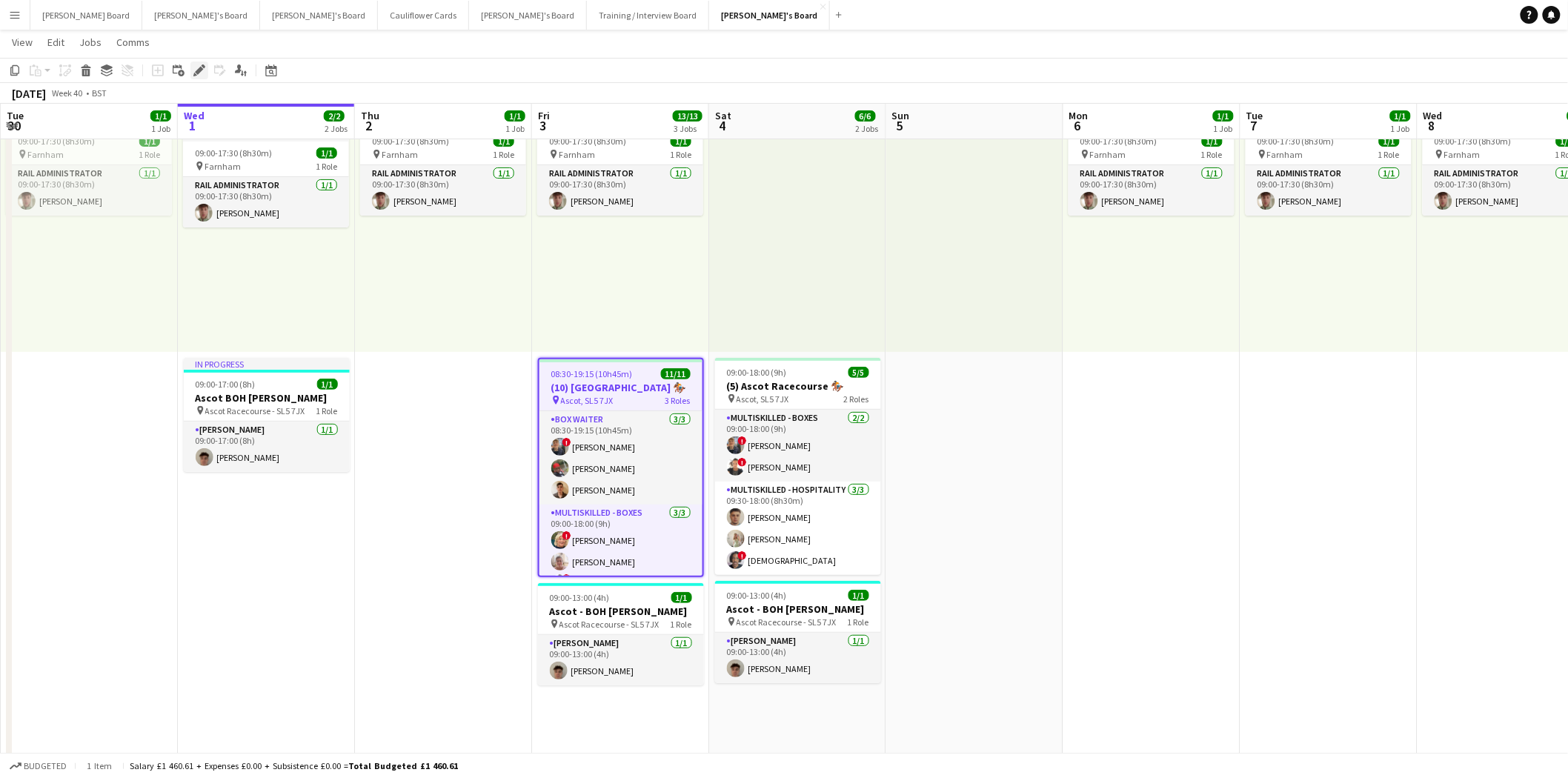
click at [198, 69] on icon at bounding box center [198, 71] width 9 height 9
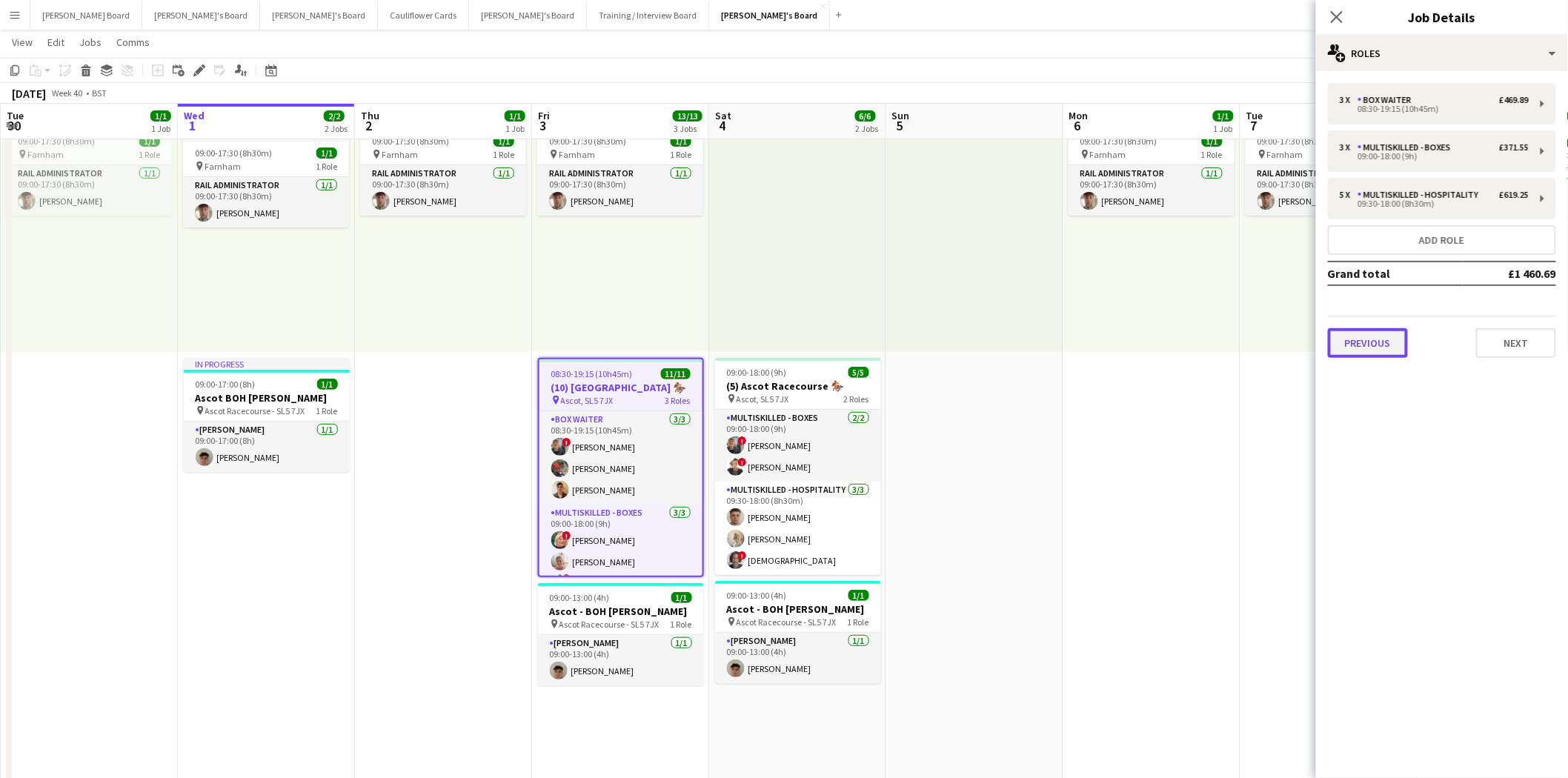
click at [1264, 335] on button "Previous" at bounding box center [1368, 343] width 80 height 30
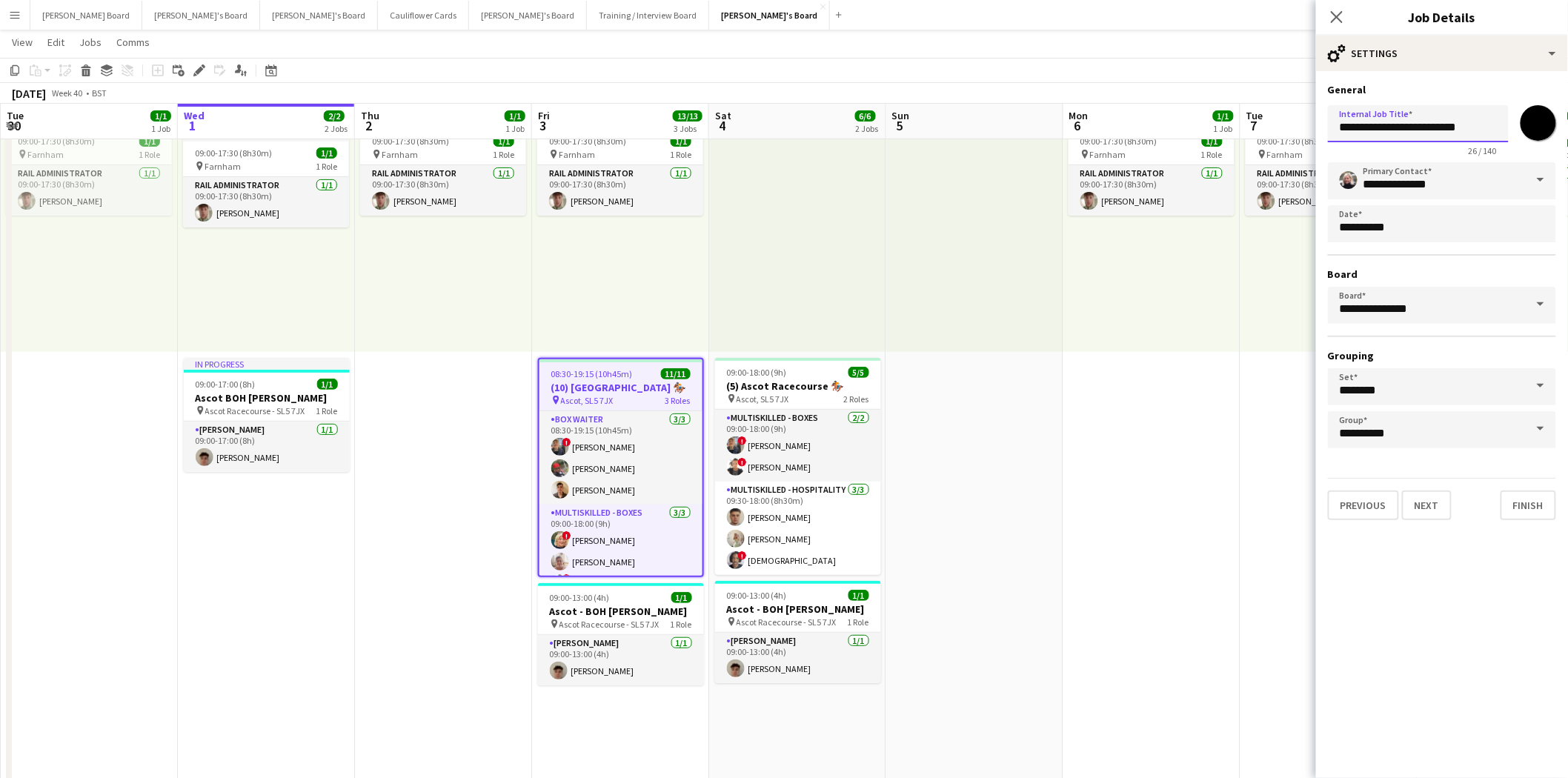
click at [1264, 127] on input "**********" at bounding box center [1418, 124] width 181 height 37
type input "**********"
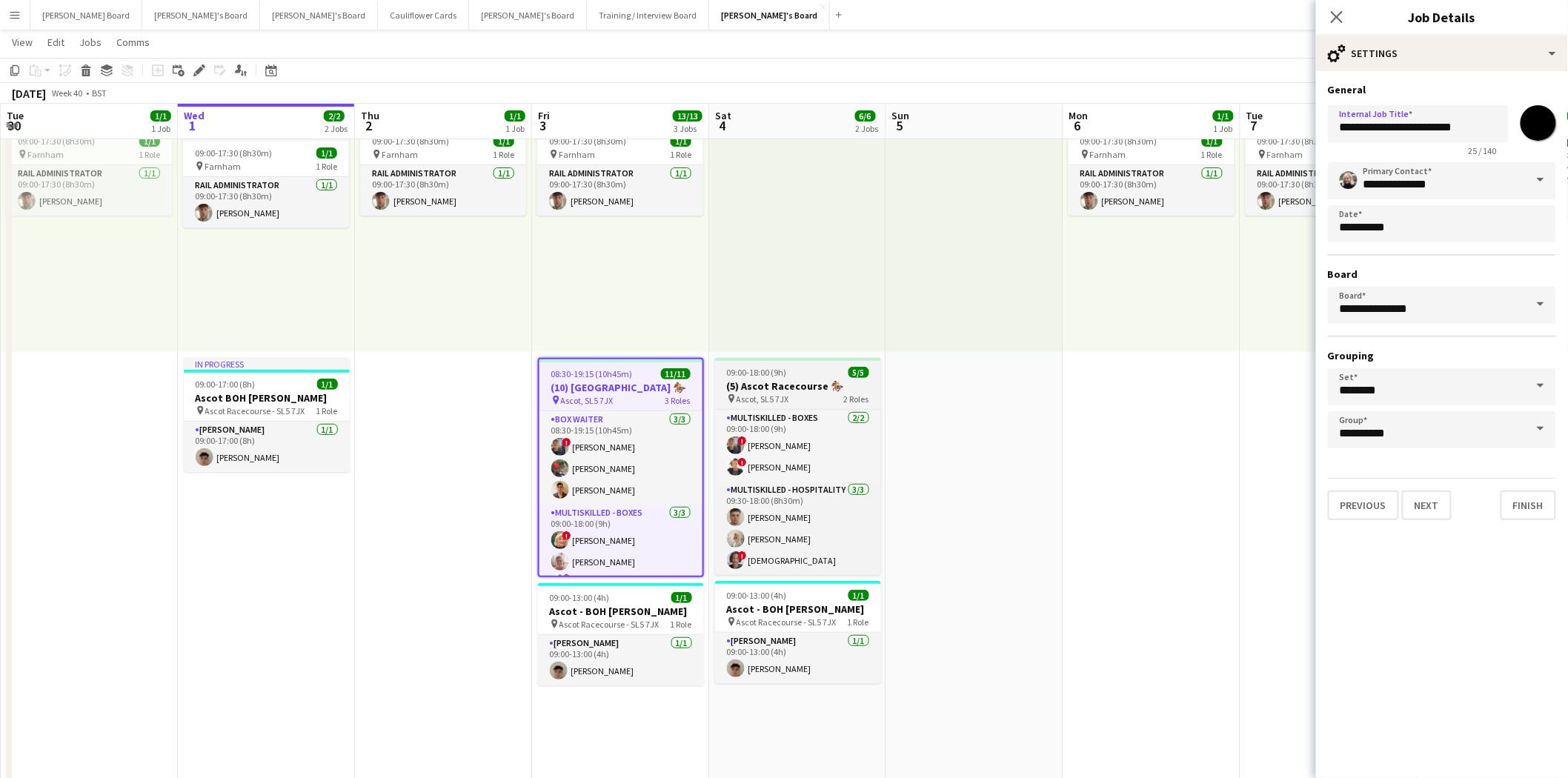
drag, startPoint x: 944, startPoint y: 474, endPoint x: 858, endPoint y: 402, distance: 112.2
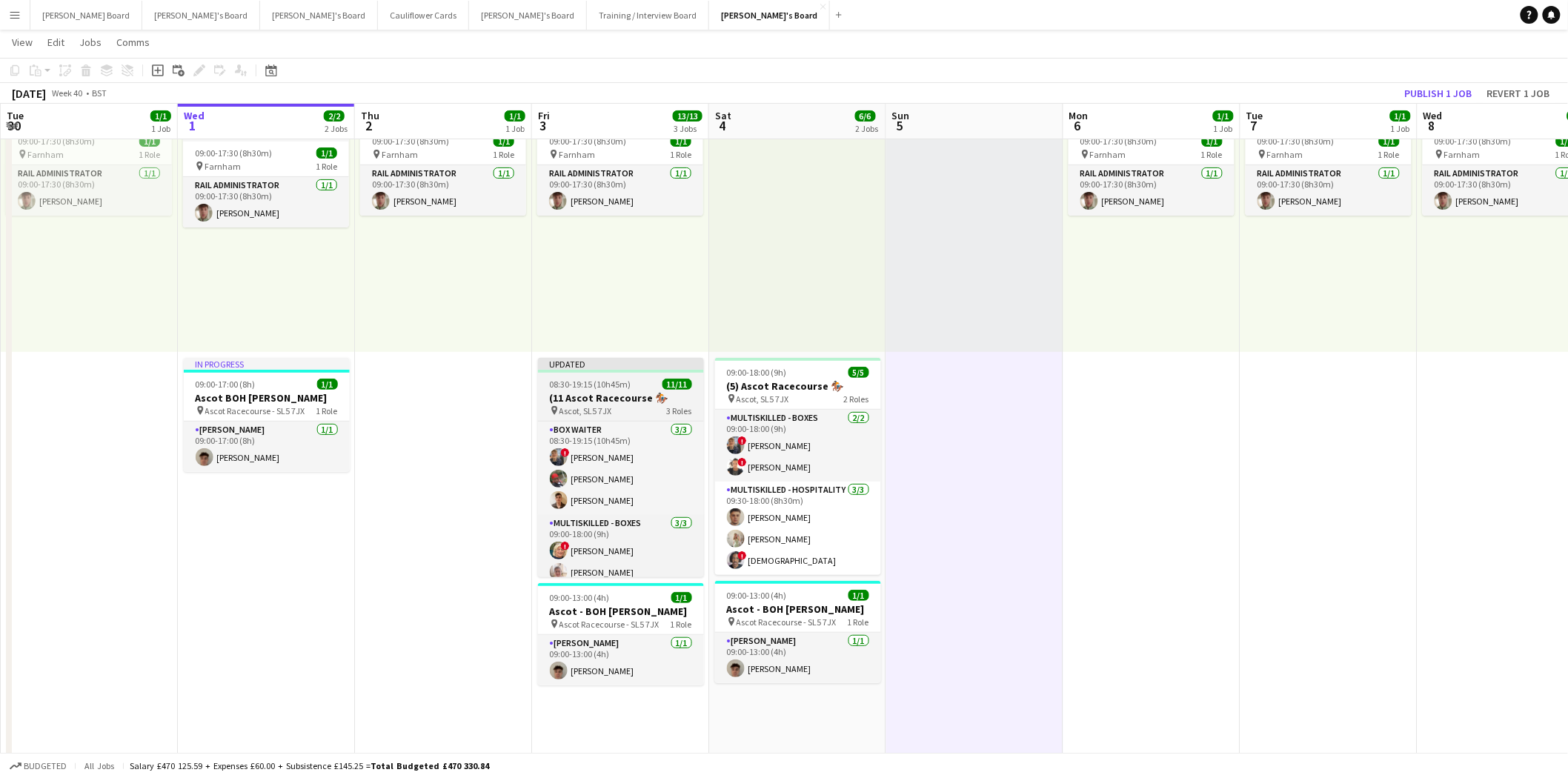
click at [624, 372] on div at bounding box center [621, 371] width 166 height 3
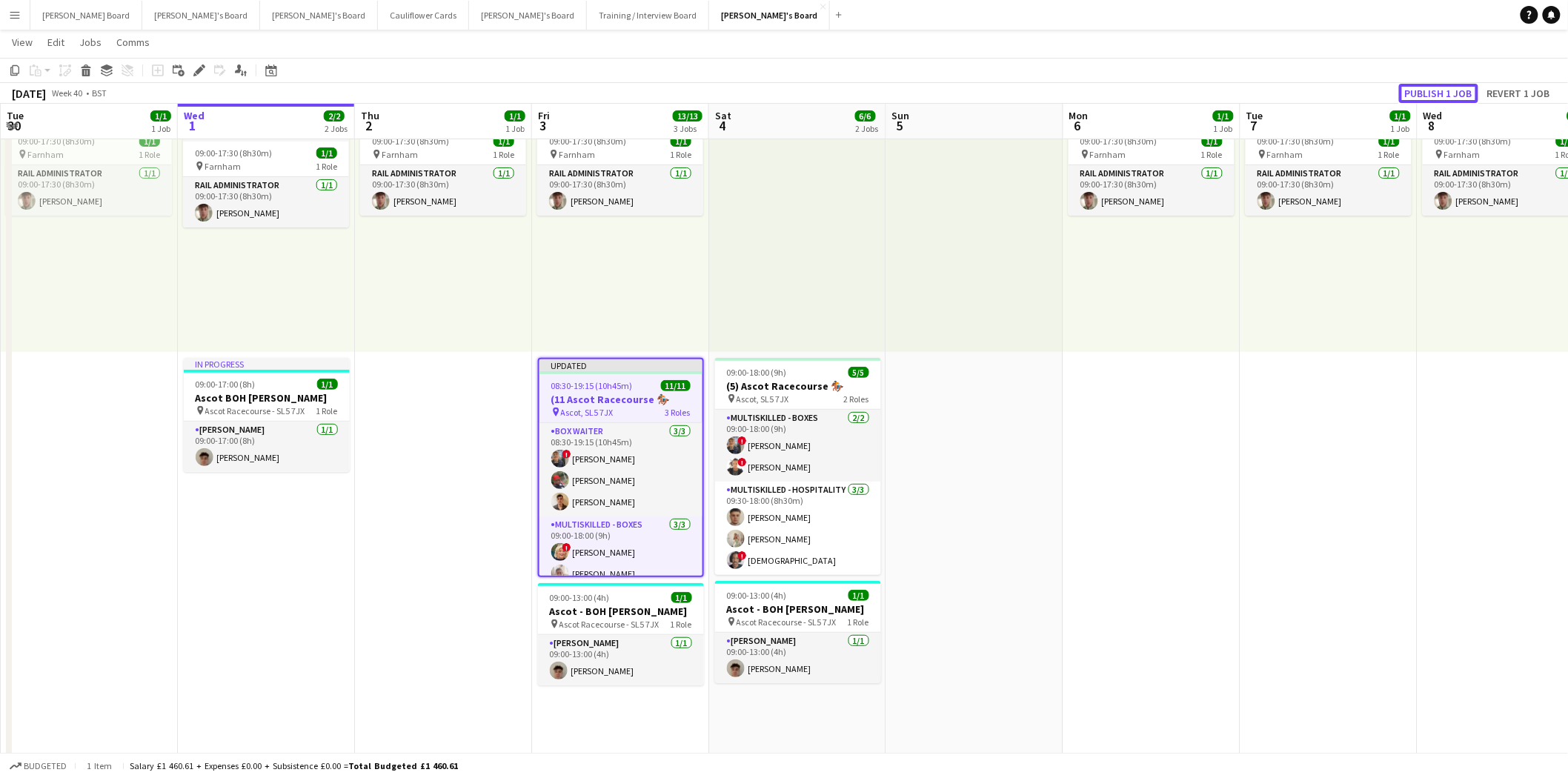
click at [1264, 90] on button "Publish 1 job" at bounding box center [1439, 93] width 80 height 19
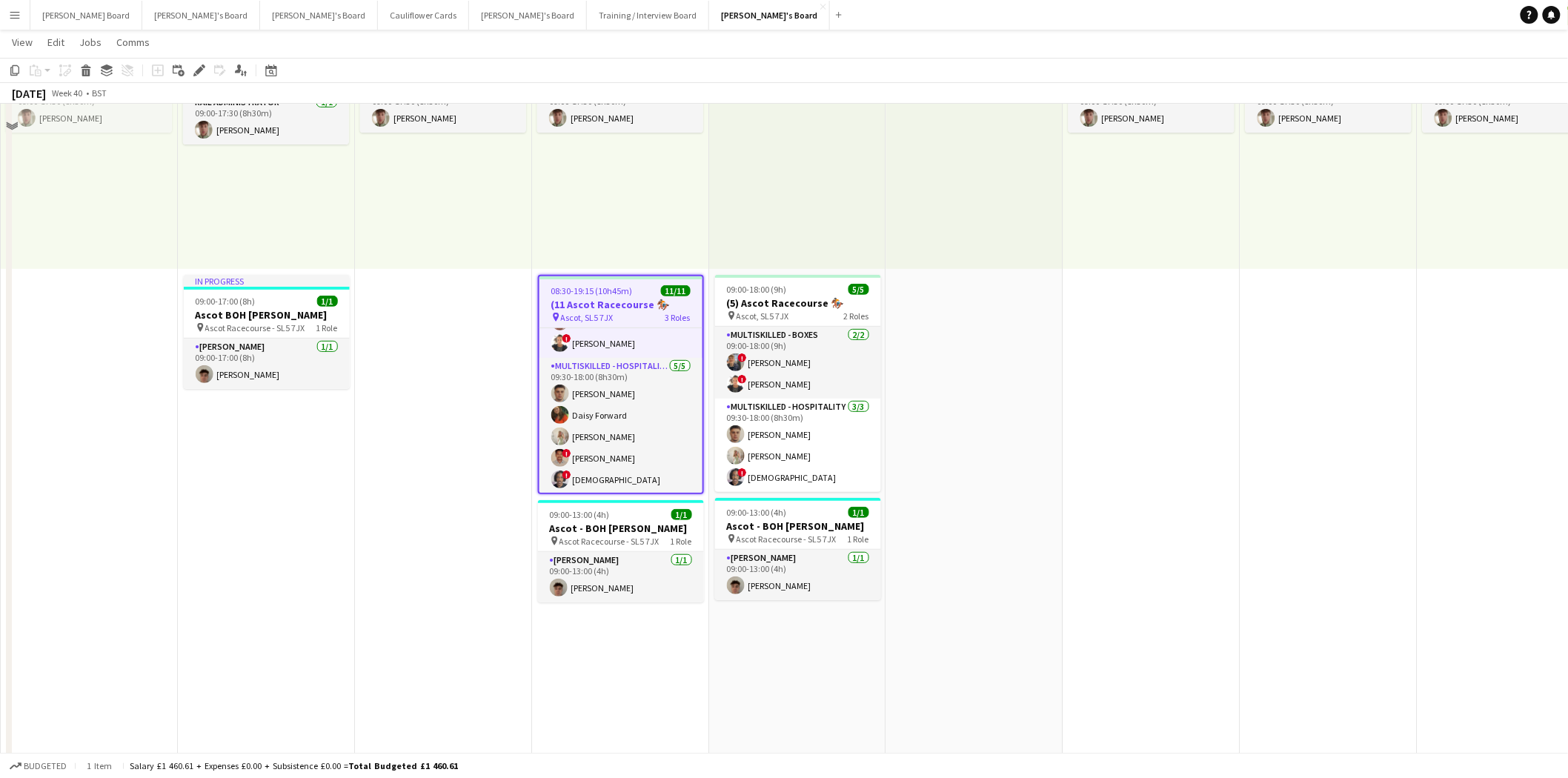
scroll to position [330, 0]
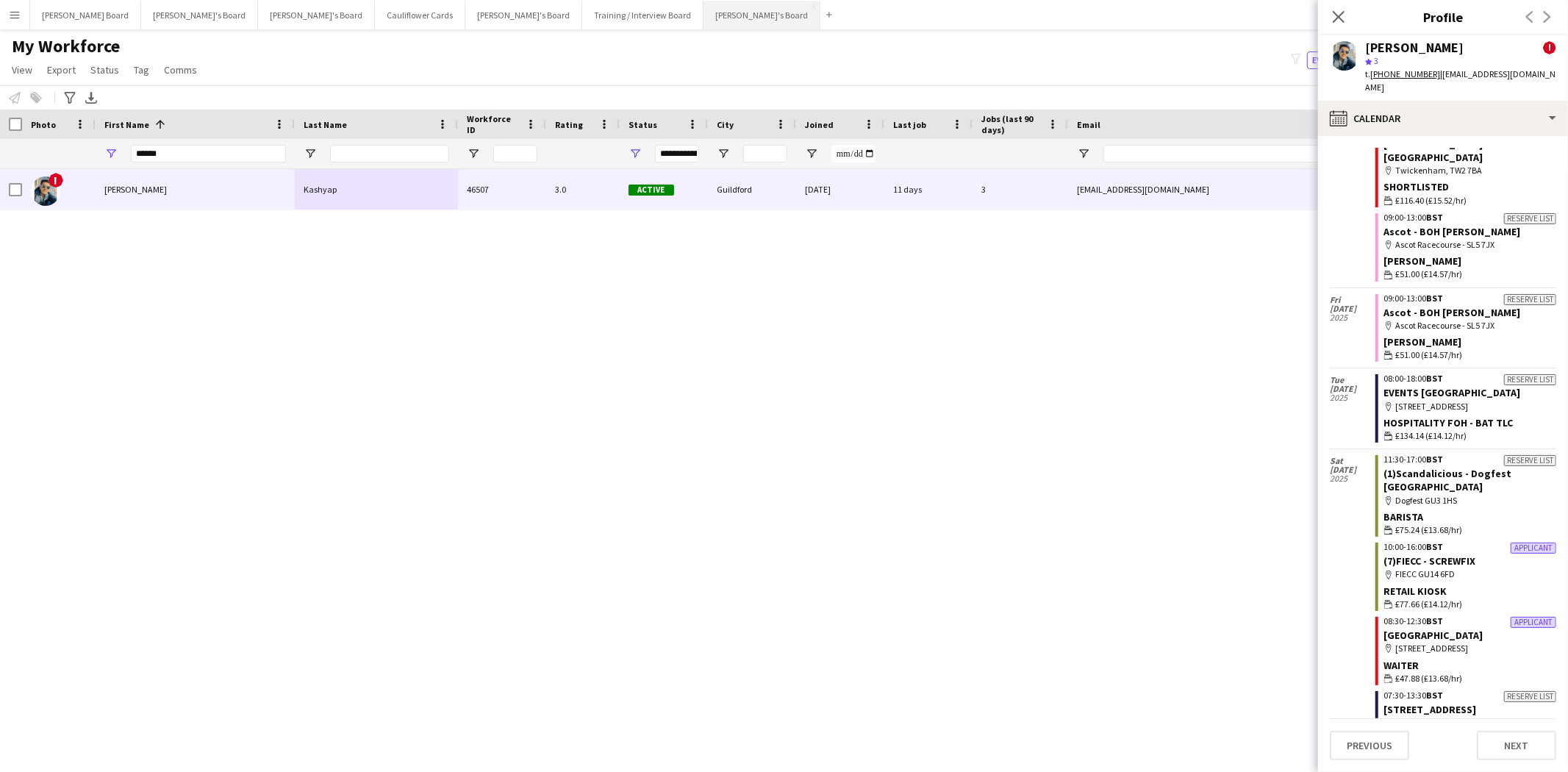
scroll to position [82, 0]
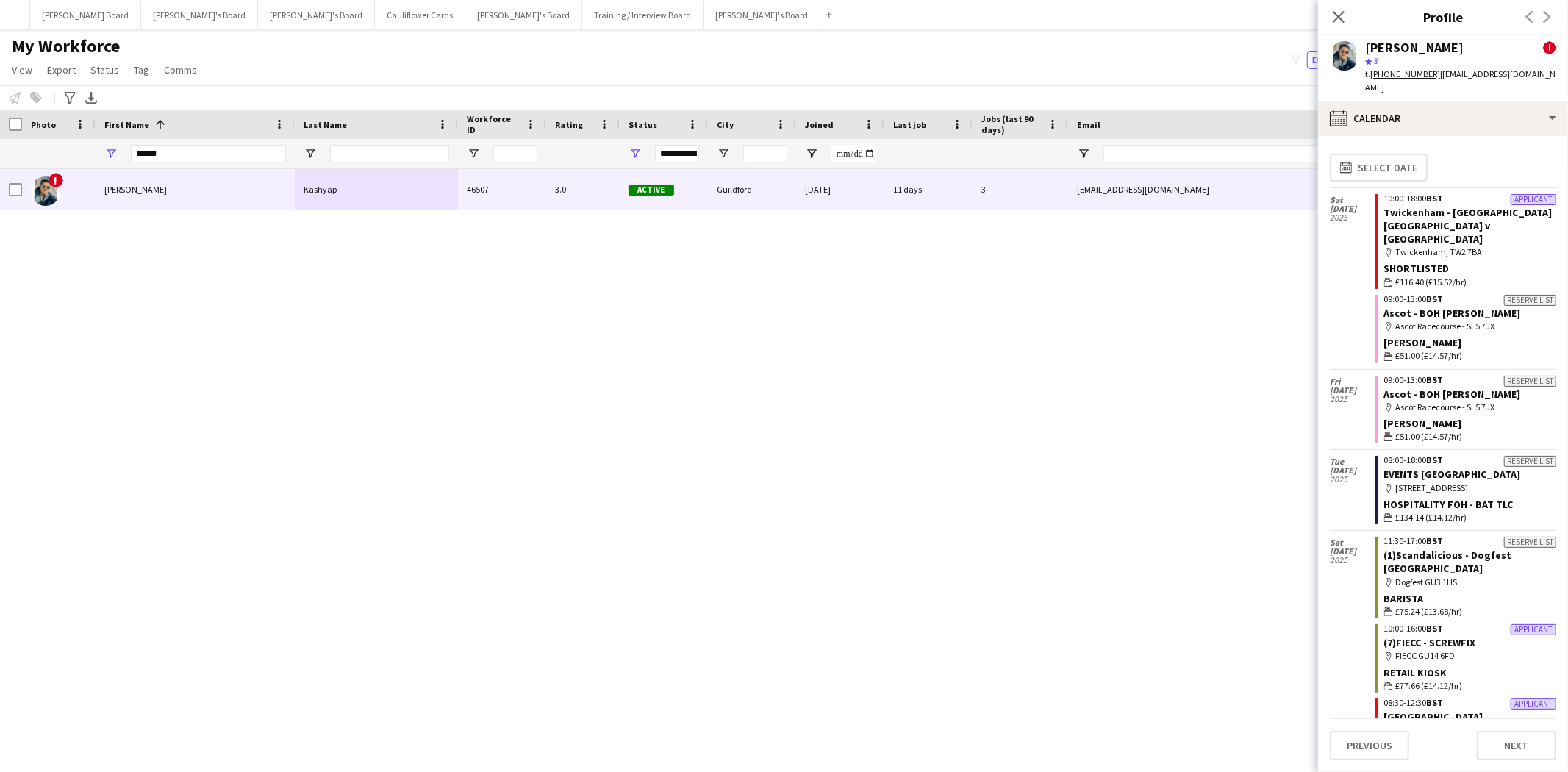
scroll to position [82, 0]
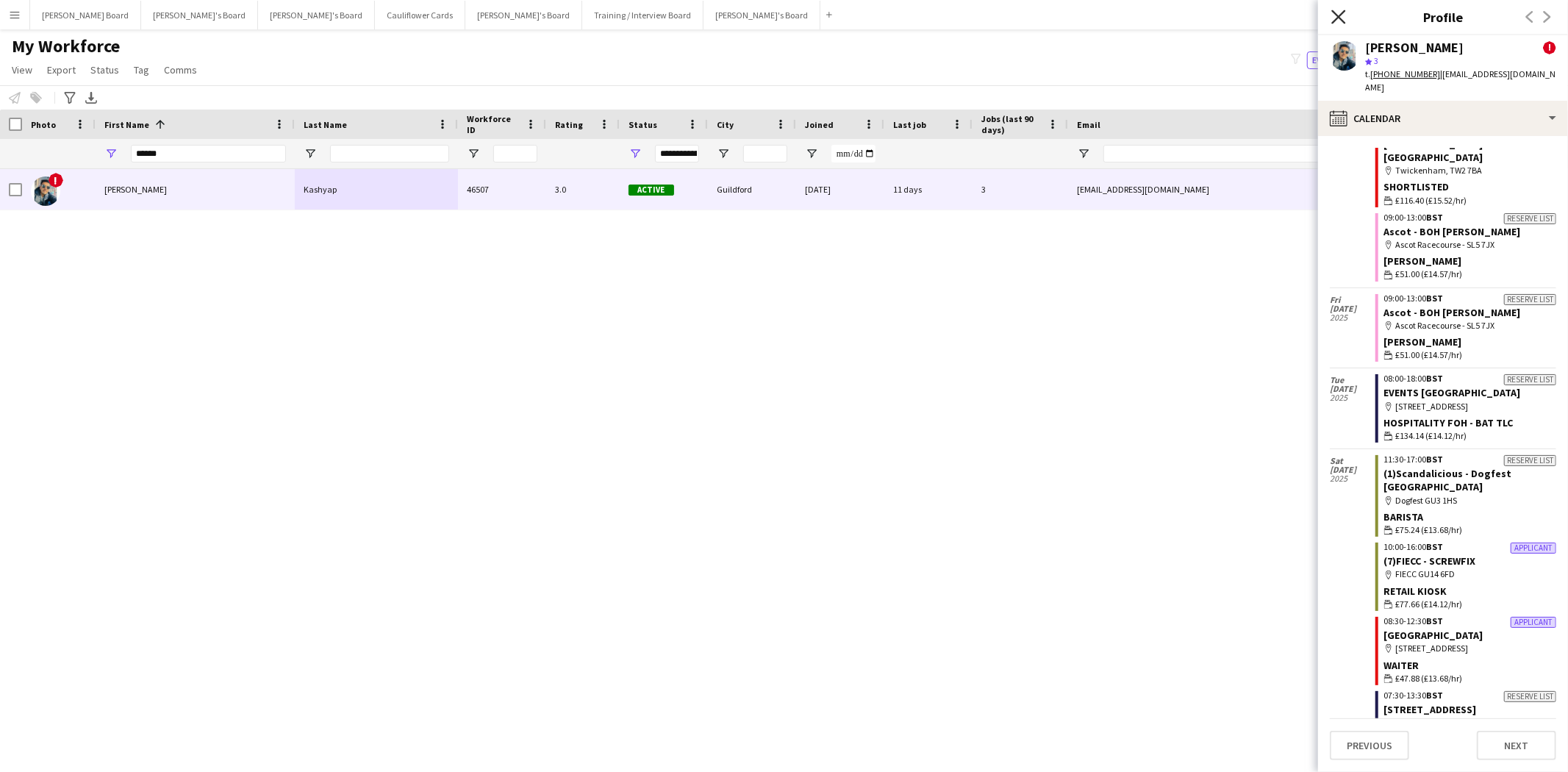
drag, startPoint x: 1334, startPoint y: 14, endPoint x: 1246, endPoint y: 32, distance: 89.8
click at [1336, 15] on icon "Close pop-in" at bounding box center [1339, 17] width 11 height 11
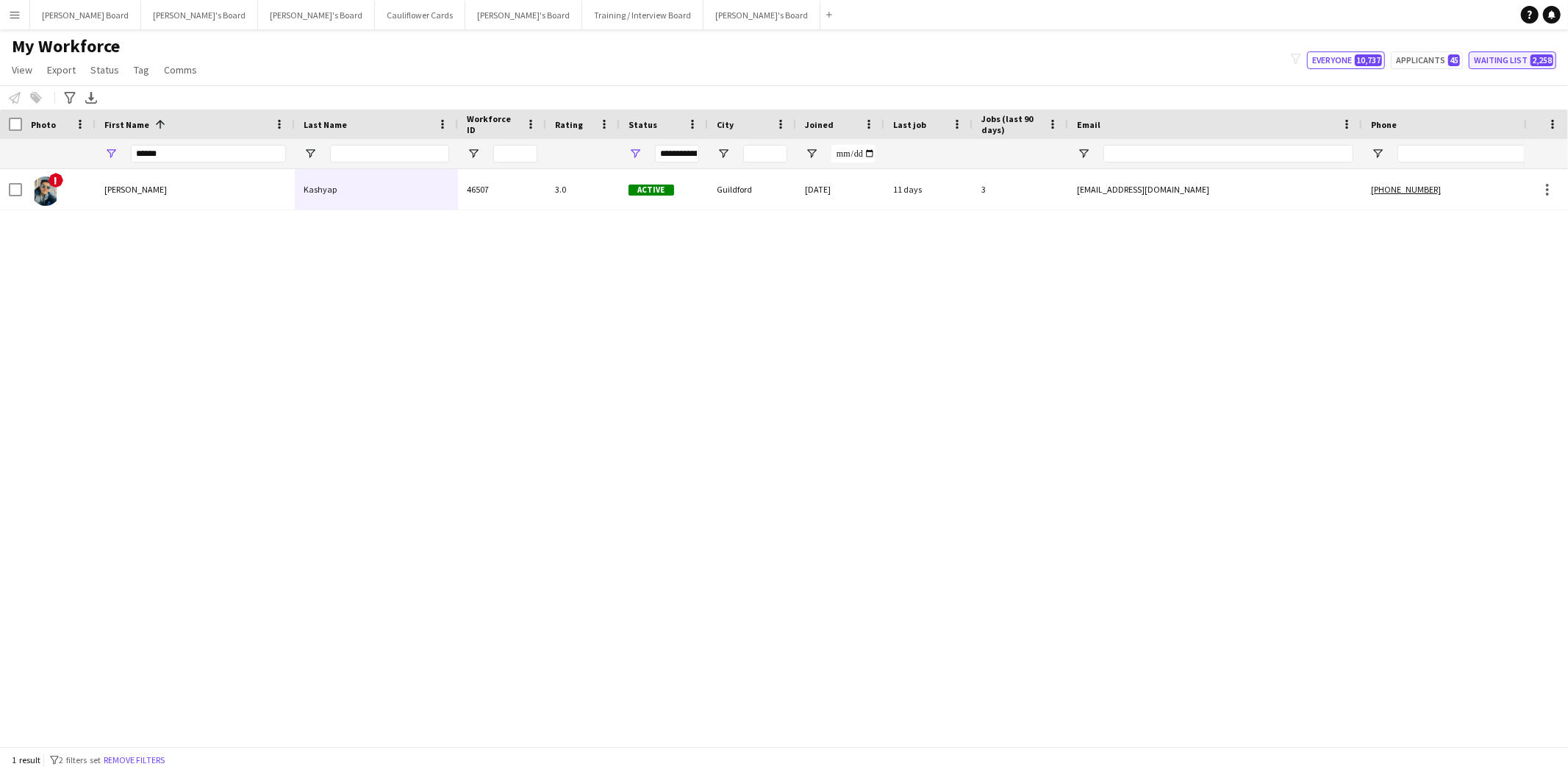
click at [1482, 55] on button "Waiting list 2,258" at bounding box center [1513, 60] width 87 height 18
type input "**********"
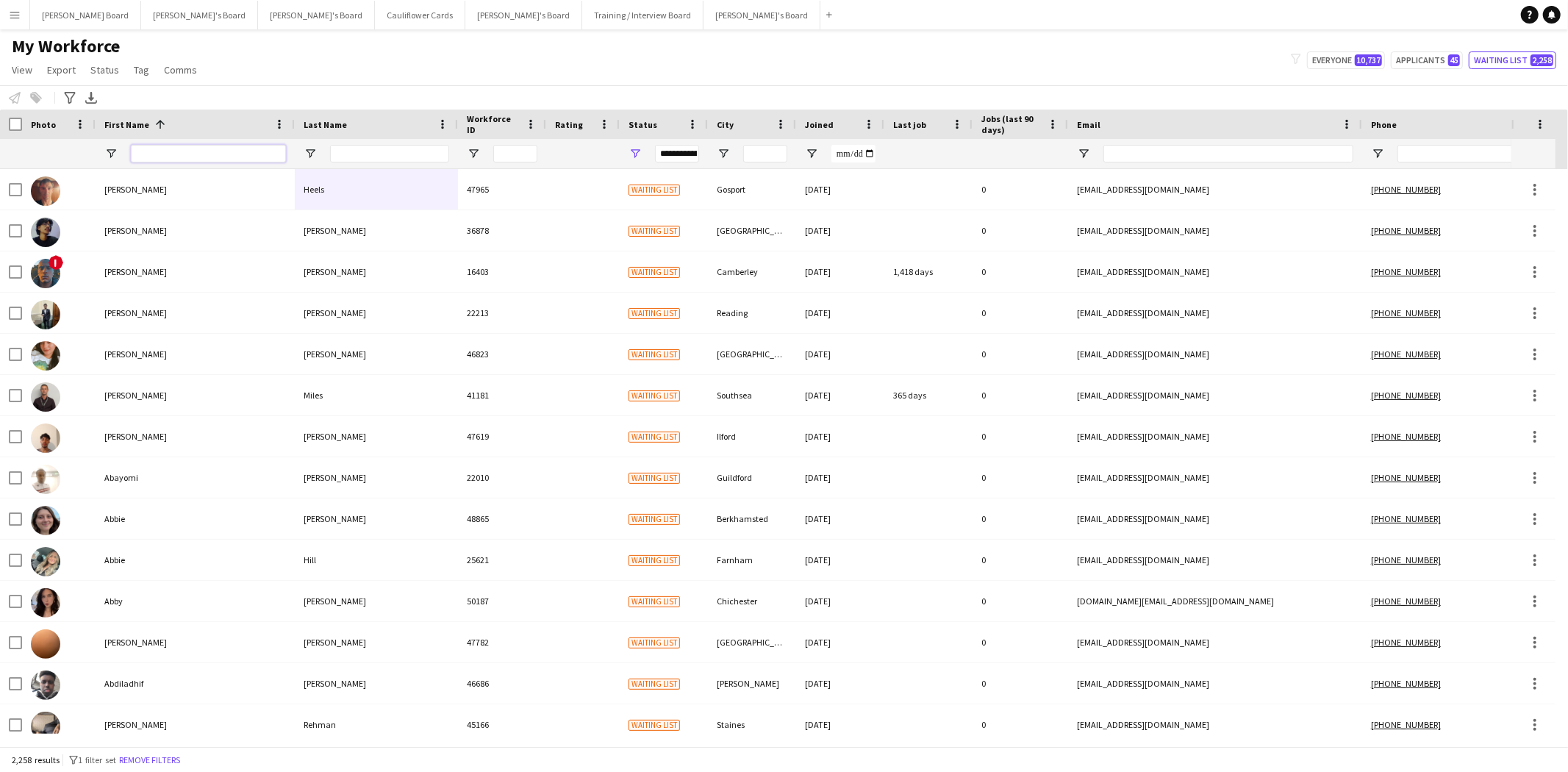
click at [156, 163] on input "First Name Filter Input" at bounding box center [208, 153] width 155 height 18
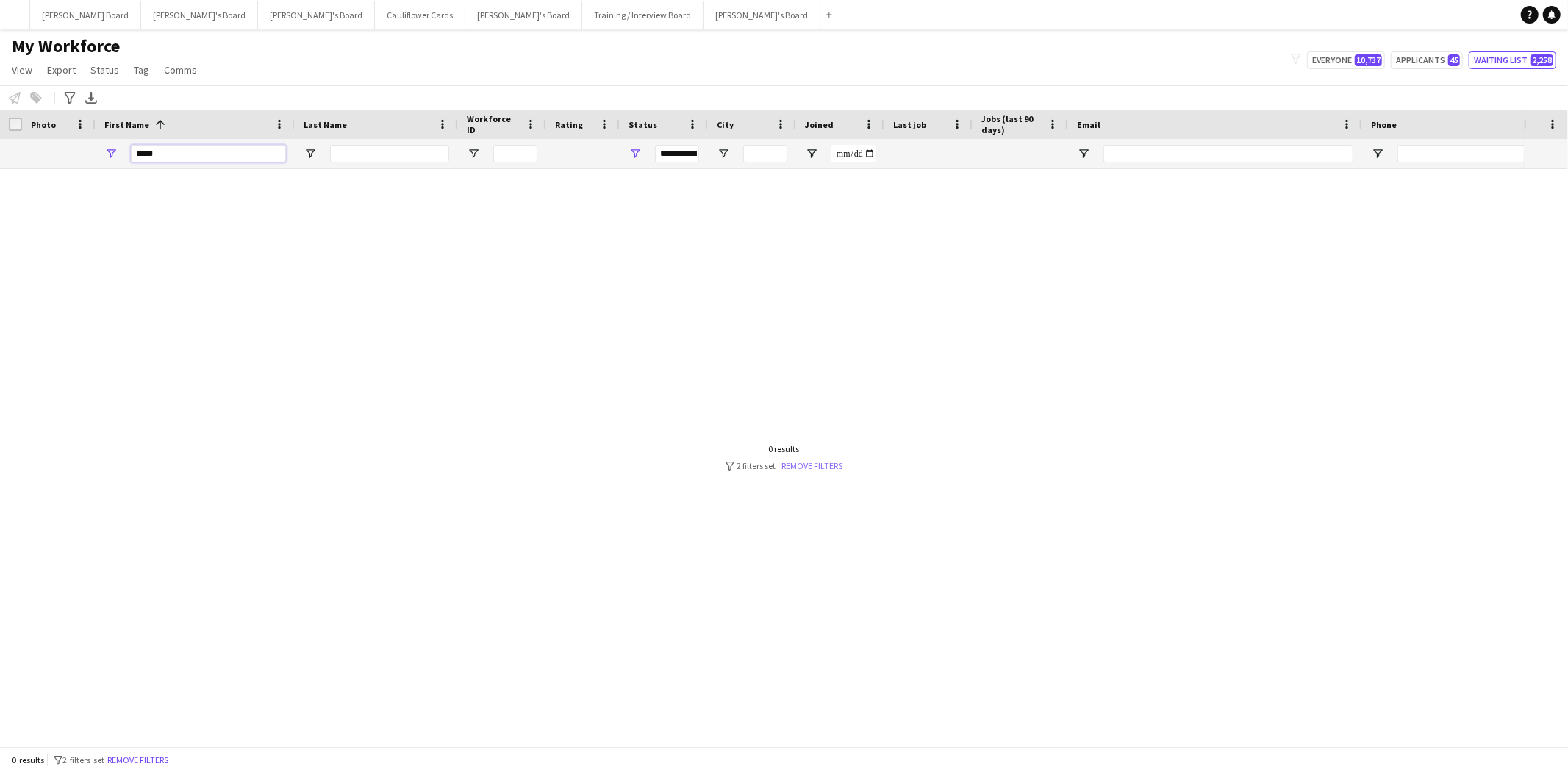
type input "****"
click at [820, 467] on link "Remove filters" at bounding box center [813, 466] width 61 height 11
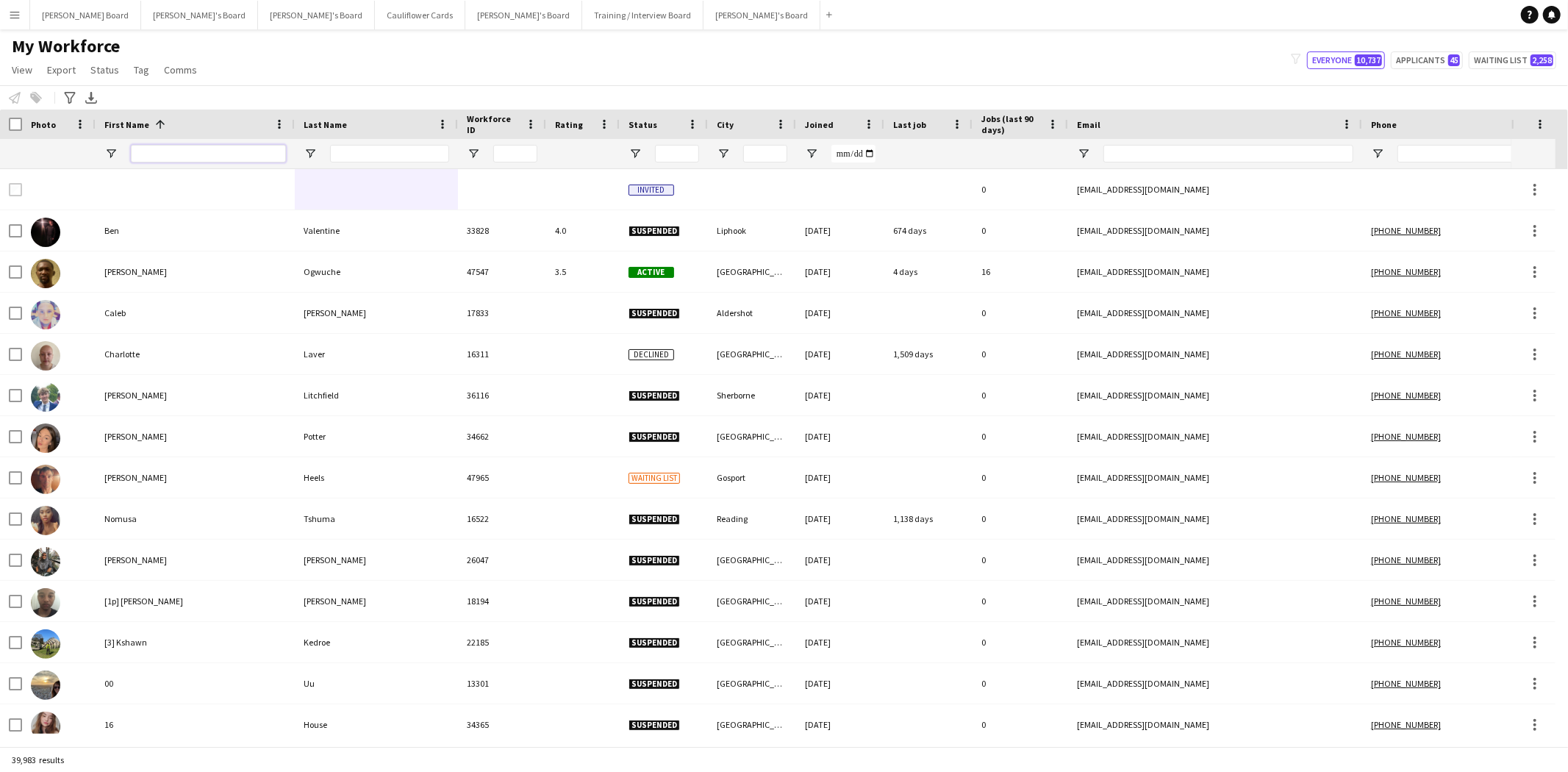
click at [158, 153] on input "First Name Filter Input" at bounding box center [208, 153] width 155 height 18
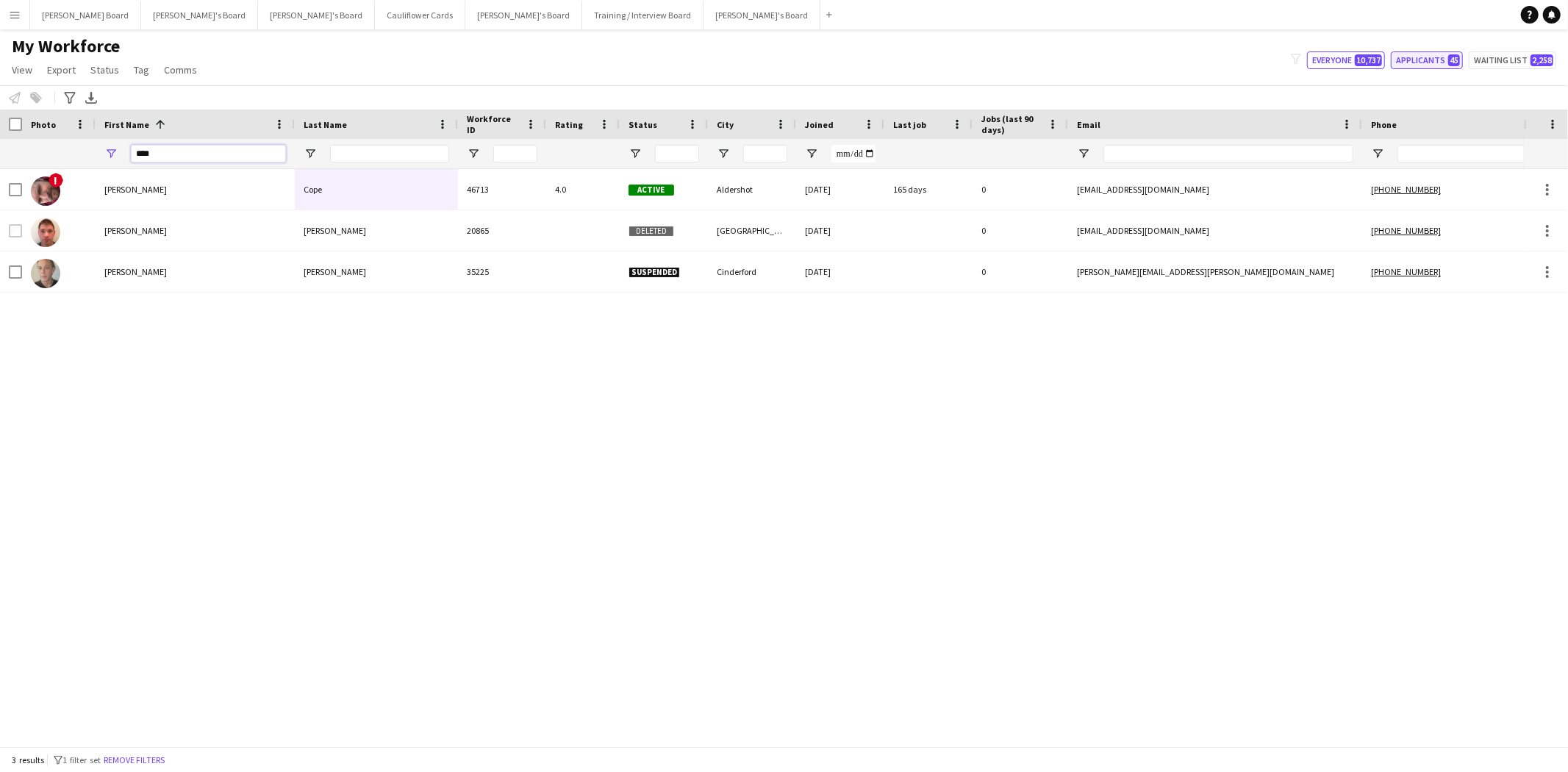
type input "****"
click at [1432, 57] on button "Applicants 45" at bounding box center [1427, 60] width 72 height 18
type input "**********"
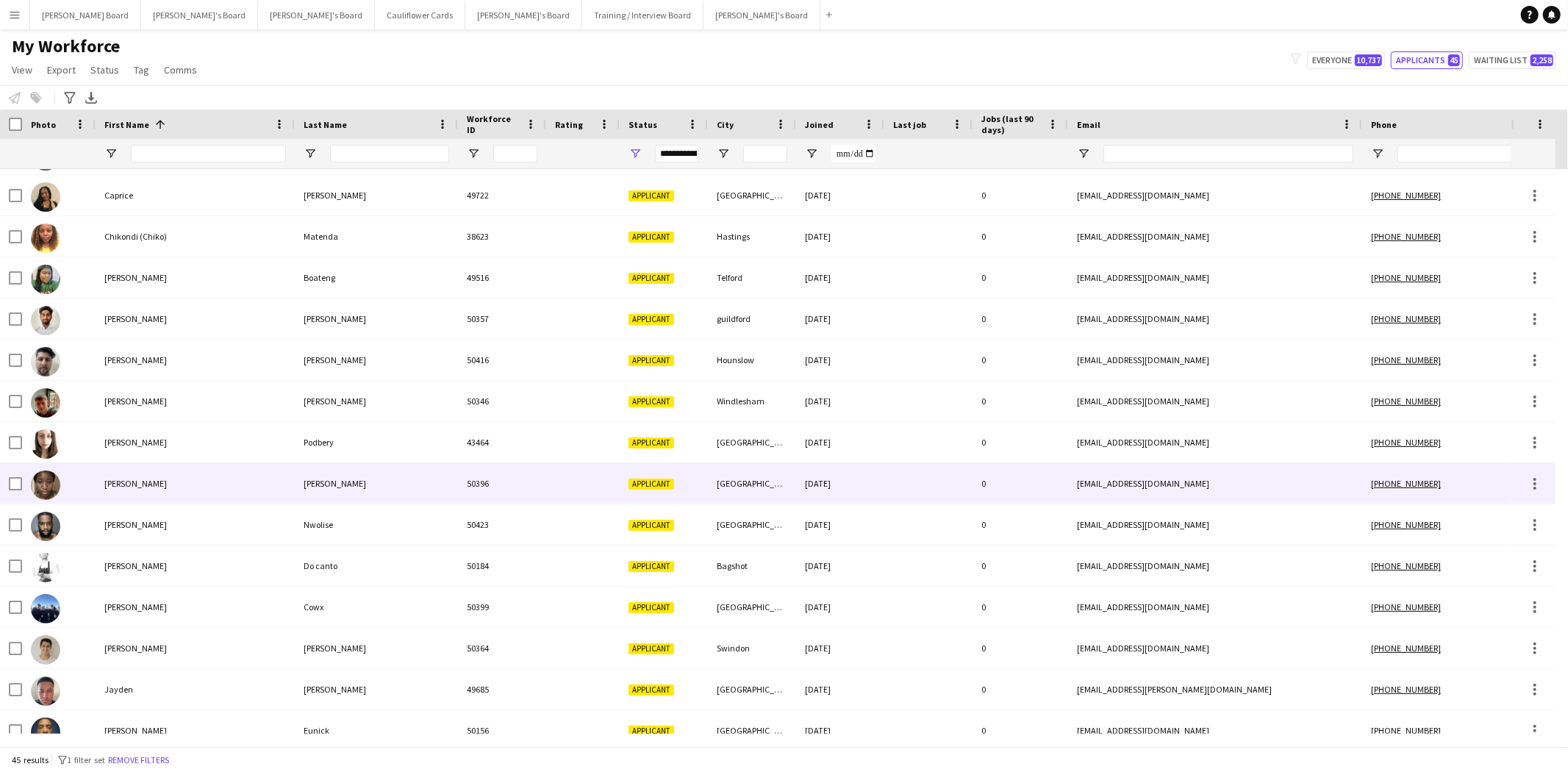
scroll to position [0, 0]
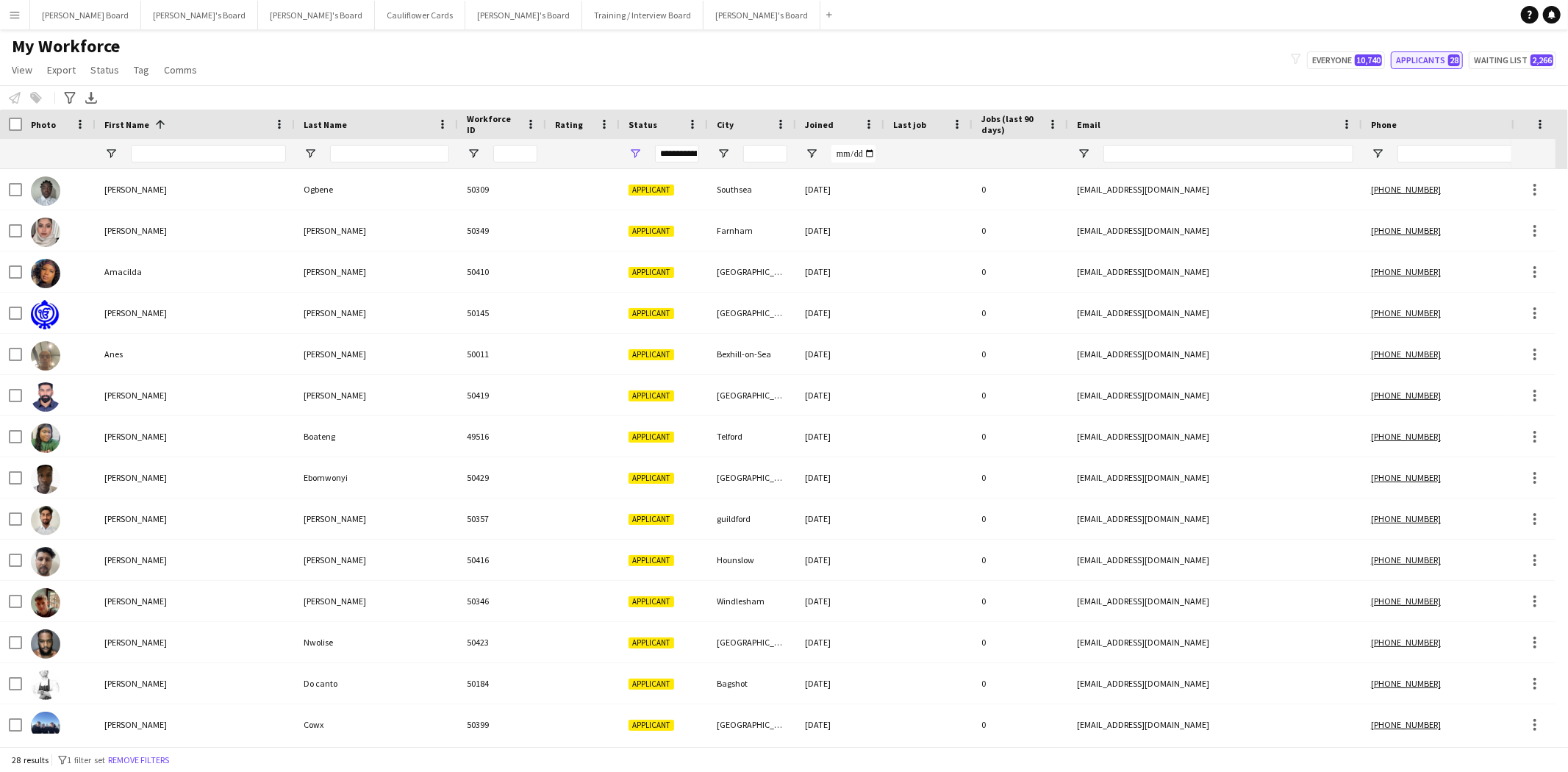
click at [1431, 63] on button "Applicants 28" at bounding box center [1427, 60] width 72 height 18
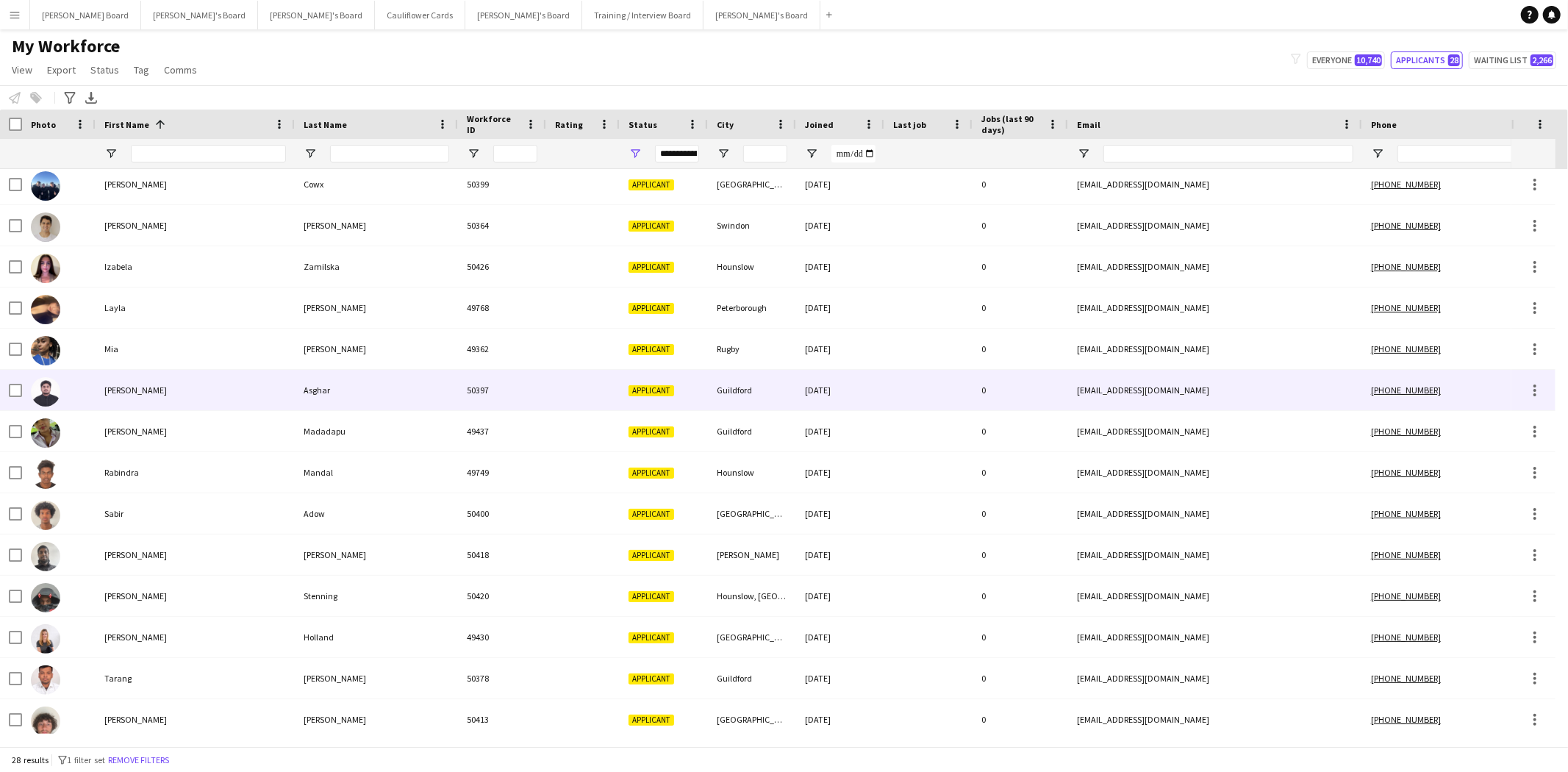
scroll to position [589, 0]
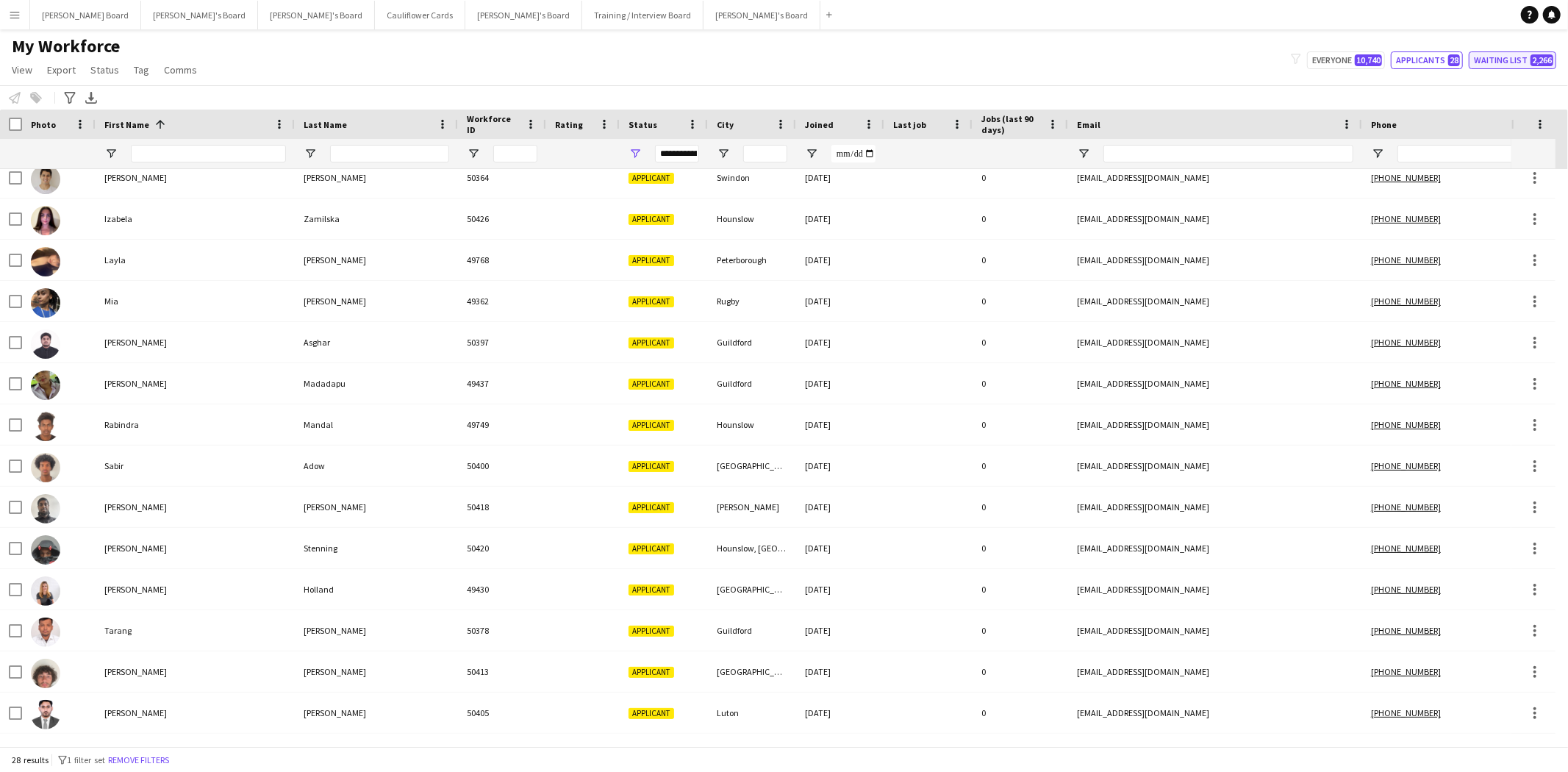
click at [1501, 57] on button "Waiting list 2,266" at bounding box center [1513, 60] width 87 height 18
type input "**********"
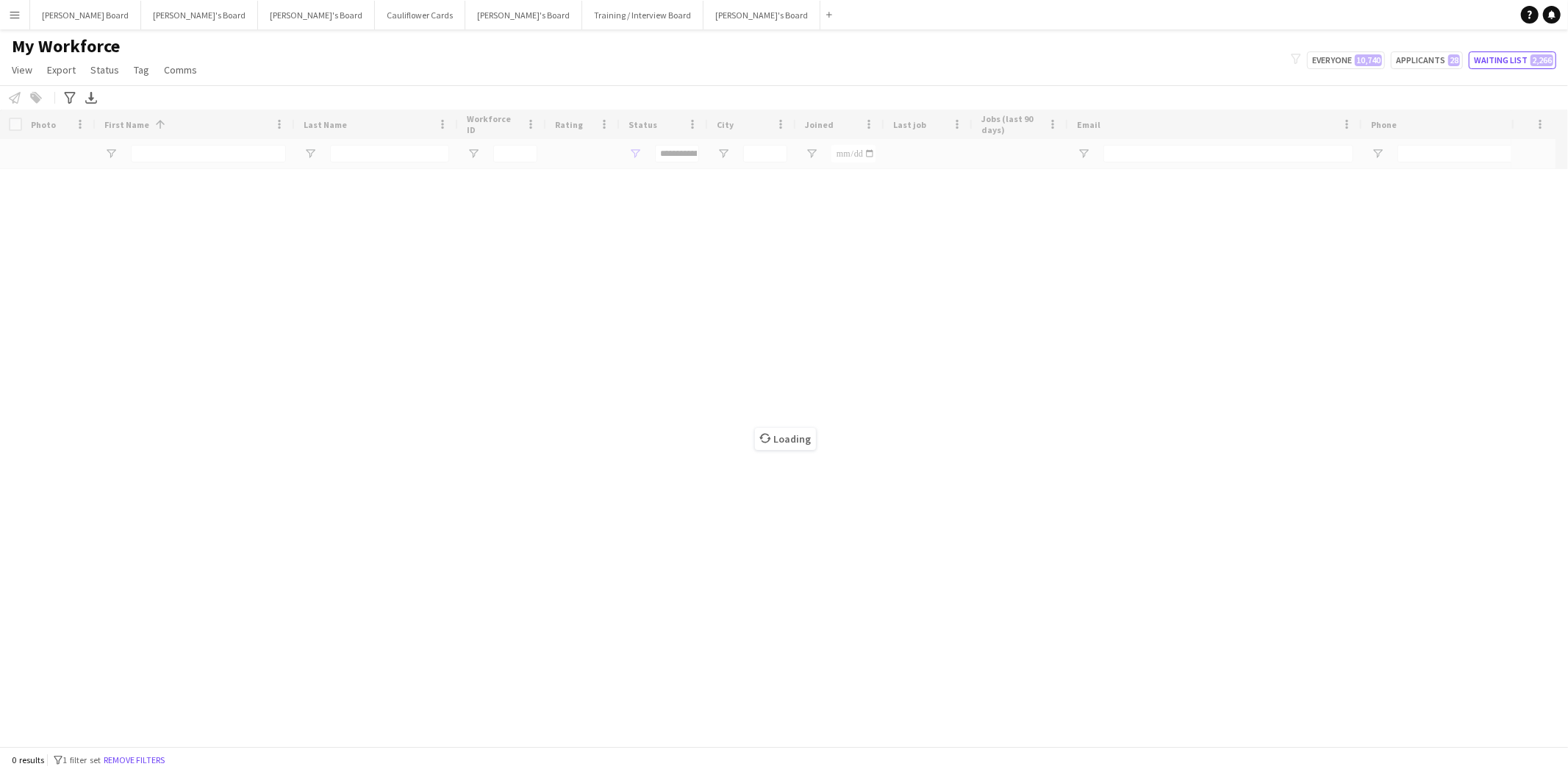
scroll to position [0, 0]
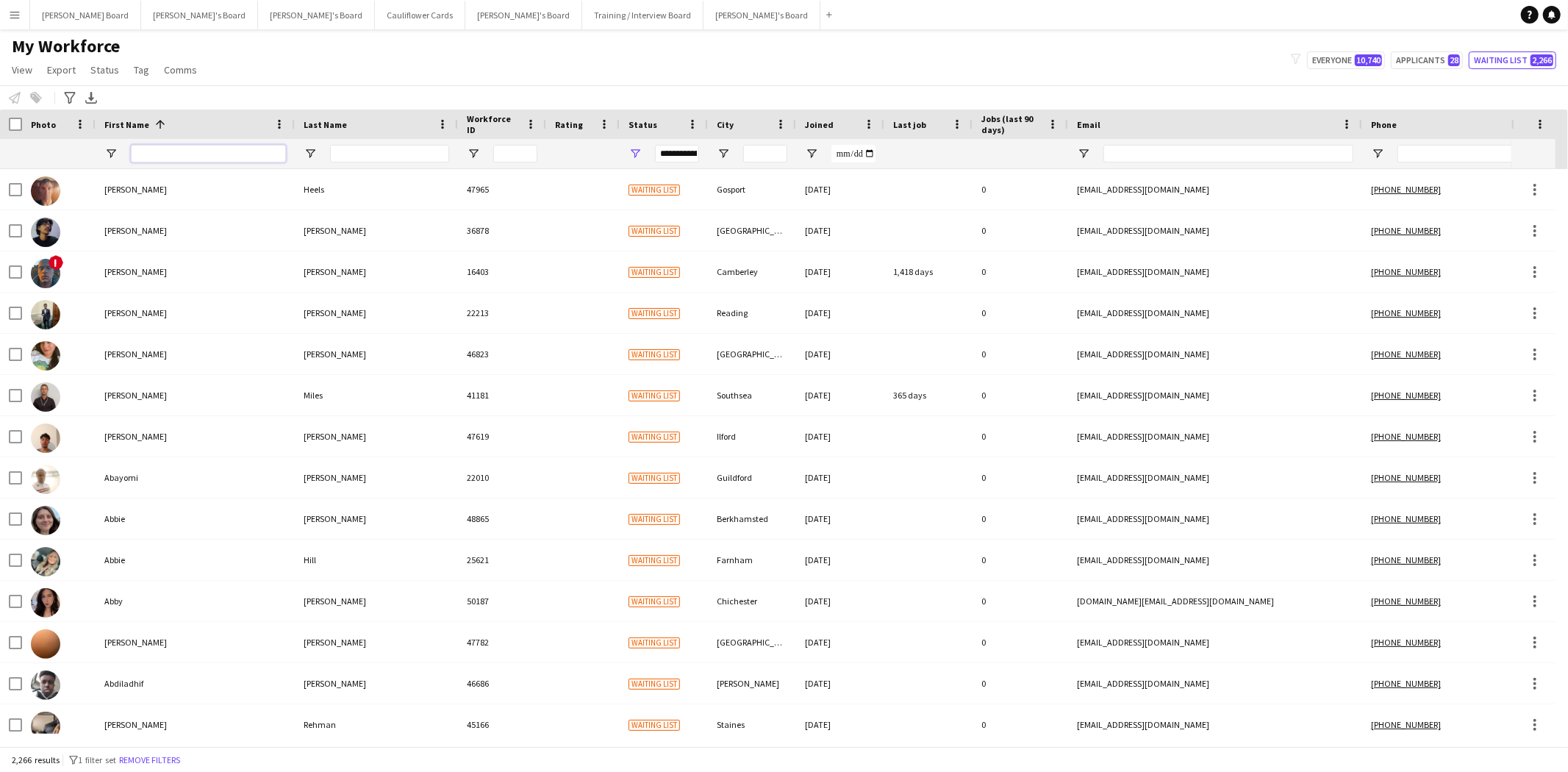
click at [177, 152] on input "First Name Filter Input" at bounding box center [208, 153] width 155 height 18
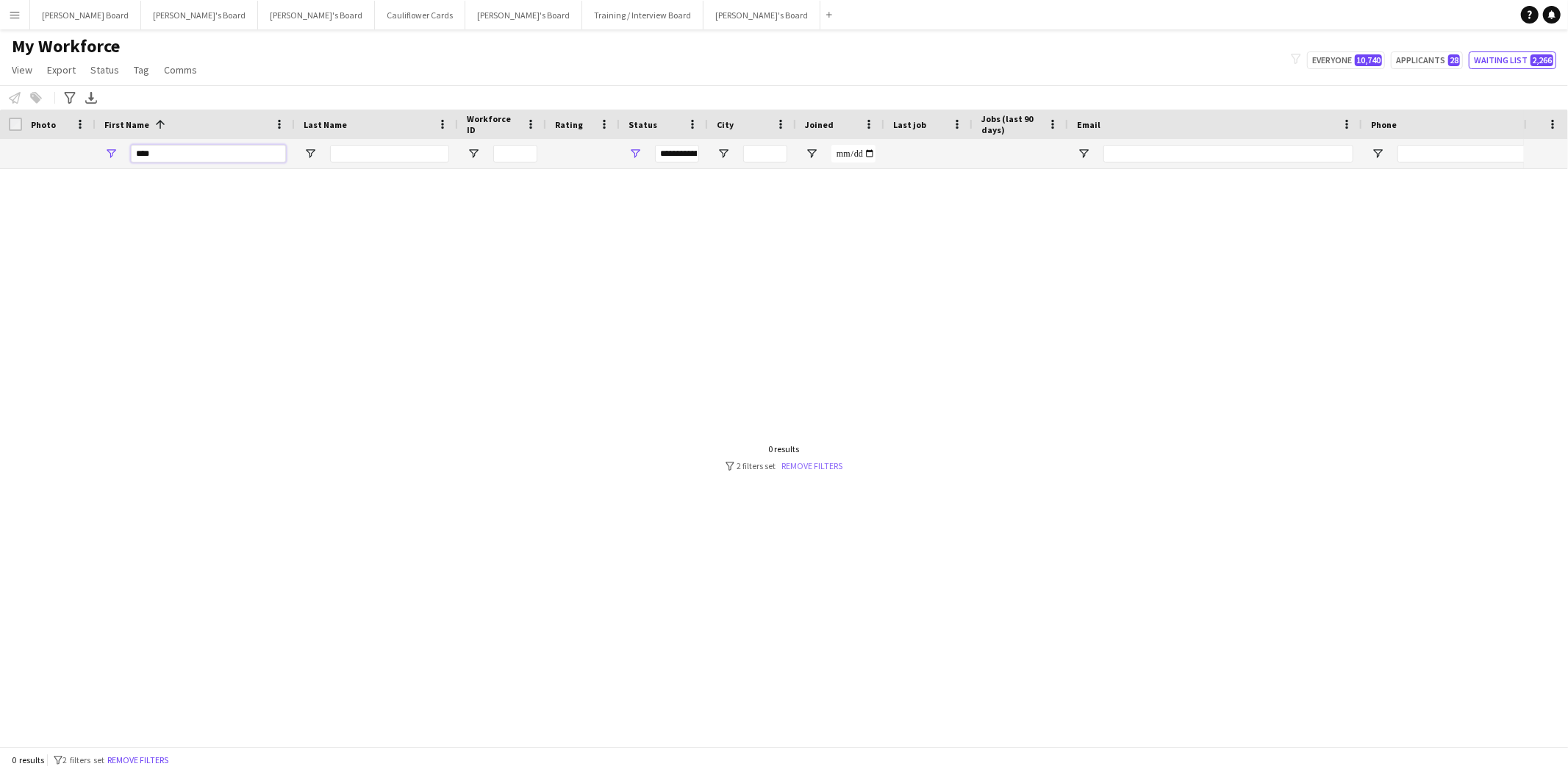
type input "****"
click at [819, 461] on link "Remove filters" at bounding box center [813, 466] width 61 height 11
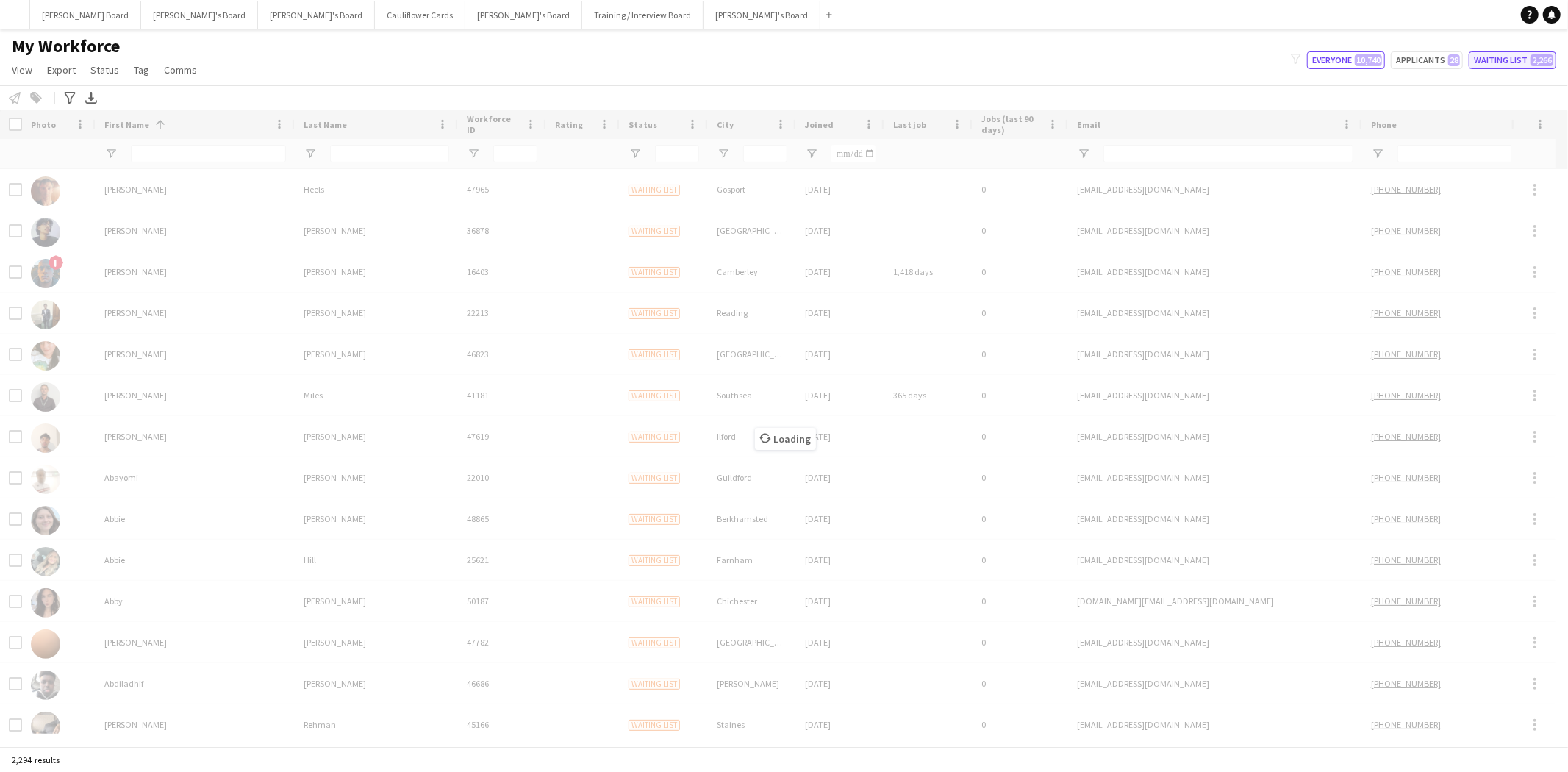
click at [1489, 56] on button "Waiting list 2,266" at bounding box center [1513, 60] width 87 height 18
type input "**********"
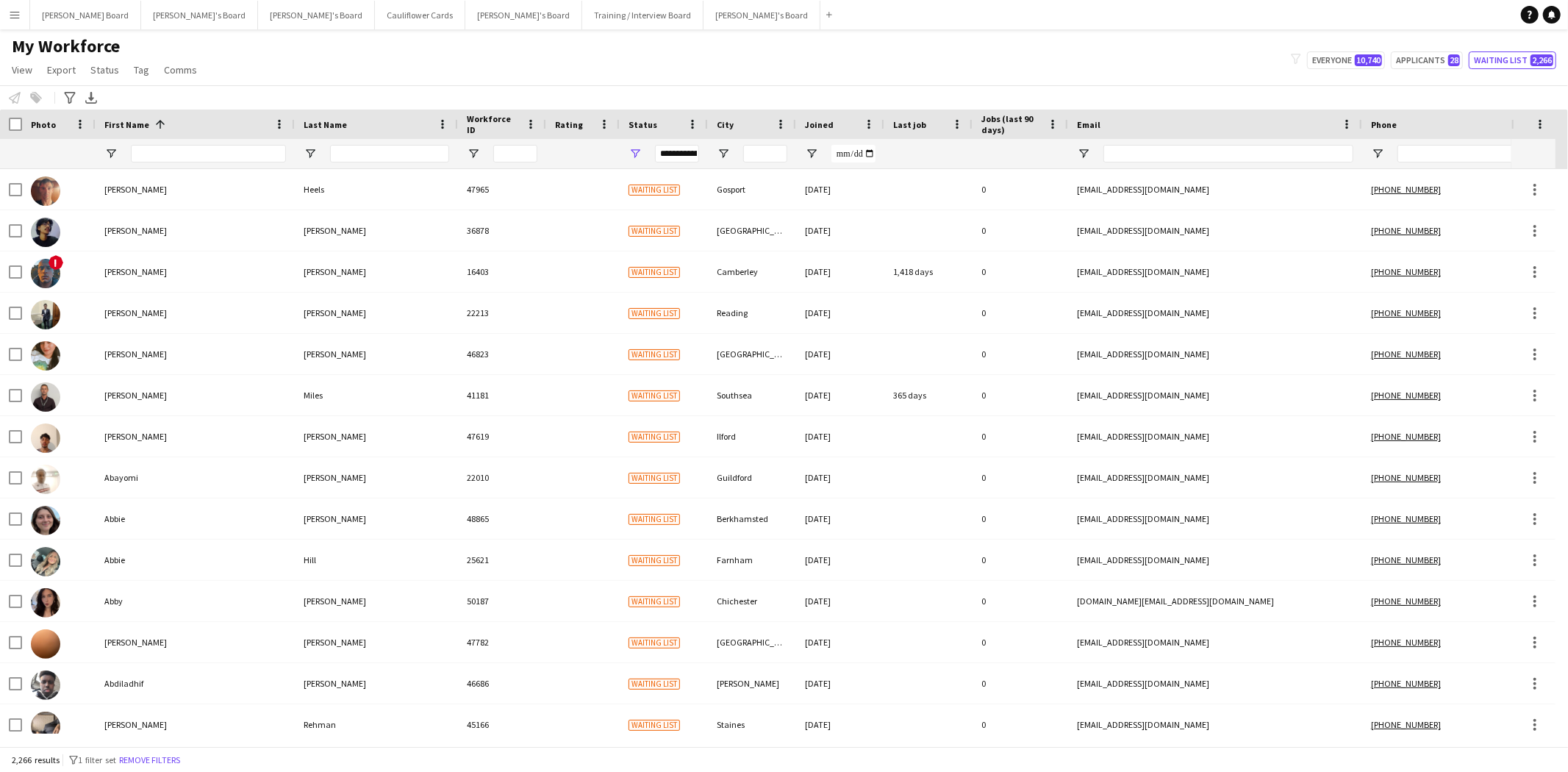
click at [132, 122] on span "First Name" at bounding box center [126, 125] width 45 height 11
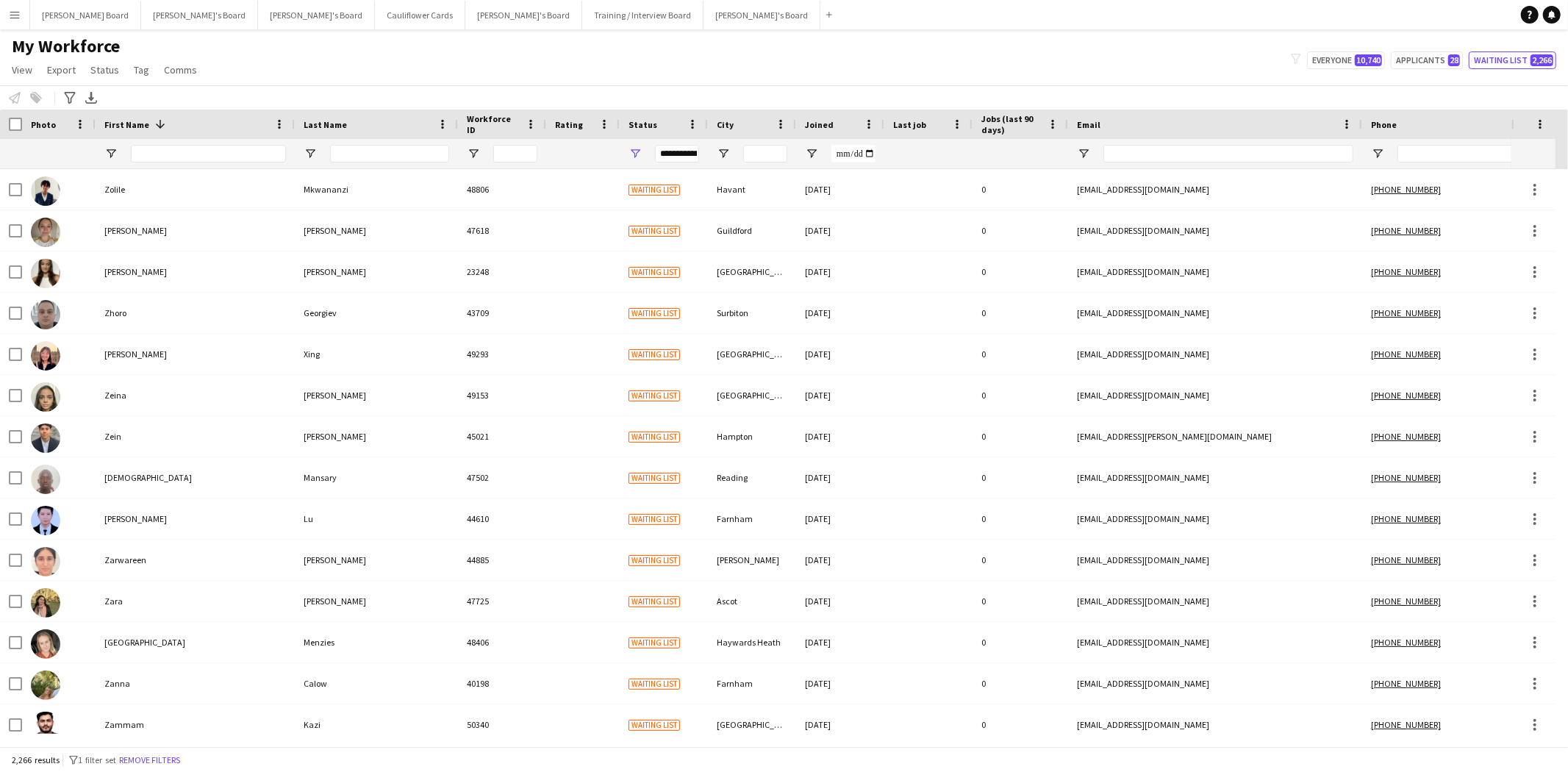
click at [132, 123] on span "First Name" at bounding box center [126, 125] width 45 height 11
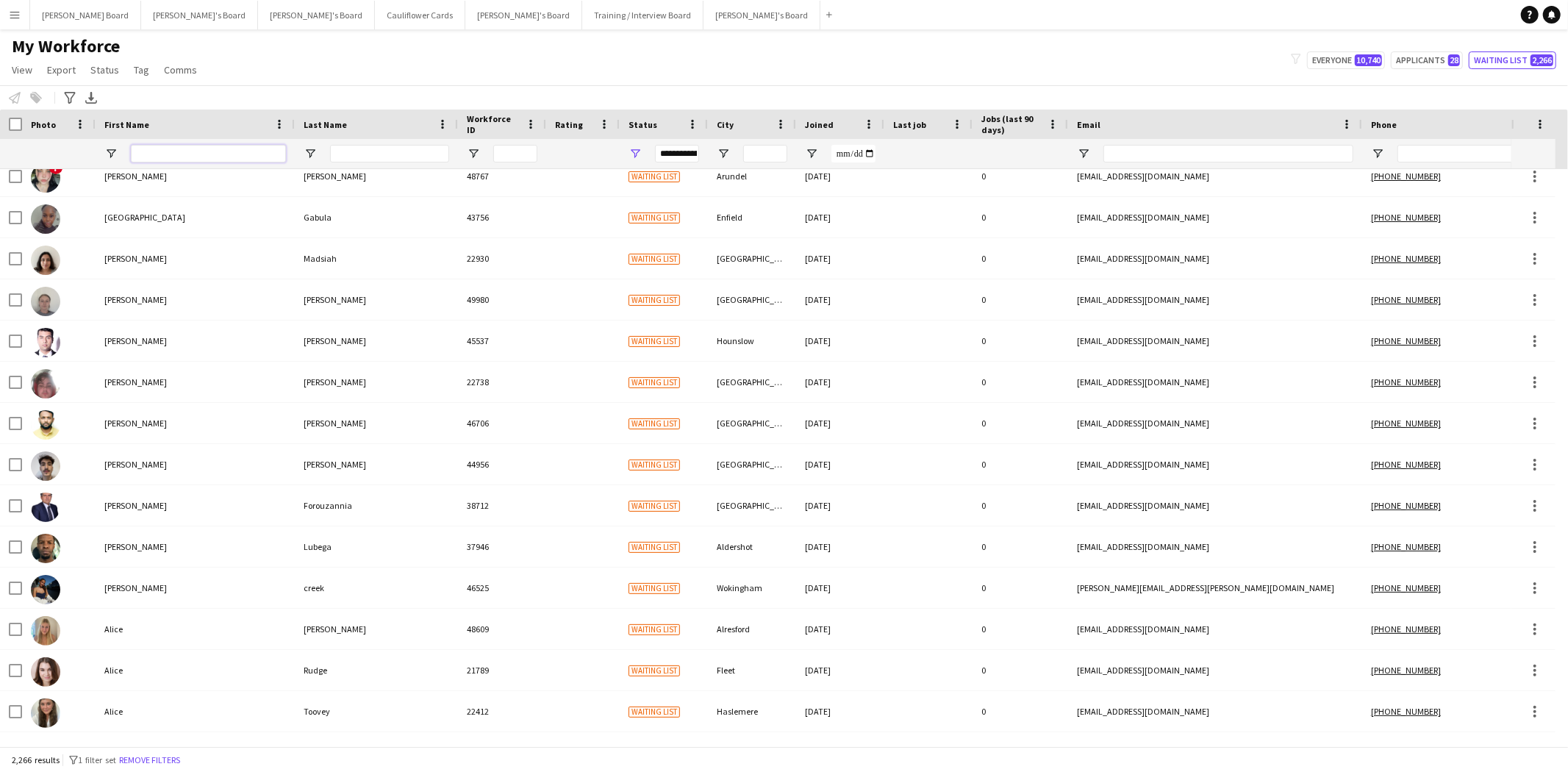
click at [170, 148] on input "First Name Filter Input" at bounding box center [208, 153] width 155 height 18
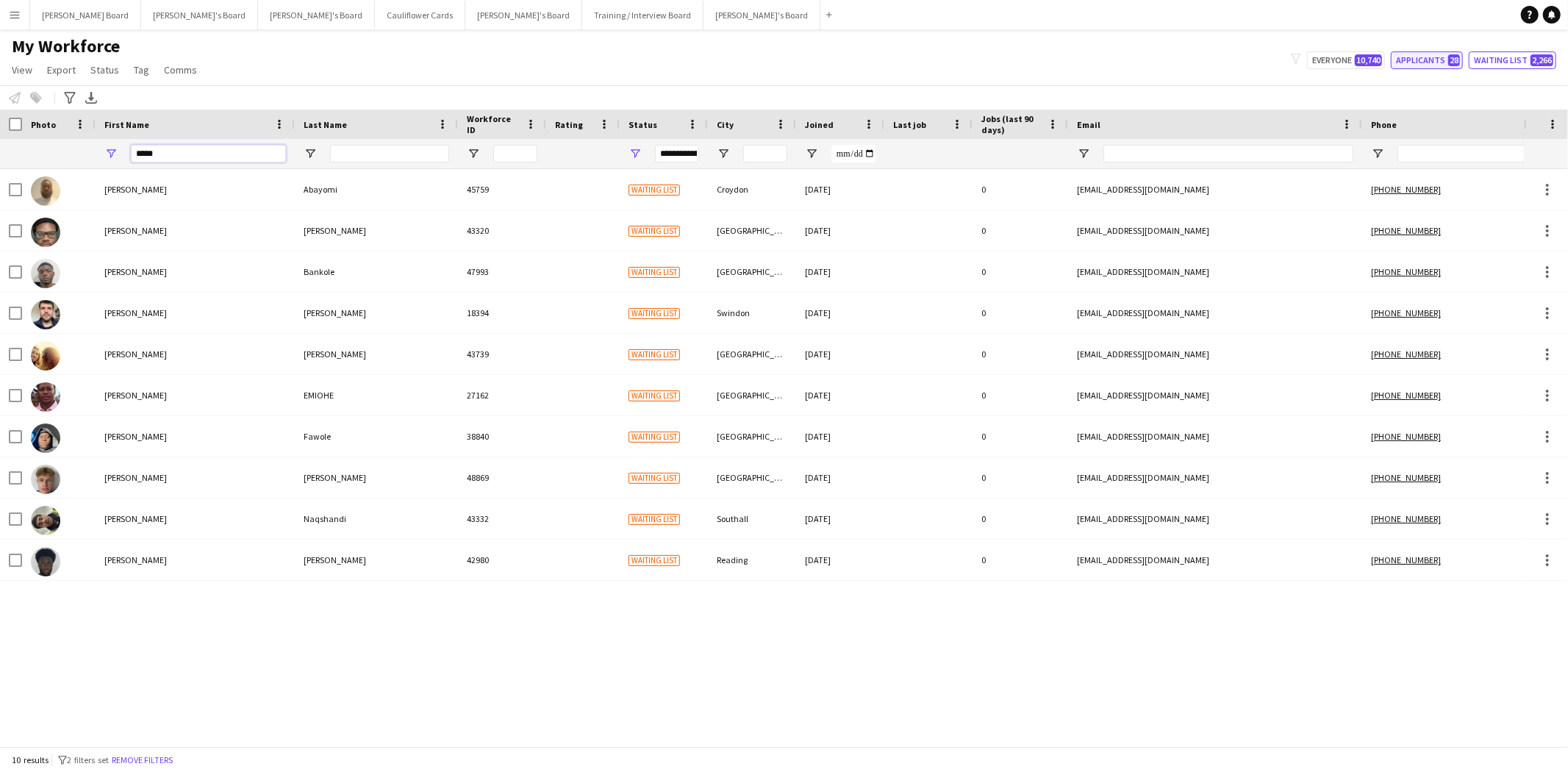
type input "*****"
click at [1422, 60] on button "Applicants 28" at bounding box center [1427, 60] width 72 height 18
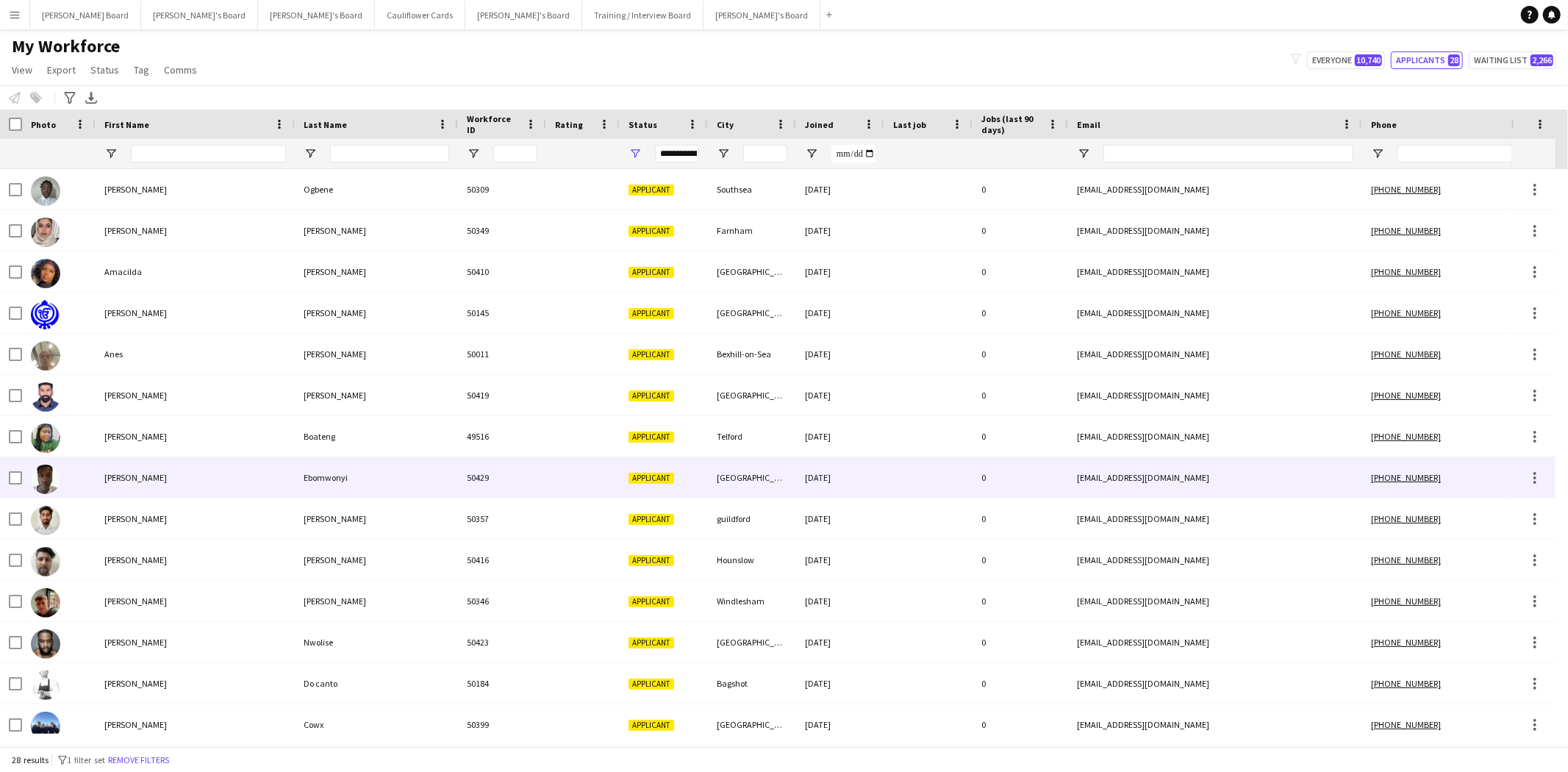
click at [325, 481] on div "Ebomwonyi" at bounding box center [376, 477] width 163 height 41
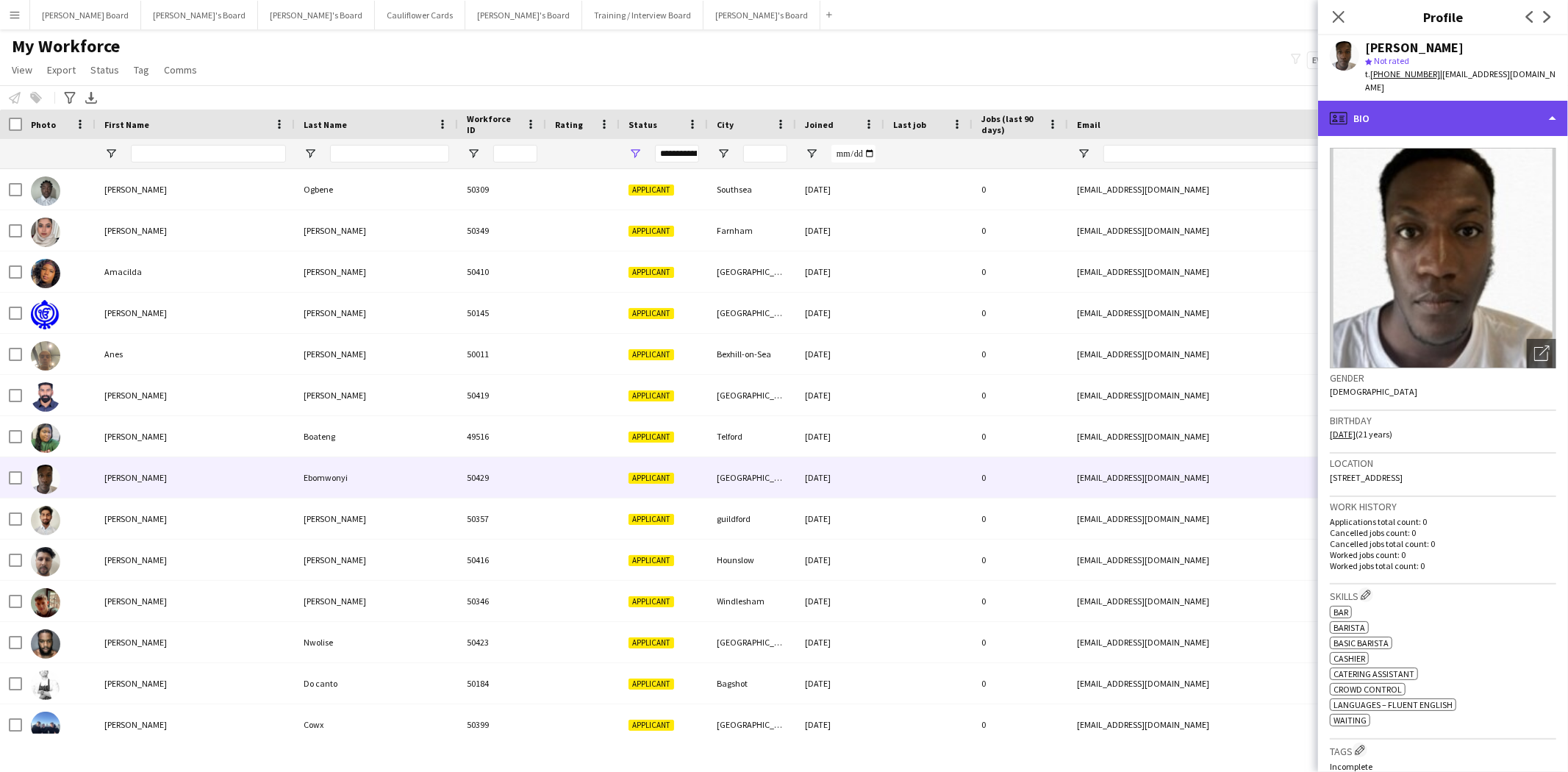
click at [1392, 112] on div "profile Bio" at bounding box center [1443, 118] width 250 height 35
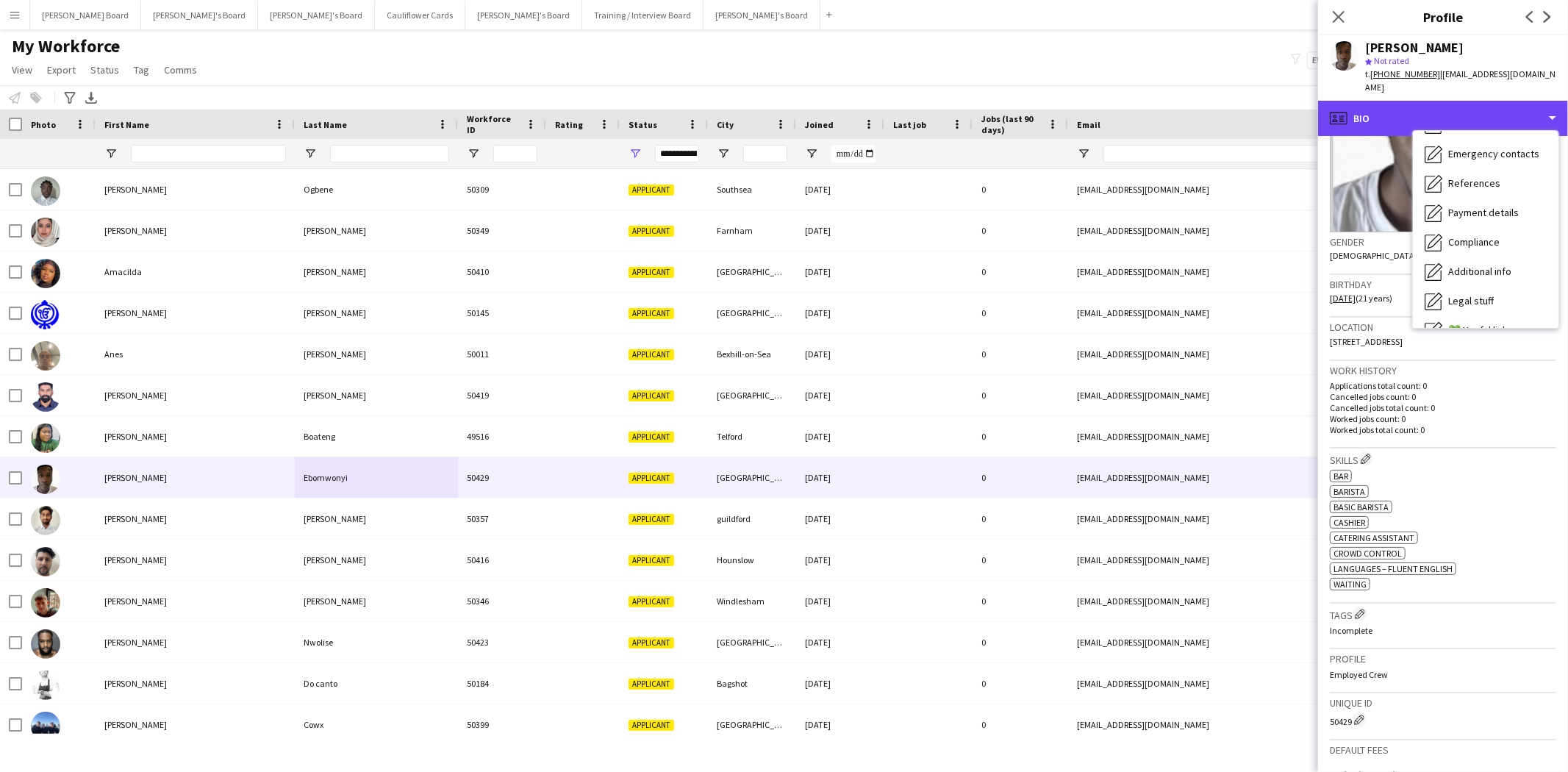
scroll to position [164, 0]
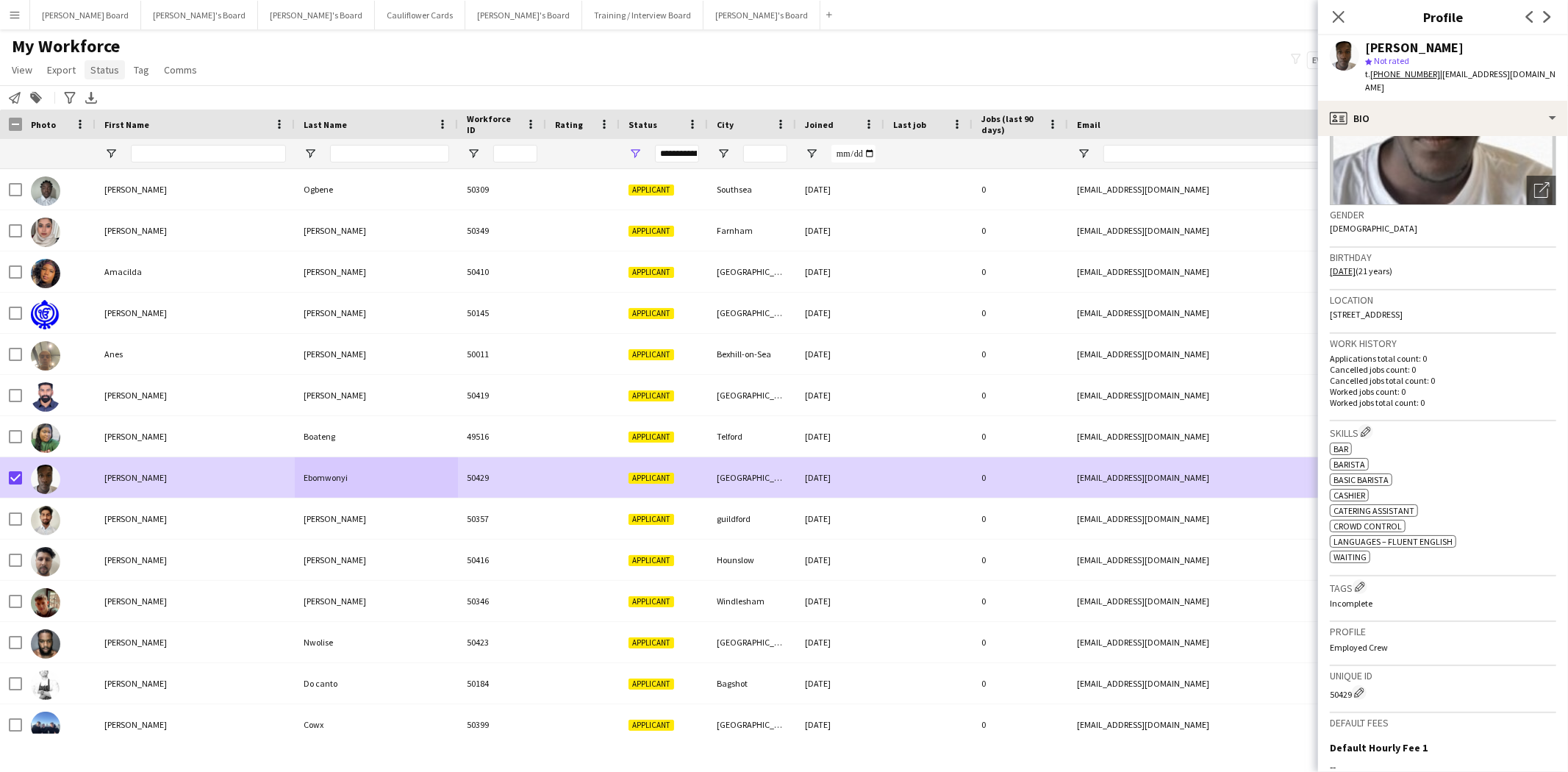
click at [99, 69] on span "Status" at bounding box center [105, 70] width 29 height 13
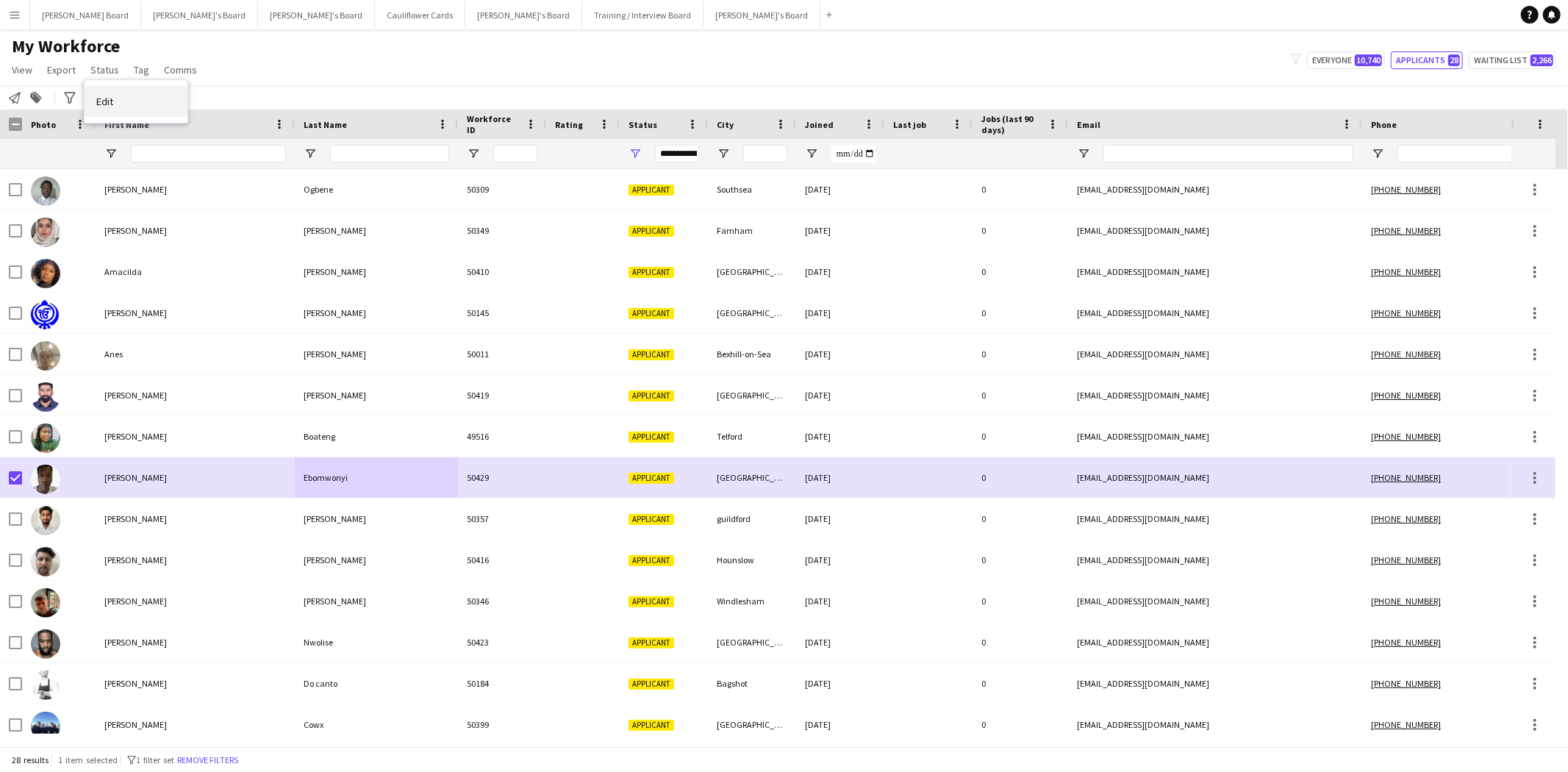
drag, startPoint x: 122, startPoint y: 104, endPoint x: 194, endPoint y: 106, distance: 72.0
click at [122, 104] on link "Edit" at bounding box center [136, 102] width 103 height 30
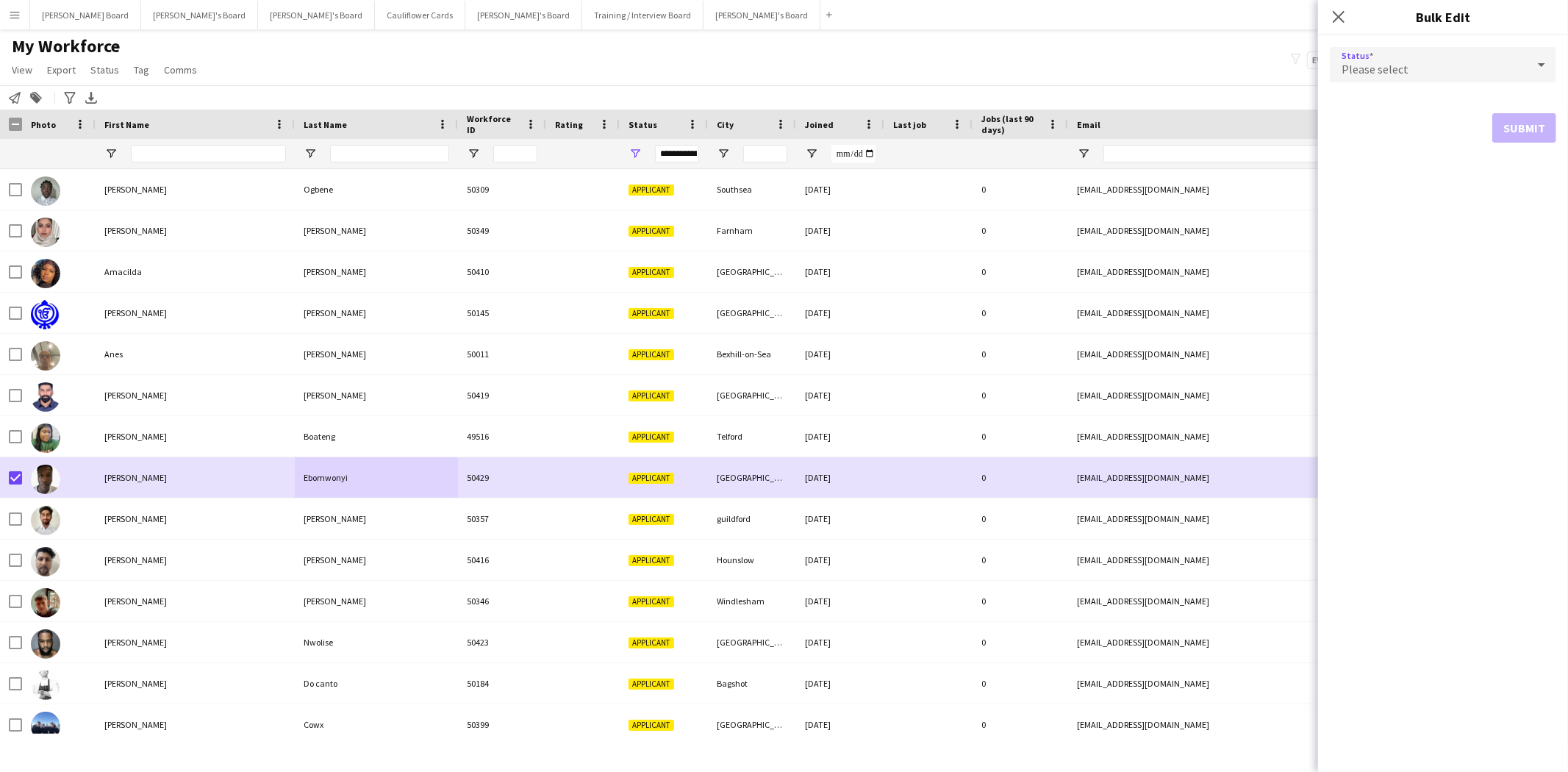
click at [1386, 69] on span "Please select" at bounding box center [1375, 68] width 67 height 14
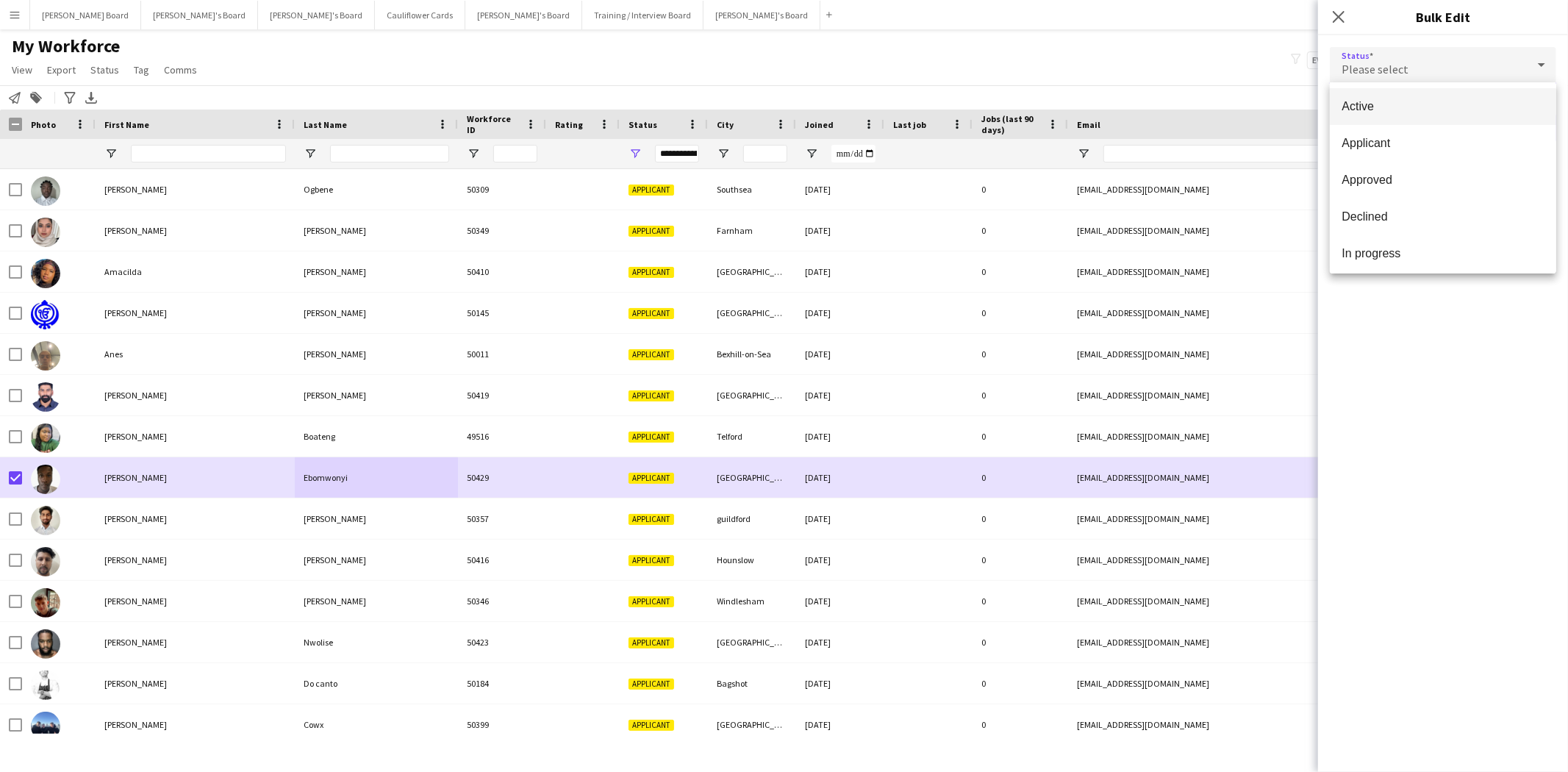
scroll to position [151, 0]
click at [1392, 250] on span "Waiting list" at bounding box center [1444, 249] width 203 height 14
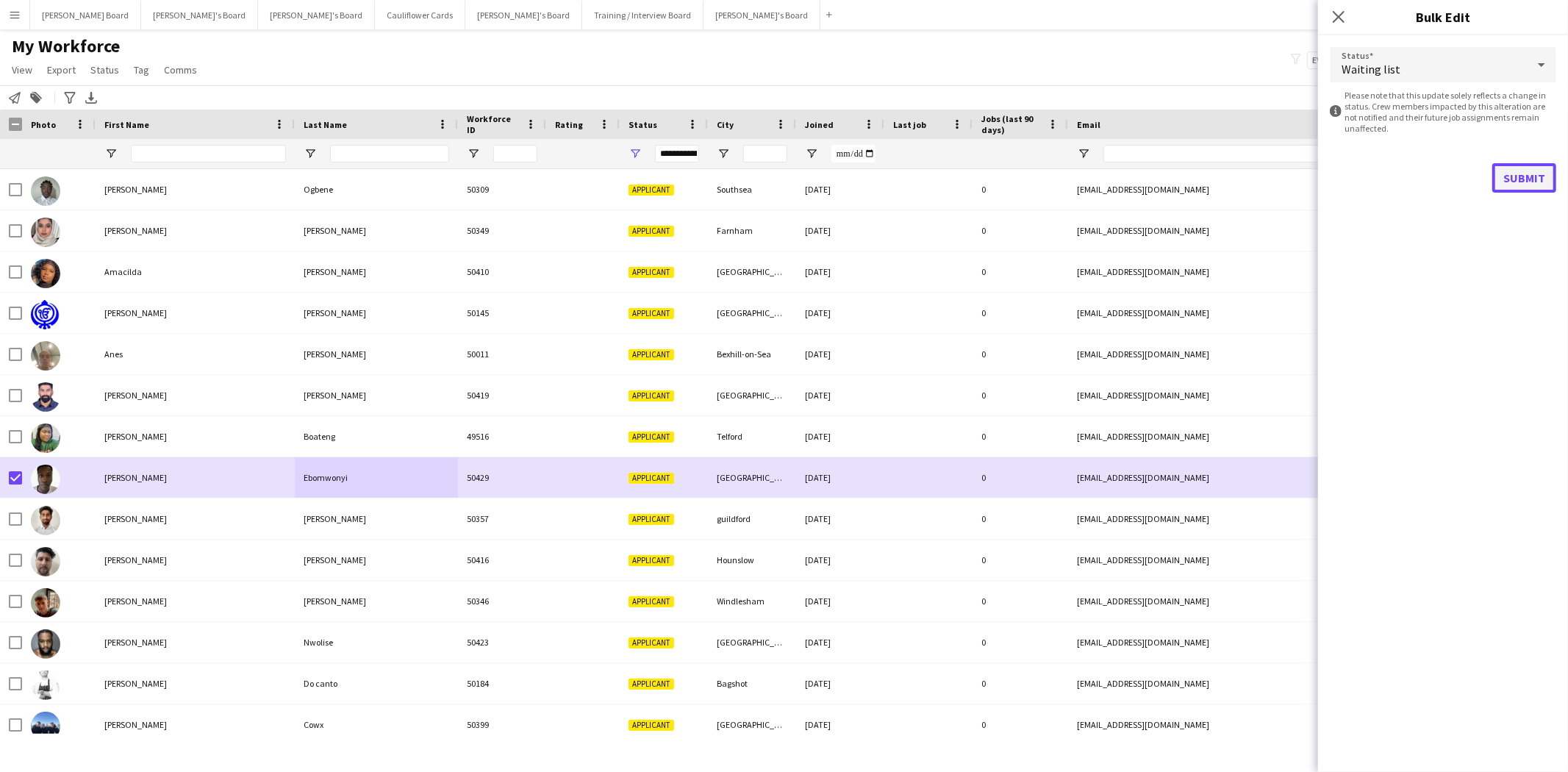
click at [1533, 182] on button "Submit" at bounding box center [1524, 178] width 64 height 29
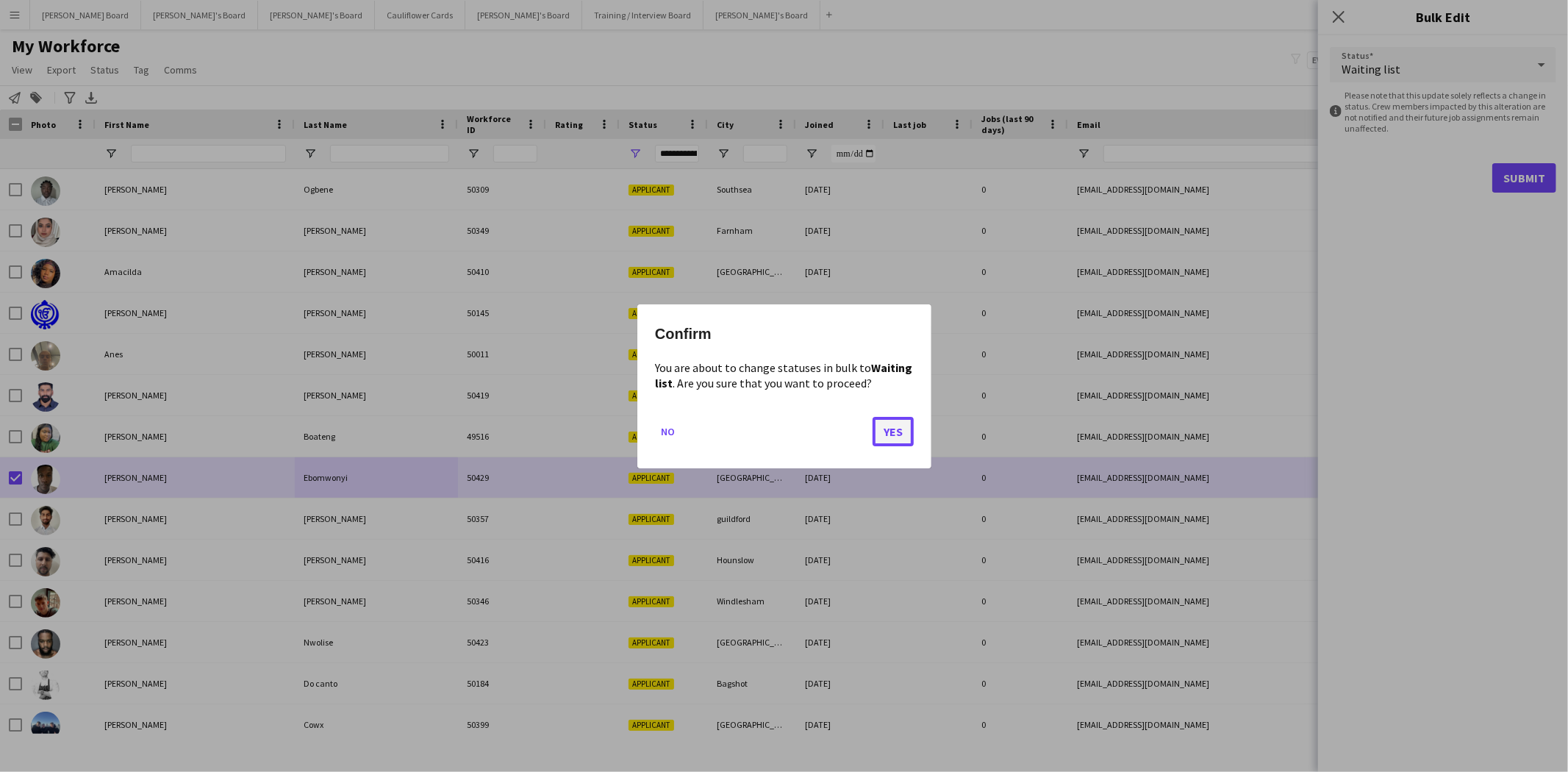
click at [894, 431] on button "Yes" at bounding box center [892, 431] width 41 height 29
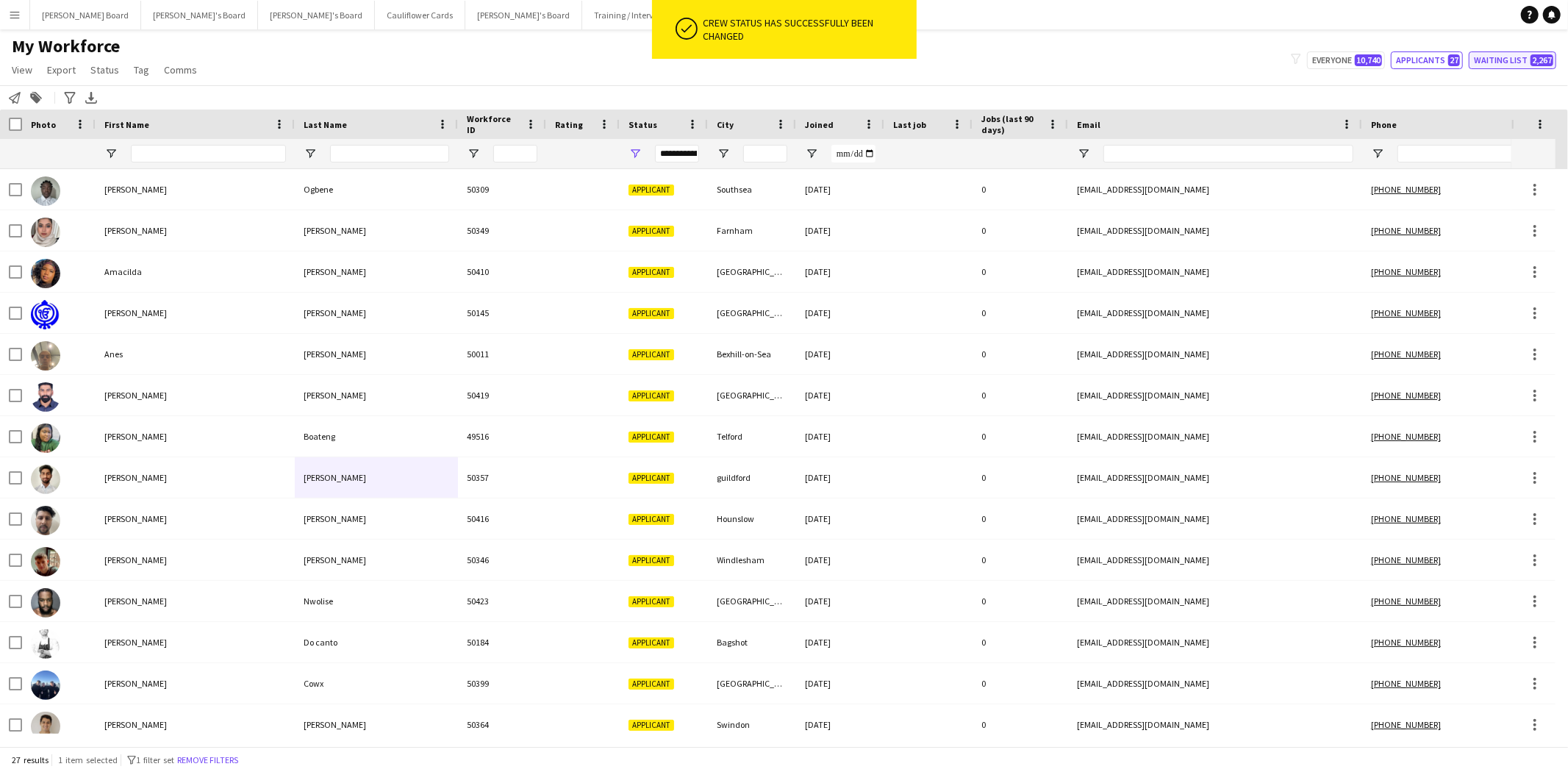
click at [1500, 62] on button "Waiting list 2,267" at bounding box center [1513, 60] width 87 height 18
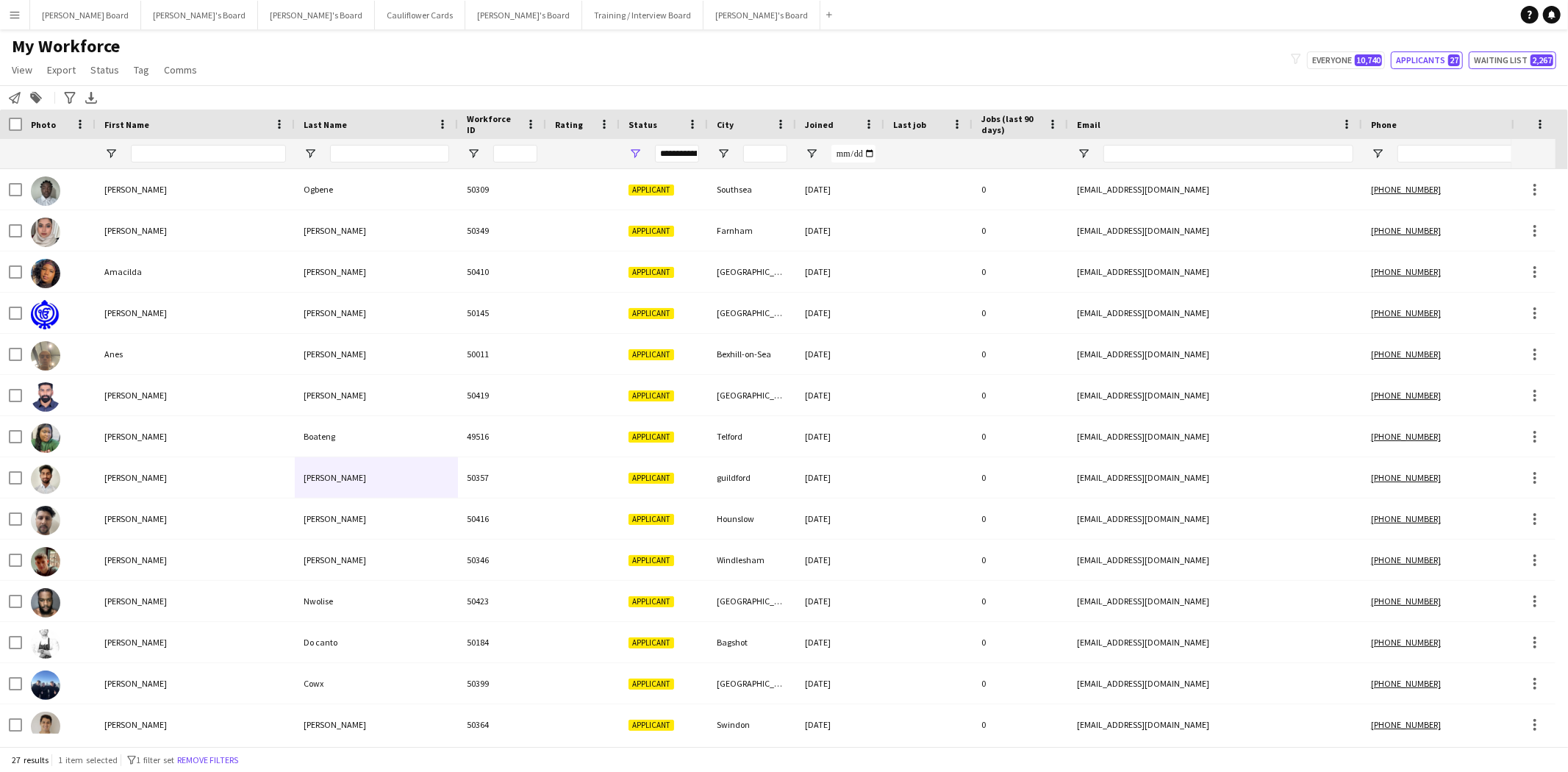
type input "**********"
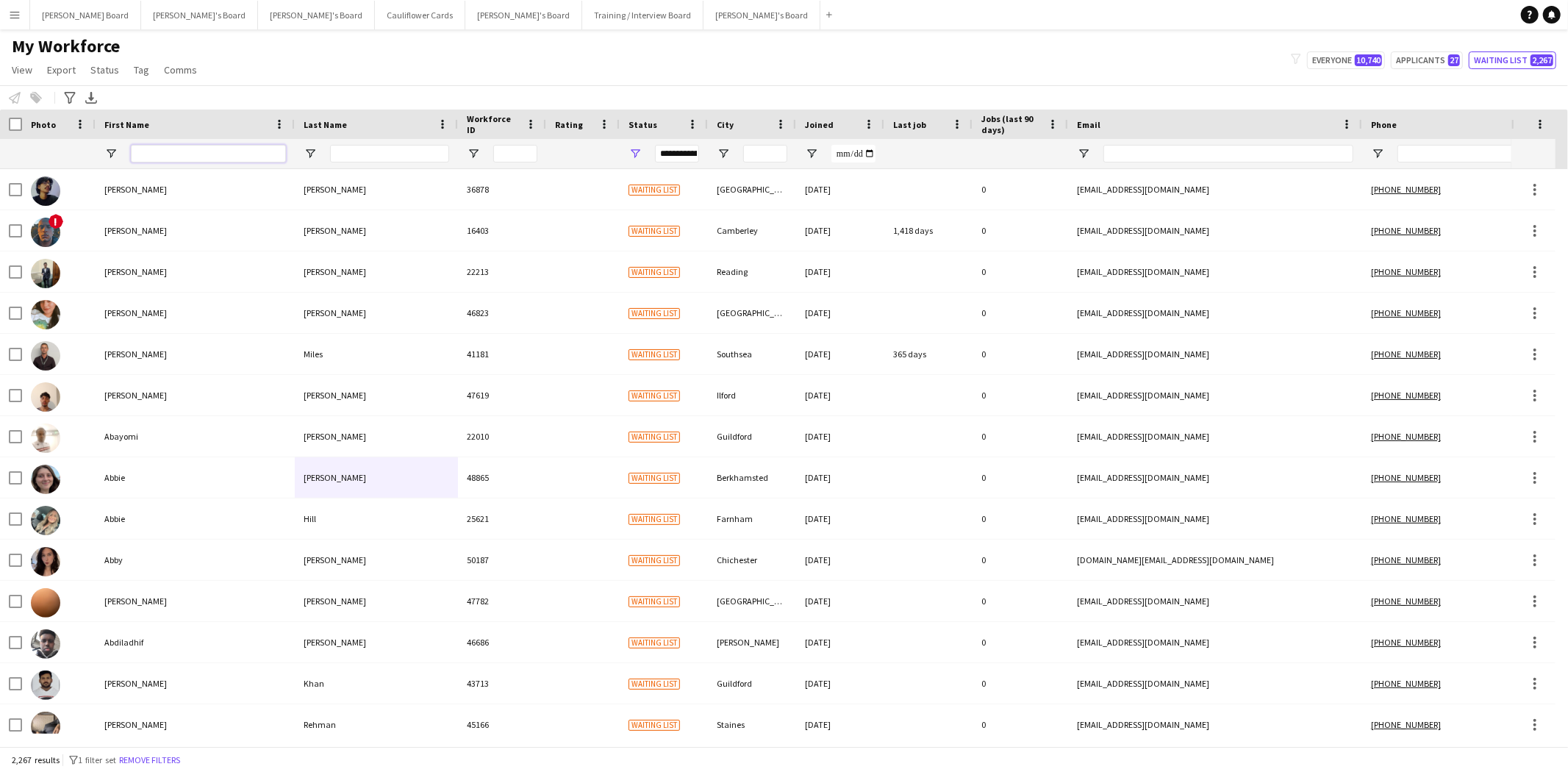
click at [155, 152] on input "First Name Filter Input" at bounding box center [208, 153] width 155 height 18
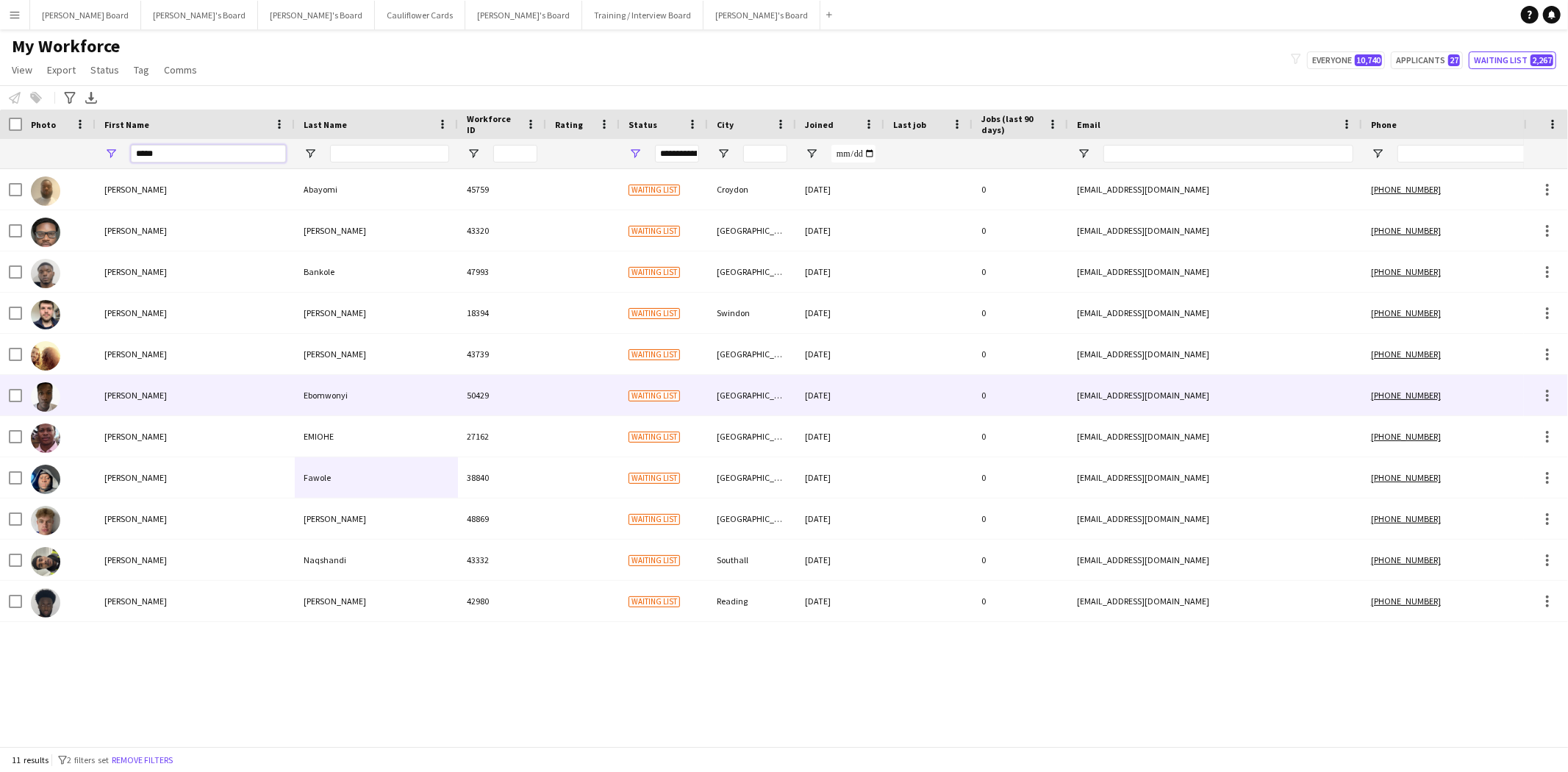
type input "*****"
click at [336, 400] on div "Ebomwonyi" at bounding box center [376, 396] width 163 height 41
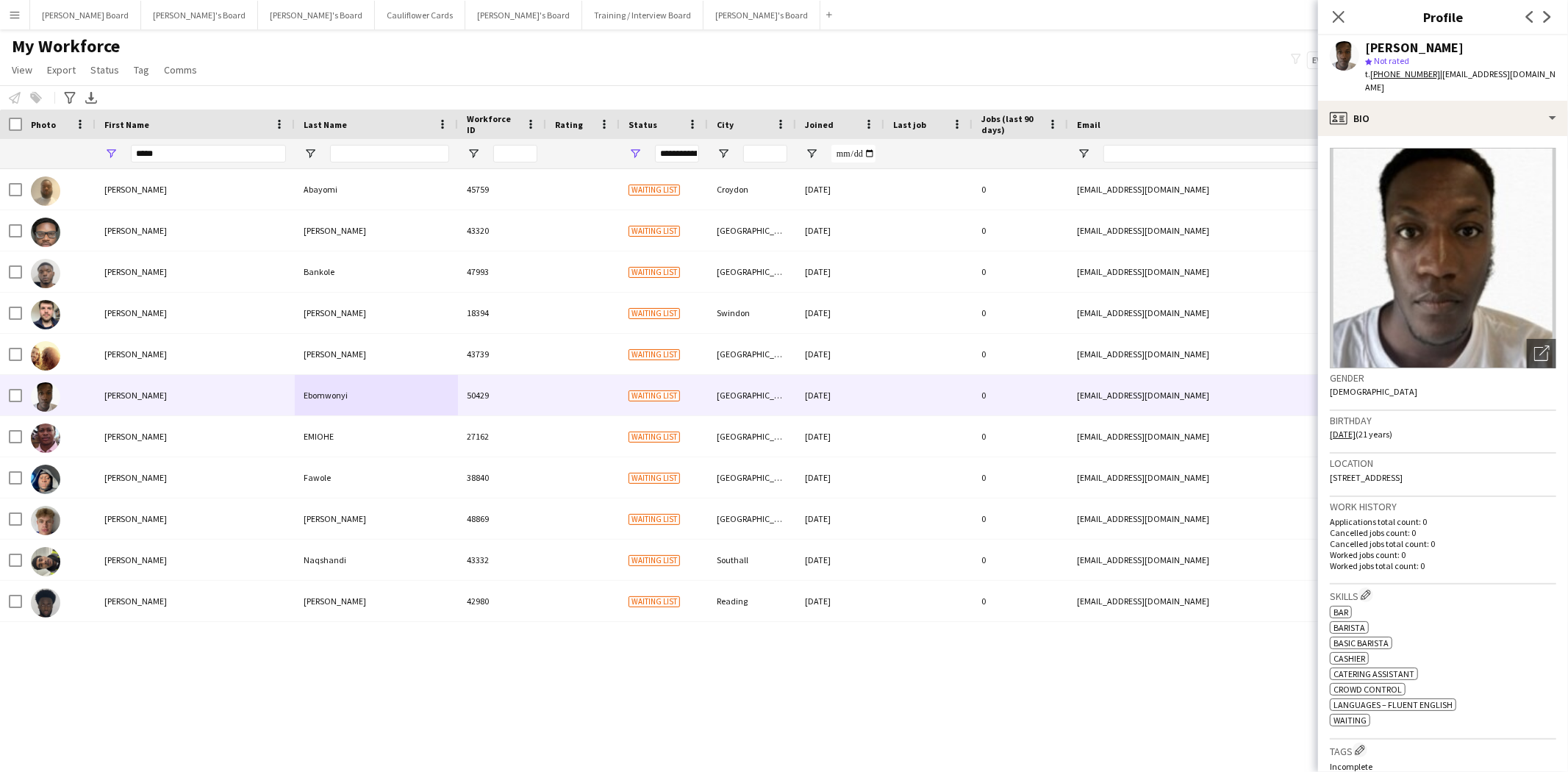
drag, startPoint x: 1482, startPoint y: 44, endPoint x: 1367, endPoint y: 48, distance: 115.1
click at [1367, 48] on div "[PERSON_NAME]" at bounding box center [1461, 48] width 191 height 13
copy div "[PERSON_NAME]"
click at [1386, 113] on div "profile Bio" at bounding box center [1443, 118] width 250 height 35
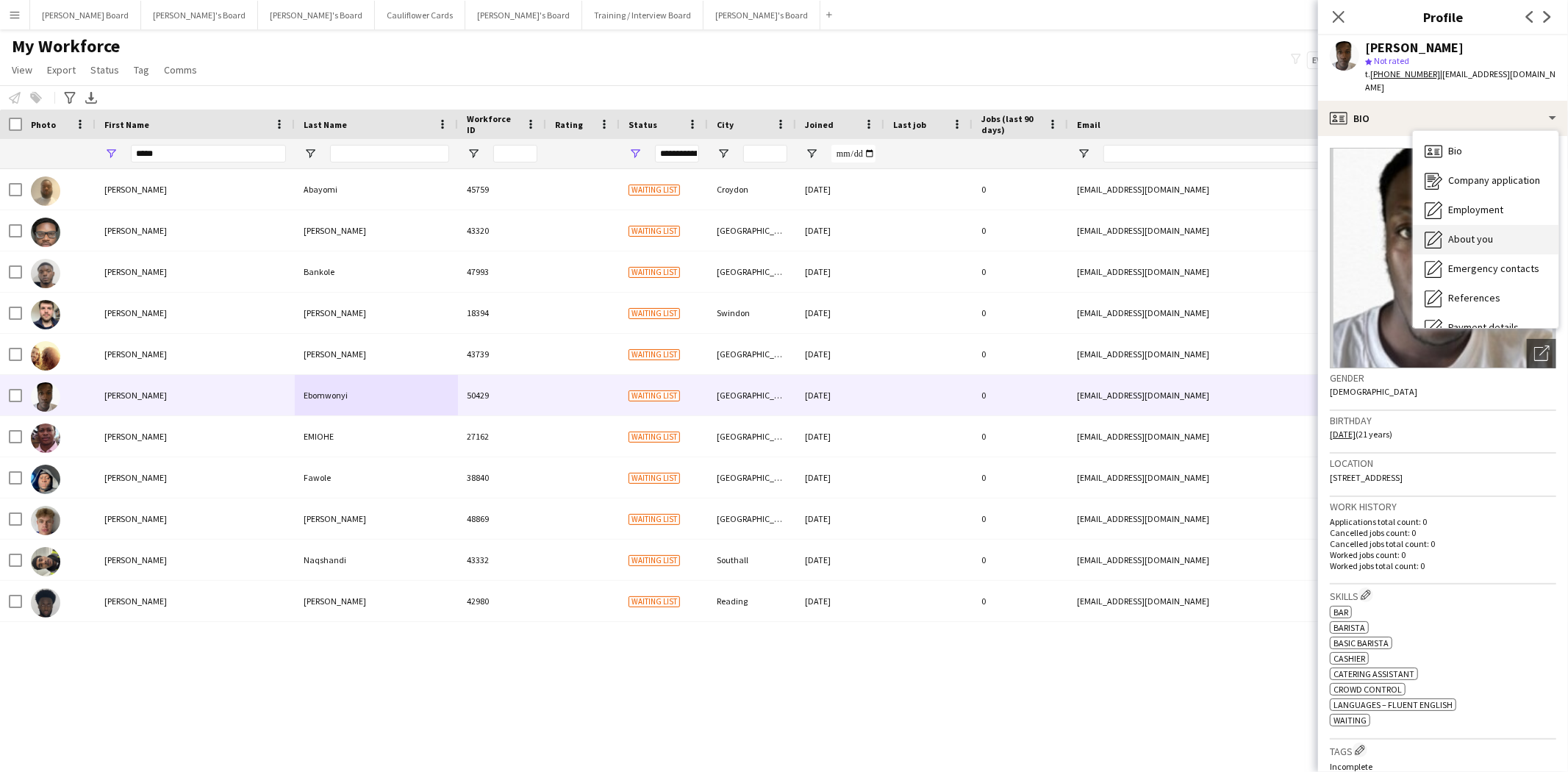
click at [1486, 239] on span "About you" at bounding box center [1470, 239] width 45 height 13
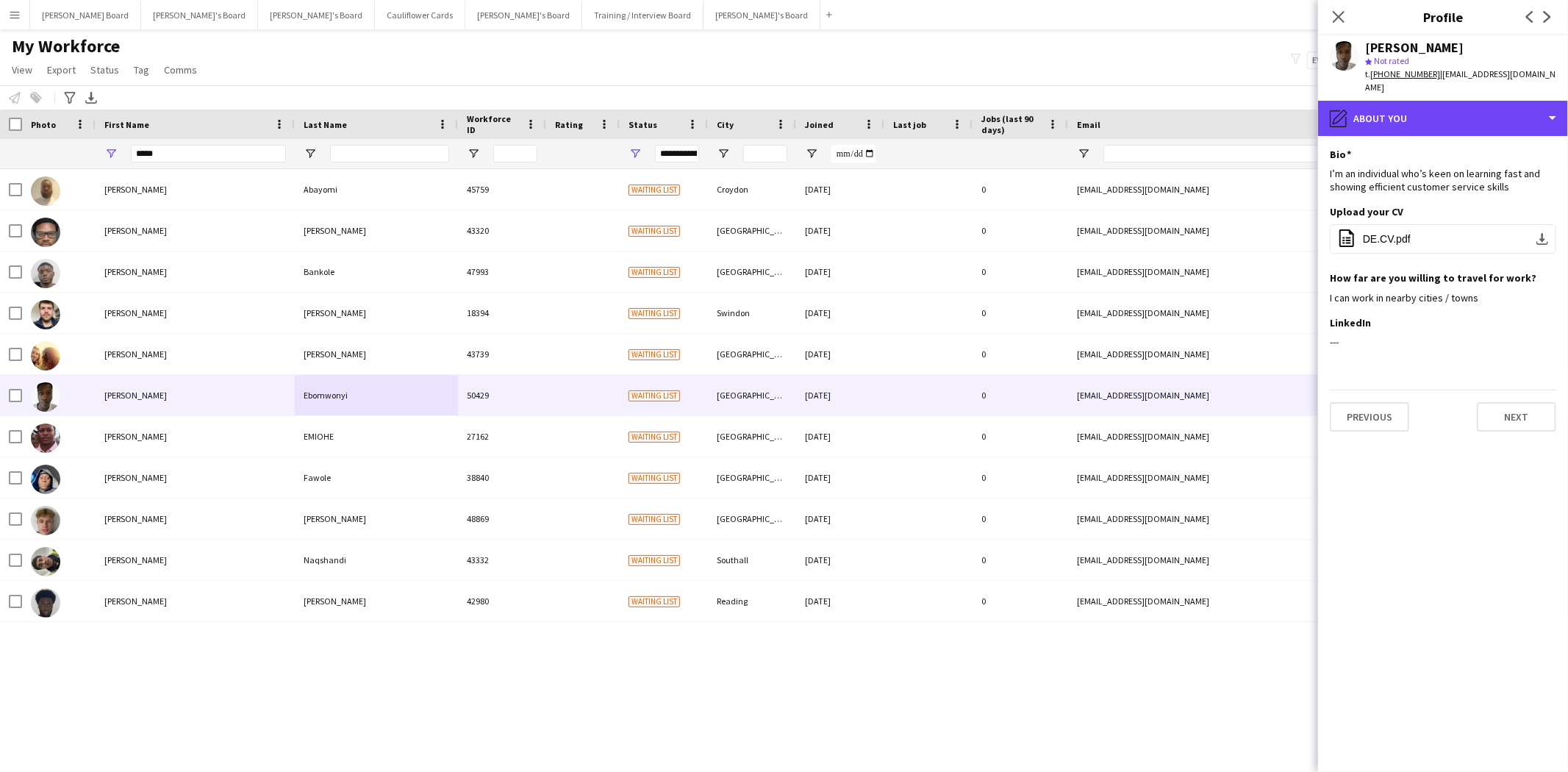
drag, startPoint x: 1389, startPoint y: 106, endPoint x: 1431, endPoint y: 165, distance: 72.4
click at [1391, 110] on div "pencil4 About you" at bounding box center [1443, 118] width 250 height 35
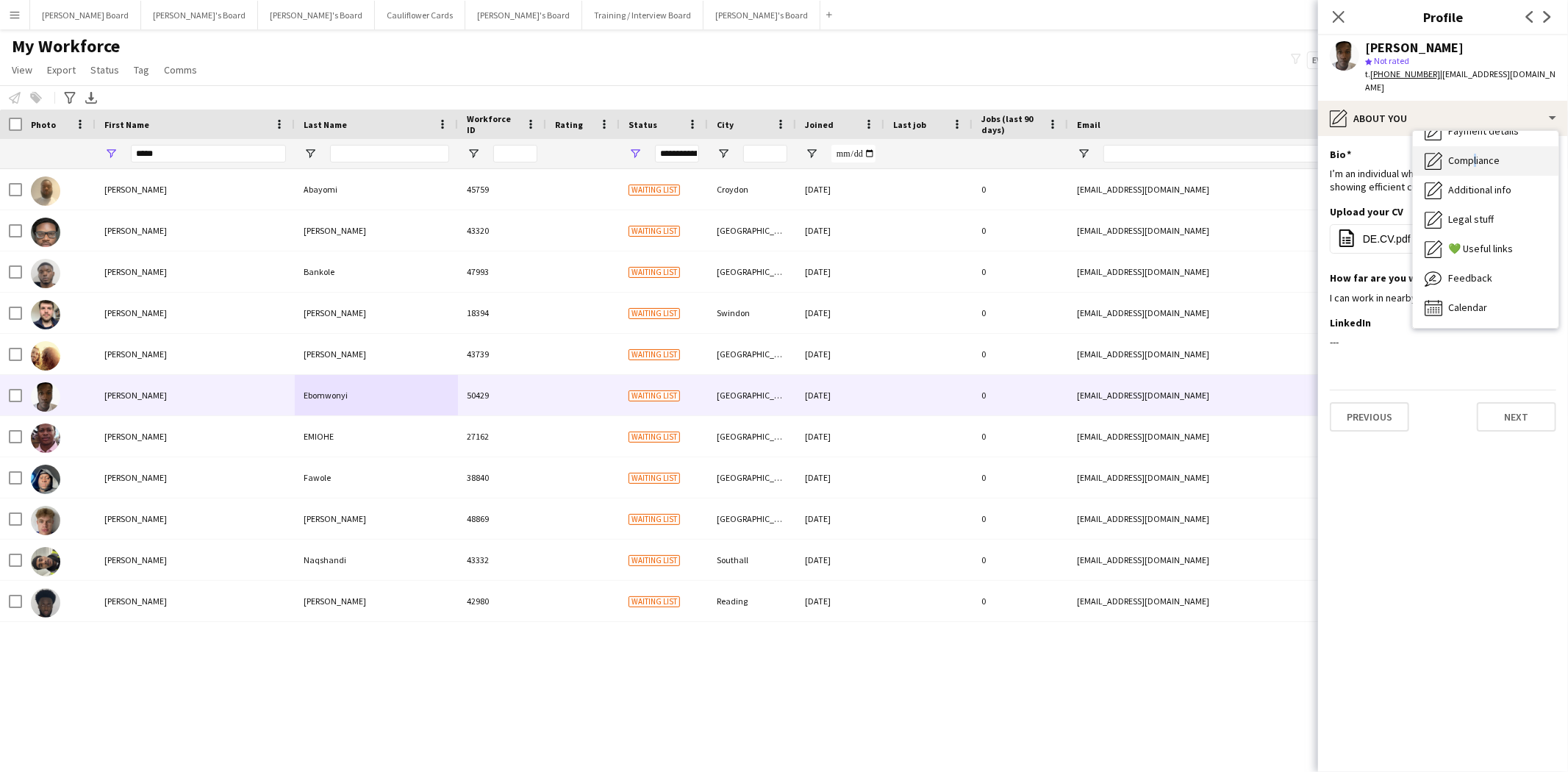
click at [1472, 158] on span "Compliance" at bounding box center [1474, 161] width 51 height 13
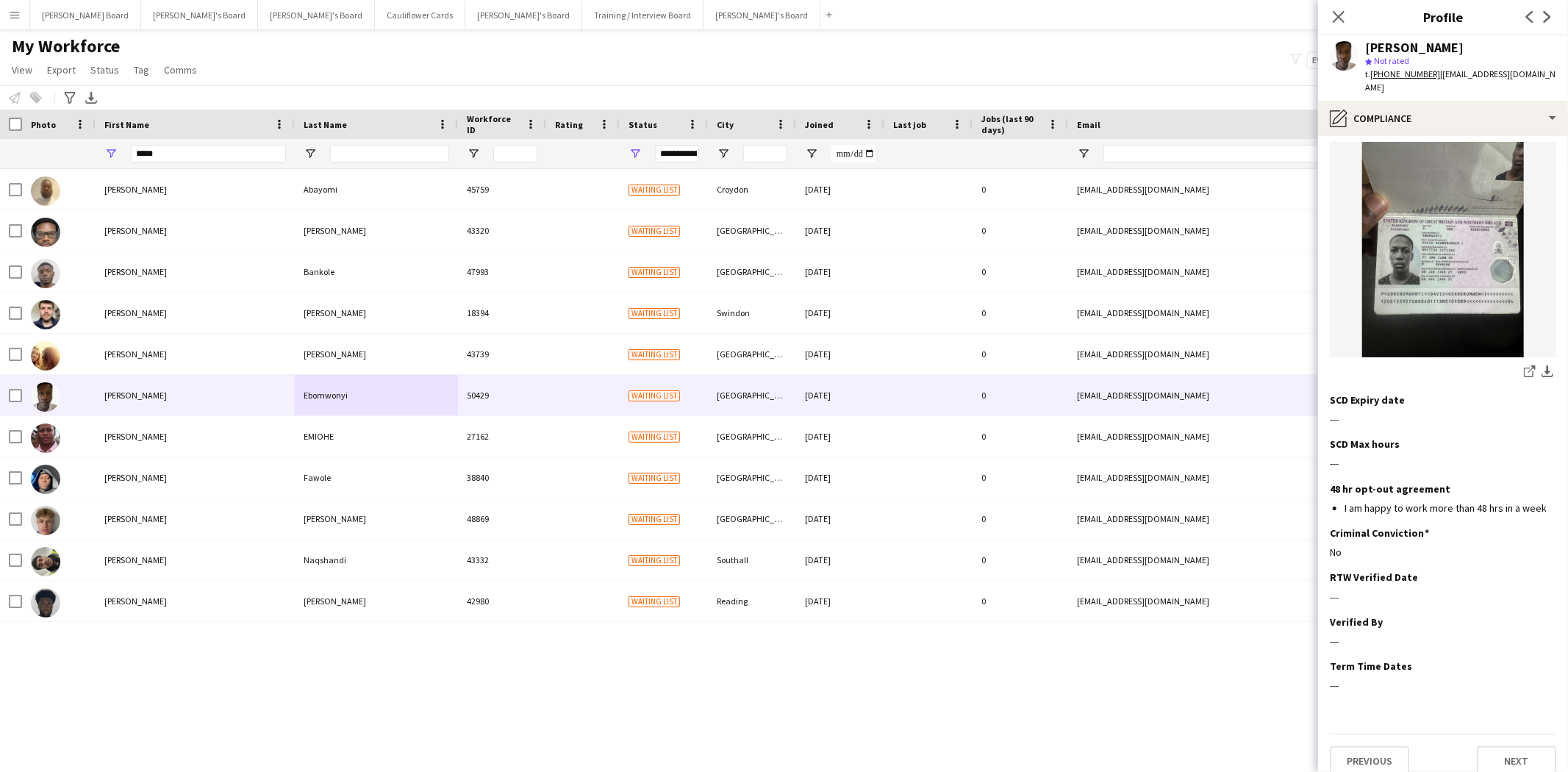
scroll to position [0, 0]
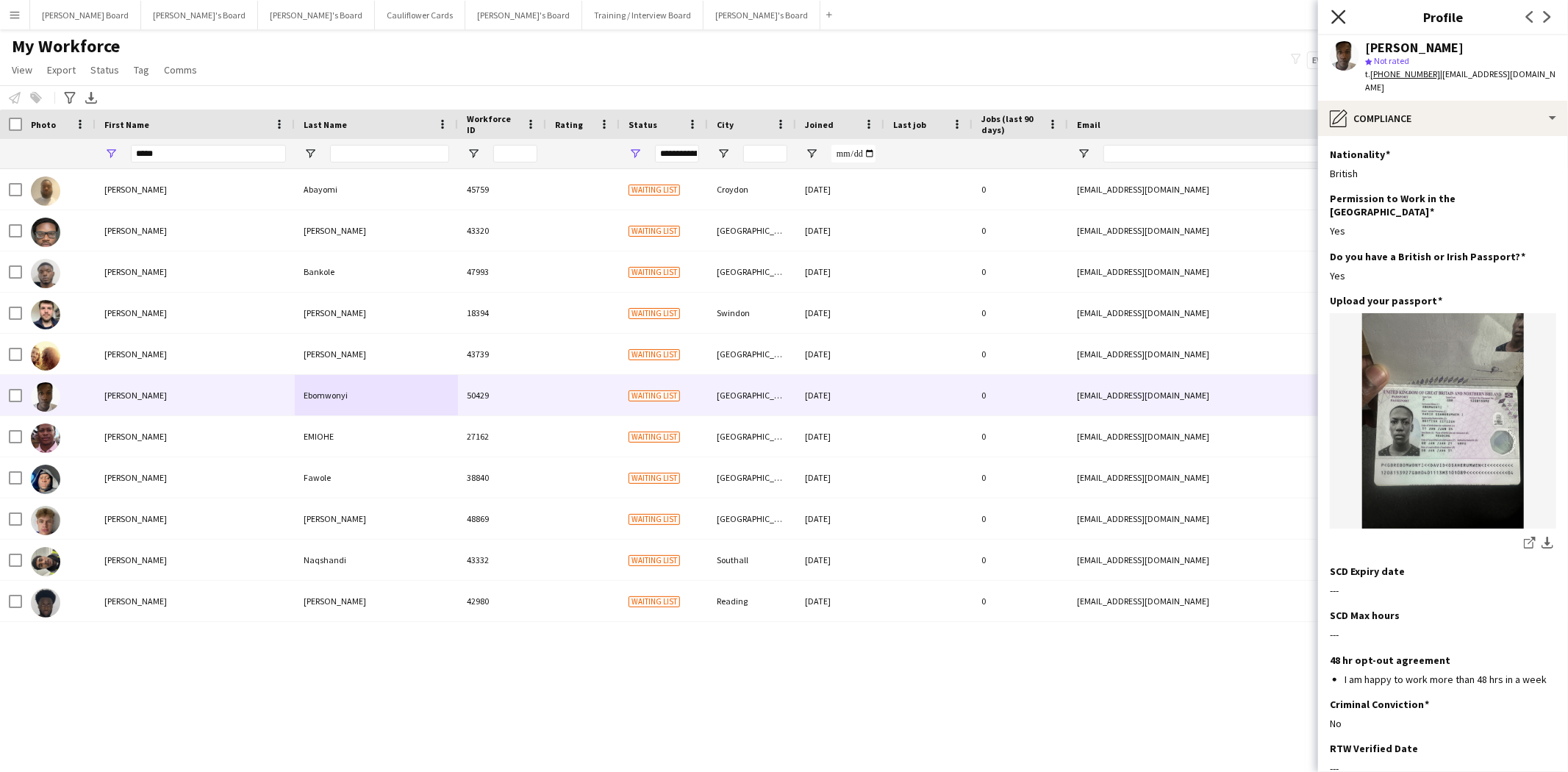
click at [1346, 12] on icon "Close pop-in" at bounding box center [1338, 16] width 14 height 14
